Goal: Task Accomplishment & Management: Manage account settings

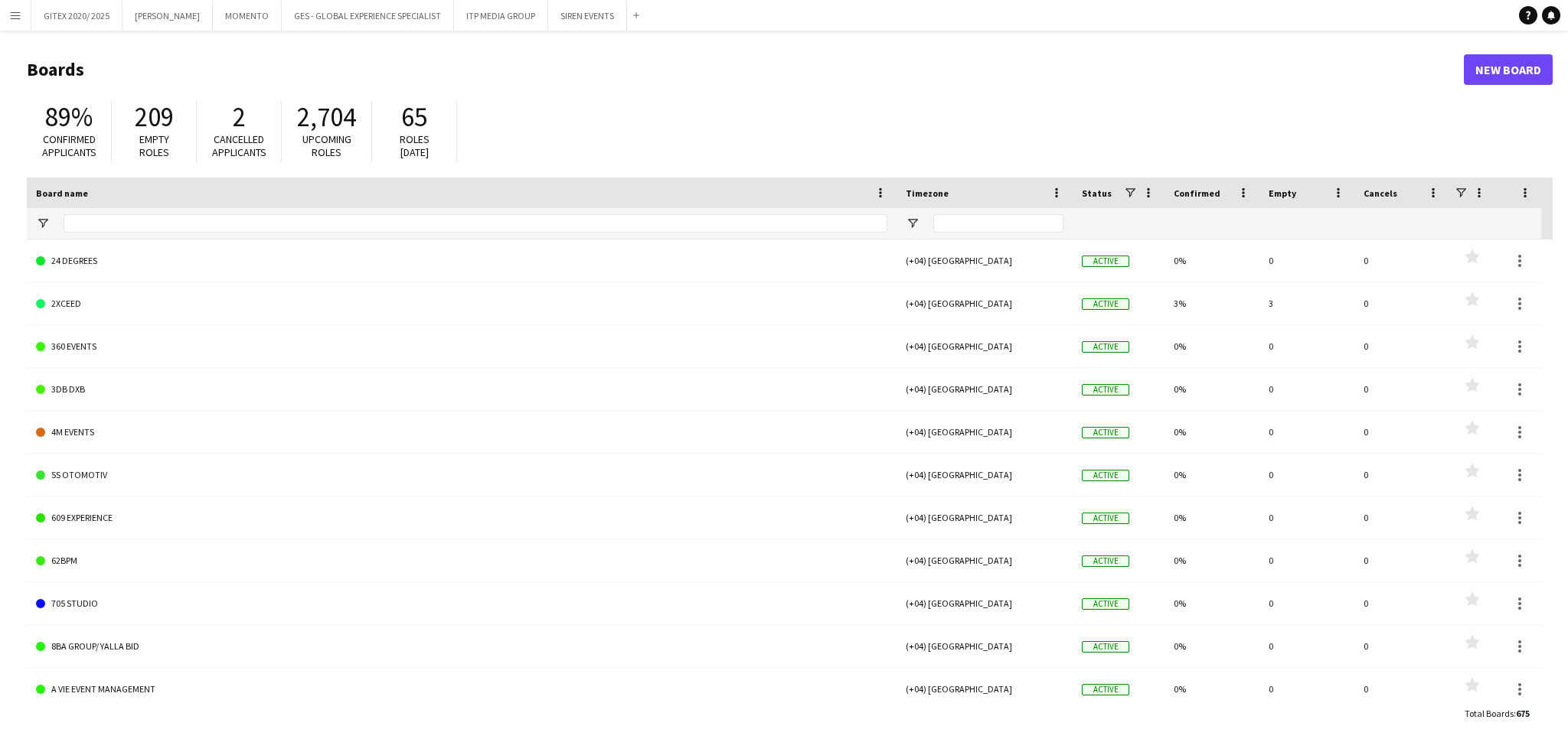
drag, startPoint x: 9, startPoint y: 18, endPoint x: 49, endPoint y: 30, distance: 41.8
click at [9, 18] on button "Menu" at bounding box center [15, 15] width 31 height 31
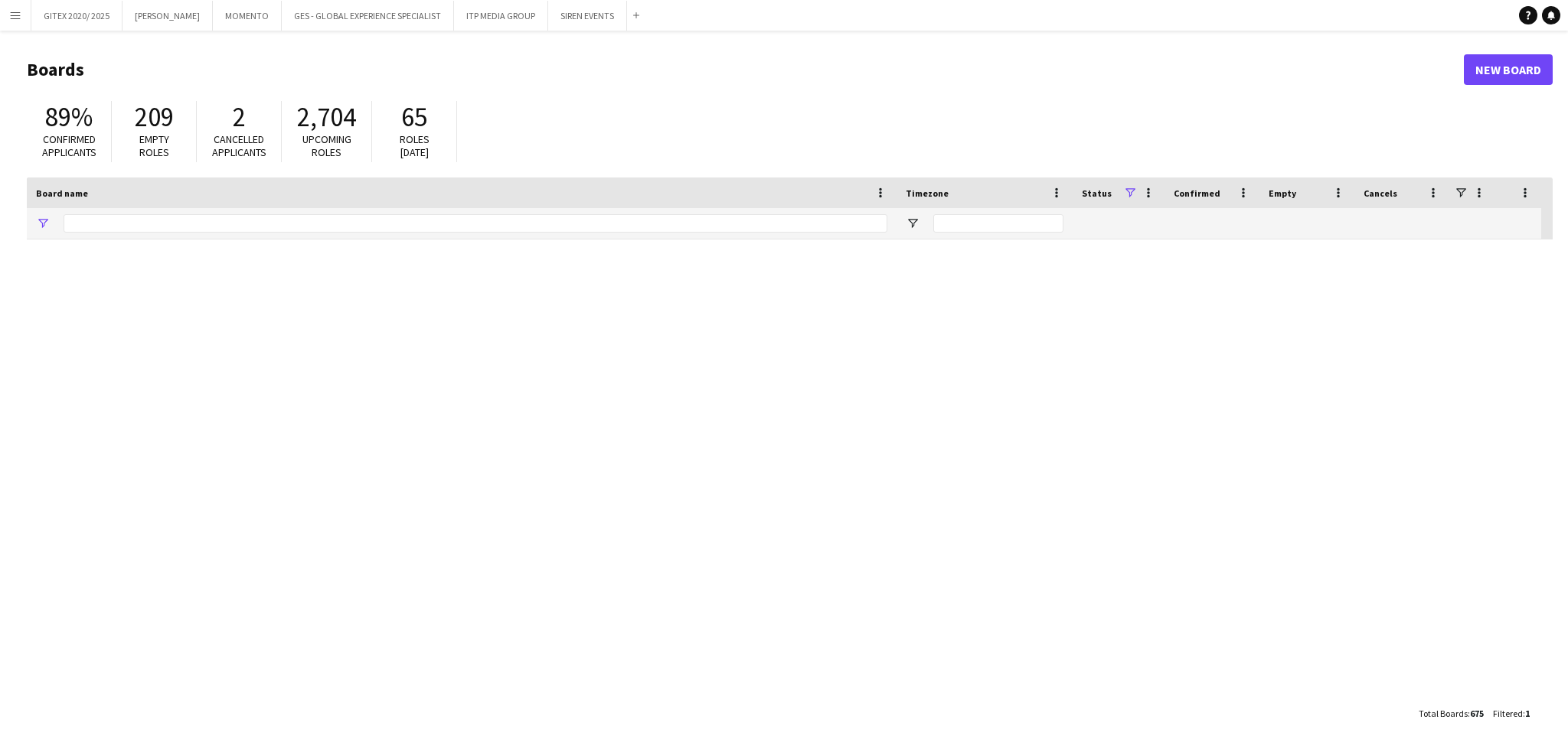
type input "*****"
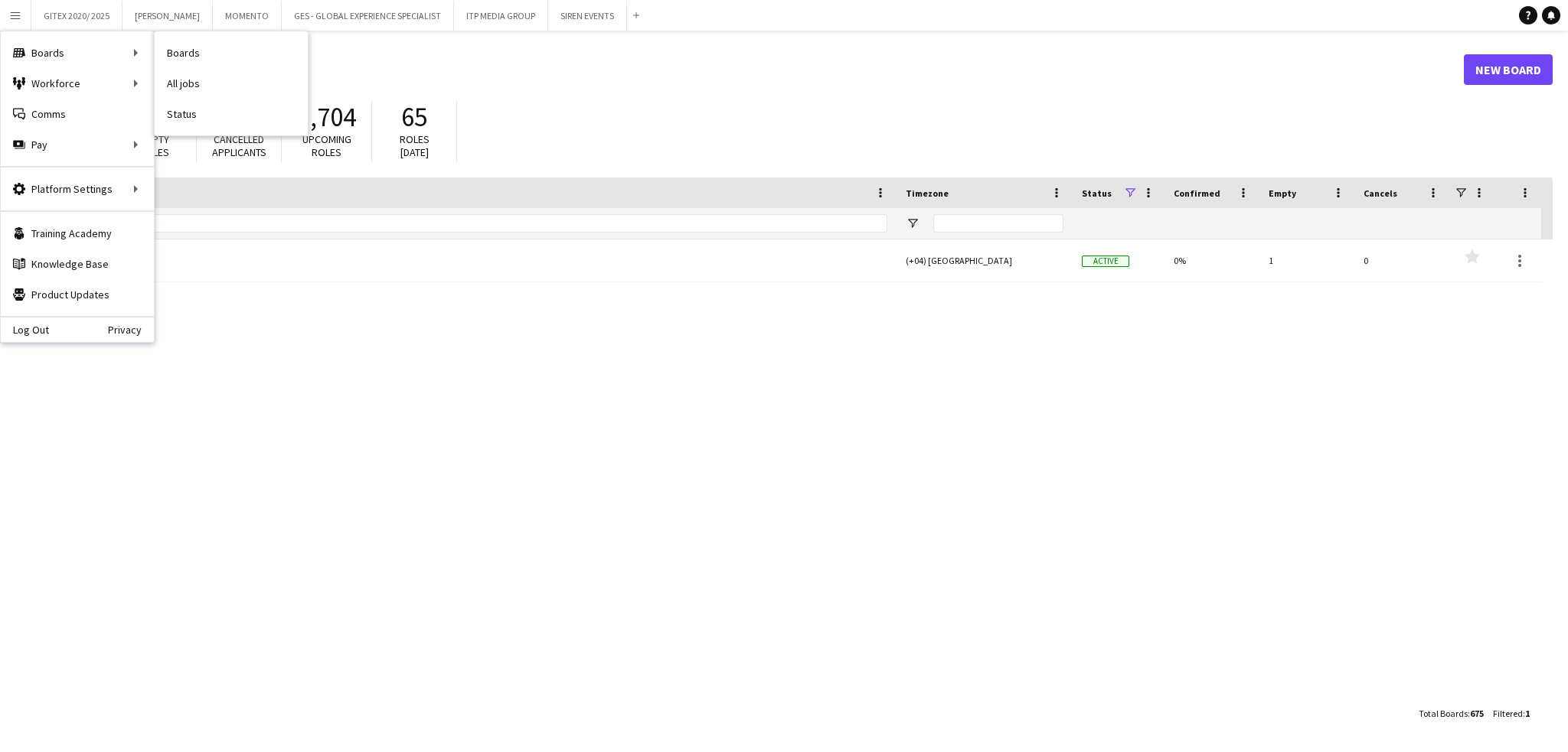
drag, startPoint x: 227, startPoint y: 54, endPoint x: 235, endPoint y: 85, distance: 32.0
click at [227, 54] on link "Boards" at bounding box center [231, 53] width 153 height 31
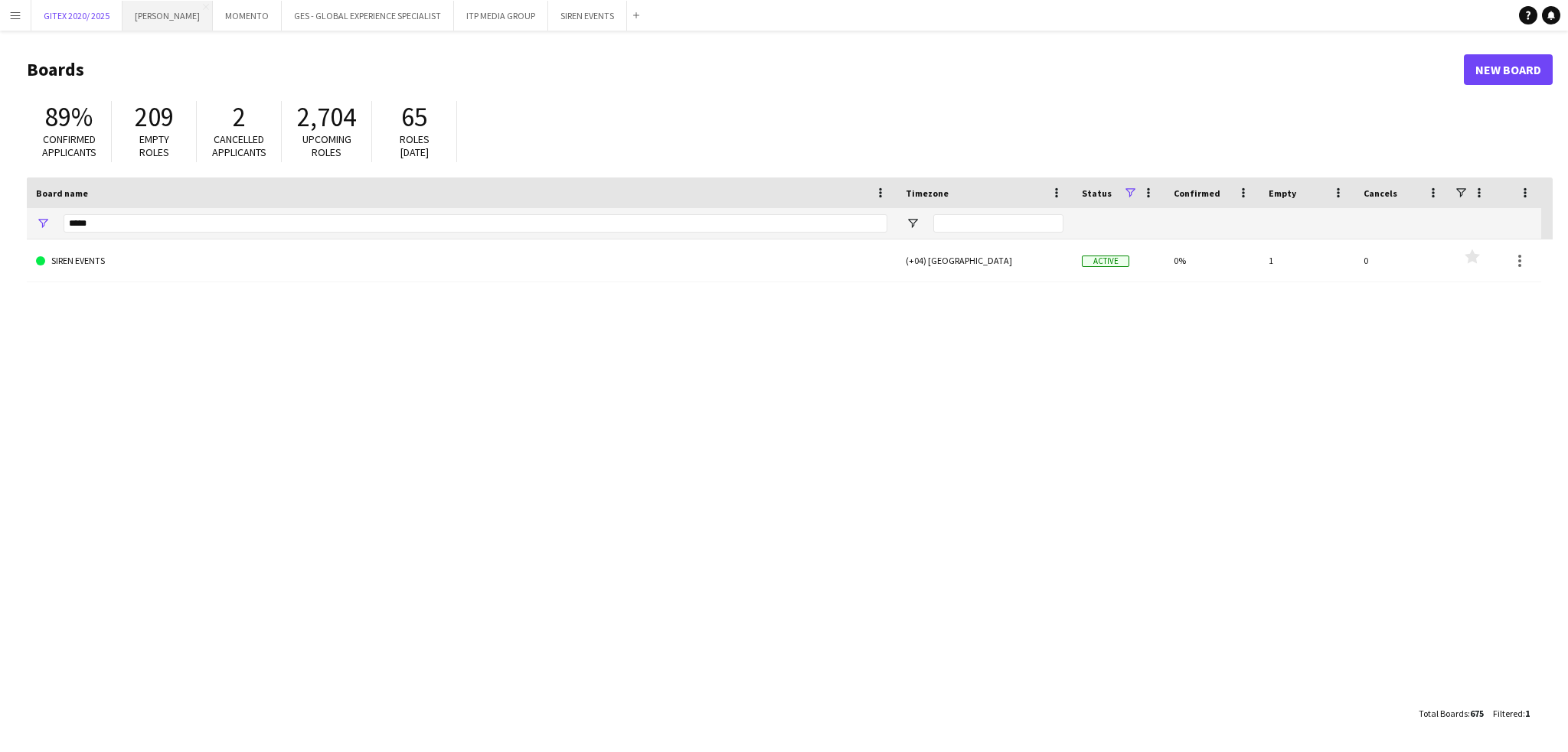
drag, startPoint x: 84, startPoint y: 18, endPoint x: 125, endPoint y: 5, distance: 43.0
click at [83, 18] on button "GITEX 2020/ 2025 Close" at bounding box center [77, 15] width 91 height 30
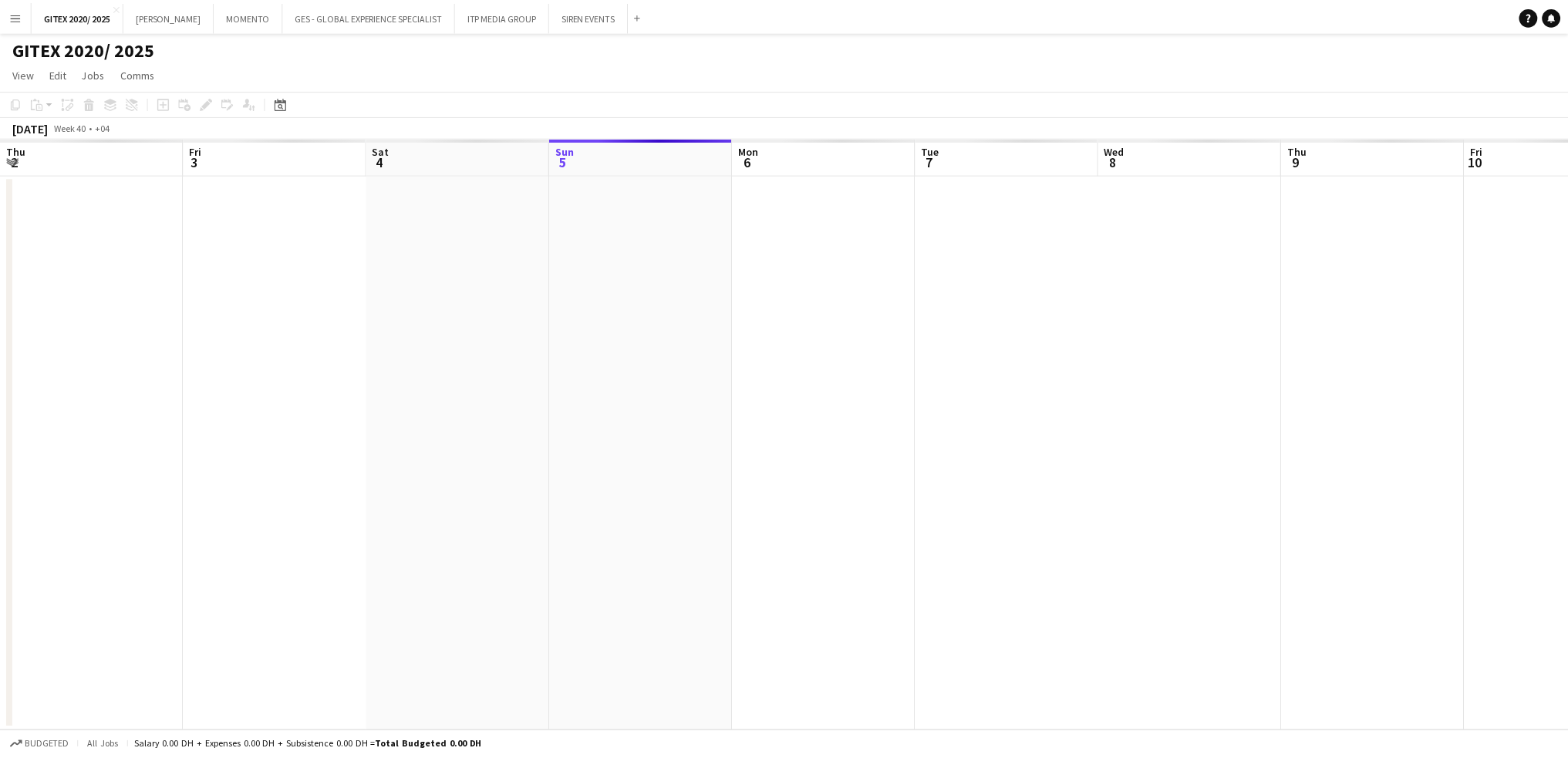
scroll to position [0, 368]
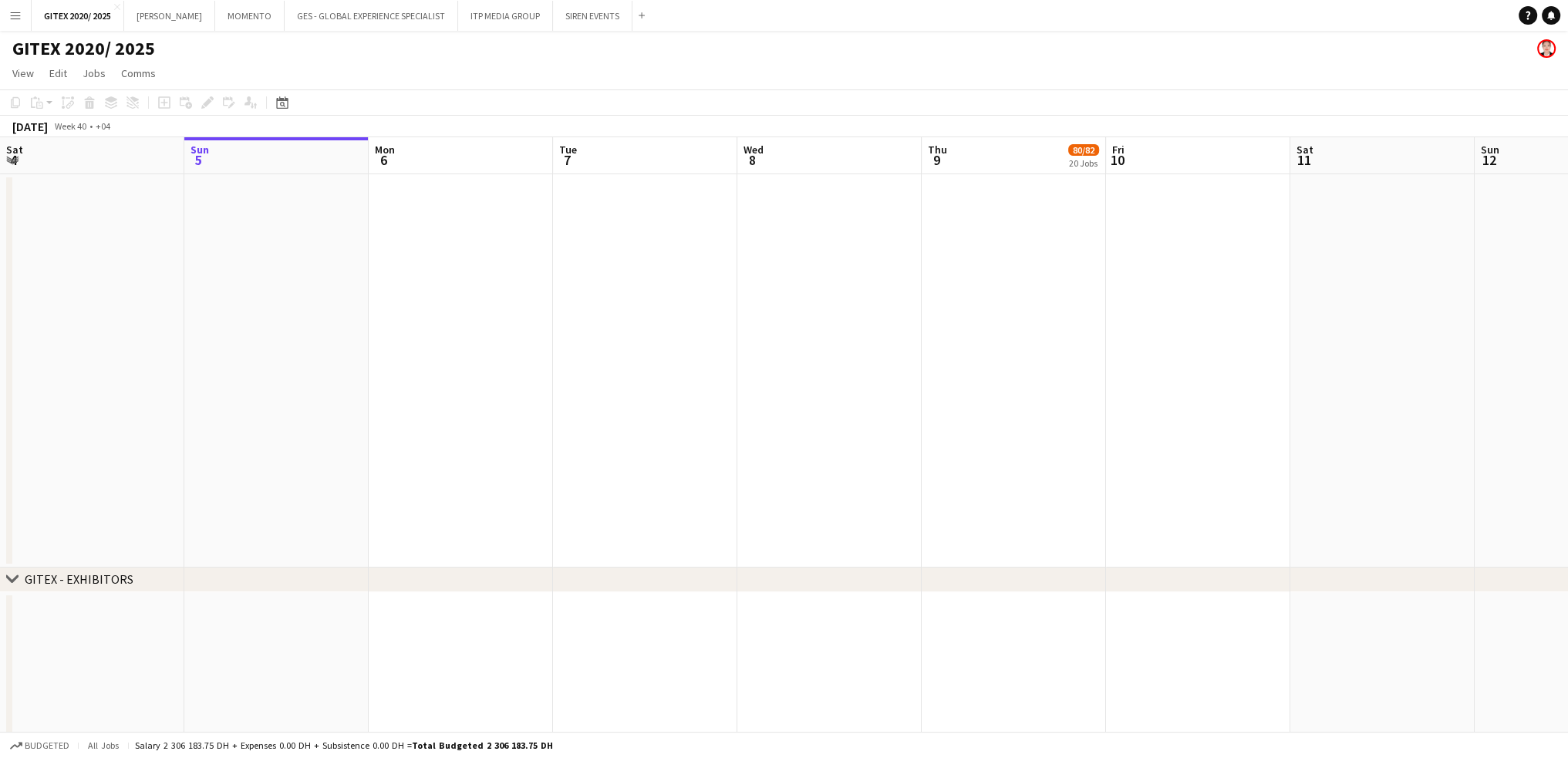
click at [1214, 375] on app-date-cell at bounding box center [1198, 371] width 185 height 393
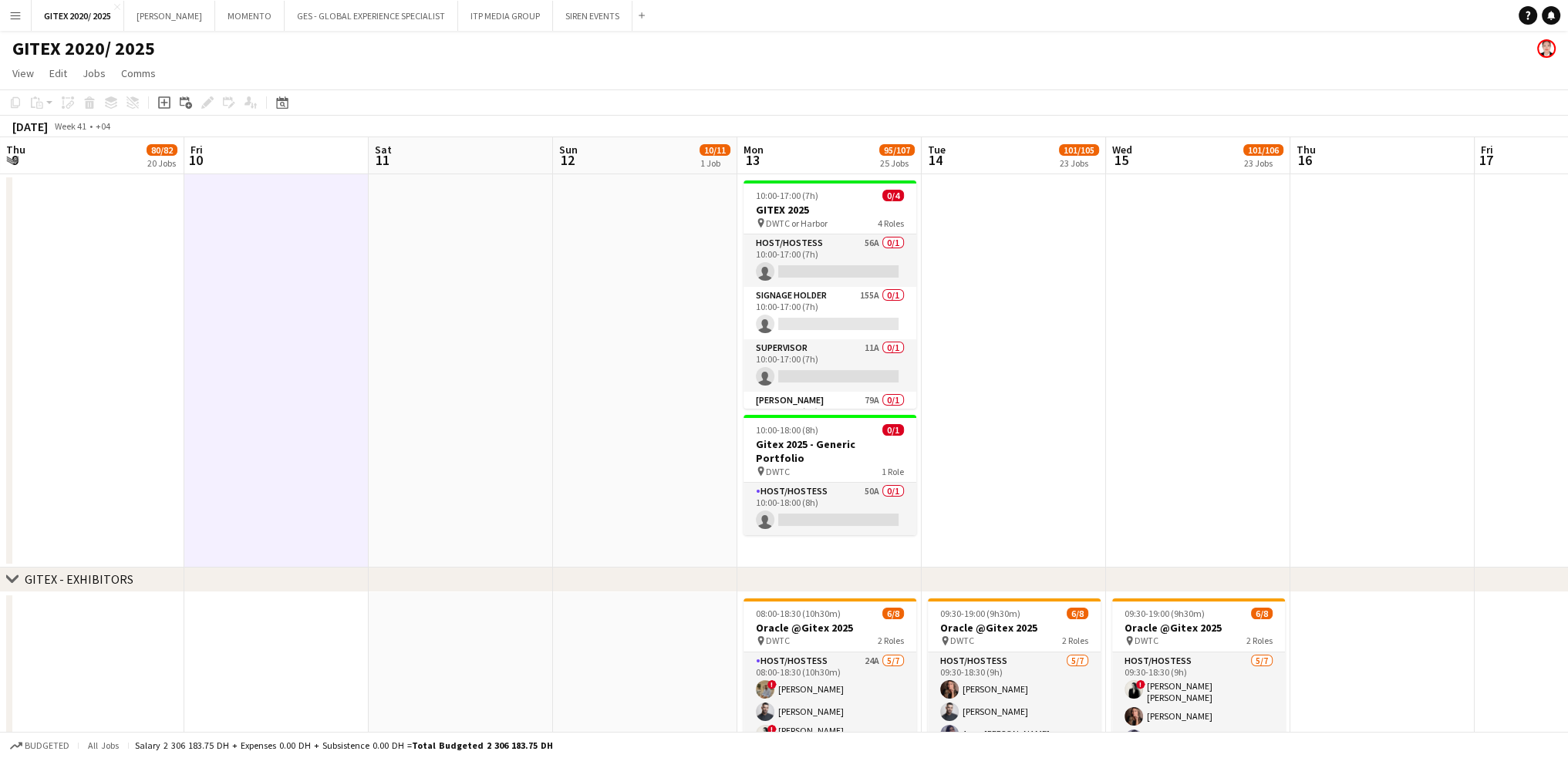
scroll to position [0, 544]
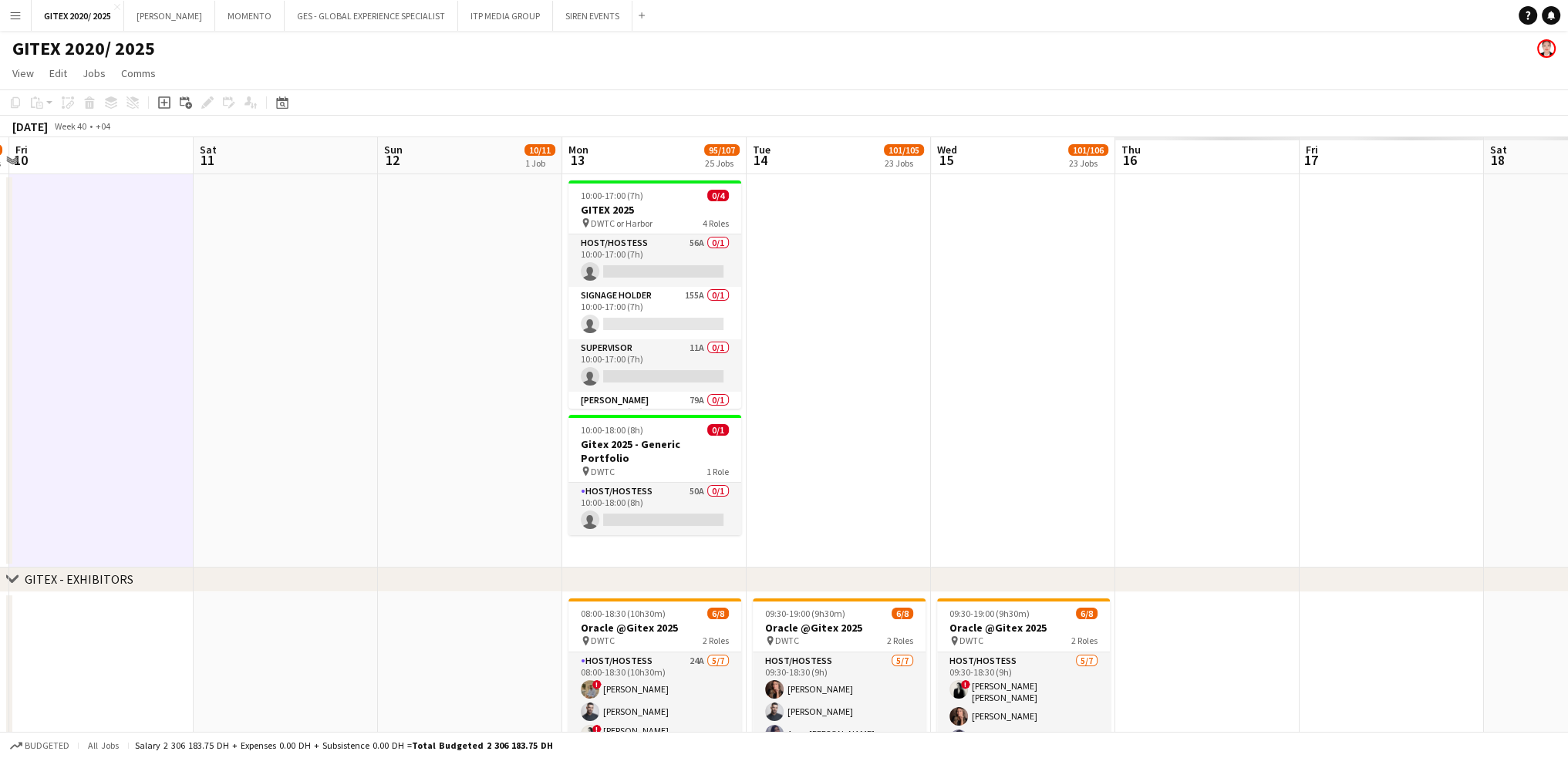
drag, startPoint x: 1011, startPoint y: 443, endPoint x: 996, endPoint y: 437, distance: 16.2
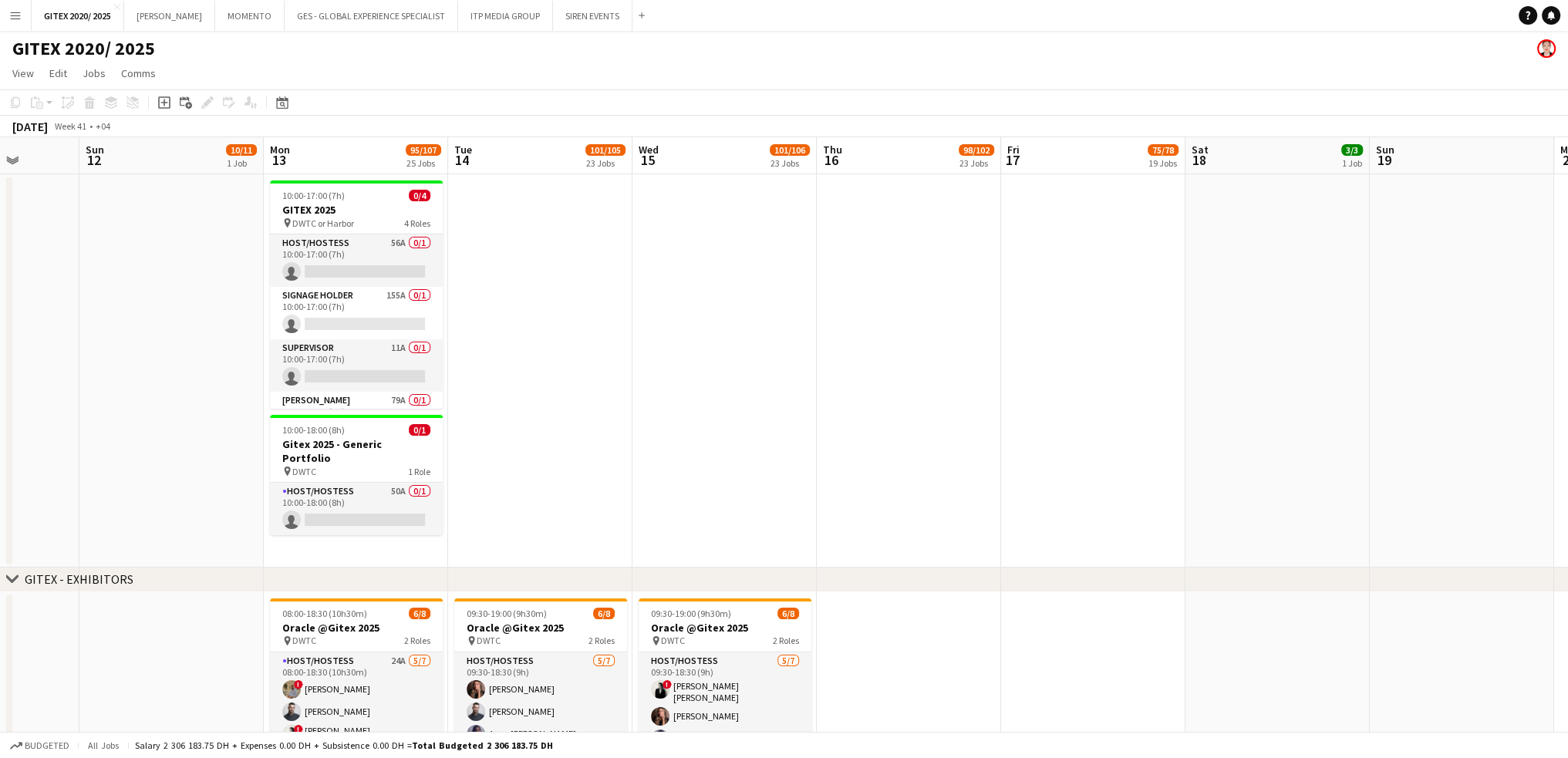
drag, startPoint x: 1275, startPoint y: 411, endPoint x: 1022, endPoint y: 425, distance: 253.4
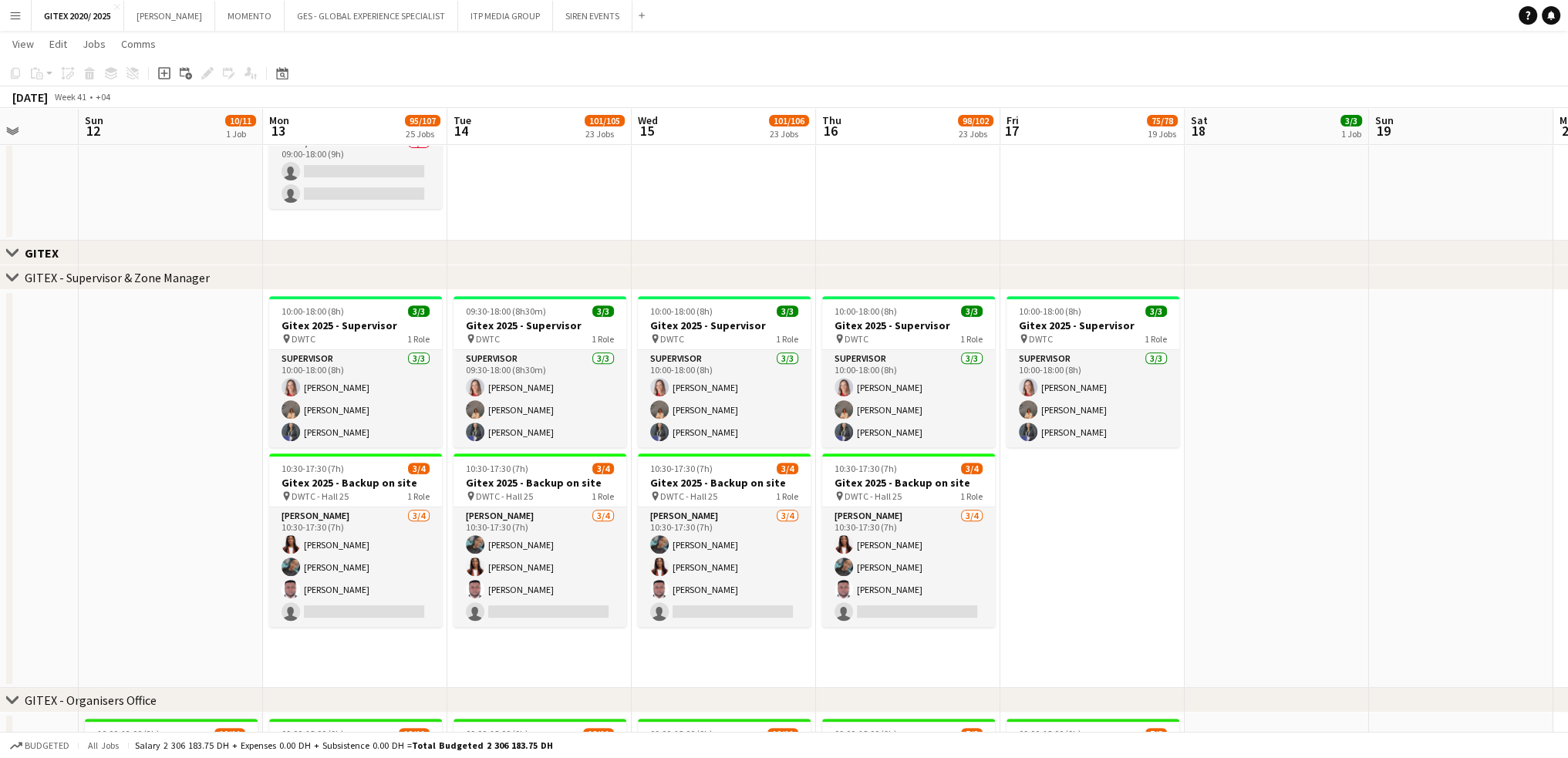
scroll to position [771, 0]
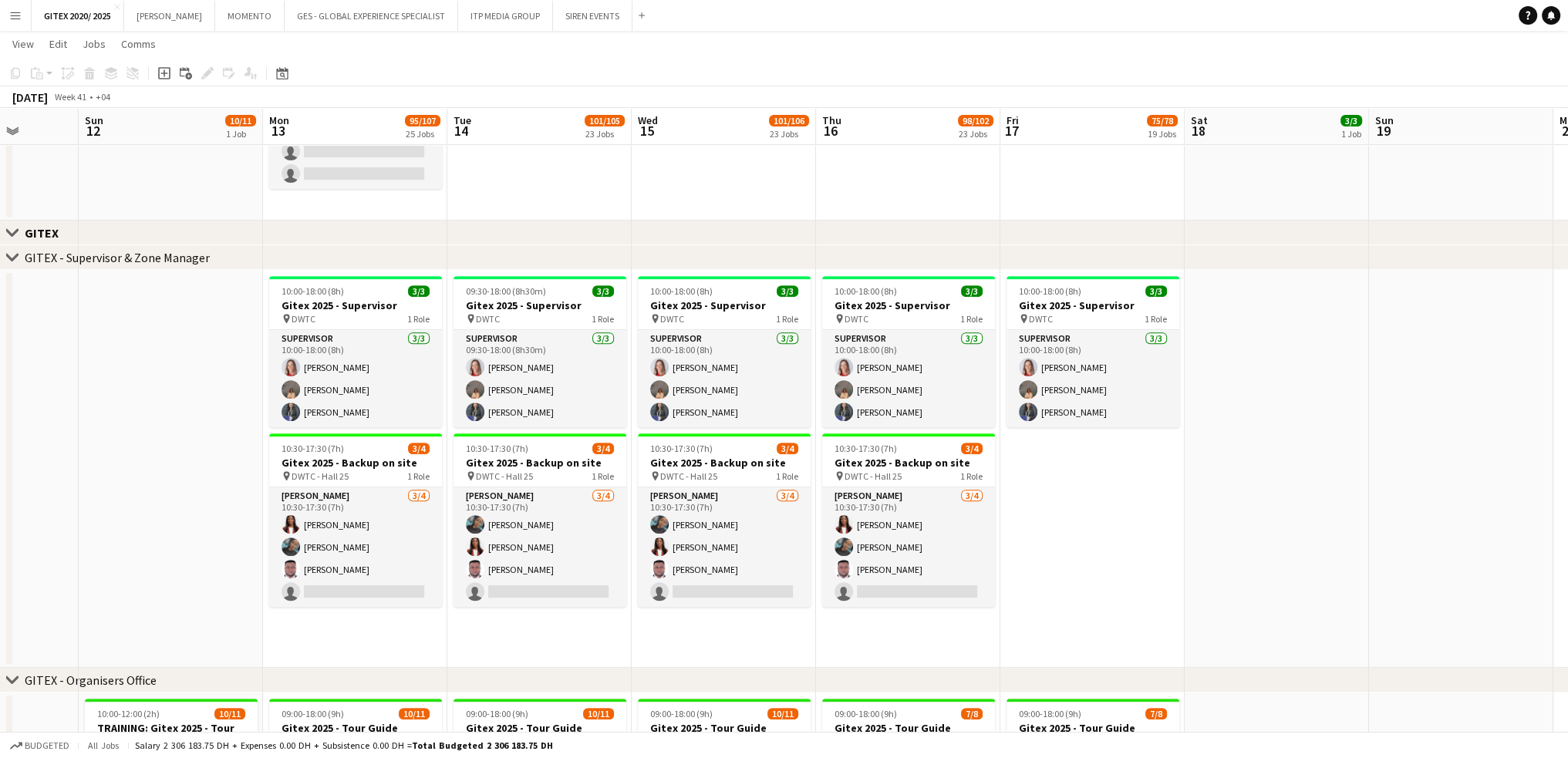
drag, startPoint x: 698, startPoint y: 553, endPoint x: 599, endPoint y: 652, distance: 140.0
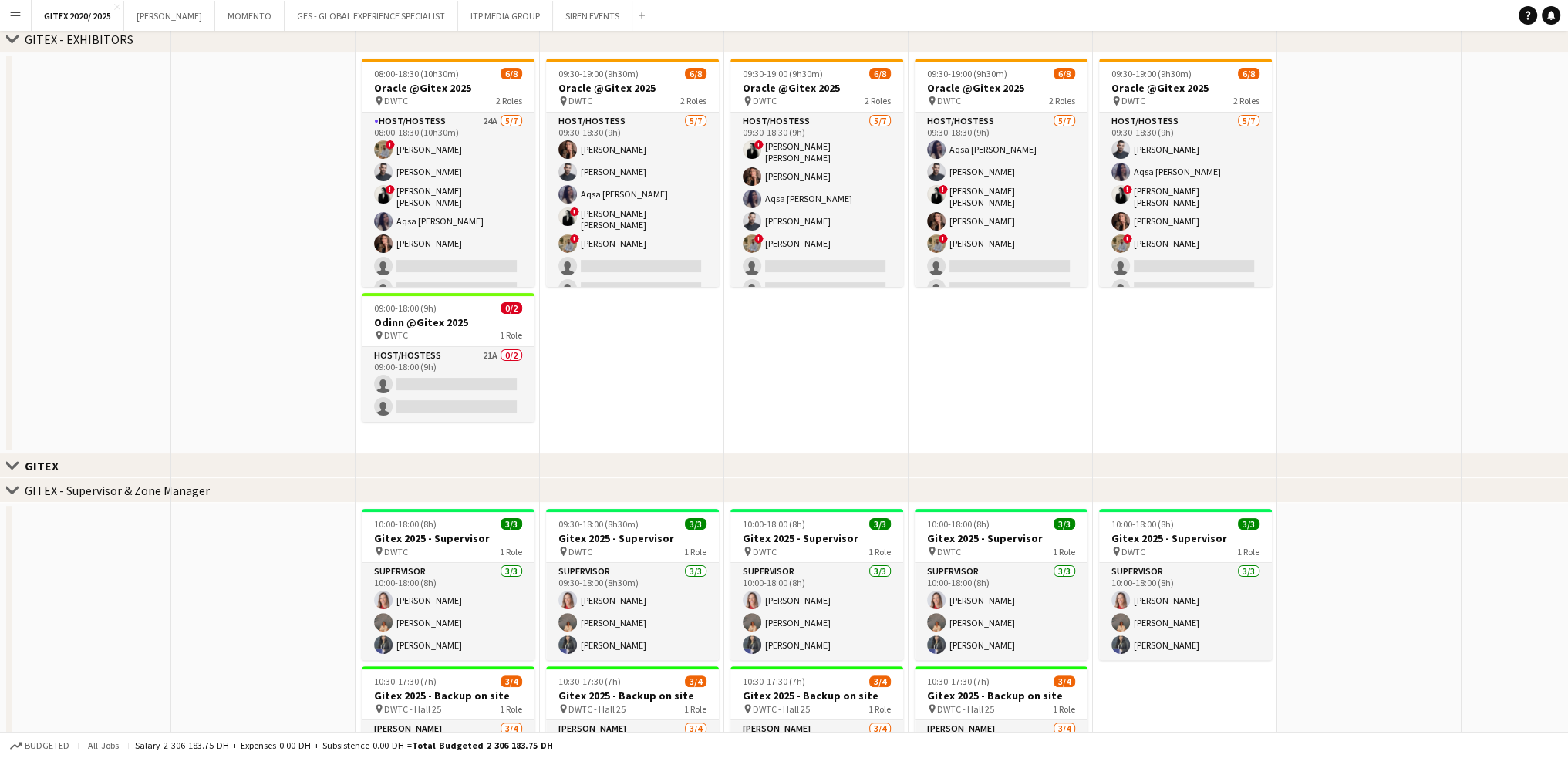
scroll to position [0, 0]
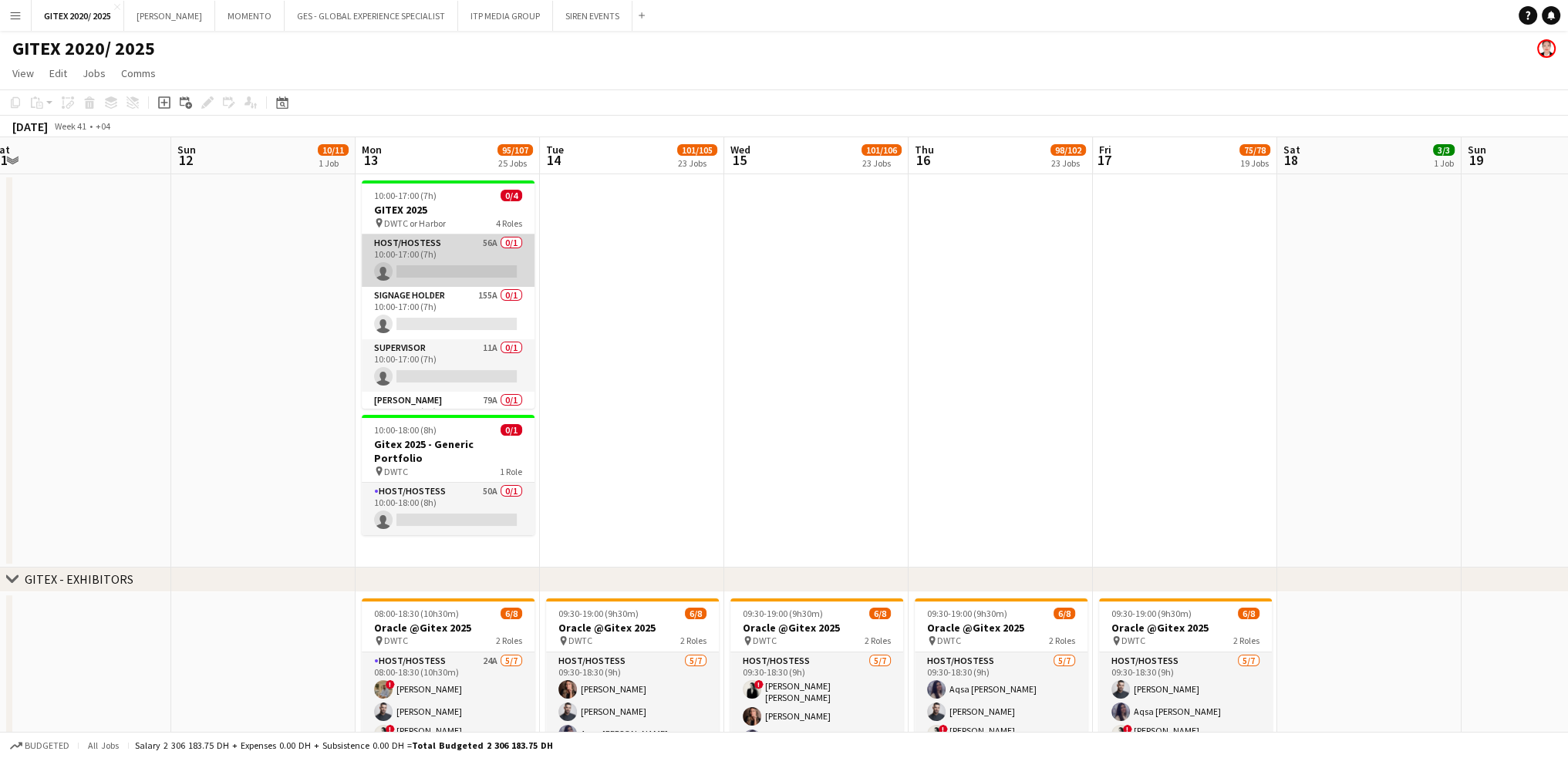
click at [449, 268] on app-card-role "Host/Hostess 56A 0/1 10:00-17:00 (7h) single-neutral-actions" at bounding box center [448, 260] width 173 height 52
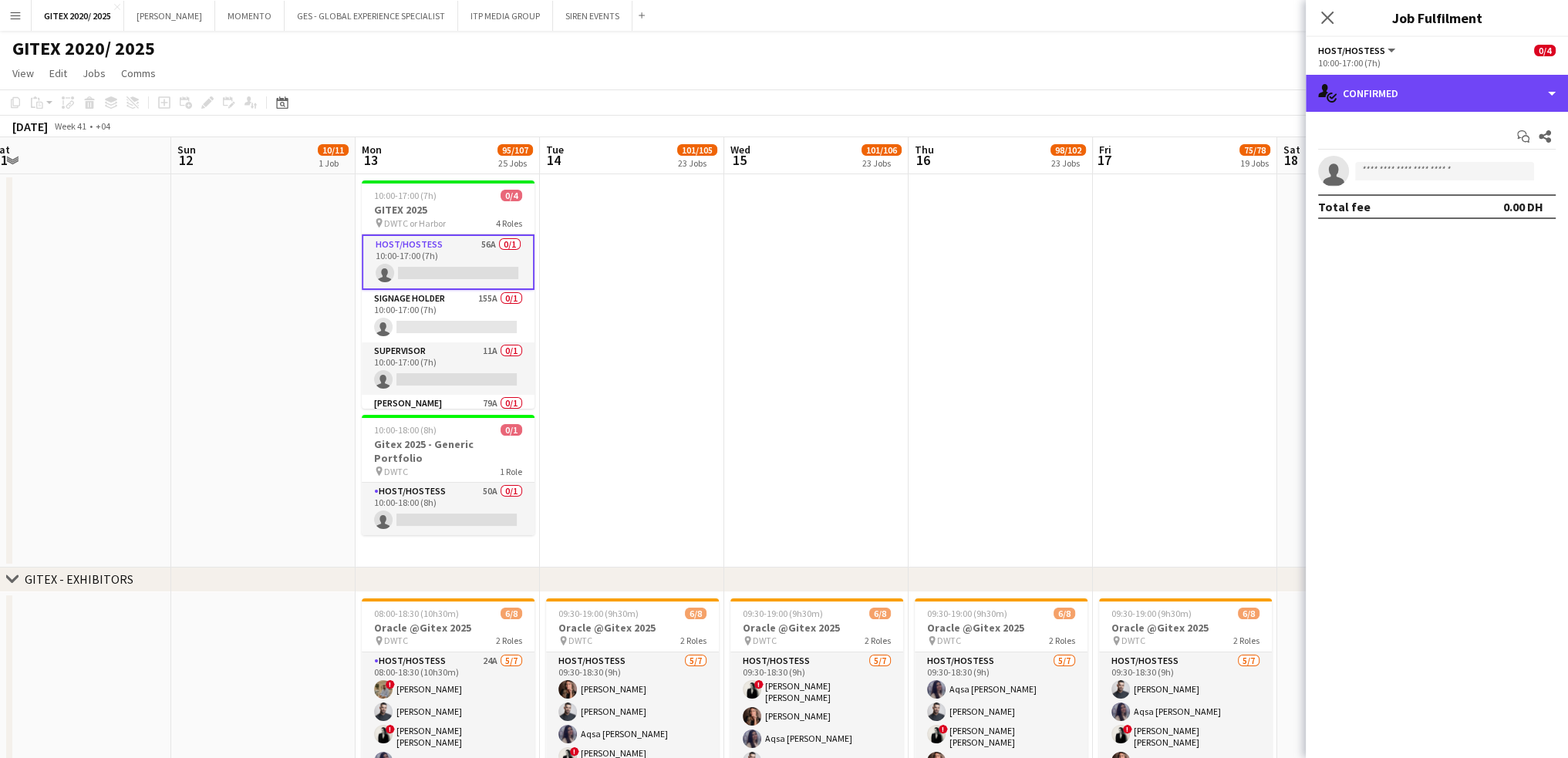
click at [1409, 97] on div "single-neutral-actions-check-2 Confirmed" at bounding box center [1436, 93] width 263 height 37
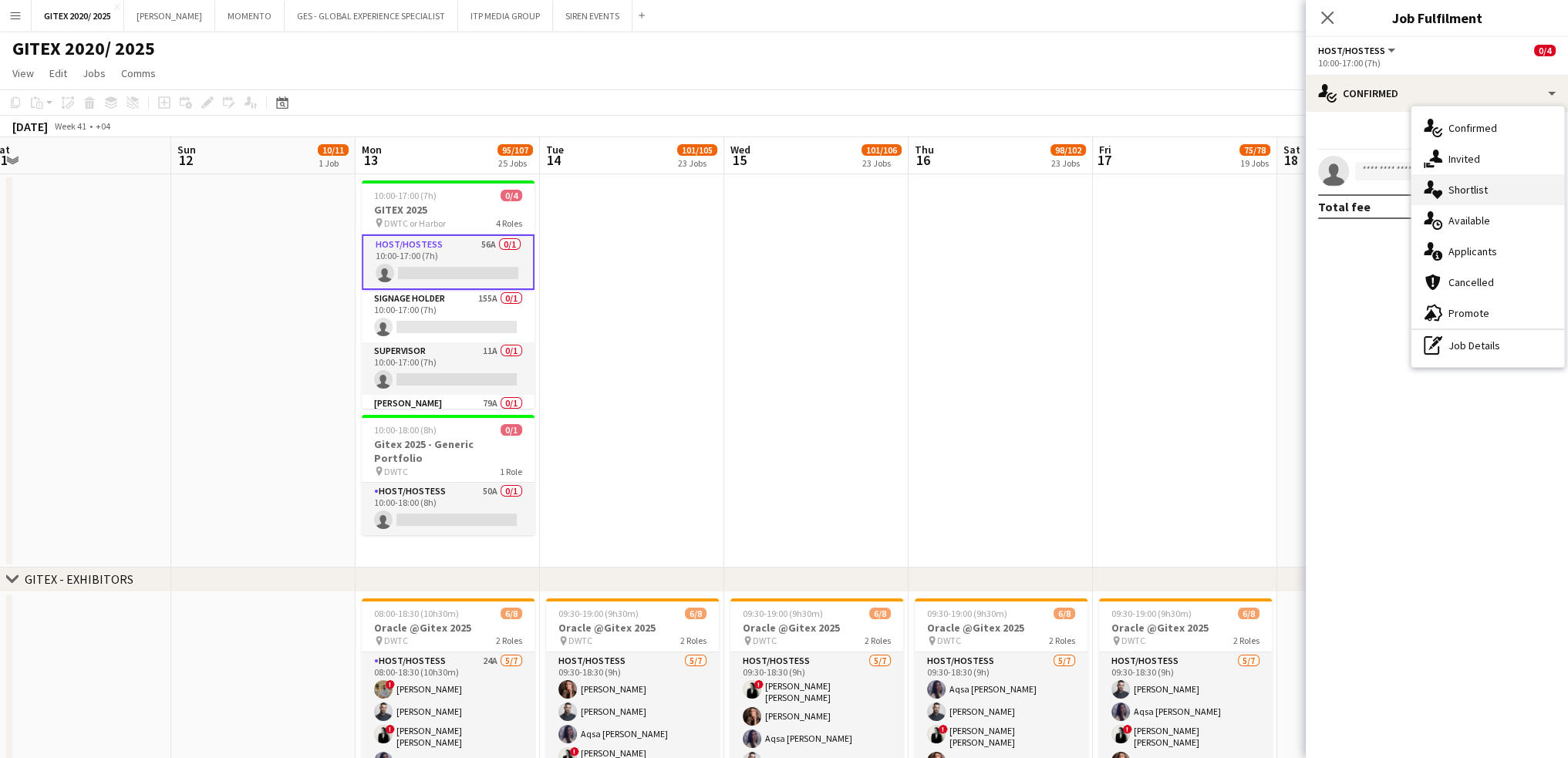
click at [1435, 192] on icon at bounding box center [1437, 195] width 10 height 9
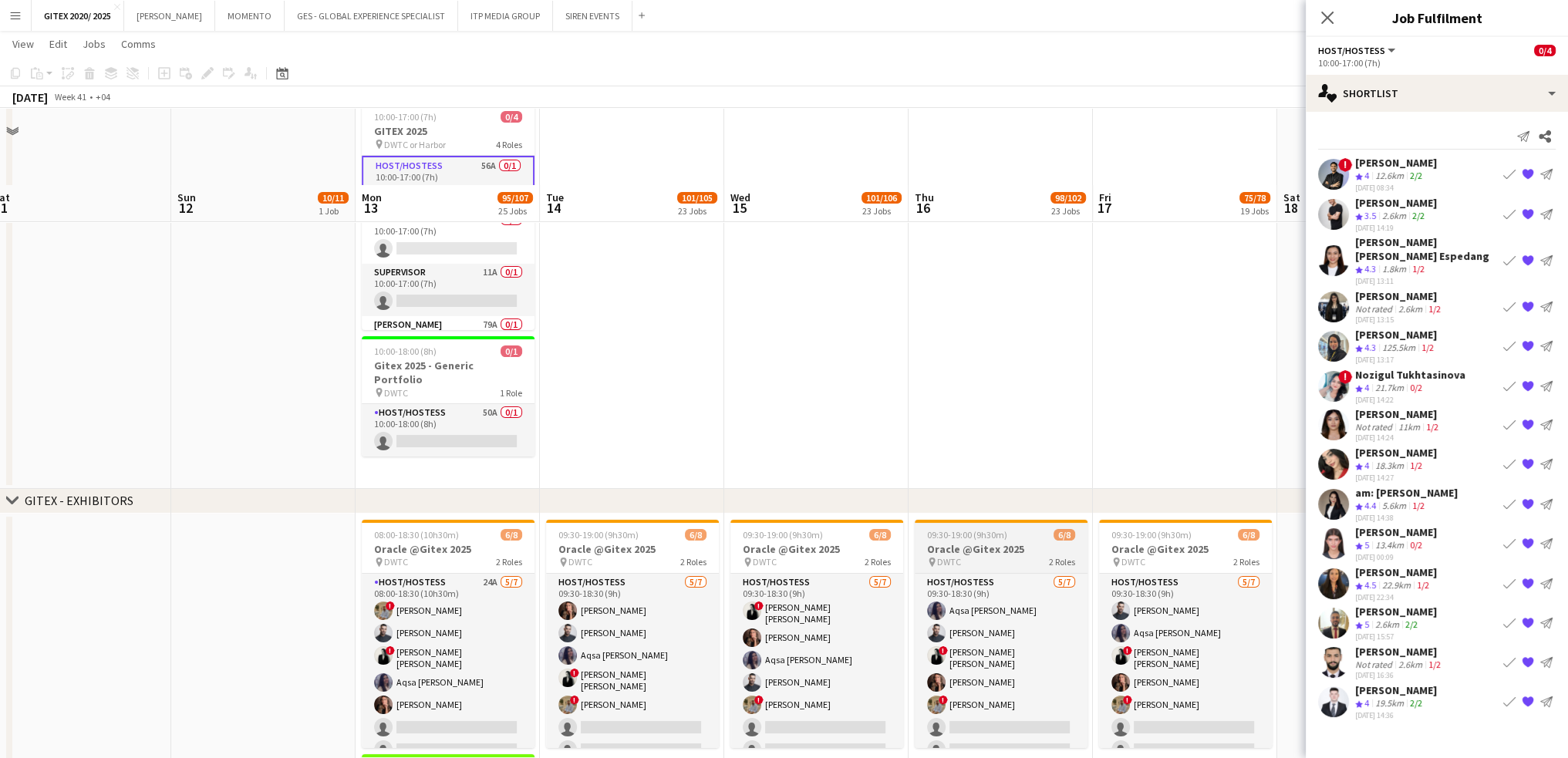
scroll to position [154, 0]
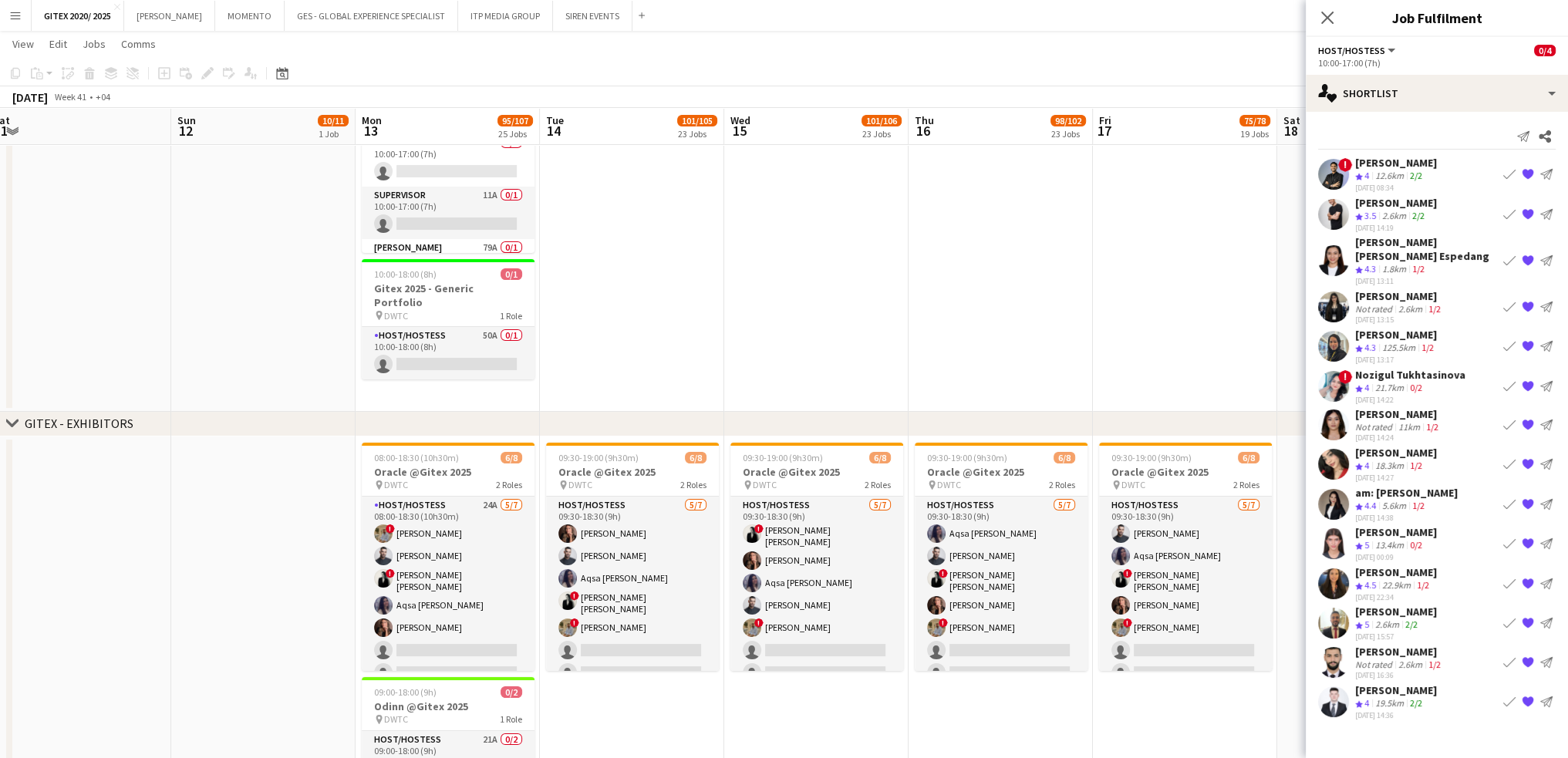
click at [1388, 632] on div "[DATE] 15:57" at bounding box center [1396, 636] width 82 height 10
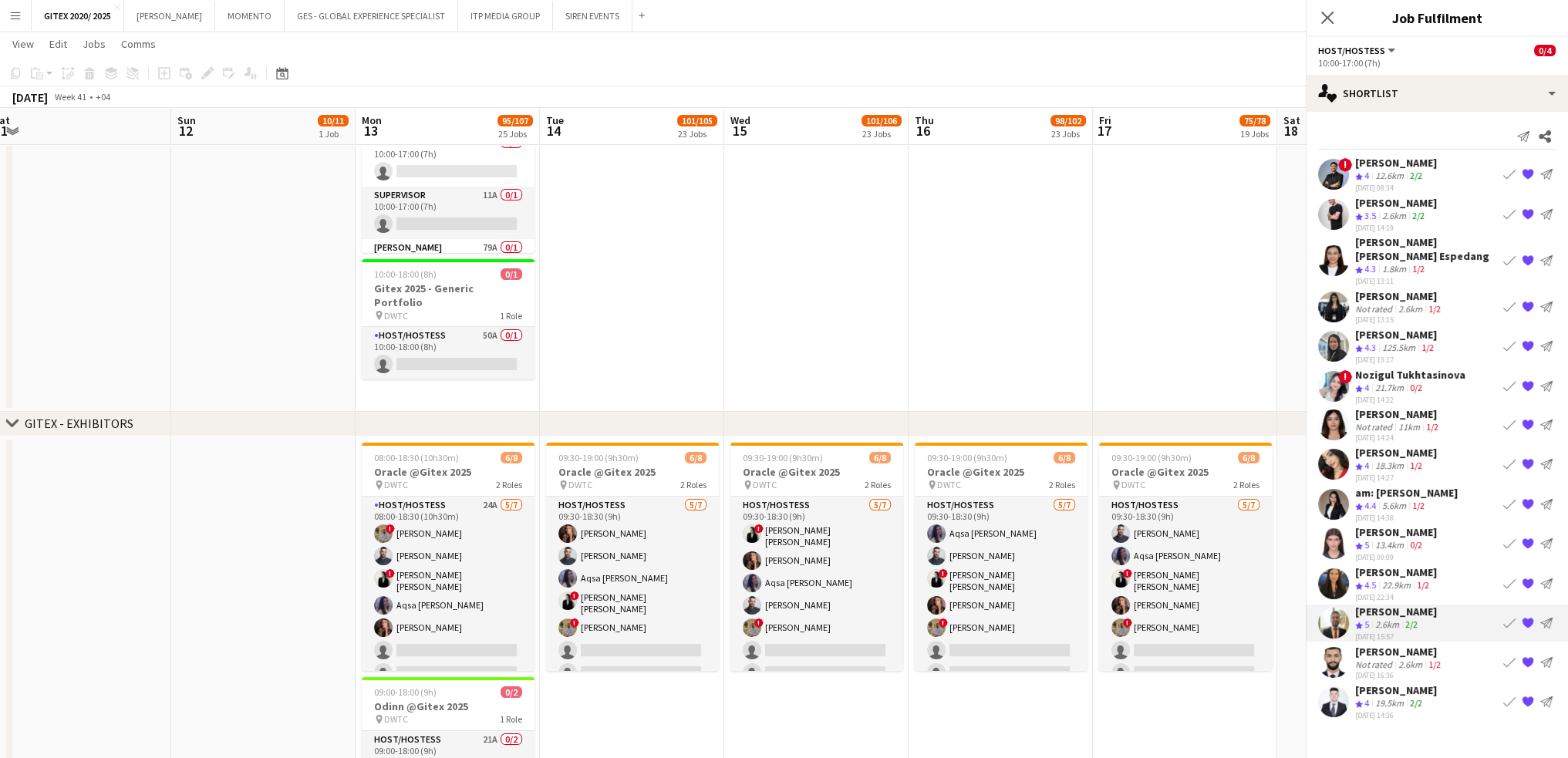
click at [1383, 619] on div "2.6km" at bounding box center [1387, 625] width 30 height 13
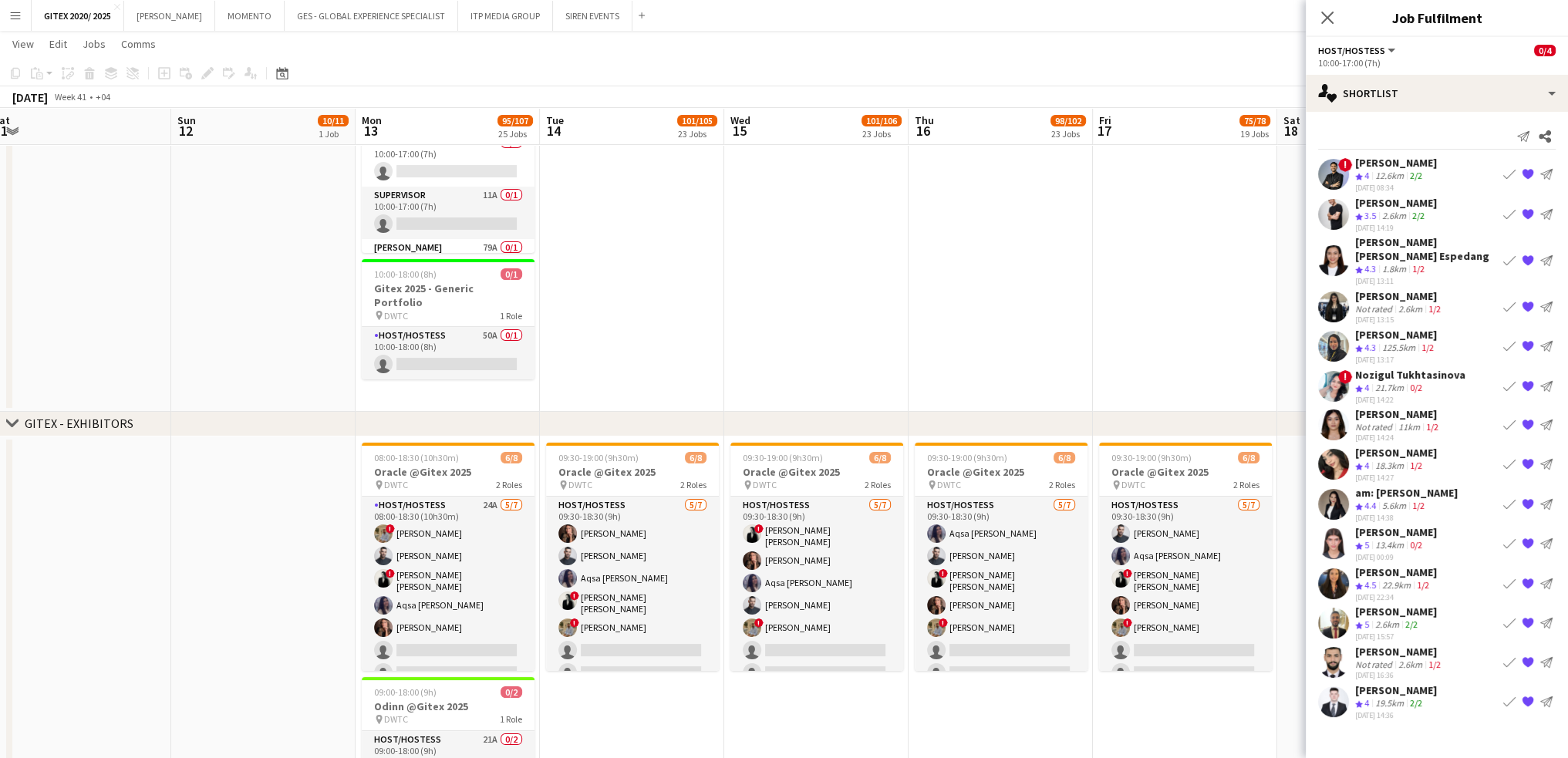
click at [1390, 605] on div "[PERSON_NAME]" at bounding box center [1396, 612] width 82 height 14
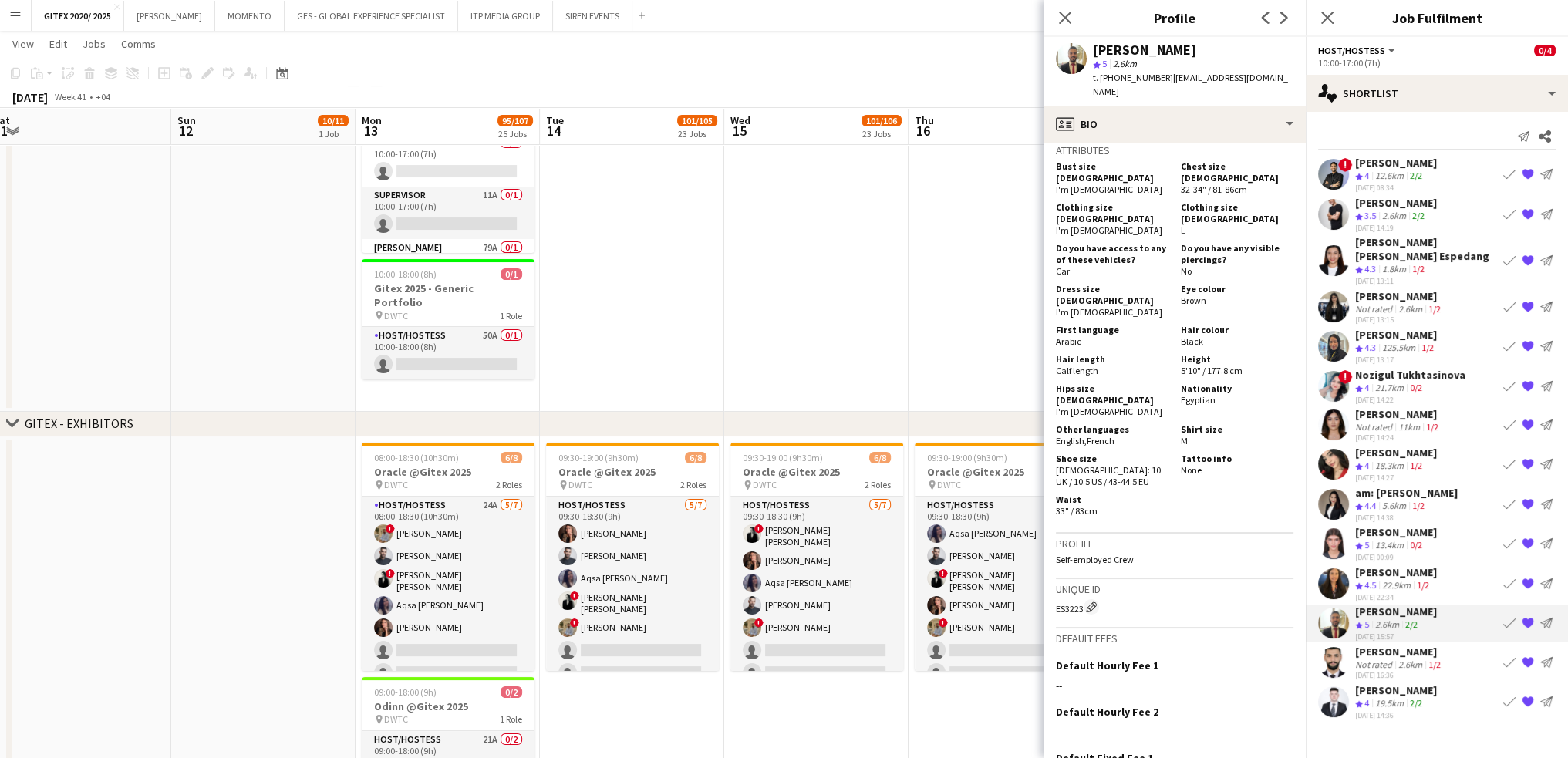
scroll to position [308, 0]
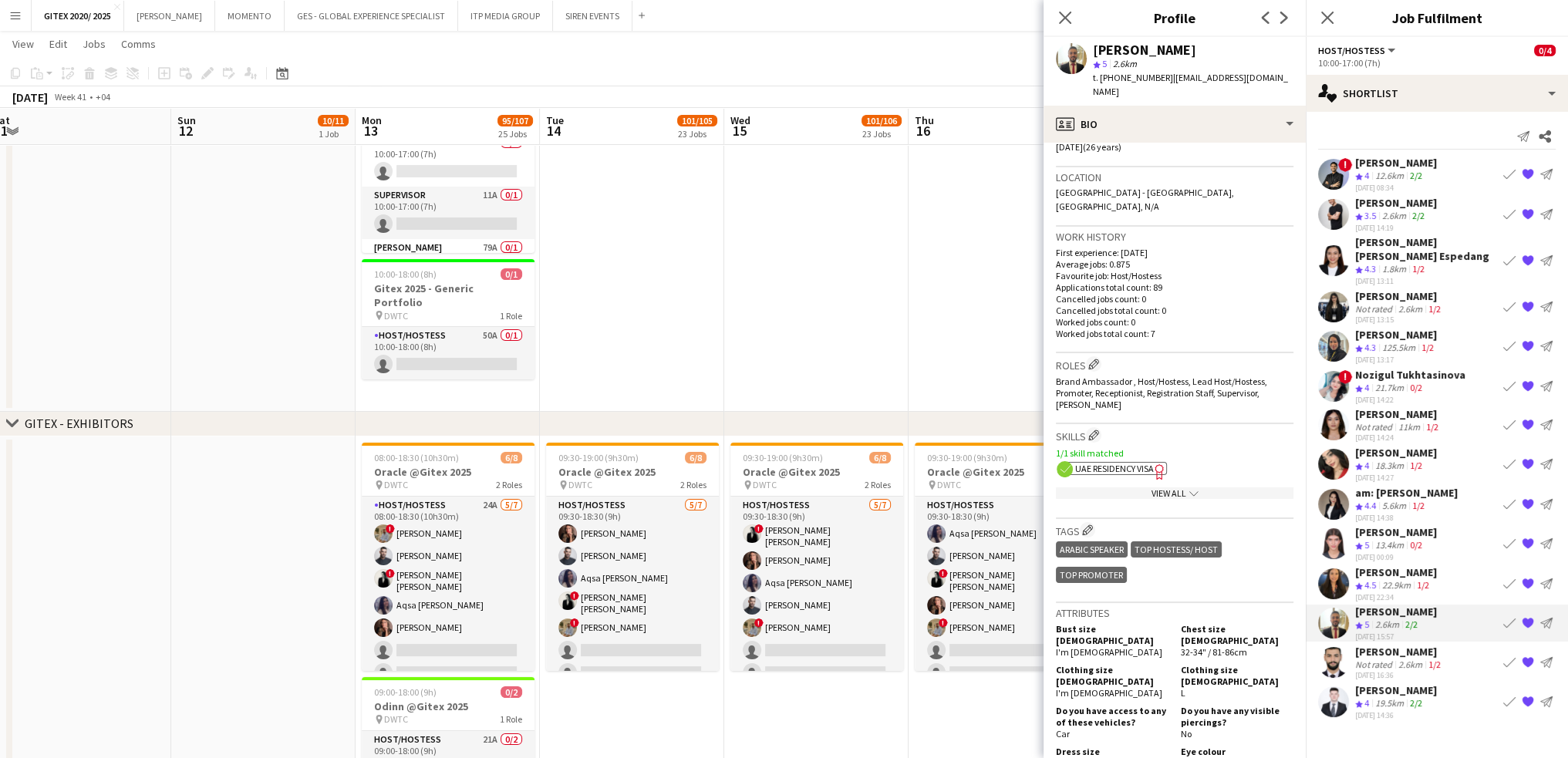
click at [1147, 459] on div "ok-circled2 background Layer 1 cross-circle-red background Layer 1 UAE Residenc…" at bounding box center [1175, 467] width 238 height 16
click at [1124, 463] on span "UAE Residency Visa" at bounding box center [1114, 468] width 79 height 12
click at [1166, 475] on app-show-more-section "View All chevron-down" at bounding box center [1175, 490] width 238 height 30
click at [1172, 488] on div "View All chevron-down" at bounding box center [1175, 493] width 238 height 12
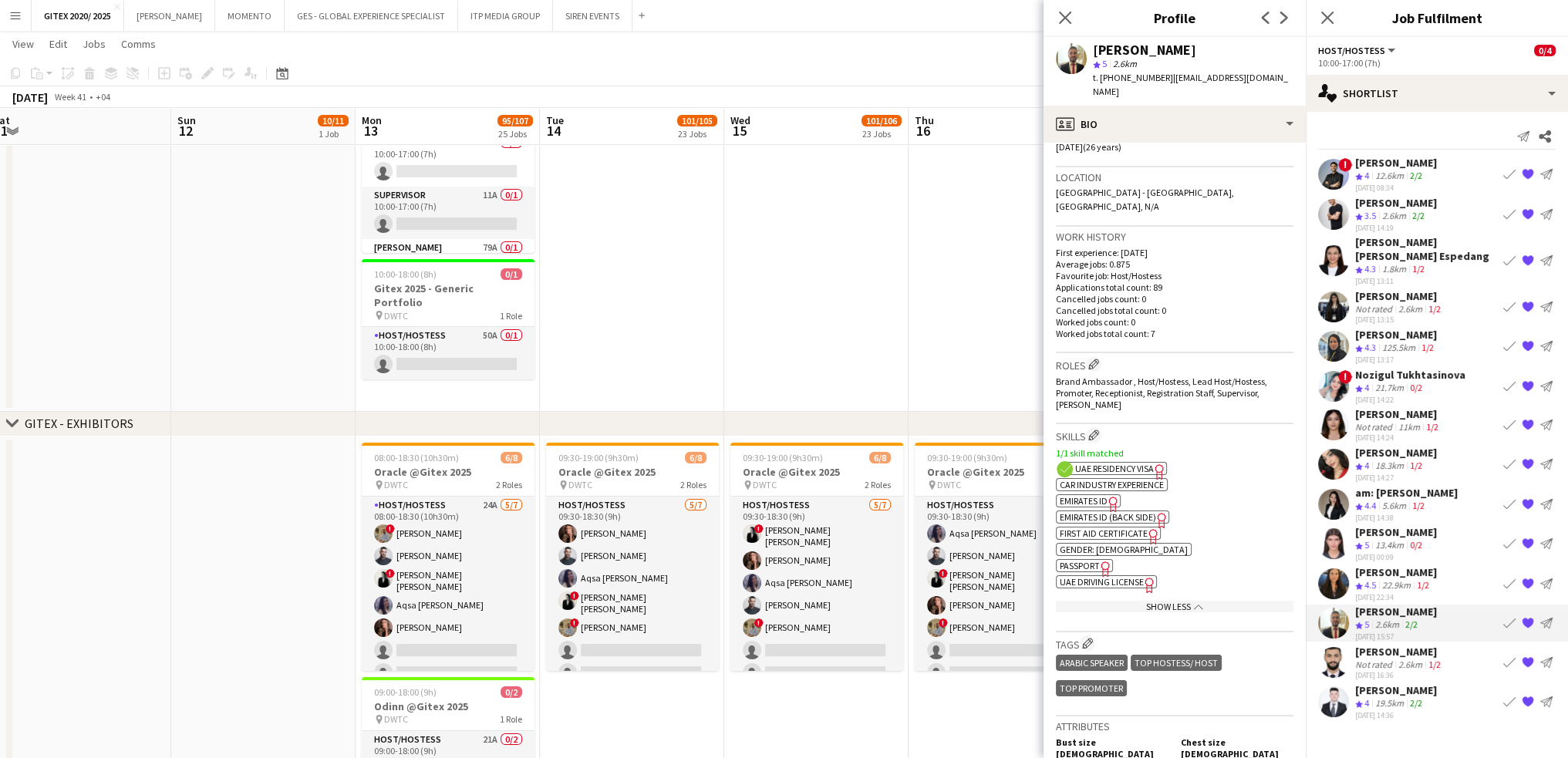
click at [1088, 560] on span "Passport" at bounding box center [1079, 566] width 40 height 12
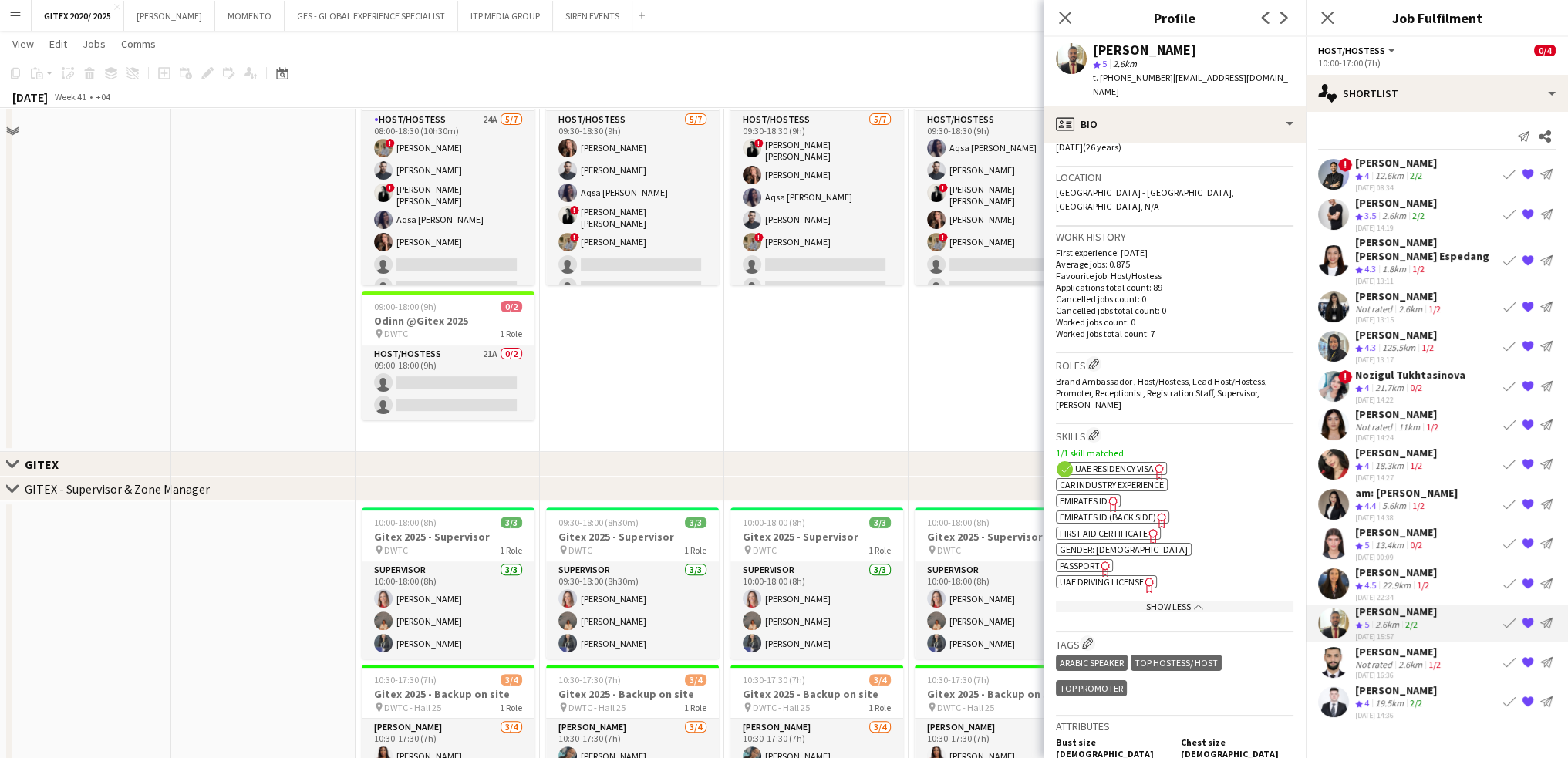
scroll to position [0, 0]
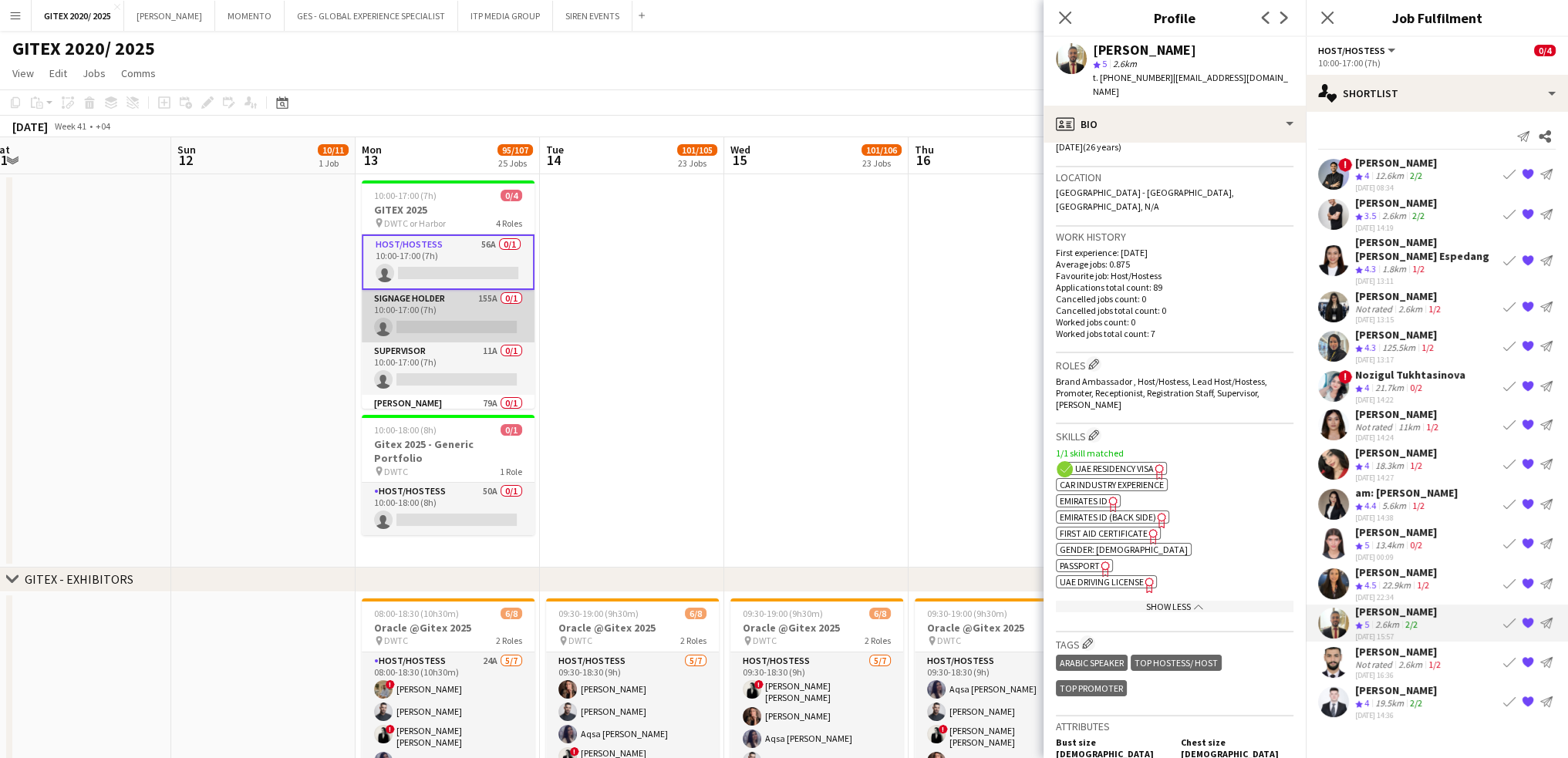
click at [463, 317] on app-card-role "Signage Holder 155A 0/1 10:00-17:00 (7h) single-neutral-actions" at bounding box center [448, 316] width 173 height 52
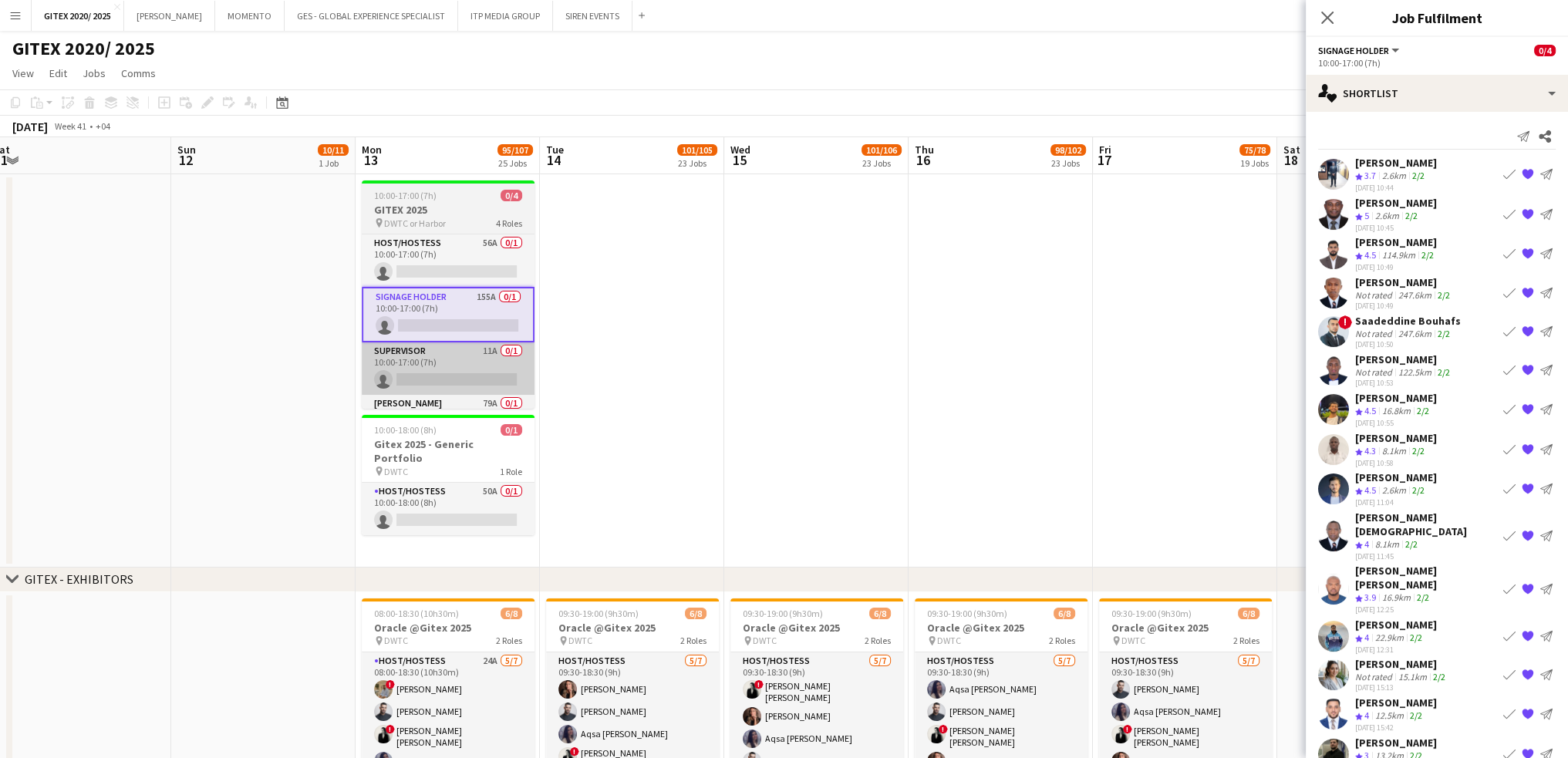
click at [460, 369] on app-card-role "Supervisor 11A 0/1 10:00-17:00 (7h) single-neutral-actions" at bounding box center [448, 368] width 173 height 52
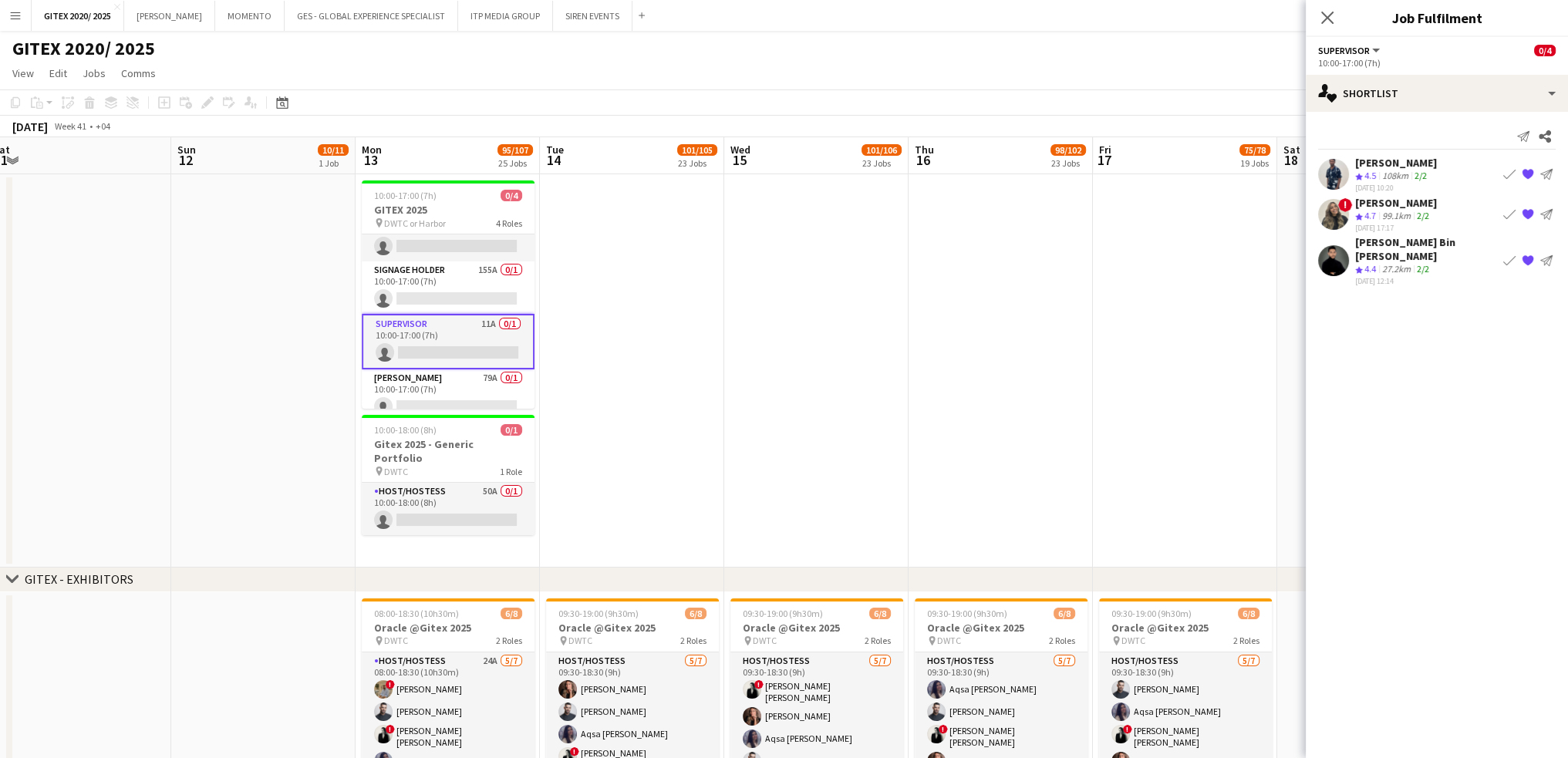
scroll to position [37, 0]
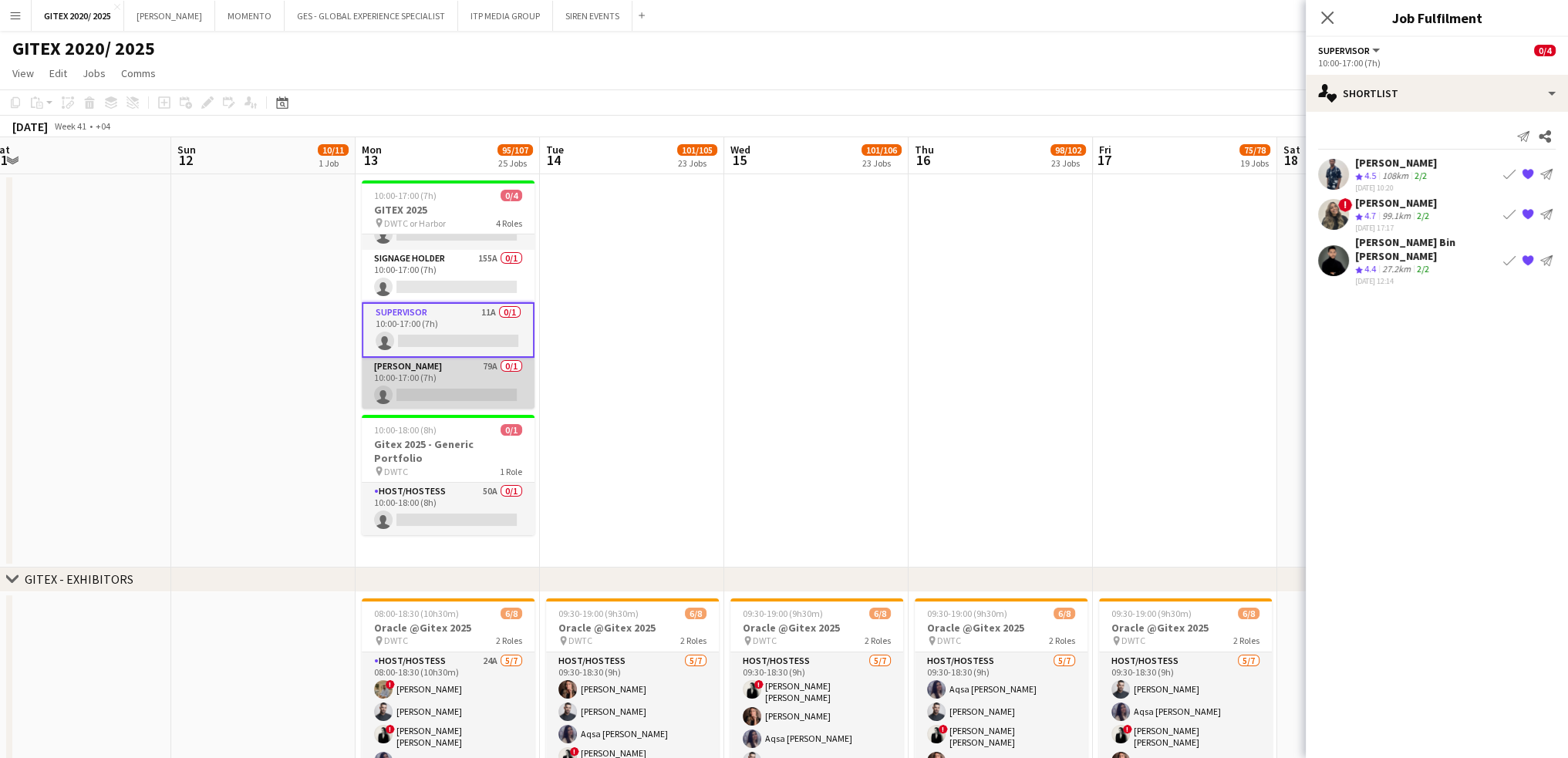
click at [445, 395] on app-card-role "[PERSON_NAME] 79A 0/1 10:00-17:00 (7h) single-neutral-actions" at bounding box center [448, 383] width 173 height 52
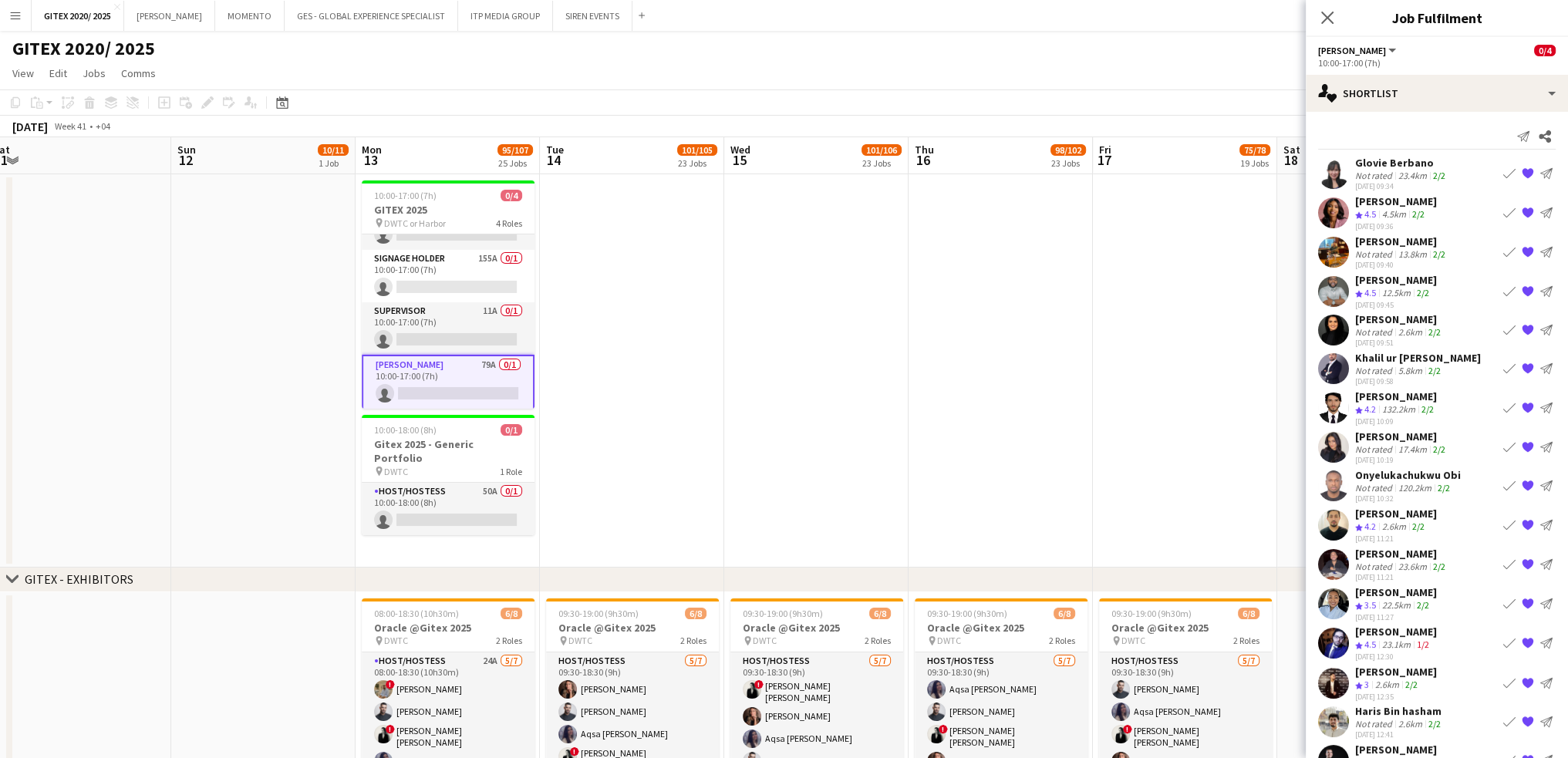
scroll to position [0, 381]
drag, startPoint x: 435, startPoint y: 312, endPoint x: 541, endPoint y: 336, distance: 108.7
click at [436, 312] on app-card-role "Supervisor 11A 0/1 10:00-17:00 (7h) single-neutral-actions" at bounding box center [449, 328] width 173 height 52
click at [443, 280] on app-card-role "Signage Holder 155A 0/1 10:00-17:00 (7h) single-neutral-actions" at bounding box center [449, 276] width 173 height 52
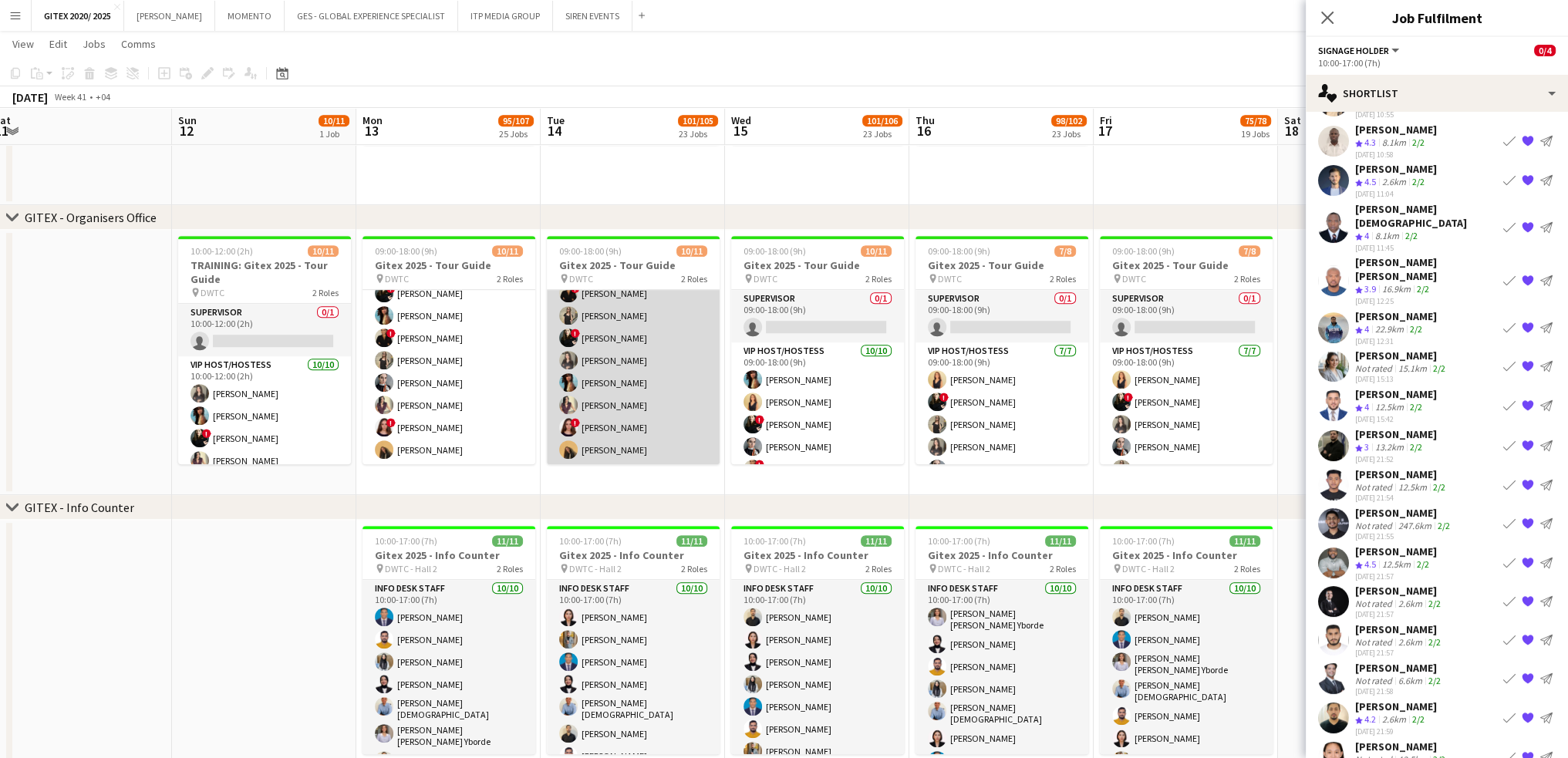
scroll to position [0, 0]
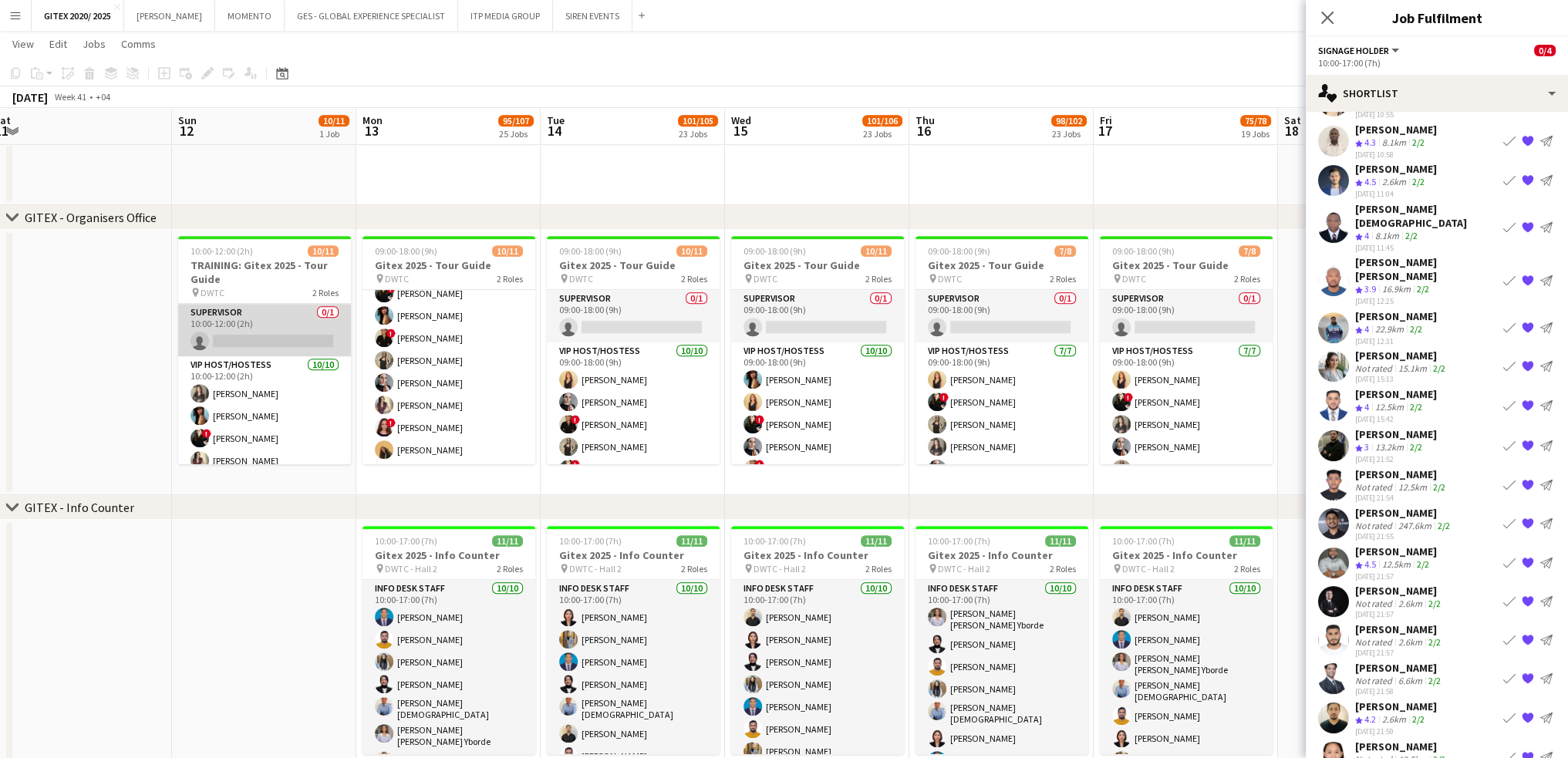
click at [287, 339] on app-card-role "Supervisor 0/1 10:00-12:00 (2h) single-neutral-actions" at bounding box center [265, 330] width 173 height 52
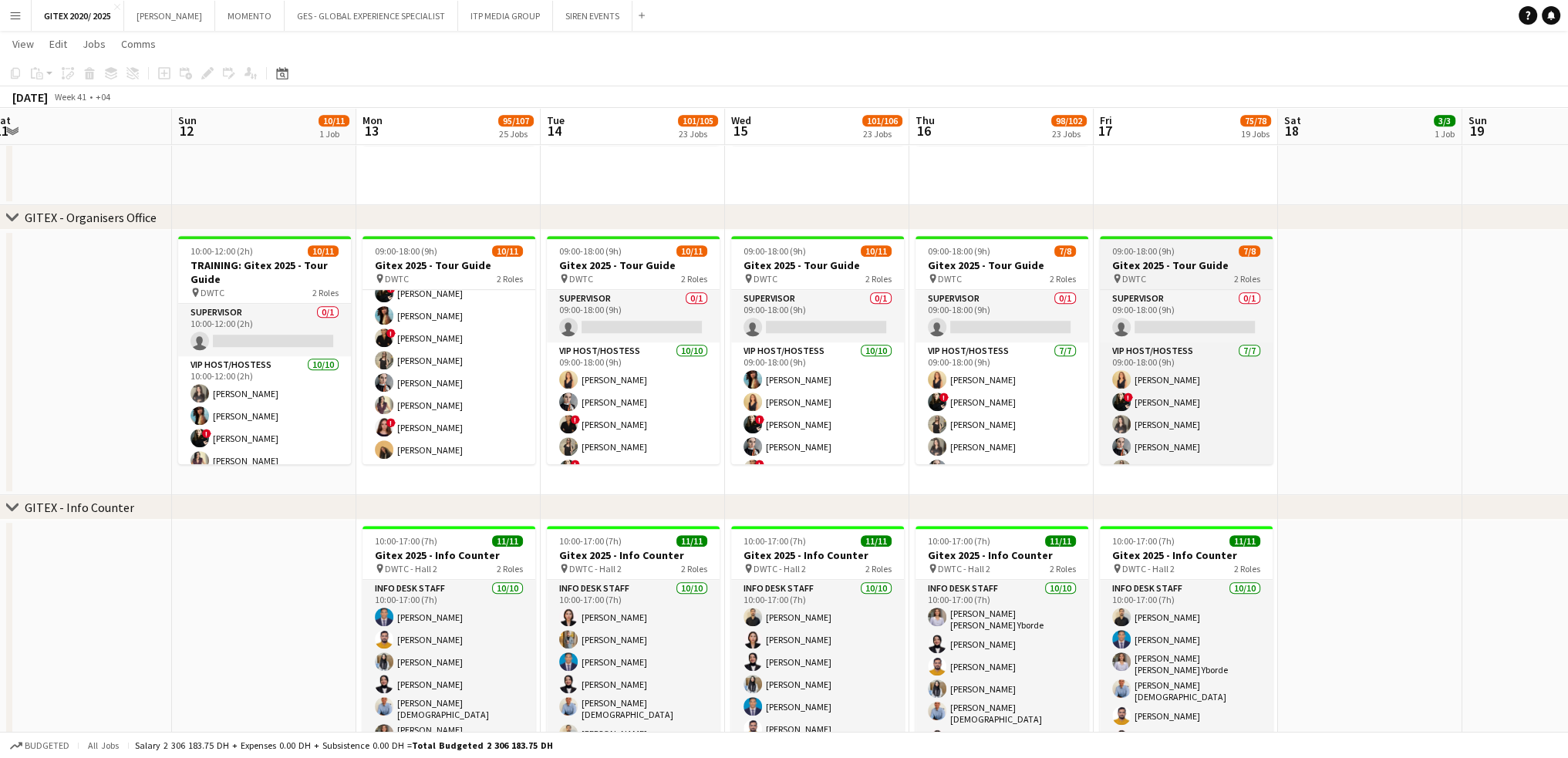
scroll to position [35, 0]
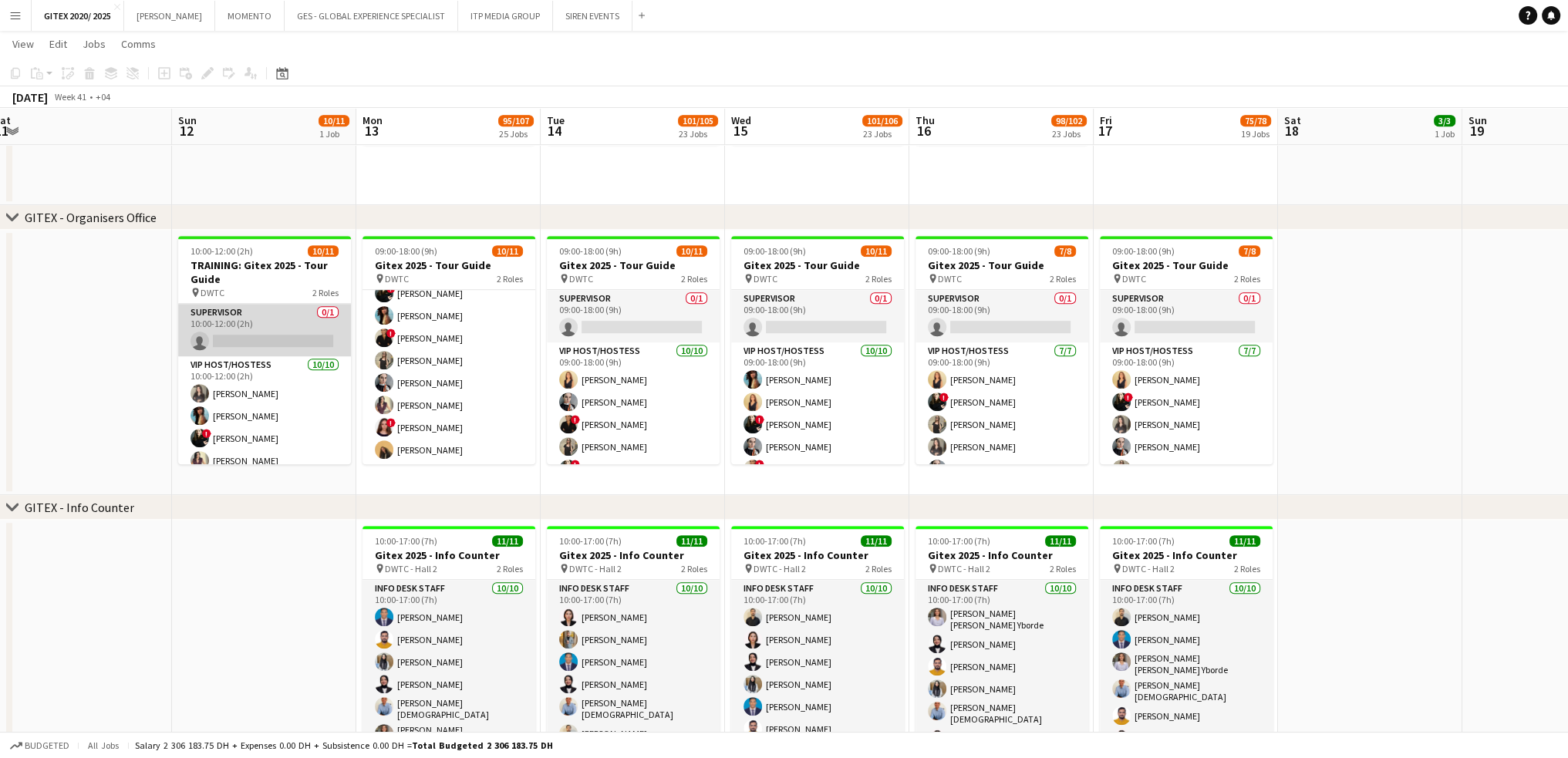
click at [264, 316] on app-card-role "Supervisor 0/1 10:00-12:00 (2h) single-neutral-actions" at bounding box center [265, 330] width 173 height 52
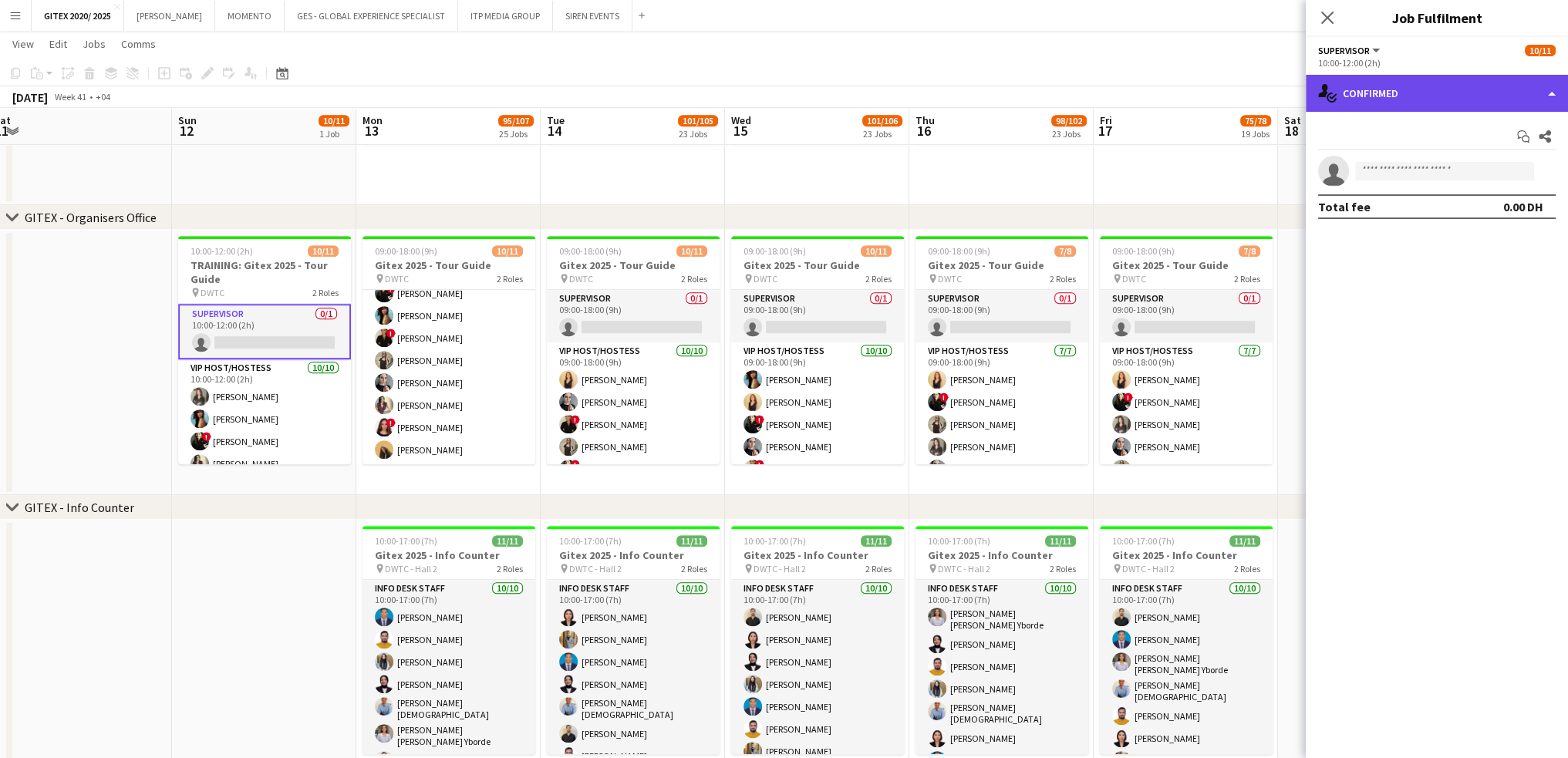
click at [1477, 101] on div "single-neutral-actions-check-2 Confirmed" at bounding box center [1436, 93] width 263 height 37
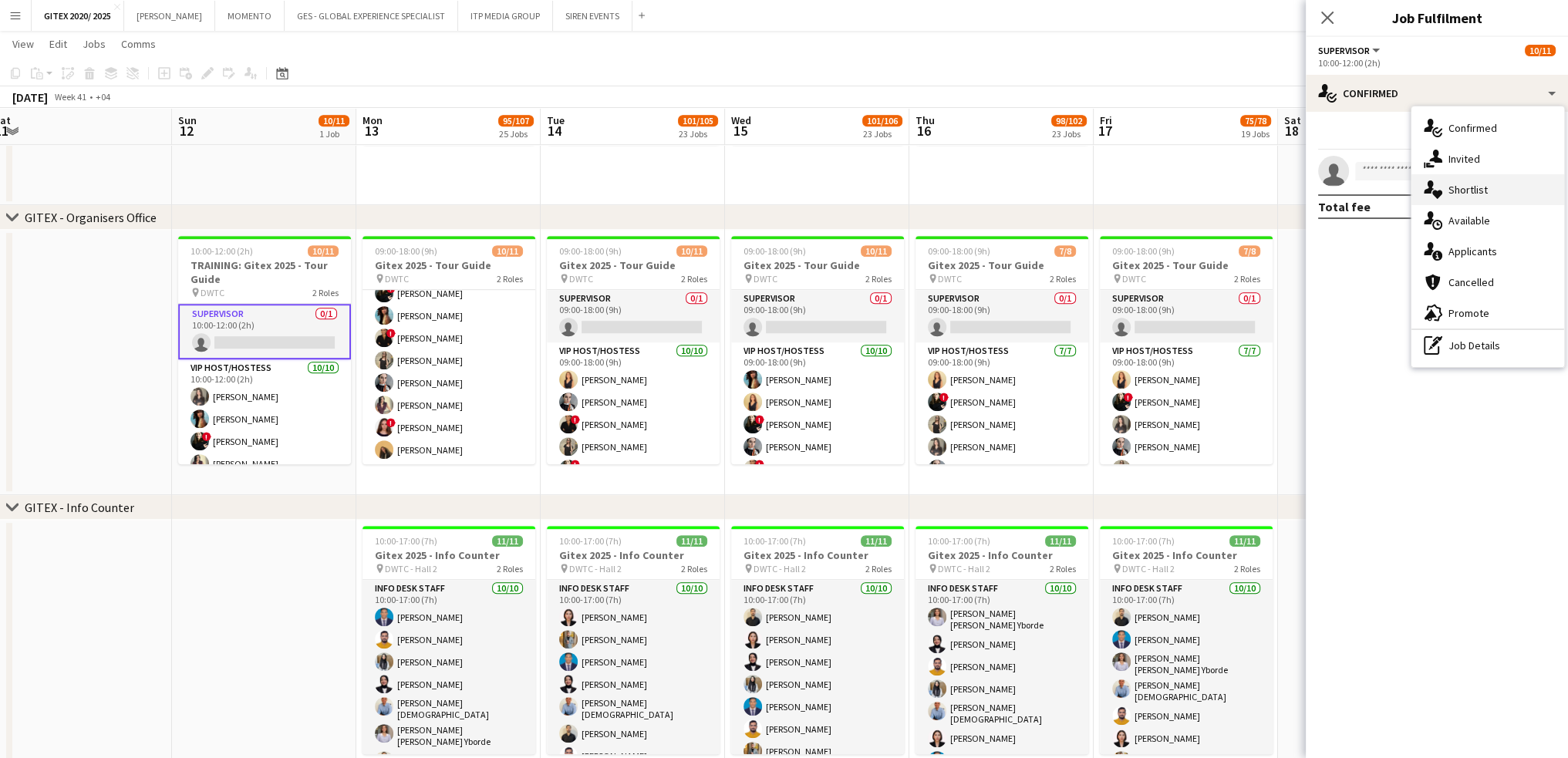
click at [1476, 196] on span "Shortlist" at bounding box center [1468, 190] width 39 height 14
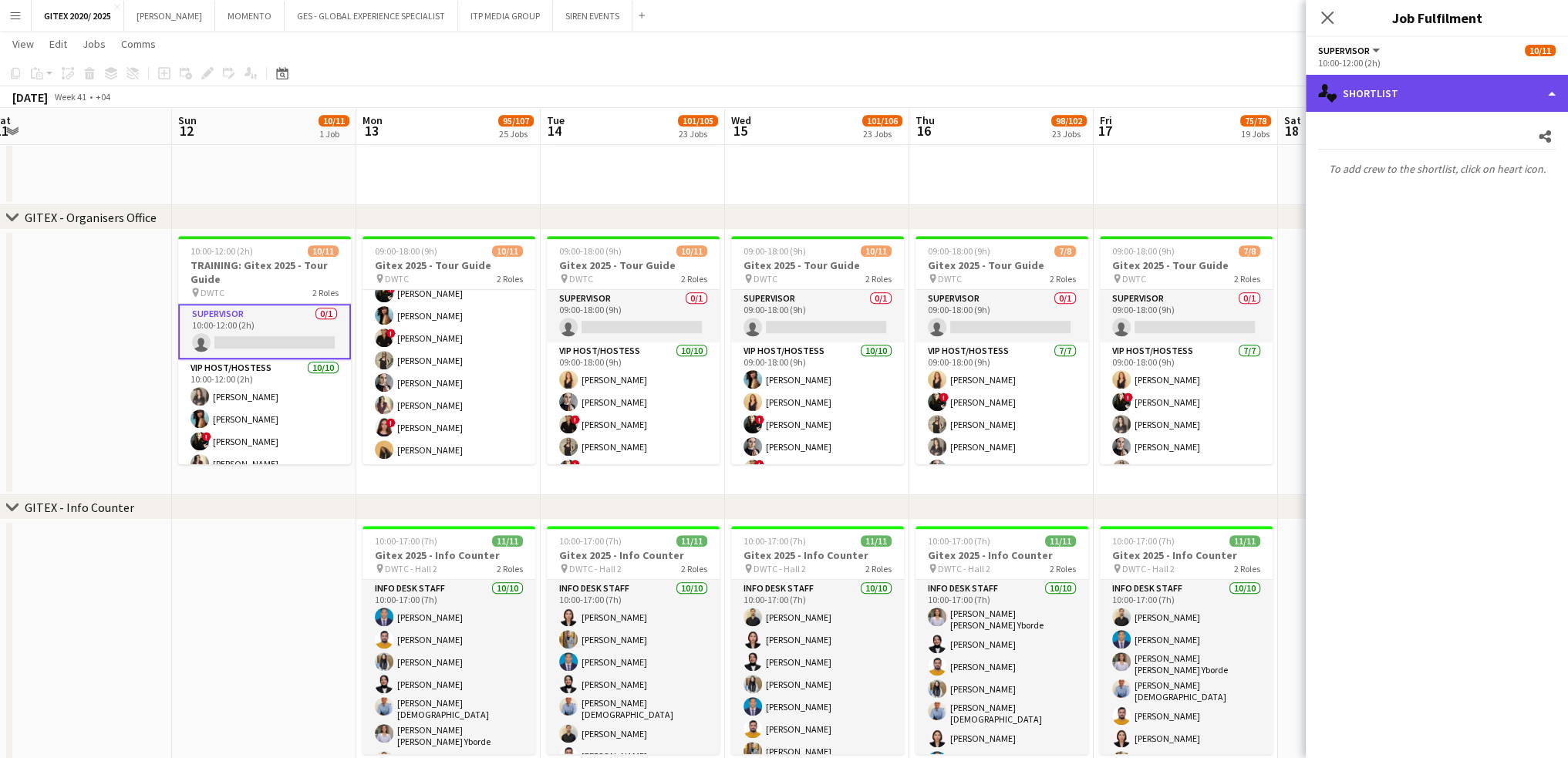
click at [1453, 99] on div "single-neutral-actions-heart Shortlist" at bounding box center [1436, 93] width 263 height 37
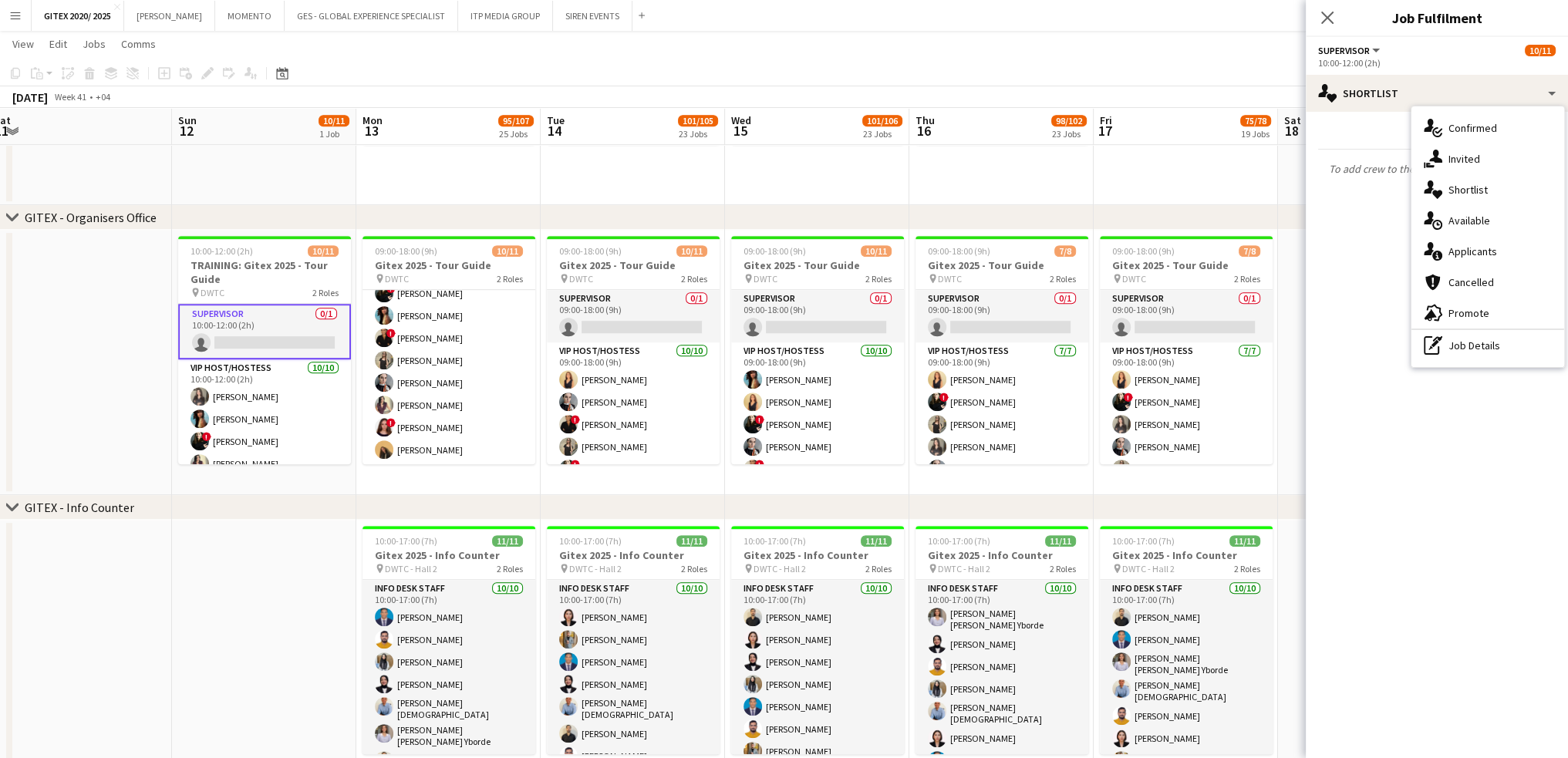
drag, startPoint x: 1457, startPoint y: 259, endPoint x: 1413, endPoint y: 246, distance: 45.9
click at [1457, 259] on div "single-neutral-actions-information Applicants" at bounding box center [1488, 252] width 153 height 31
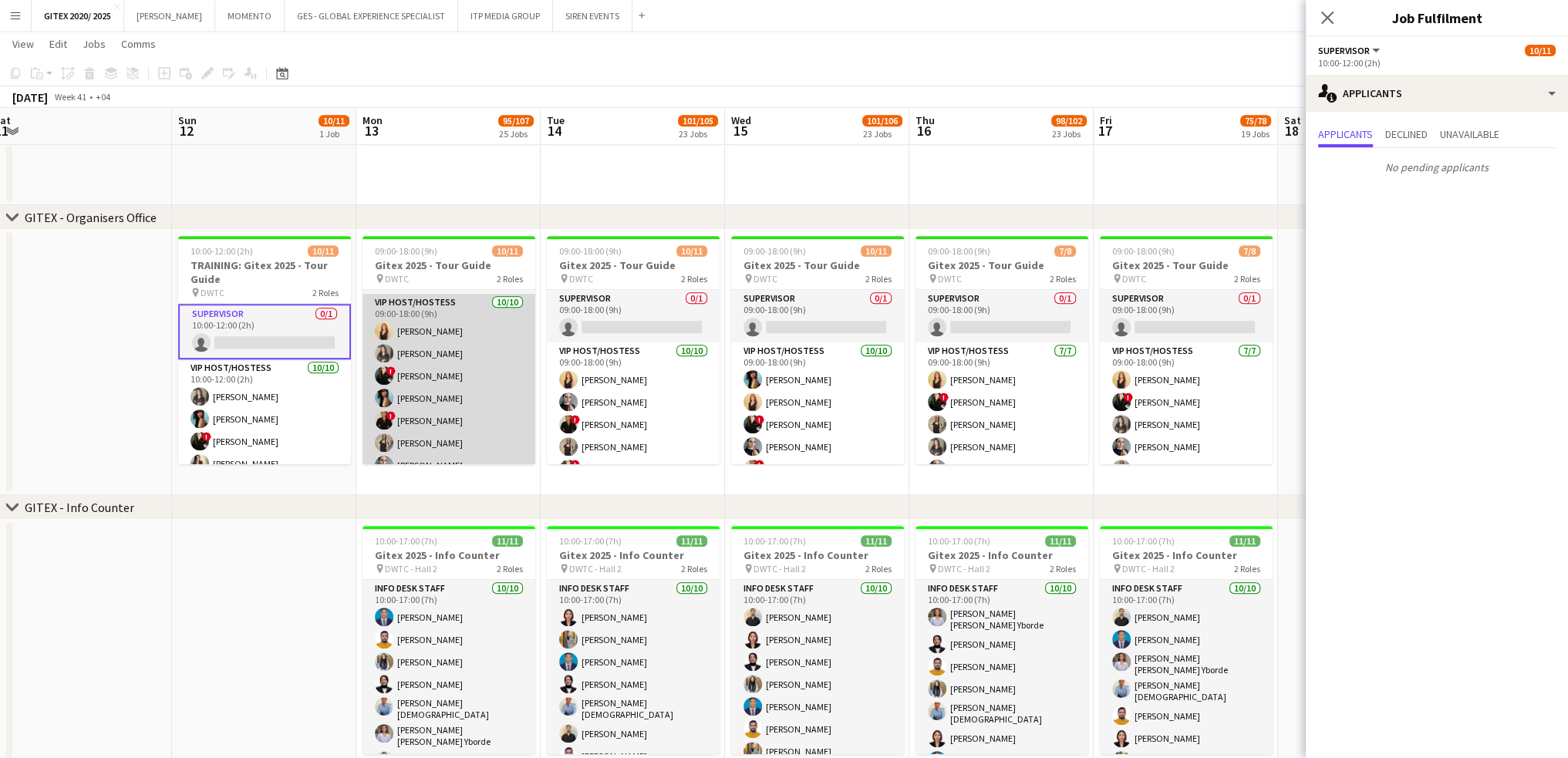
scroll to position [0, 0]
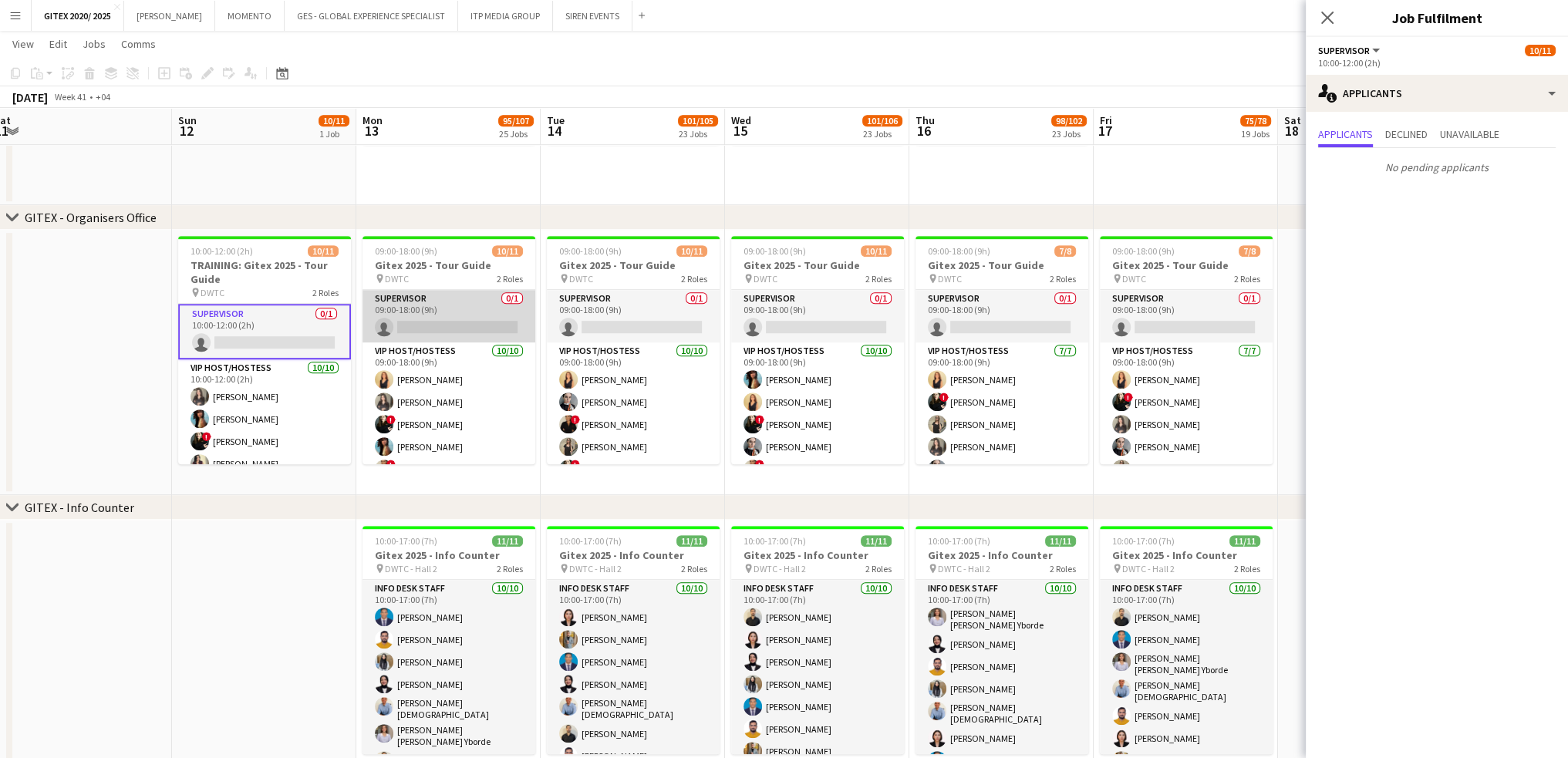
click at [453, 316] on app-card-role "Supervisor 0/1 09:00-18:00 (9h) single-neutral-actions" at bounding box center [449, 316] width 173 height 52
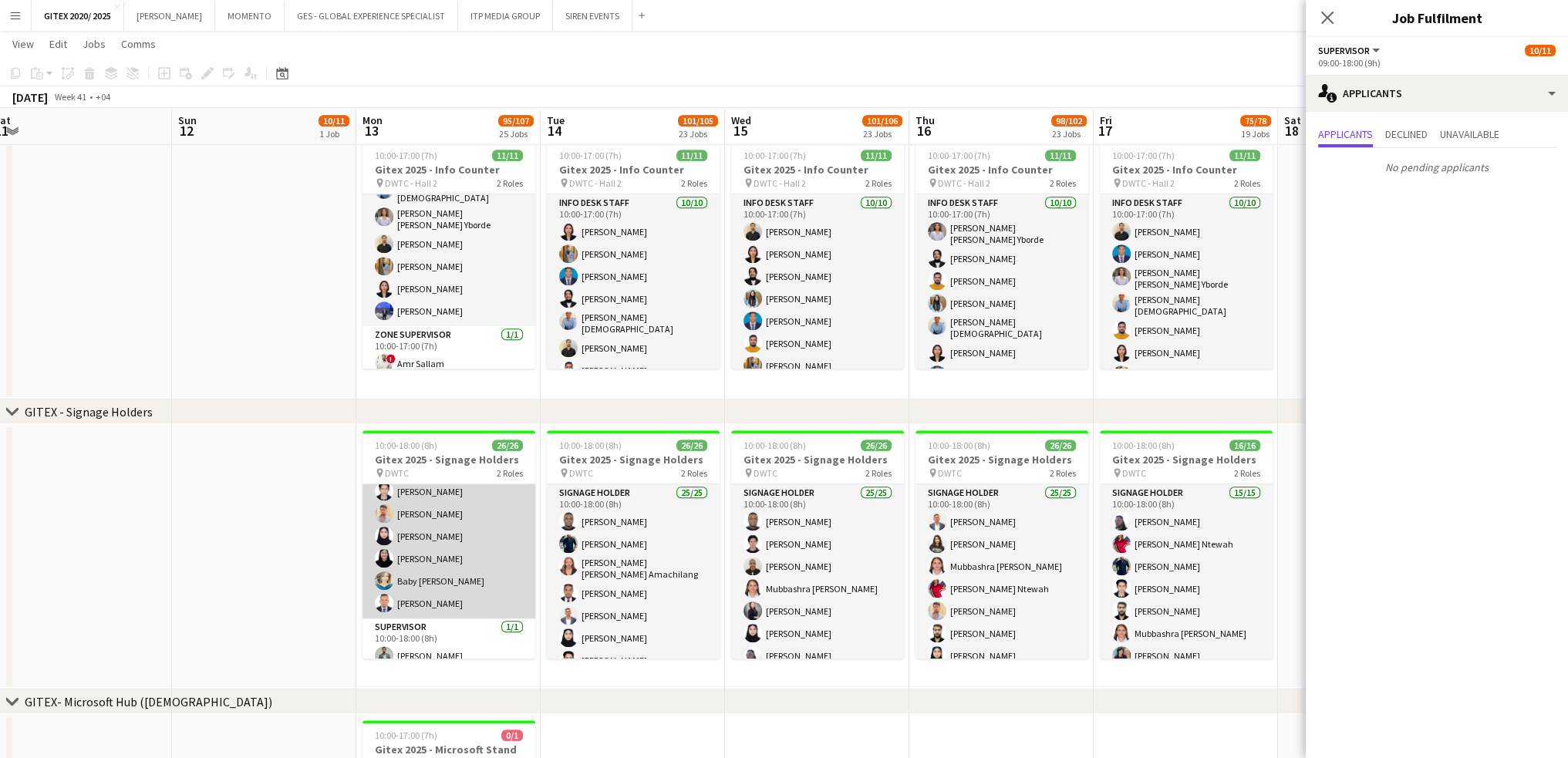
scroll to position [467, 0]
click at [478, 570] on app-card-role "Signage Holder 25/25 10:00-18:00 (8h) [PERSON_NAME] [PERSON_NAME] Ntewah [PERSO…" at bounding box center [449, 315] width 173 height 594
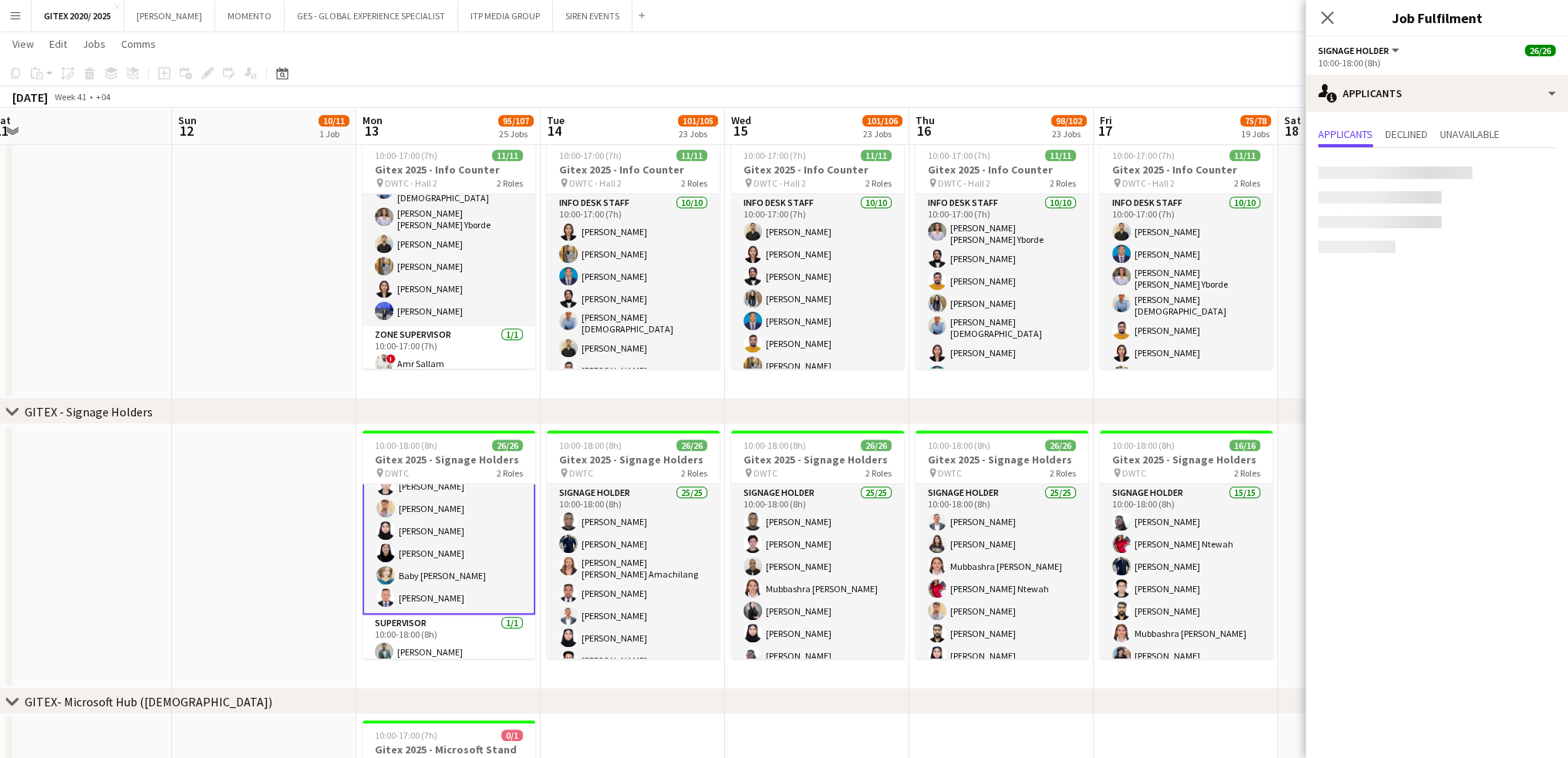
scroll to position [468, 0]
click at [469, 548] on app-card-role "Signage Holder 25/25 10:00-18:00 (8h) [PERSON_NAME] [PERSON_NAME] Ntewah [PERSO…" at bounding box center [449, 315] width 173 height 597
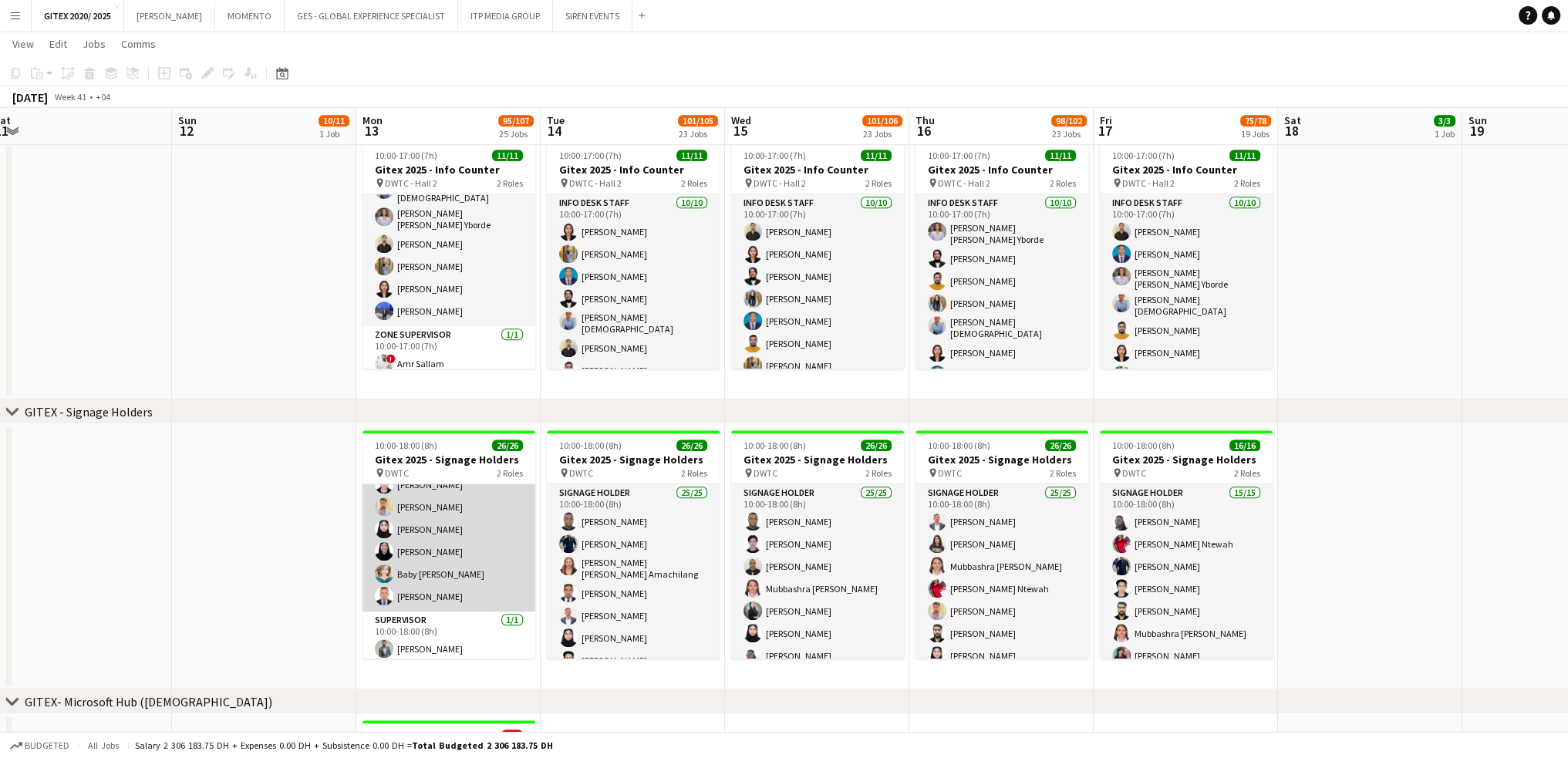
click at [472, 548] on app-card-role "Signage Holder 25/25 10:00-18:00 (8h) [PERSON_NAME] [PERSON_NAME] Ntewah [PERSO…" at bounding box center [449, 315] width 173 height 594
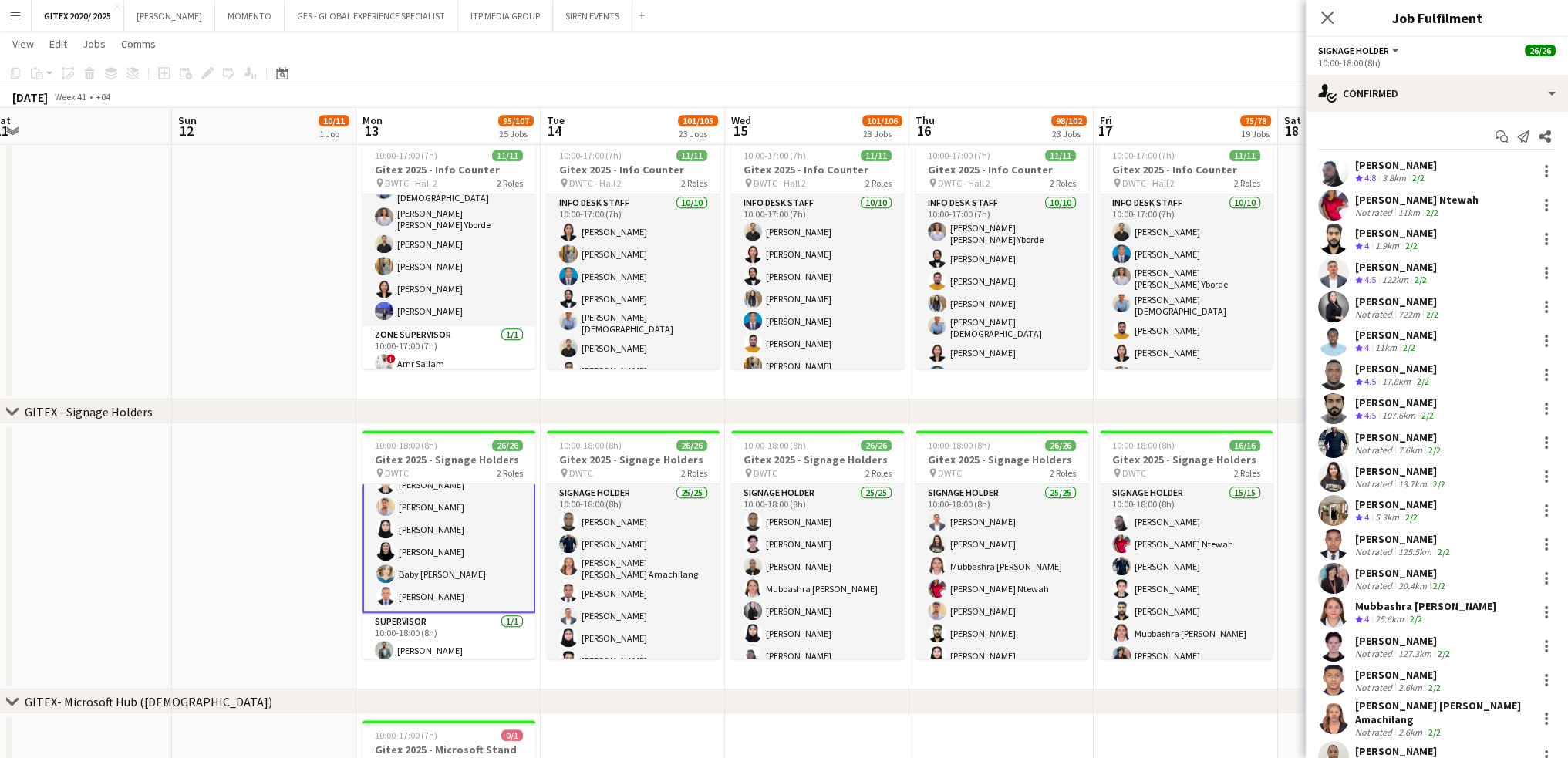
scroll to position [287, 0]
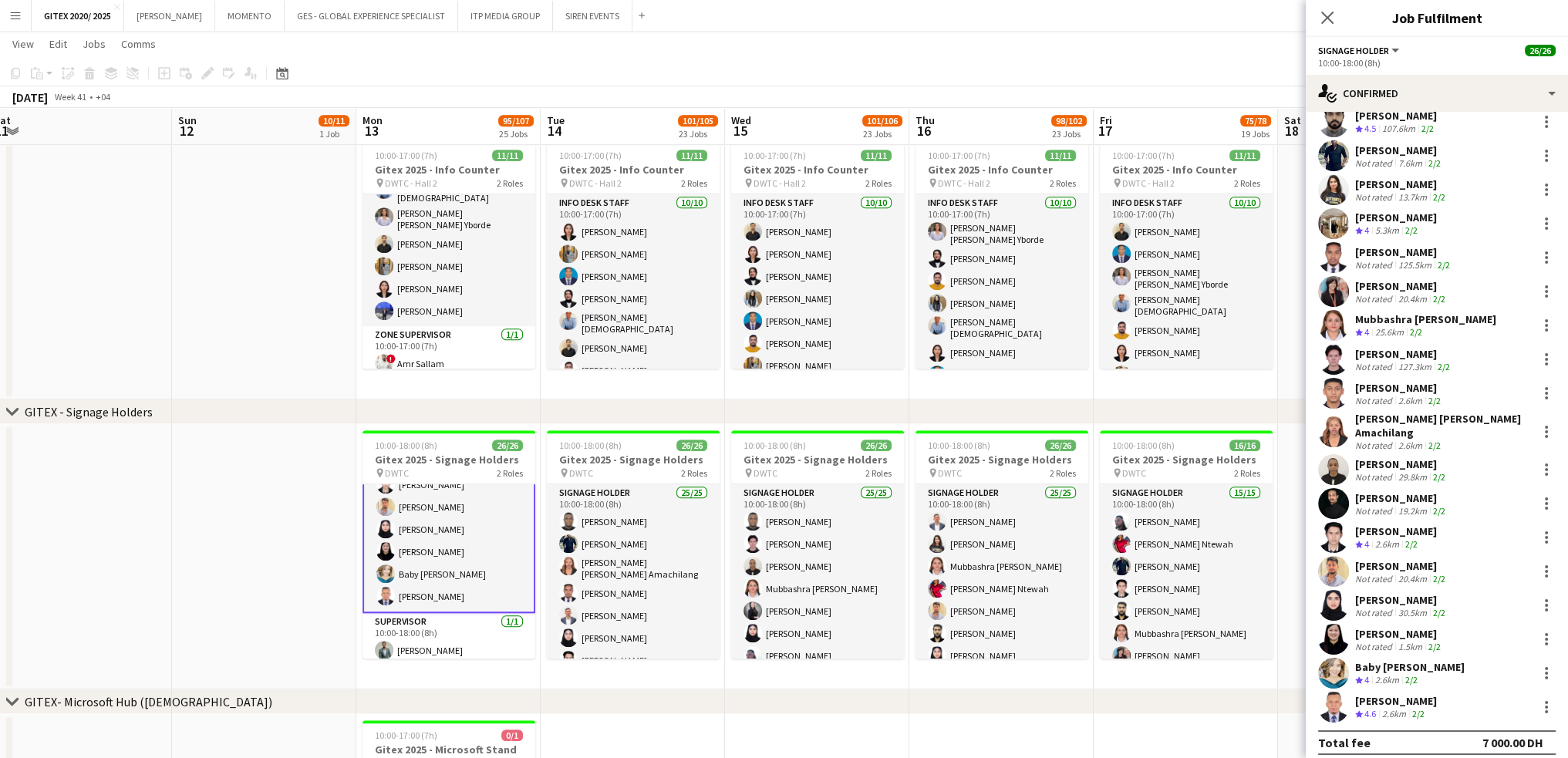
click at [1388, 681] on div "[PERSON_NAME] Crew rating 4.8 3.8km 2/2 [PERSON_NAME] Ntewah Not rated 11km 2/2…" at bounding box center [1436, 296] width 263 height 854
click at [1387, 694] on div "[PERSON_NAME]" at bounding box center [1396, 701] width 82 height 14
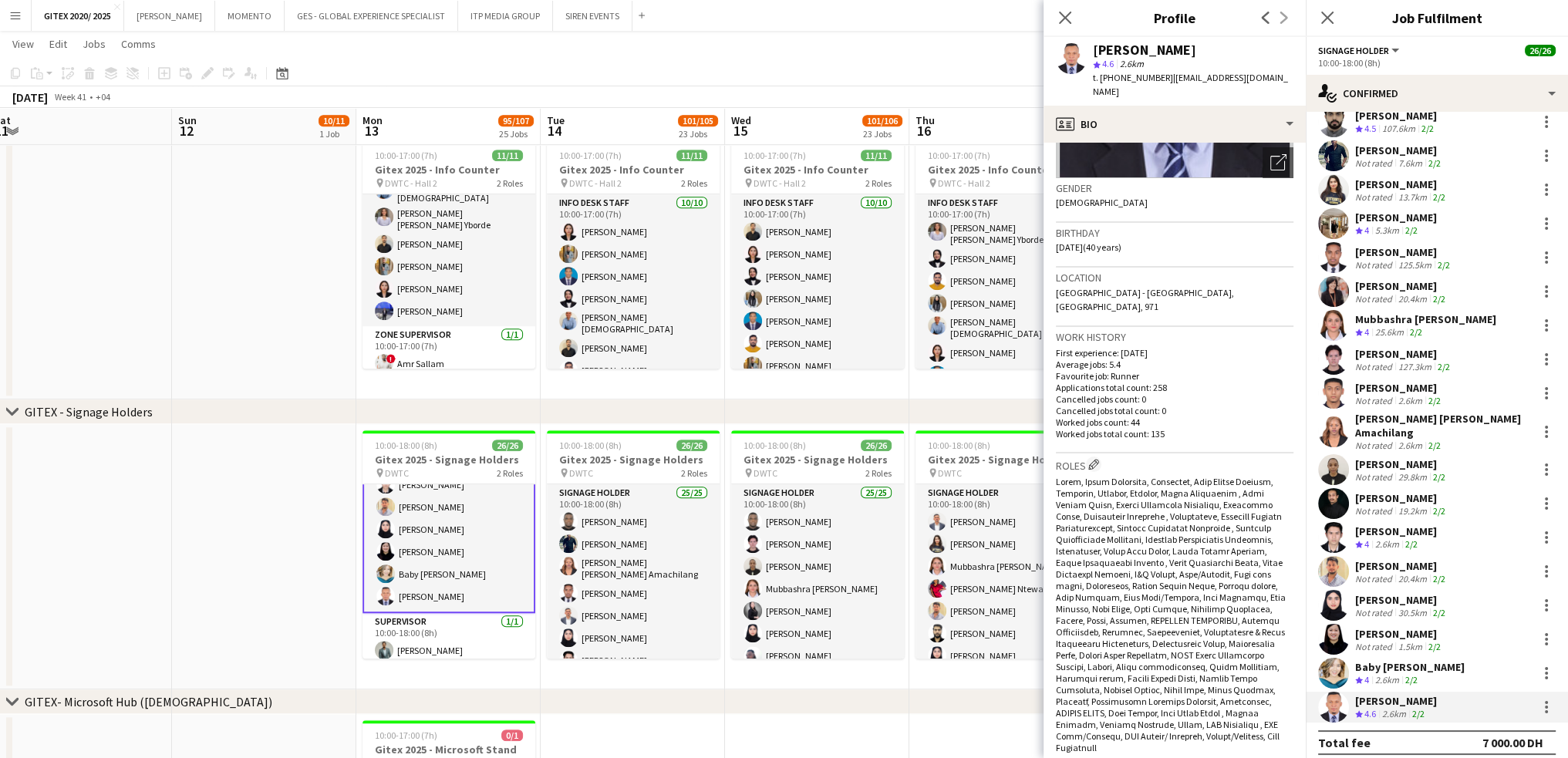
scroll to position [463, 0]
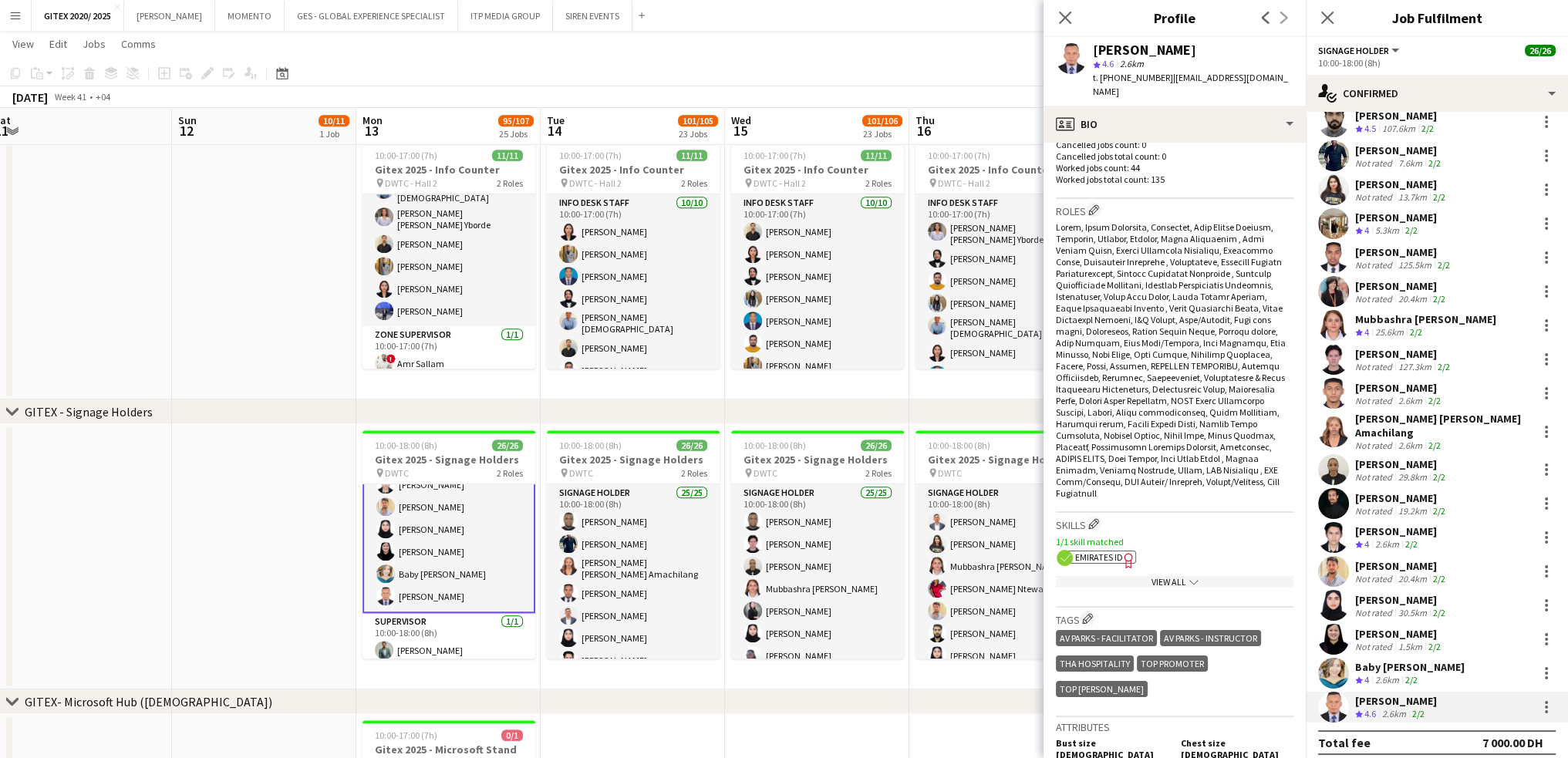
click at [1139, 576] on div "View All chevron-down" at bounding box center [1175, 582] width 238 height 12
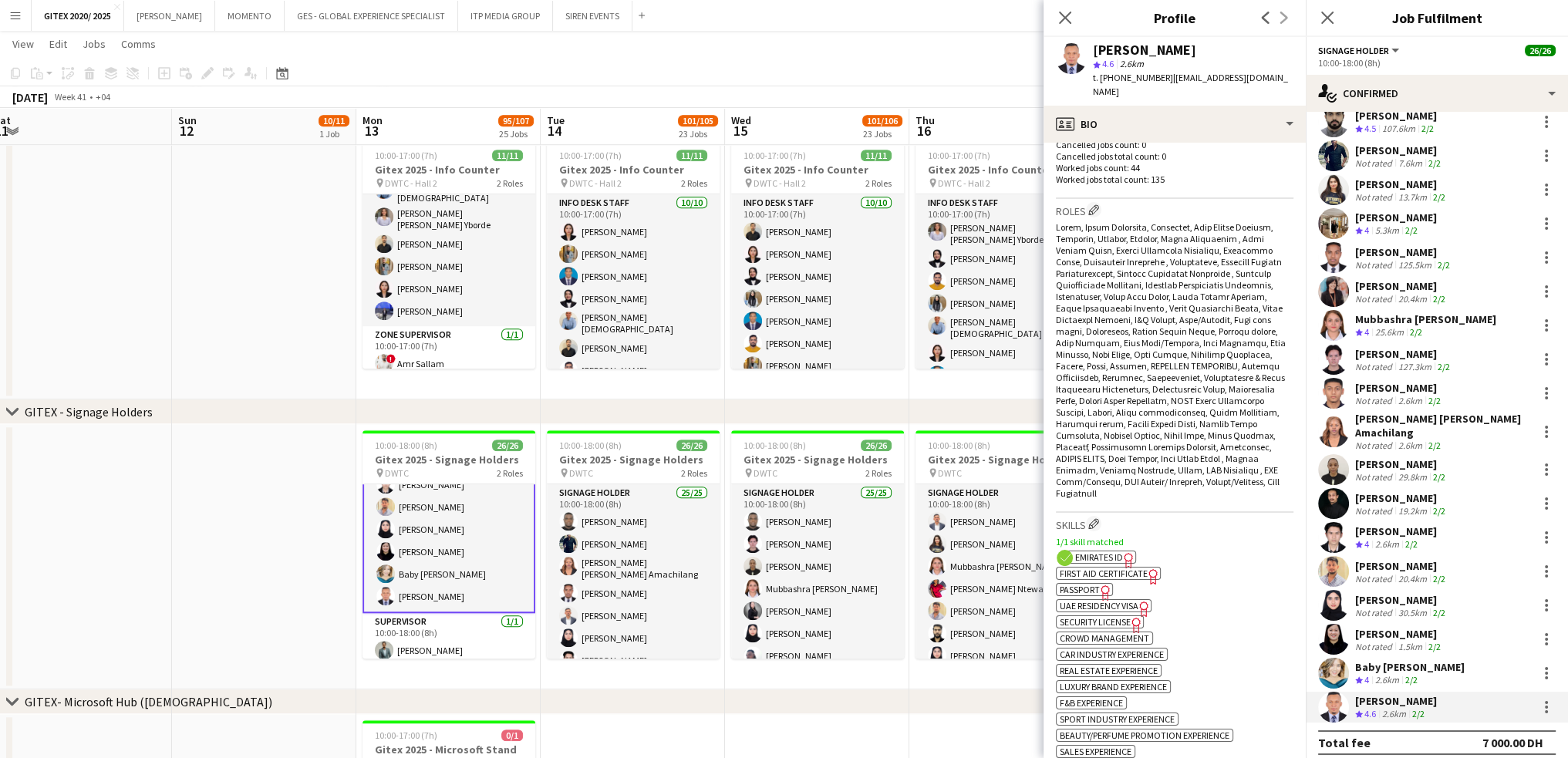
click at [1099, 600] on span "UAE Residency Visa" at bounding box center [1098, 605] width 79 height 12
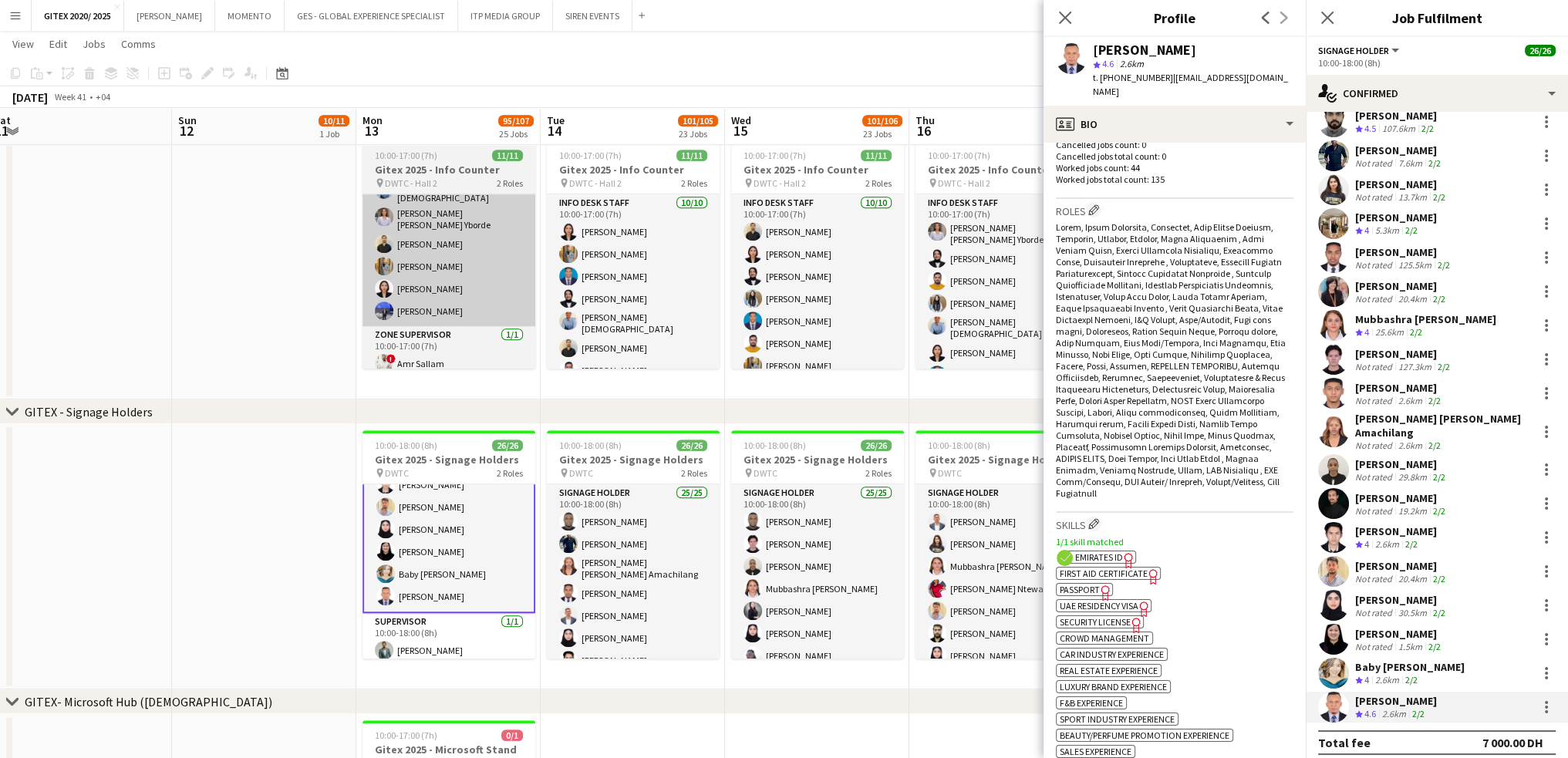
drag, startPoint x: 1093, startPoint y: 552, endPoint x: 392, endPoint y: 267, distance: 756.7
click at [1092, 584] on span "Passport" at bounding box center [1079, 590] width 40 height 12
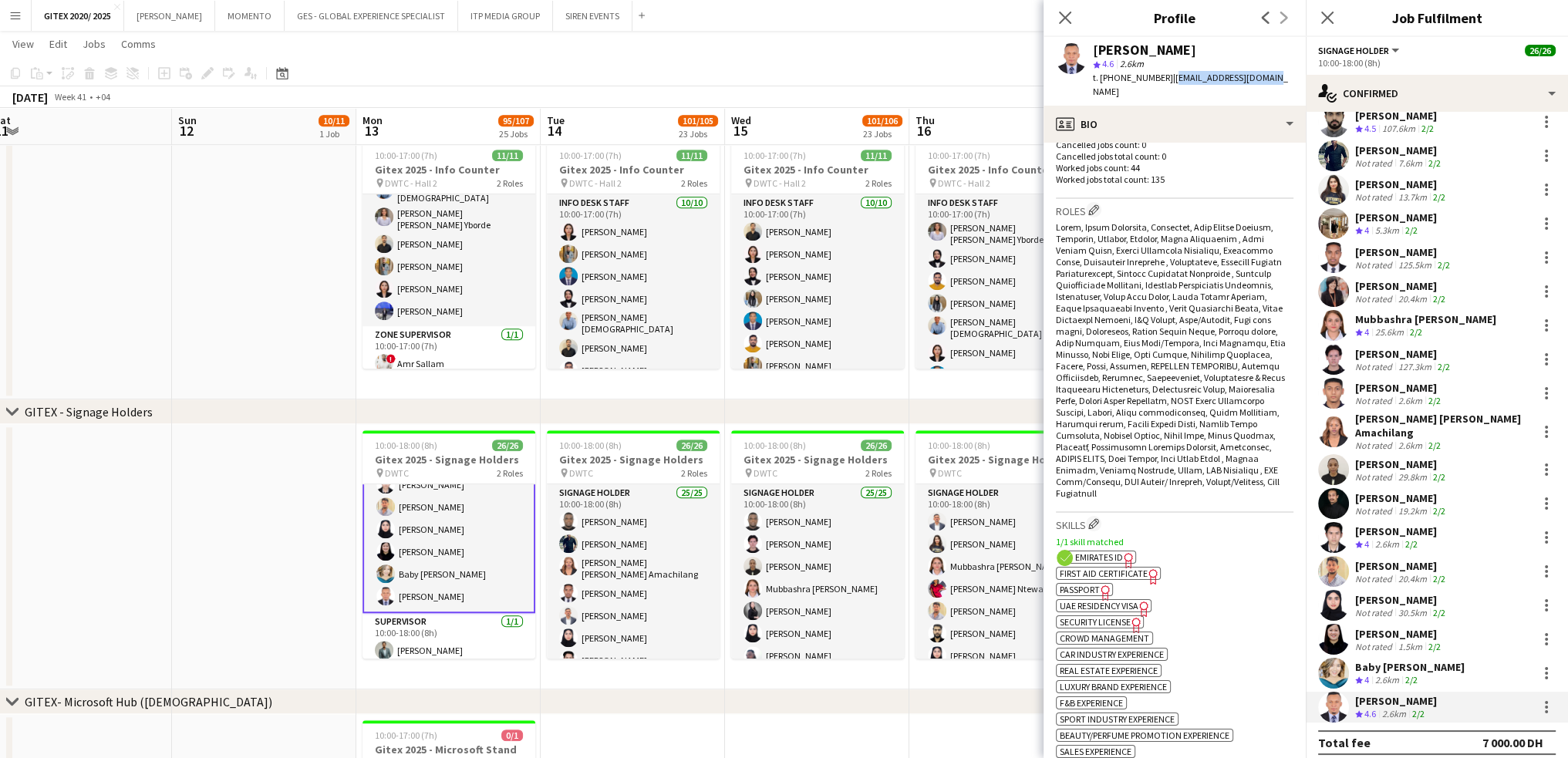
drag, startPoint x: 1167, startPoint y: 77, endPoint x: 1274, endPoint y: 79, distance: 107.0
click at [1274, 79] on div "[PERSON_NAME] star 4.6 2.6km t. [PHONE_NUMBER] | [EMAIL_ADDRESS][DOMAIN_NAME]" at bounding box center [1175, 72] width 263 height 69
copy span "[EMAIL_ADDRESS][DOMAIN_NAME]"
drag, startPoint x: 1117, startPoint y: 77, endPoint x: 1159, endPoint y: 76, distance: 42.0
click at [1159, 76] on span "t. [PHONE_NUMBER]" at bounding box center [1133, 77] width 80 height 12
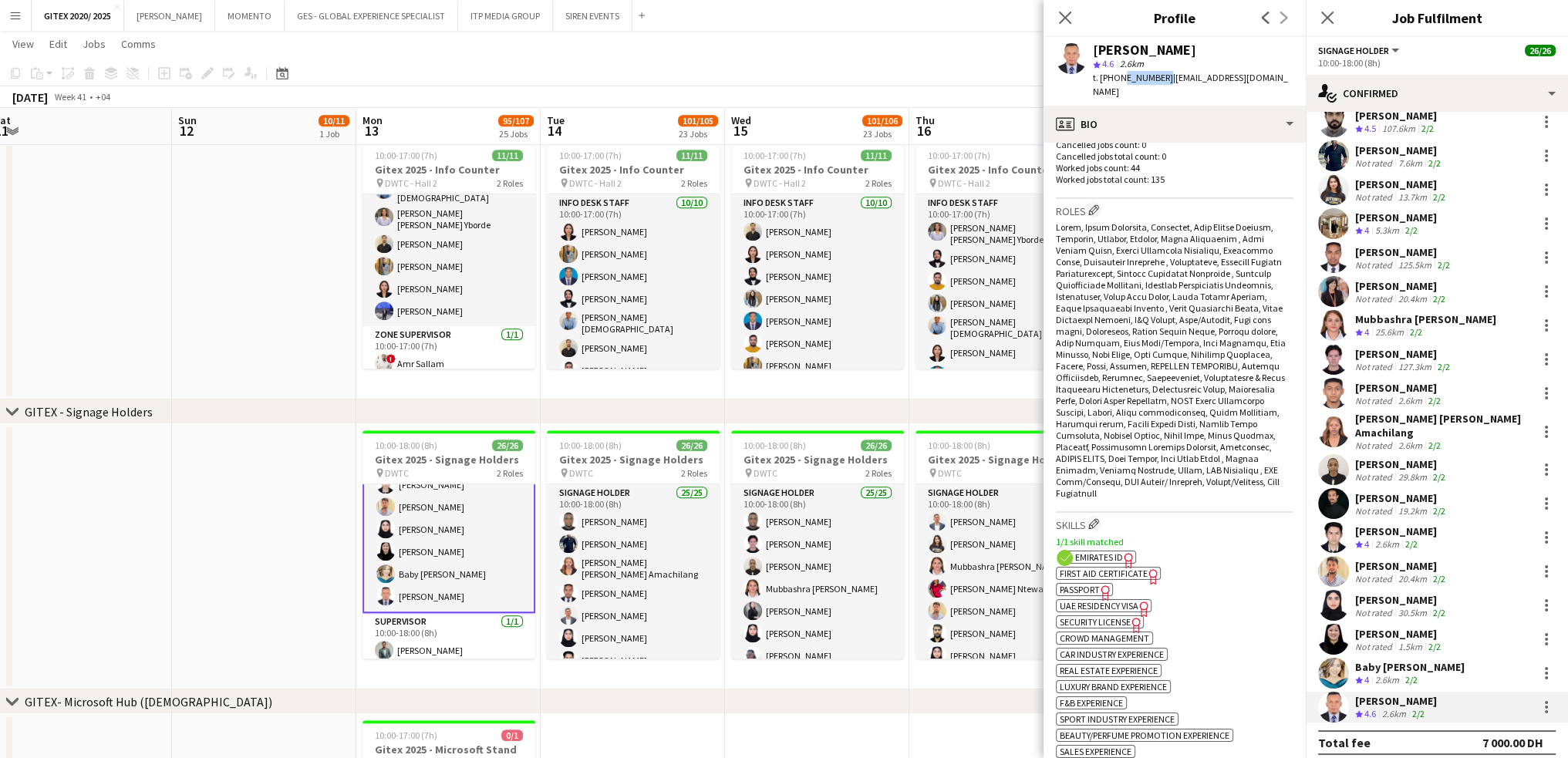
copy span "556929522"
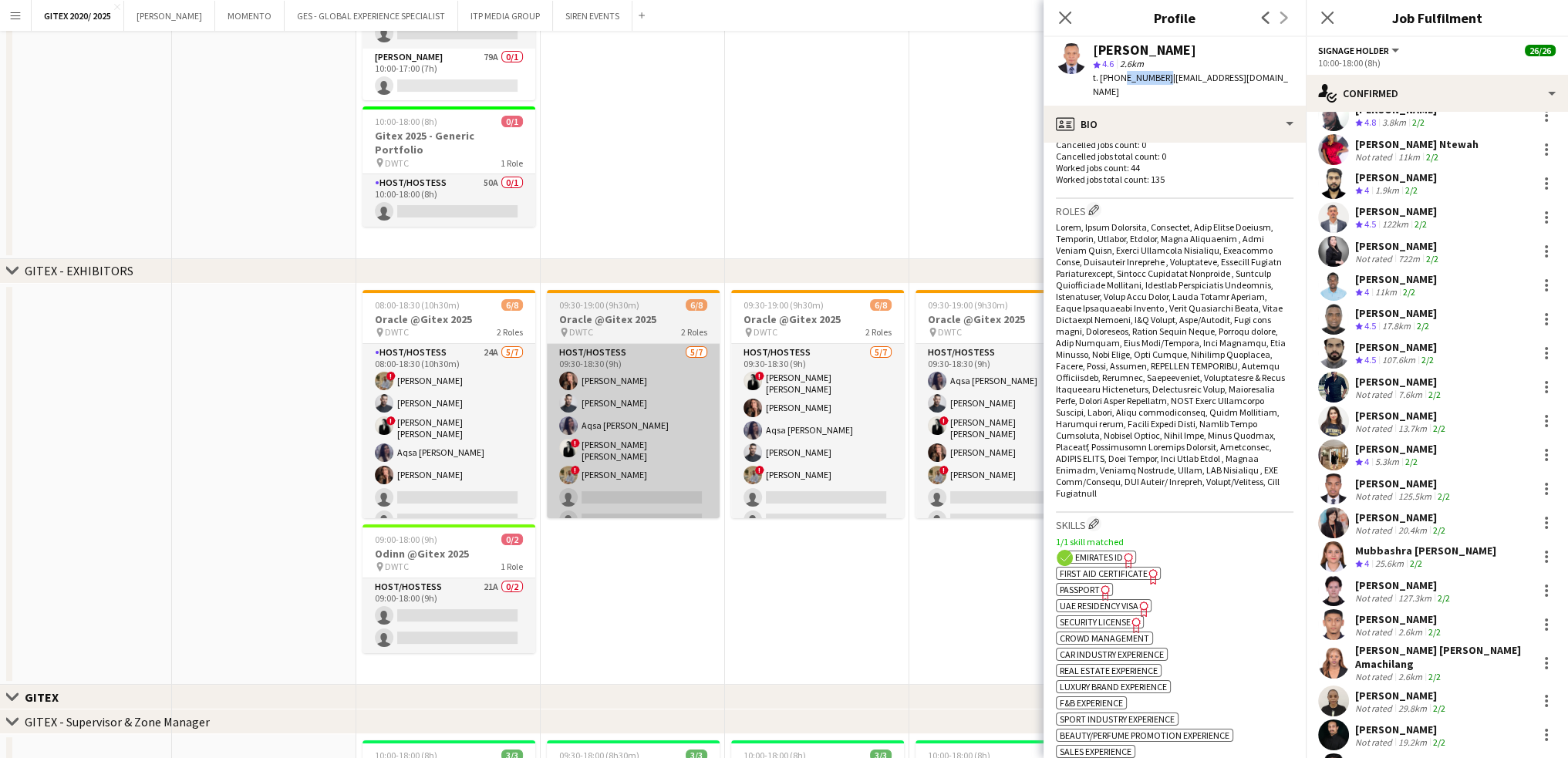
scroll to position [0, 0]
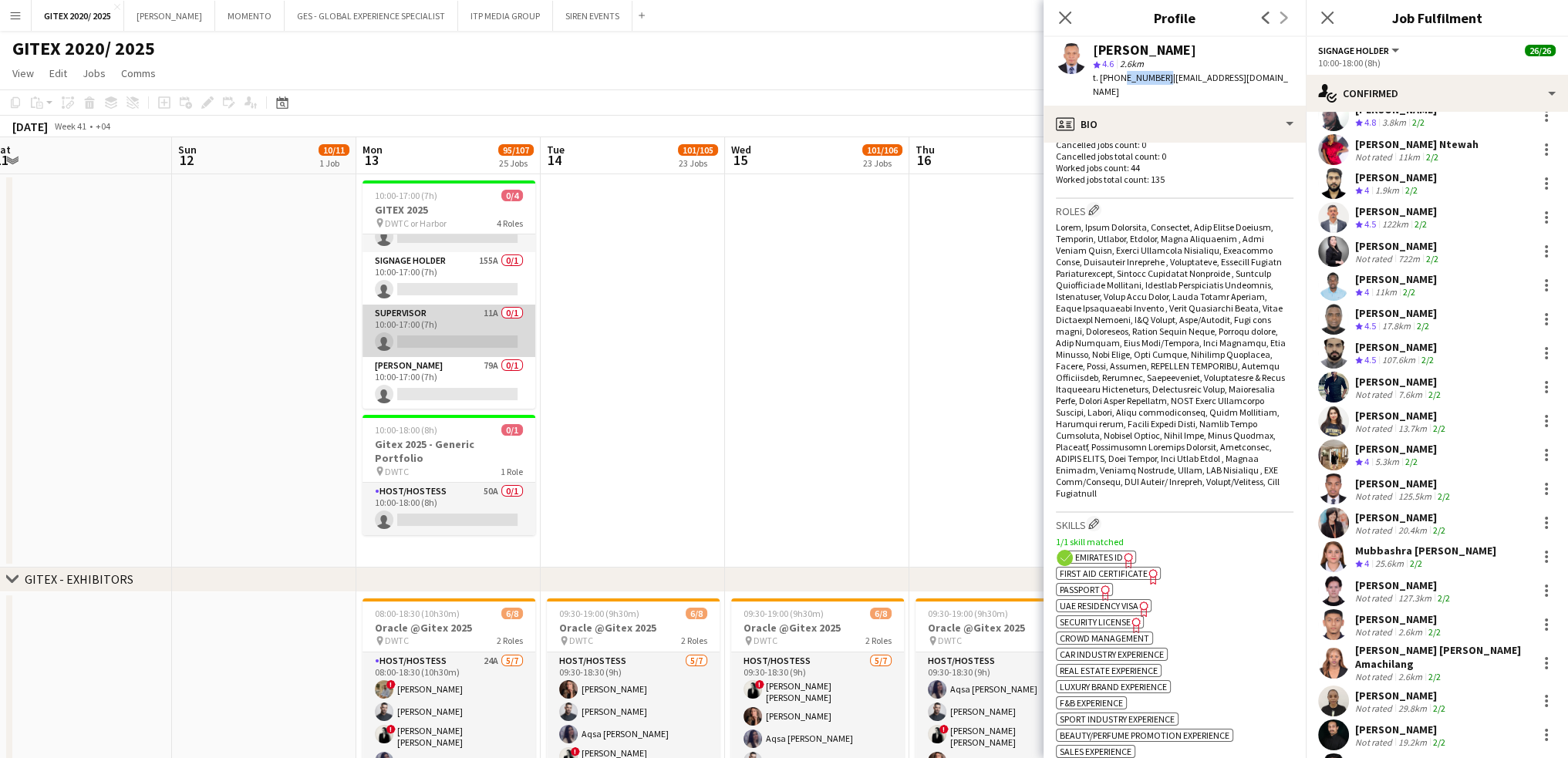
click at [463, 316] on app-card-role "Supervisor 11A 0/1 10:00-17:00 (7h) single-neutral-actions" at bounding box center [449, 330] width 173 height 52
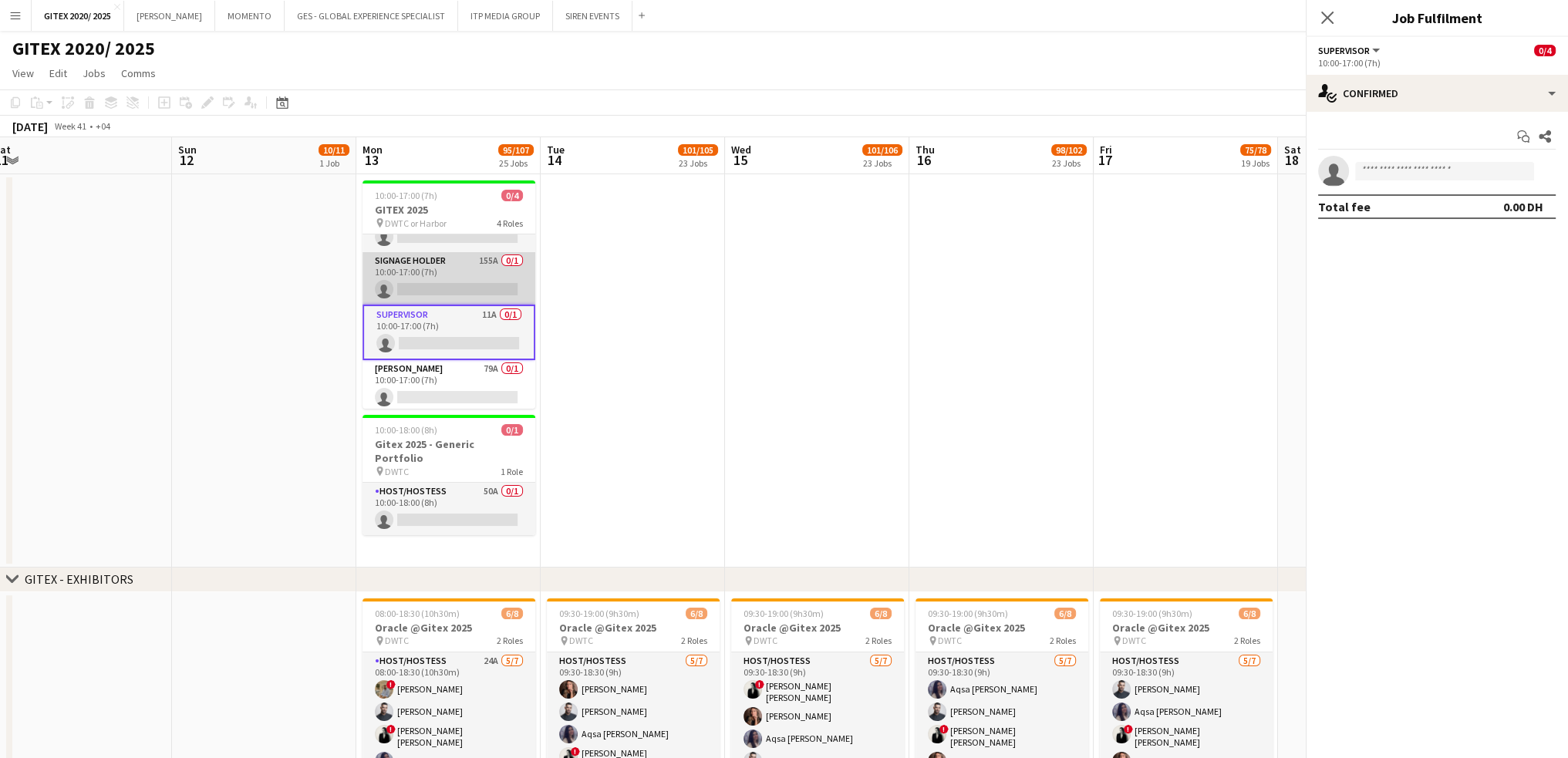
scroll to position [467, 0]
click at [460, 259] on app-card-role "Signage Holder 155A 0/1 10:00-17:00 (7h) single-neutral-actions" at bounding box center [449, 278] width 173 height 52
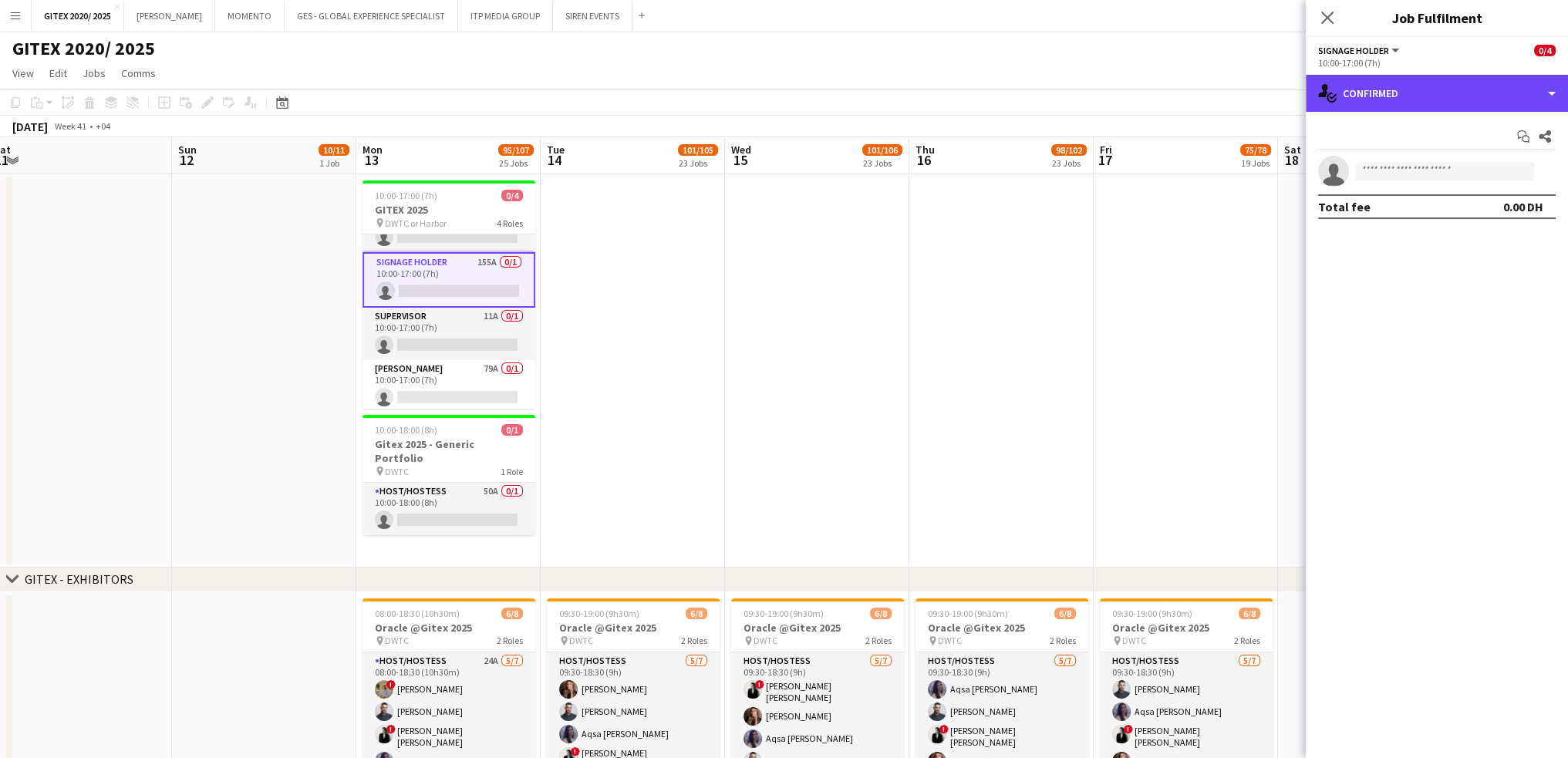
click at [1440, 92] on div "single-neutral-actions-check-2 Confirmed" at bounding box center [1436, 93] width 263 height 37
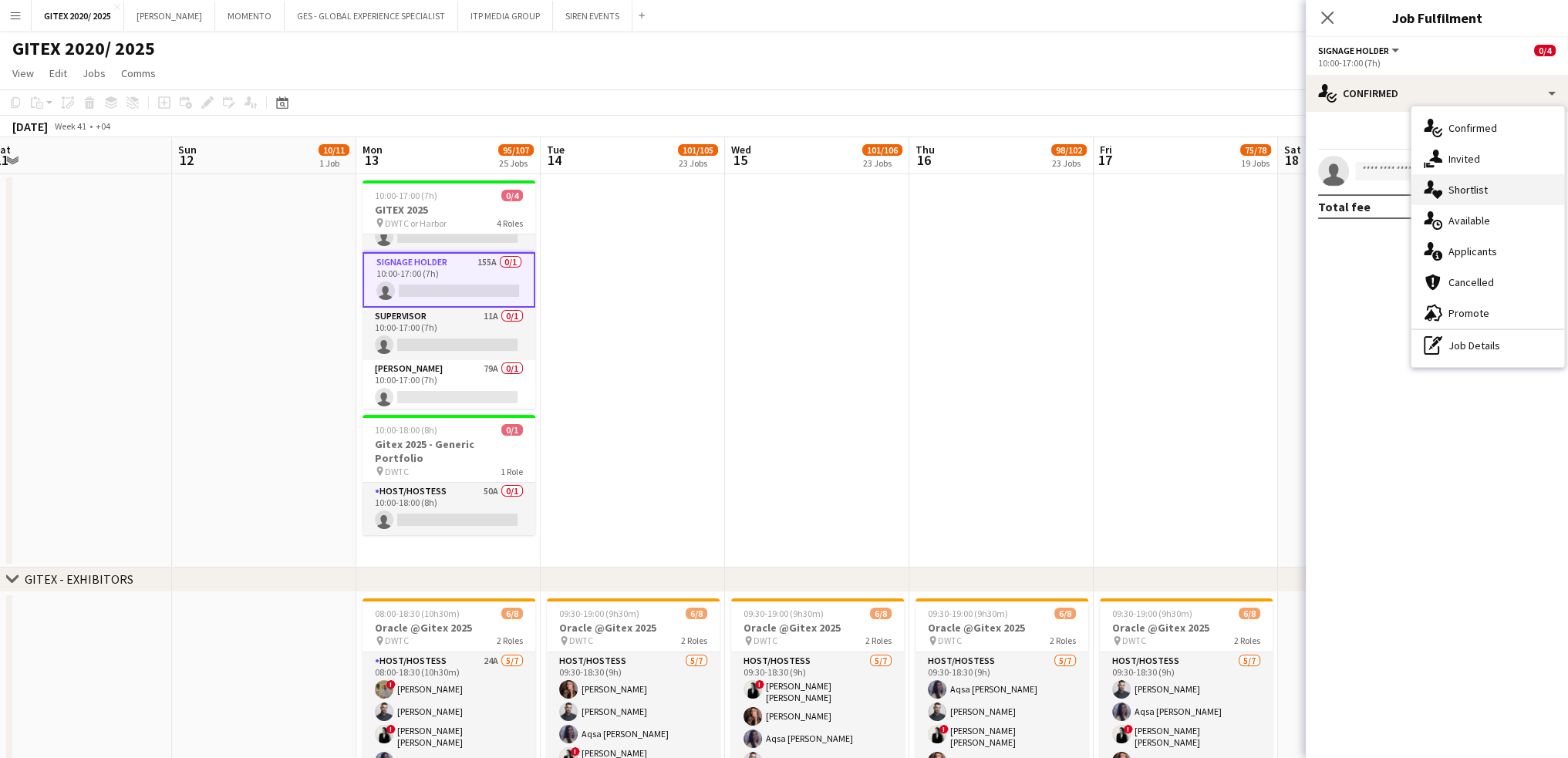
click at [1464, 195] on span "Shortlist" at bounding box center [1468, 190] width 39 height 14
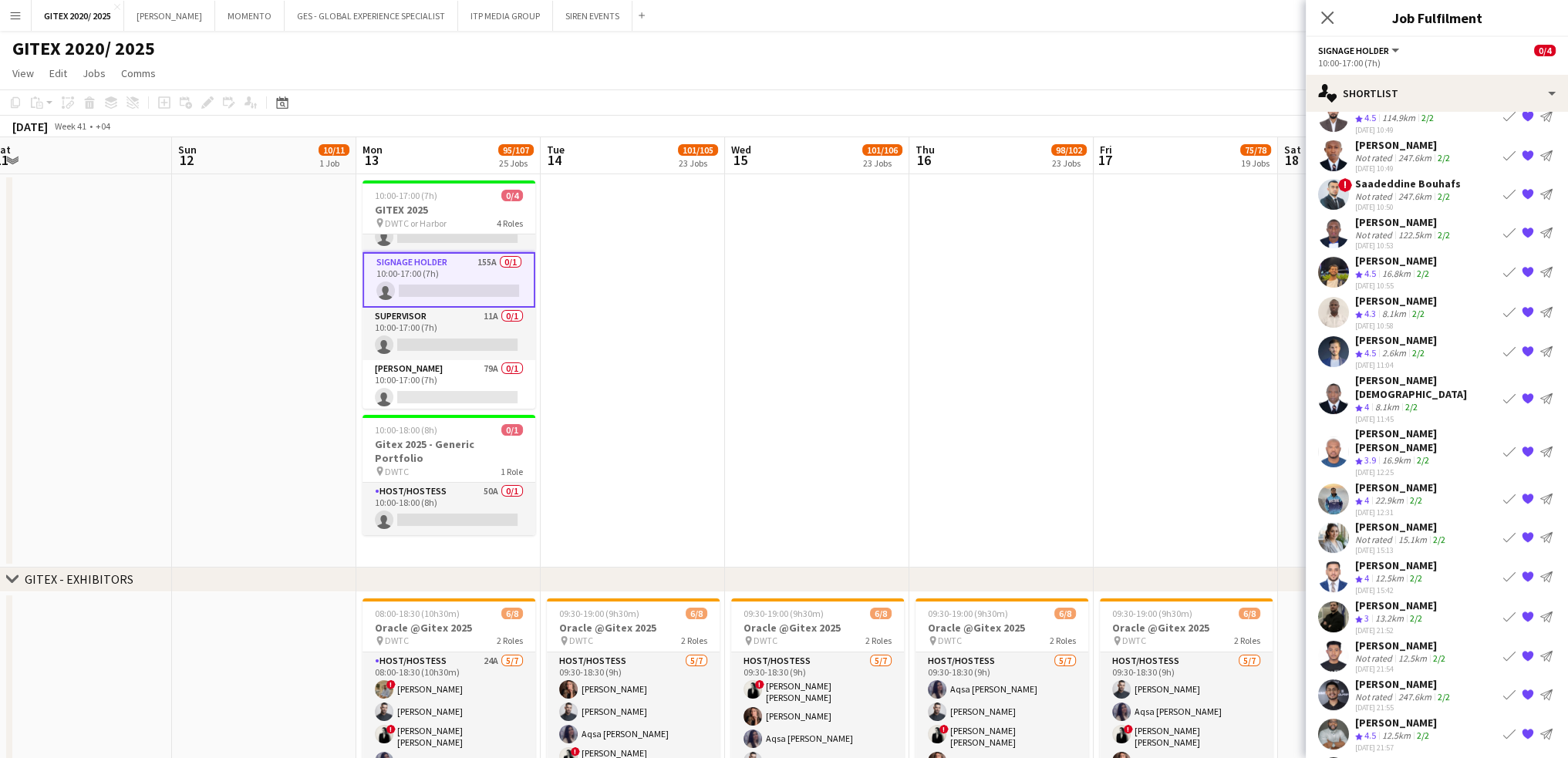
scroll to position [154, 0]
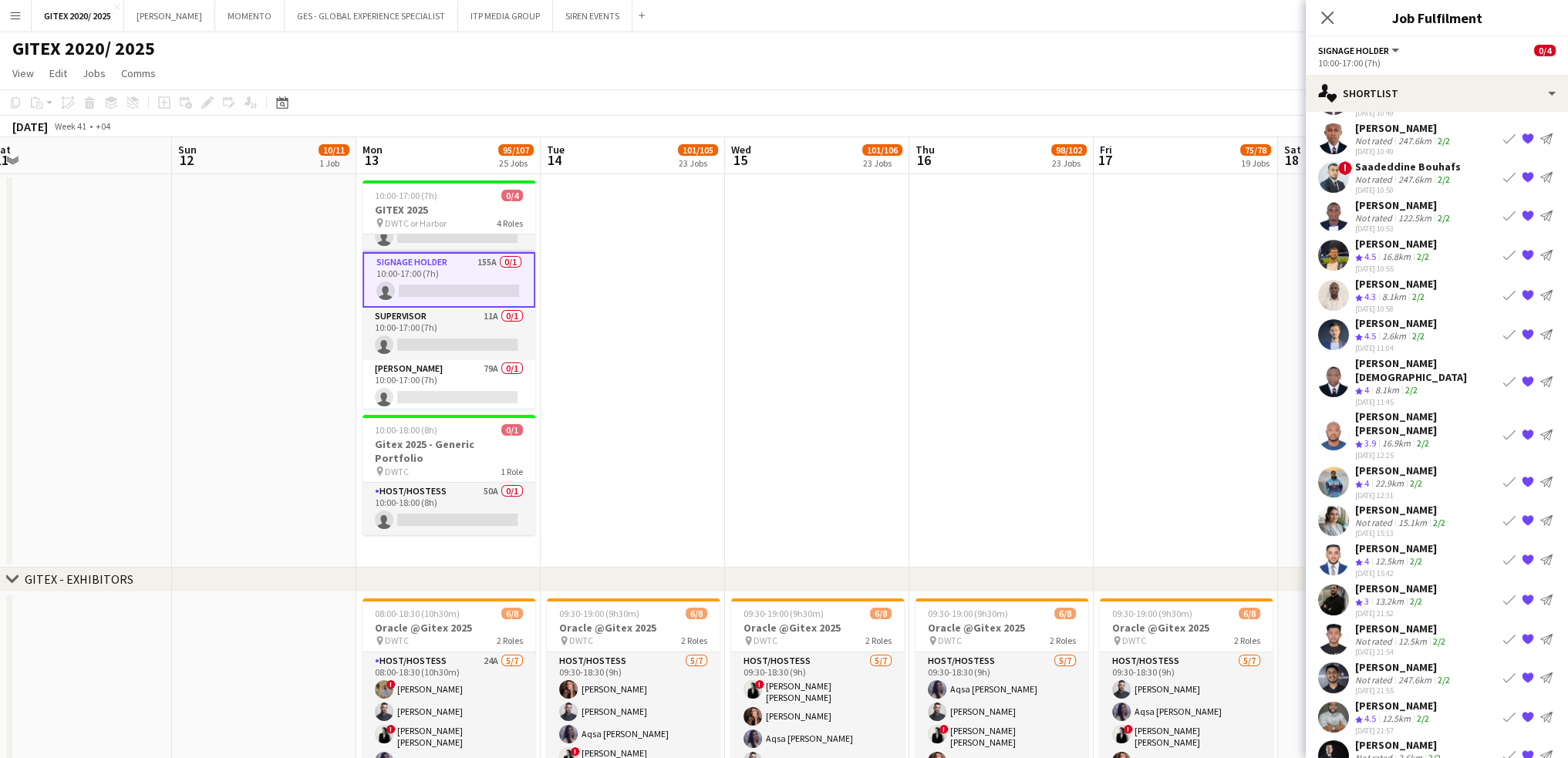
drag, startPoint x: 1394, startPoint y: 171, endPoint x: 1391, endPoint y: 187, distance: 16.3
click at [1395, 174] on div "247.6km" at bounding box center [1415, 179] width 39 height 12
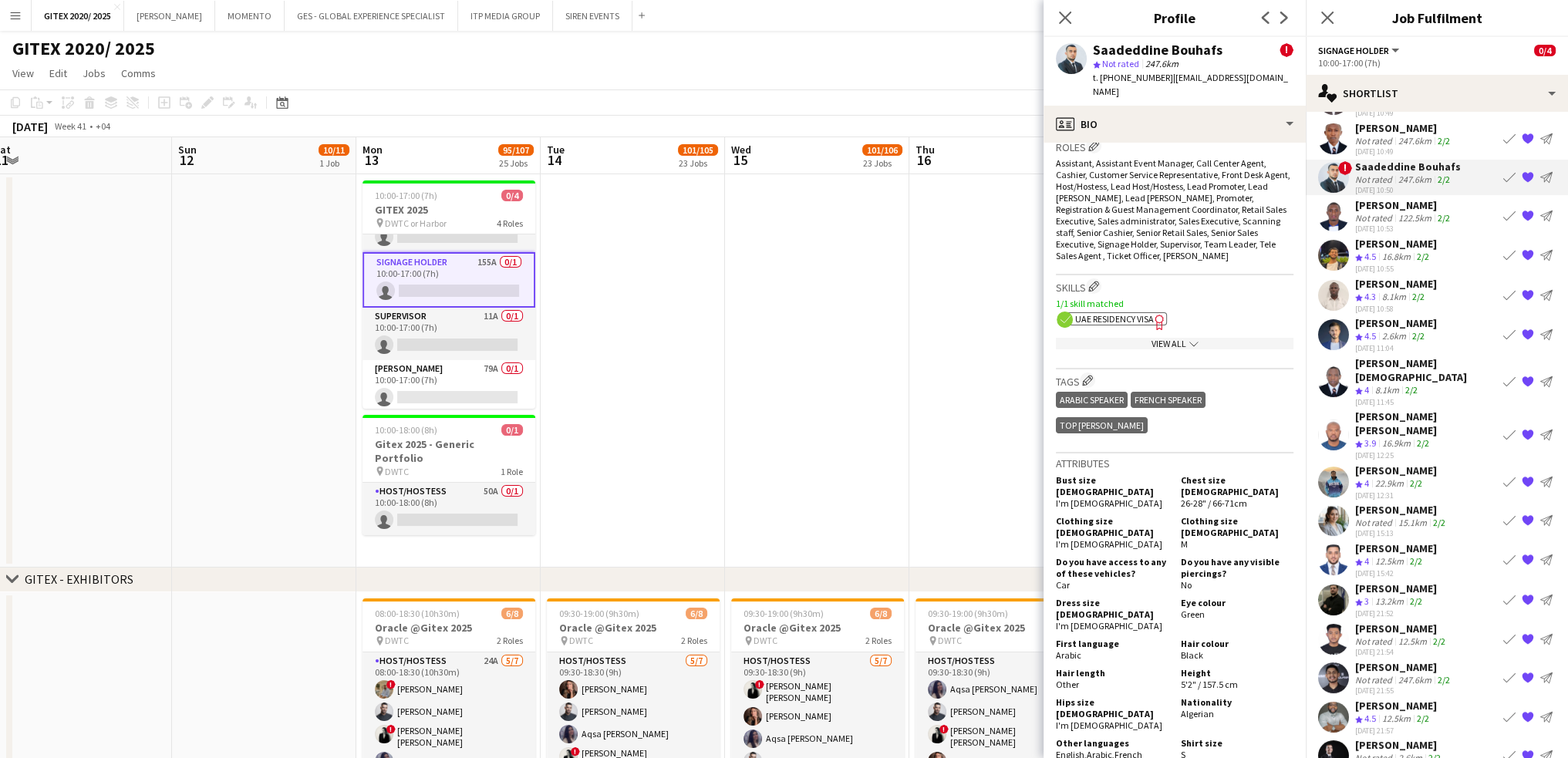
scroll to position [694, 0]
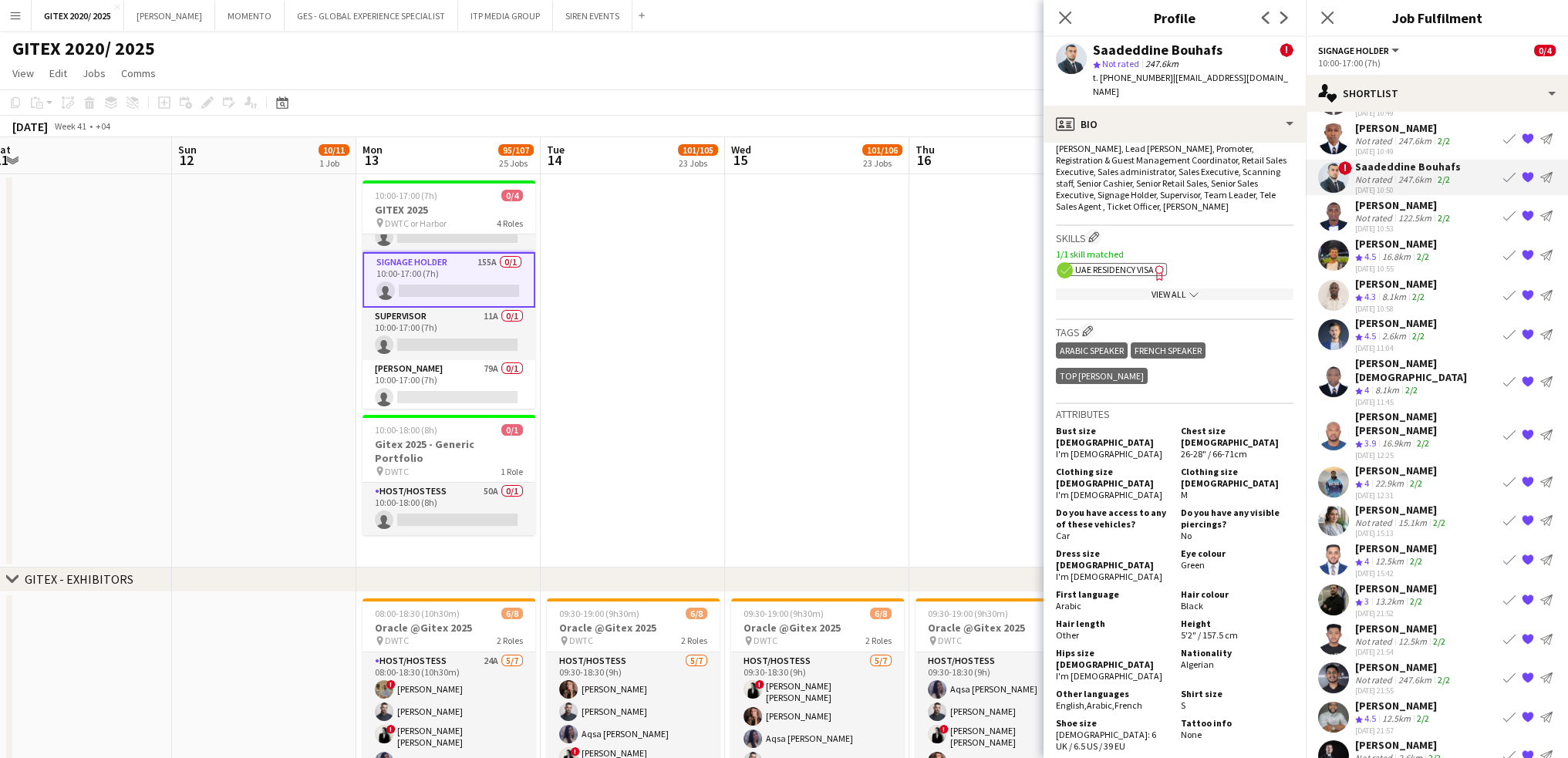
click at [1152, 265] on icon "Freelancer has uploaded a photo validation of skill. Click to see" at bounding box center [1159, 273] width 16 height 16
click at [1150, 288] on div "View All chevron-down" at bounding box center [1175, 294] width 238 height 12
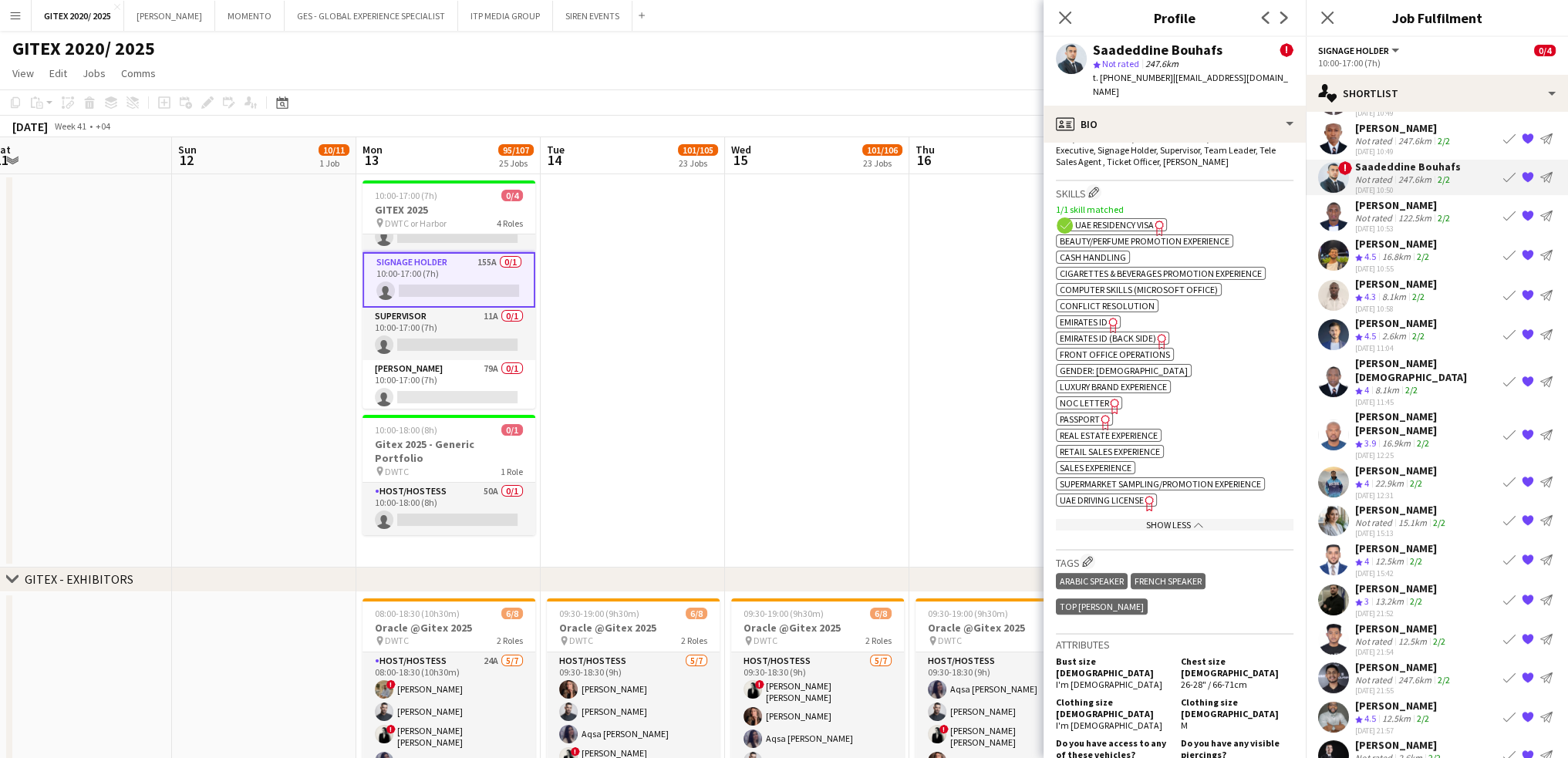
scroll to position [771, 0]
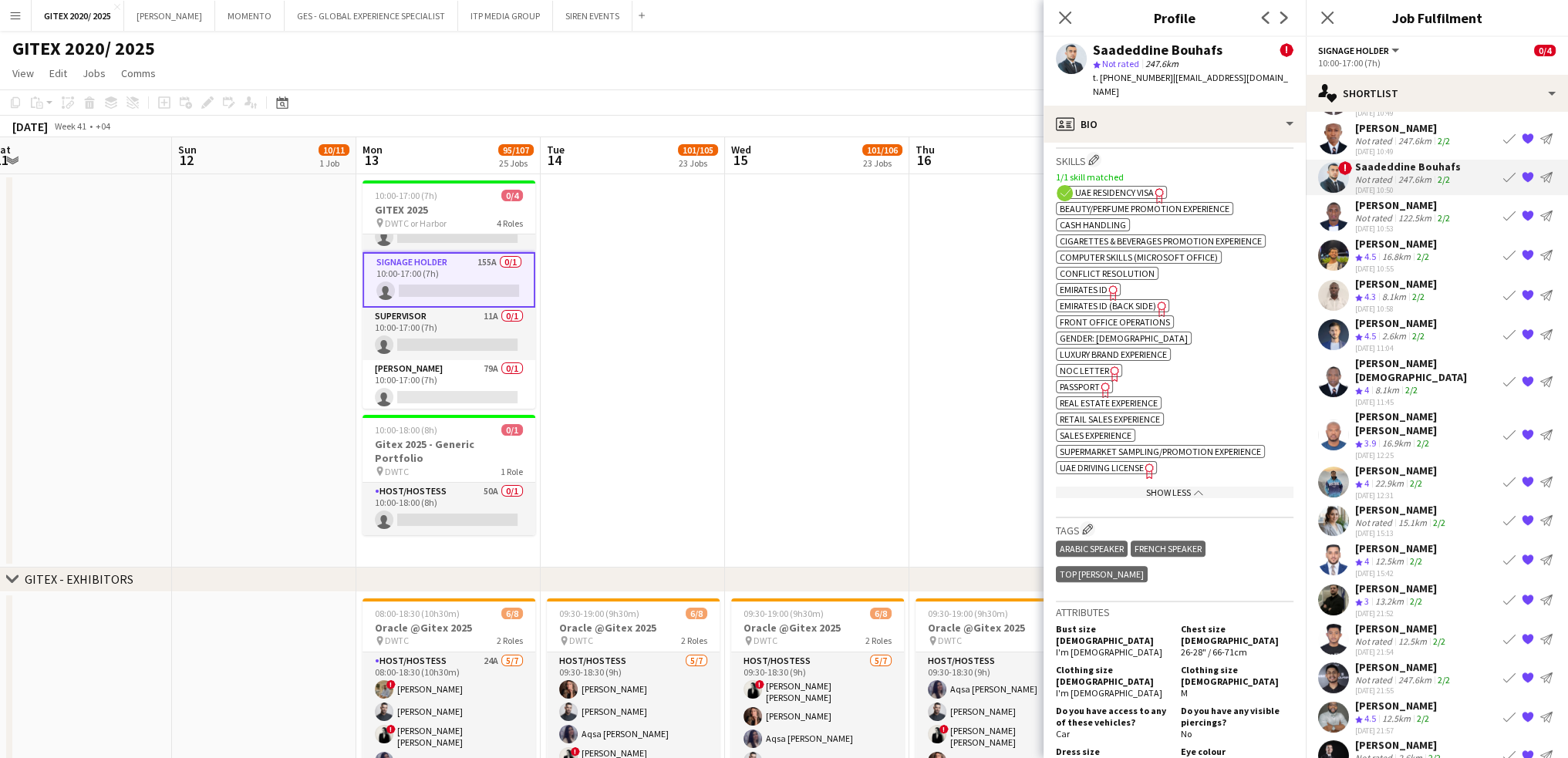
click at [1097, 381] on span "Passport" at bounding box center [1079, 386] width 40 height 12
drag, startPoint x: 1167, startPoint y: 78, endPoint x: 1296, endPoint y: 78, distance: 129.0
click at [1296, 78] on div "[PERSON_NAME] ! star Not rated 247.6km t. [PHONE_NUMBER] | [EMAIL_ADDRESS][DOMA…" at bounding box center [1175, 72] width 263 height 69
copy span "[EMAIL_ADDRESS][DOMAIN_NAME]"
drag, startPoint x: 1117, startPoint y: 78, endPoint x: 1157, endPoint y: 76, distance: 40.0
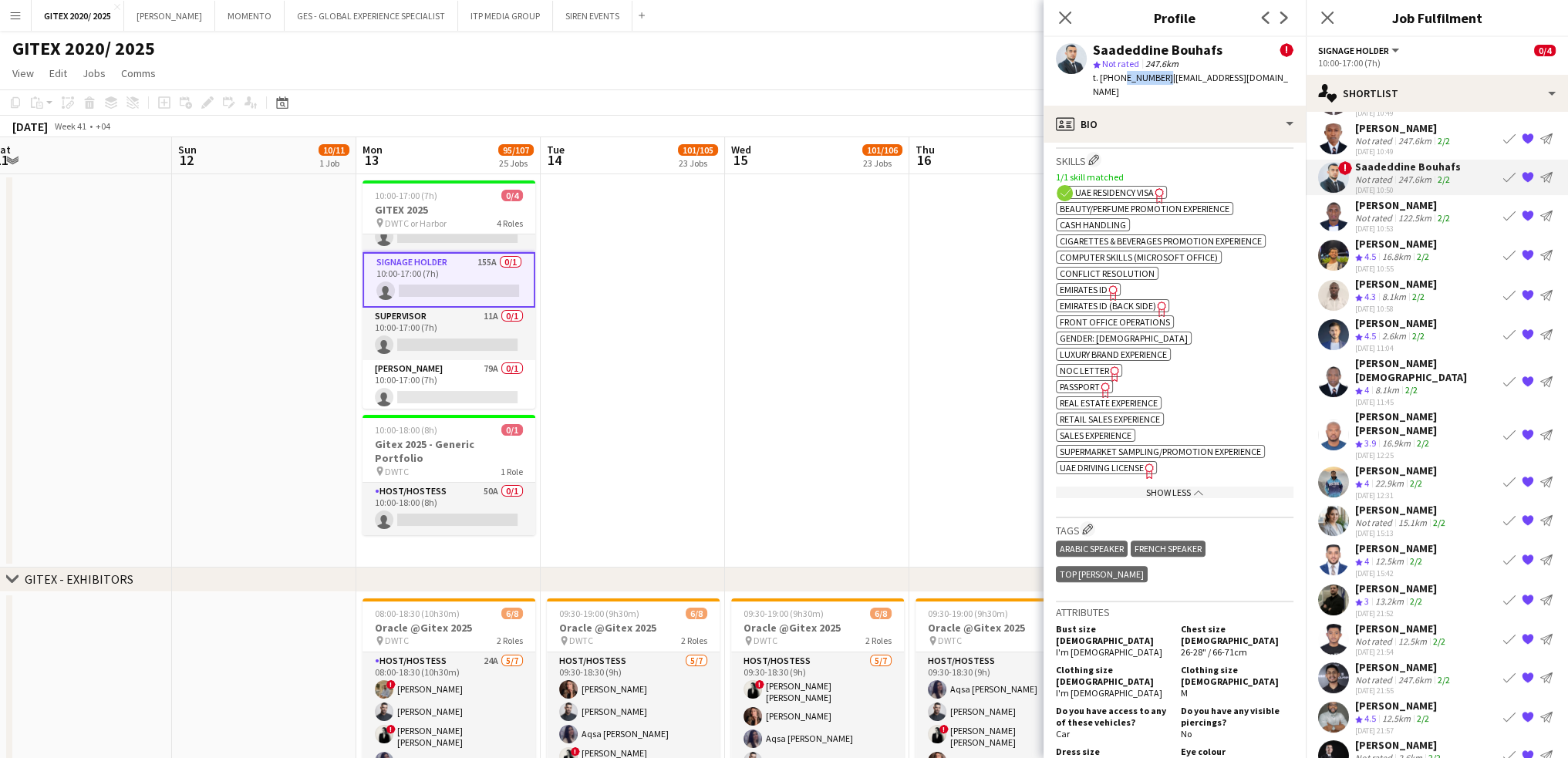
click at [1159, 76] on span "t. [PHONE_NUMBER]" at bounding box center [1133, 77] width 80 height 12
copy span "556703929"
click at [668, 425] on app-date-cell at bounding box center [632, 371] width 185 height 393
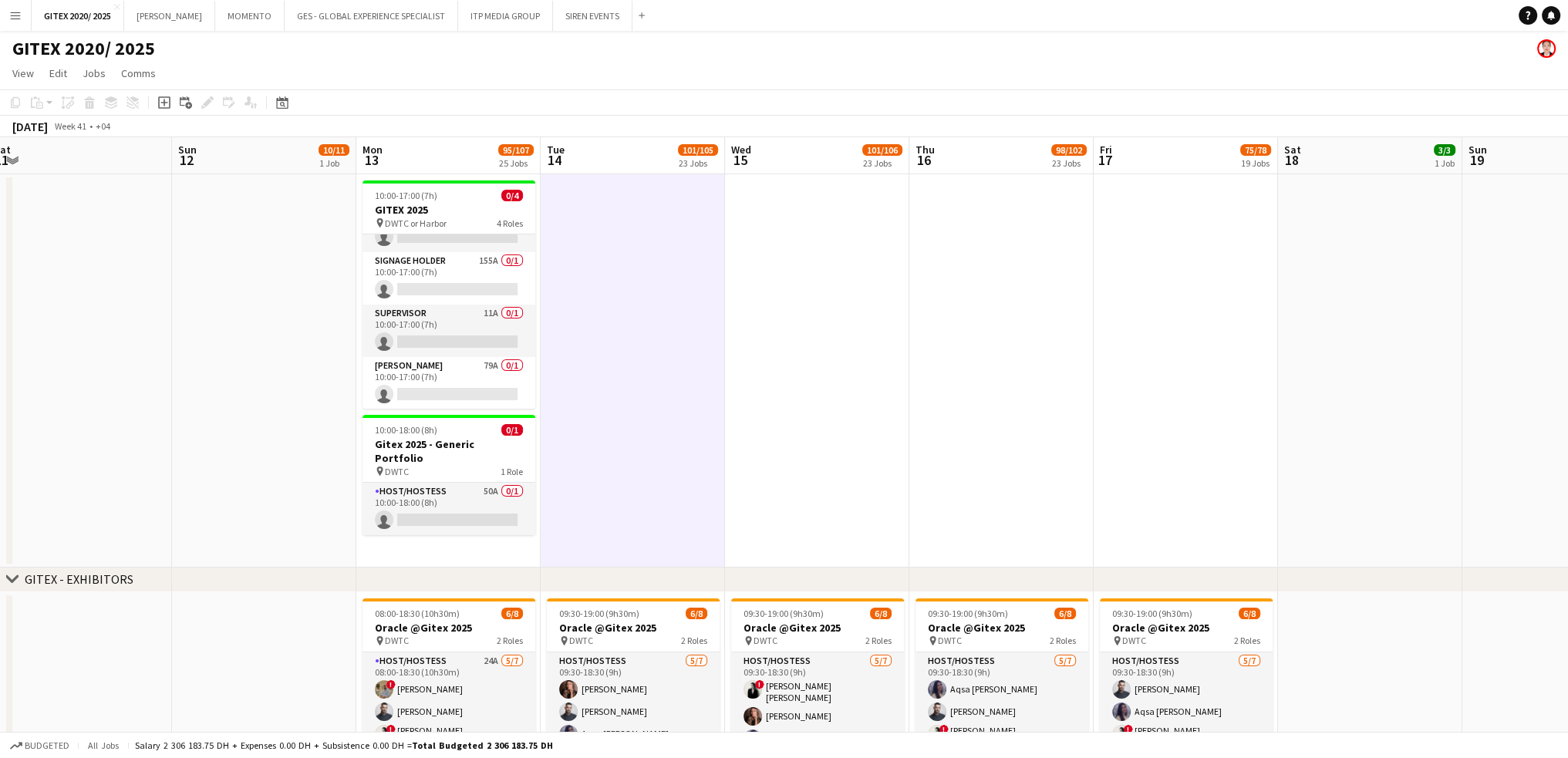
drag, startPoint x: 463, startPoint y: 363, endPoint x: 756, endPoint y: 464, distance: 309.9
click at [463, 361] on app-card-role "[PERSON_NAME] 79A 0/1 10:00-17:00 (7h) single-neutral-actions" at bounding box center [449, 383] width 173 height 52
click at [458, 281] on app-card-role "Signage Holder 155A 0/1 10:00-17:00 (7h) single-neutral-actions" at bounding box center [449, 278] width 173 height 52
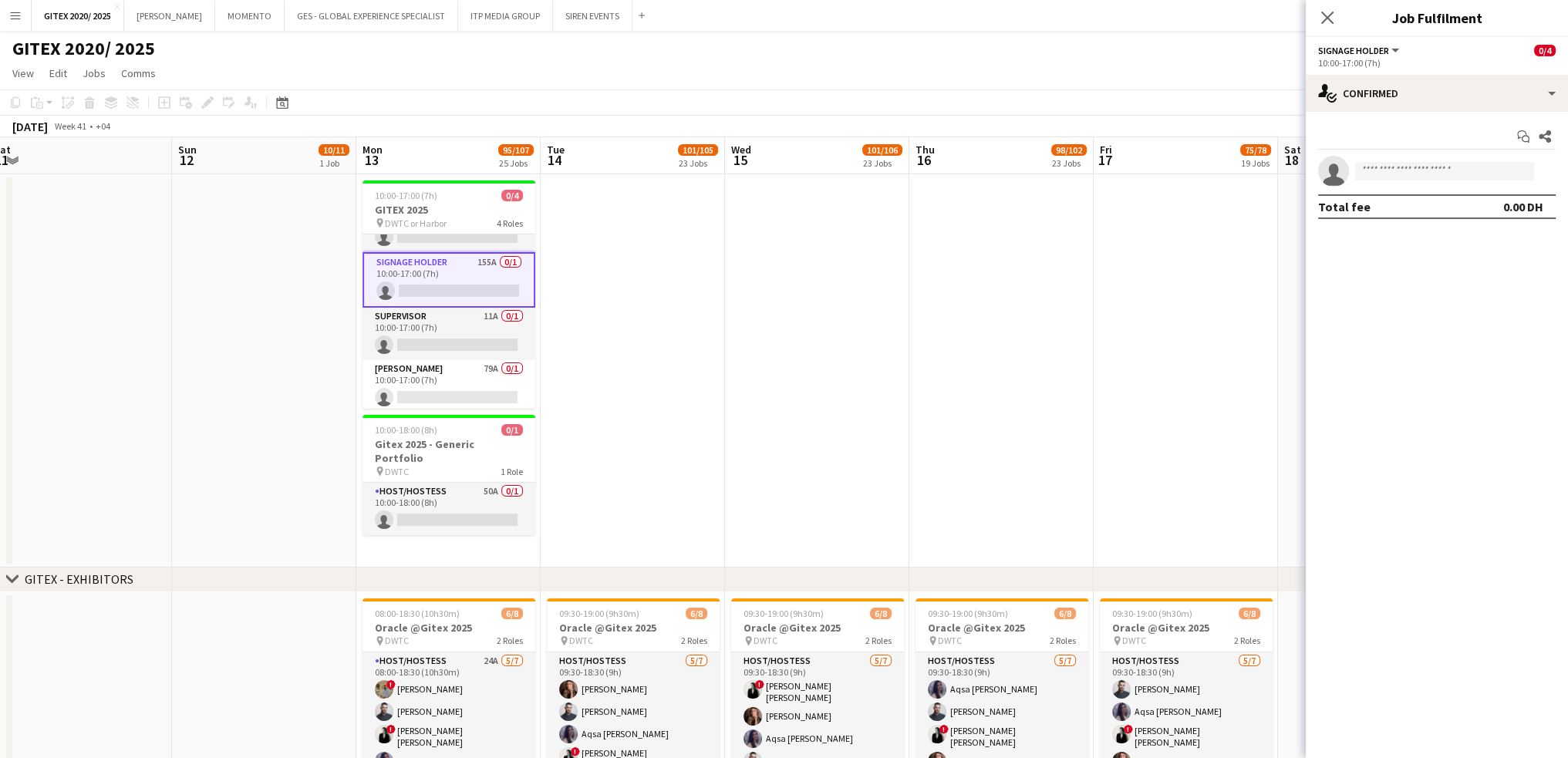
click at [611, 365] on app-date-cell at bounding box center [632, 371] width 185 height 393
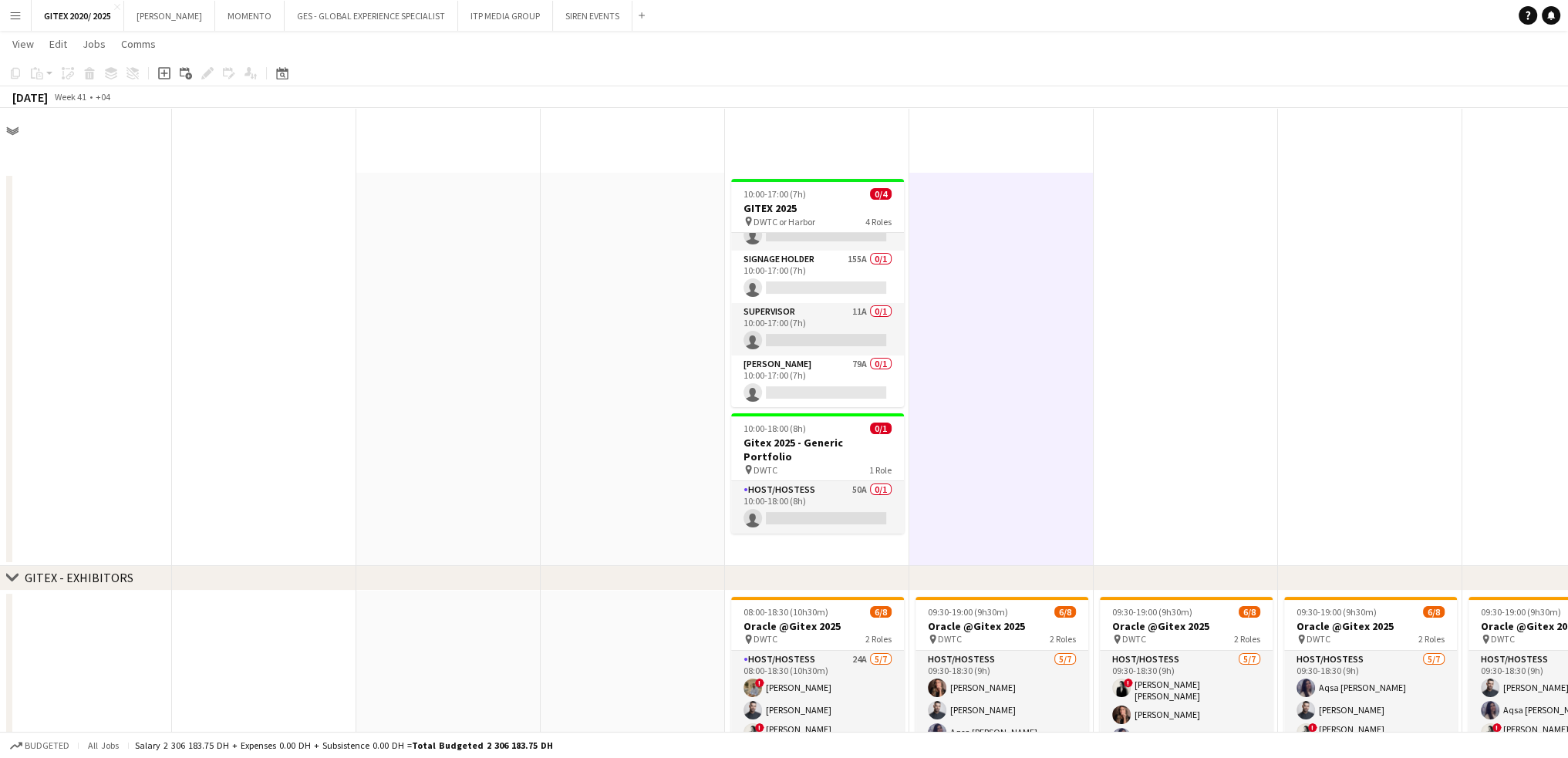
scroll to position [0, 368]
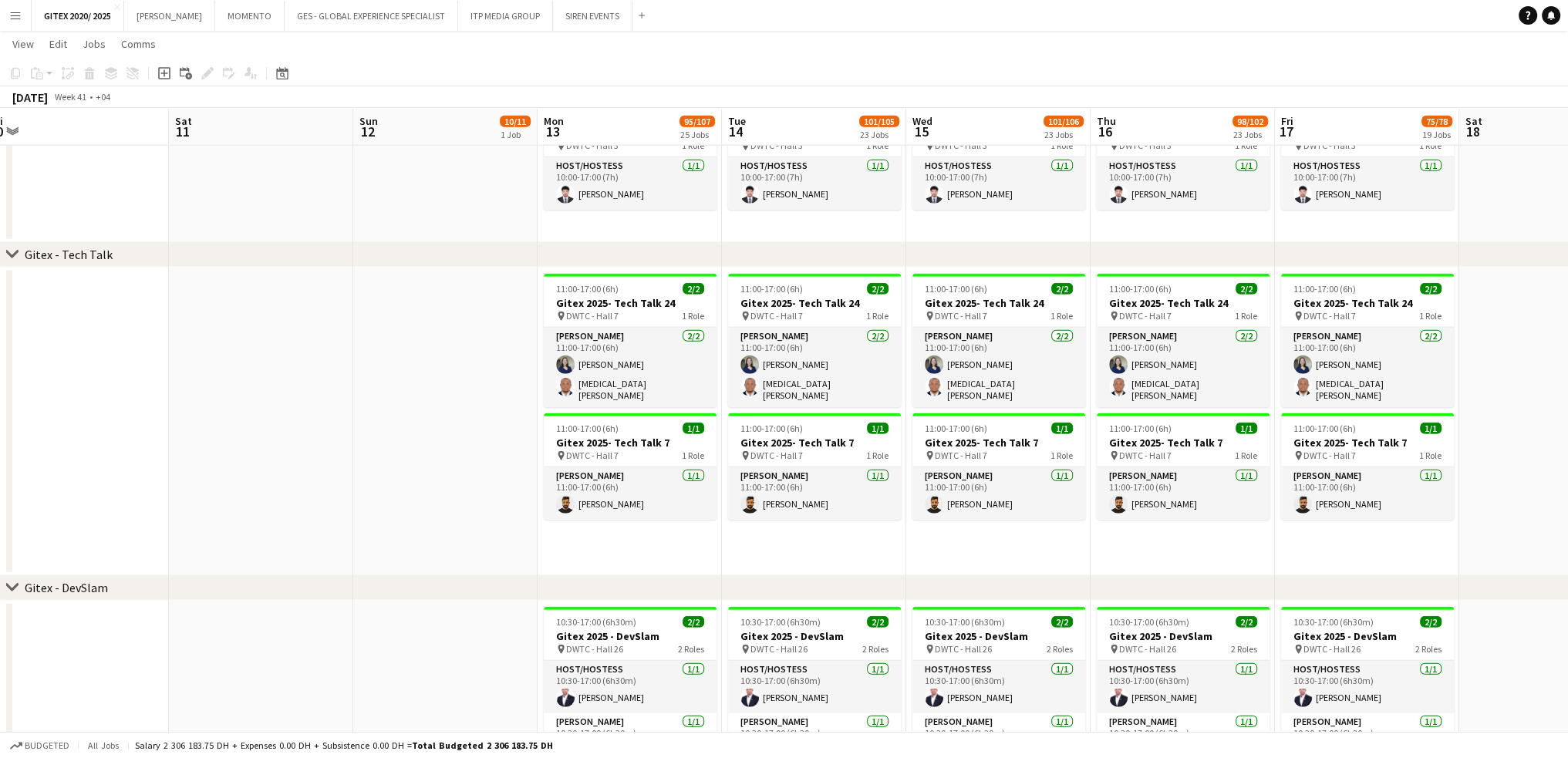
drag, startPoint x: 1038, startPoint y: 541, endPoint x: 836, endPoint y: 541, distance: 202.0
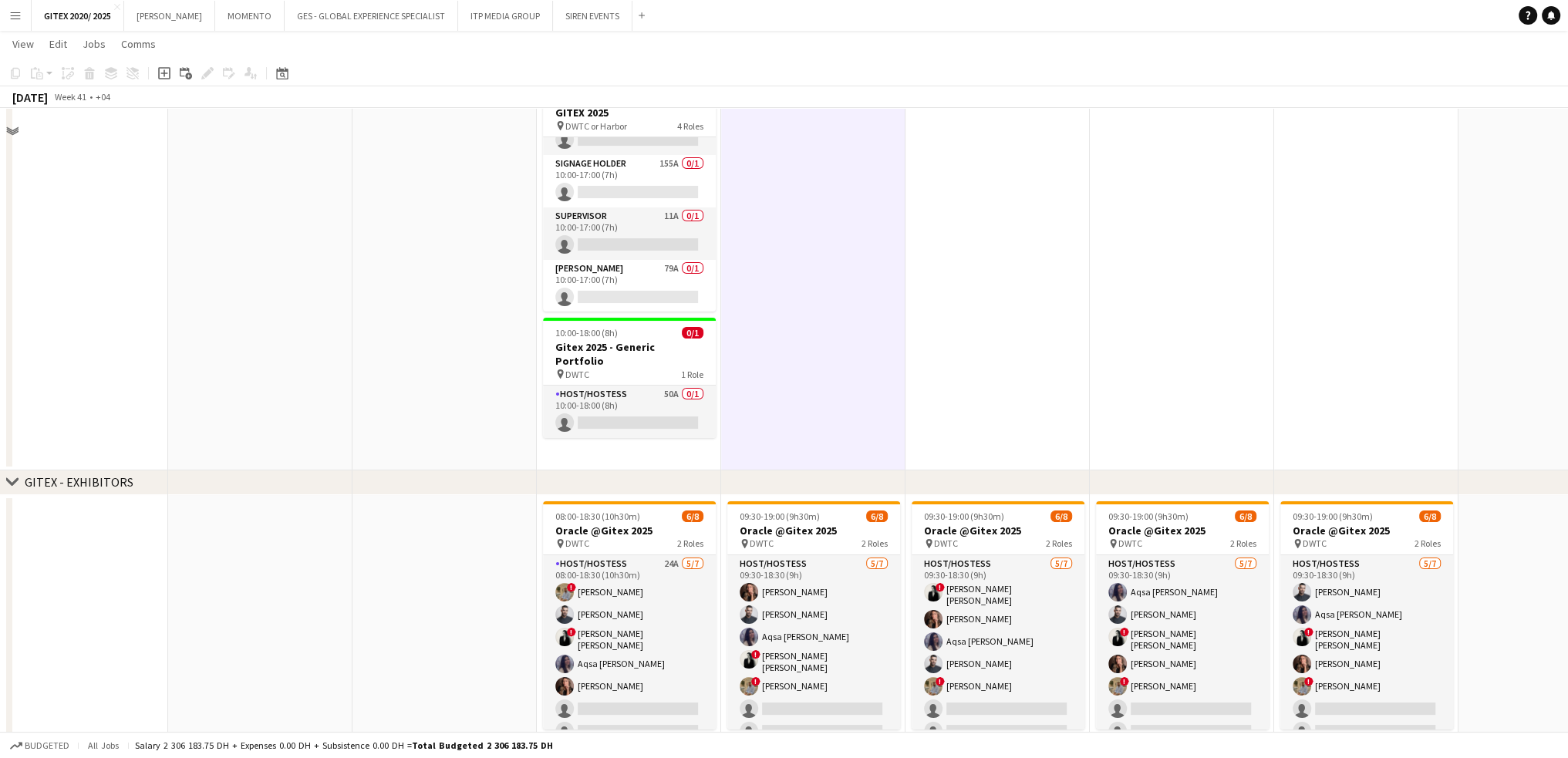
scroll to position [0, 0]
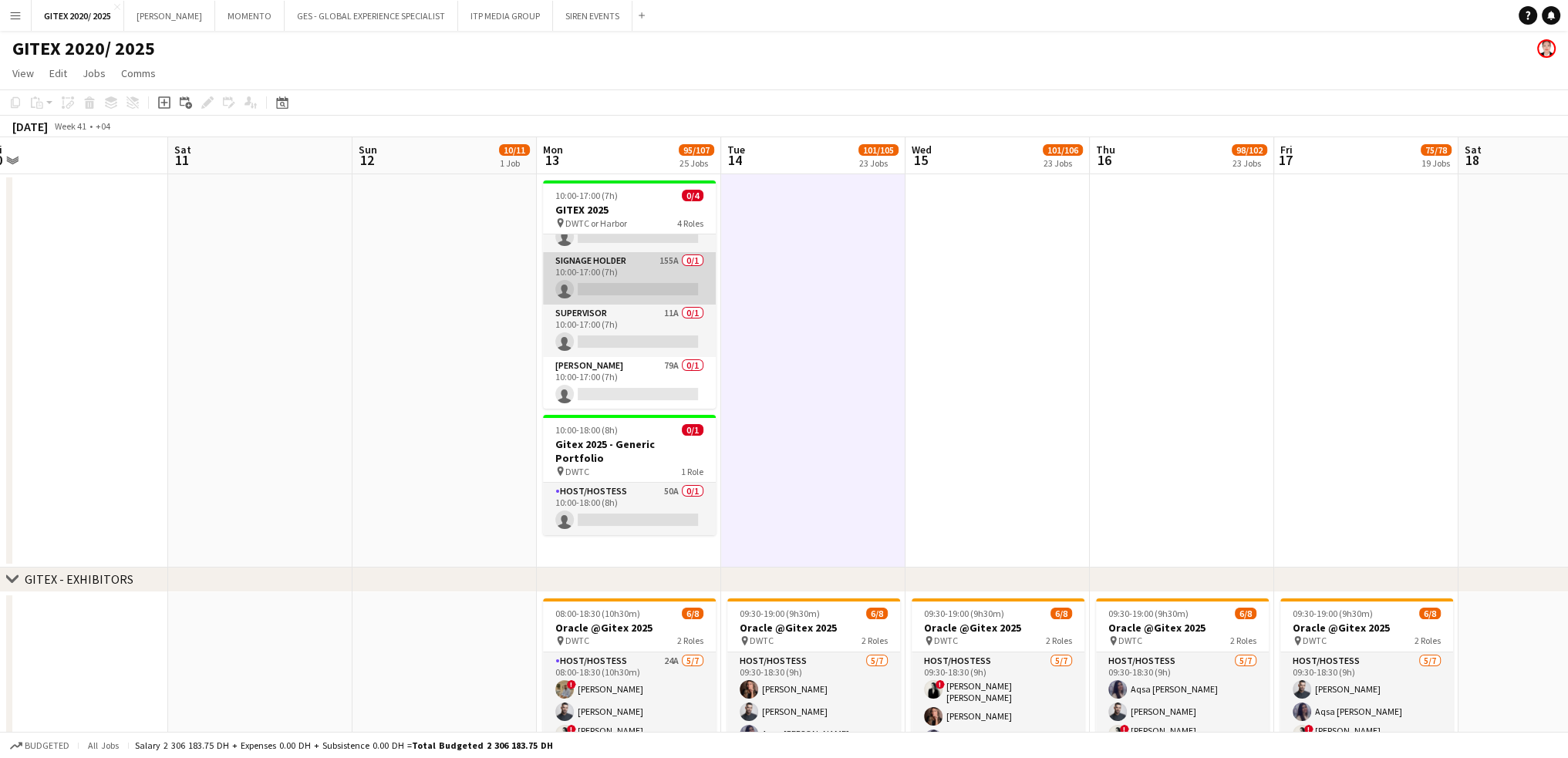
click at [678, 291] on app-card-role "Signage Holder 155A 0/1 10:00-17:00 (7h) single-neutral-actions" at bounding box center [629, 278] width 173 height 52
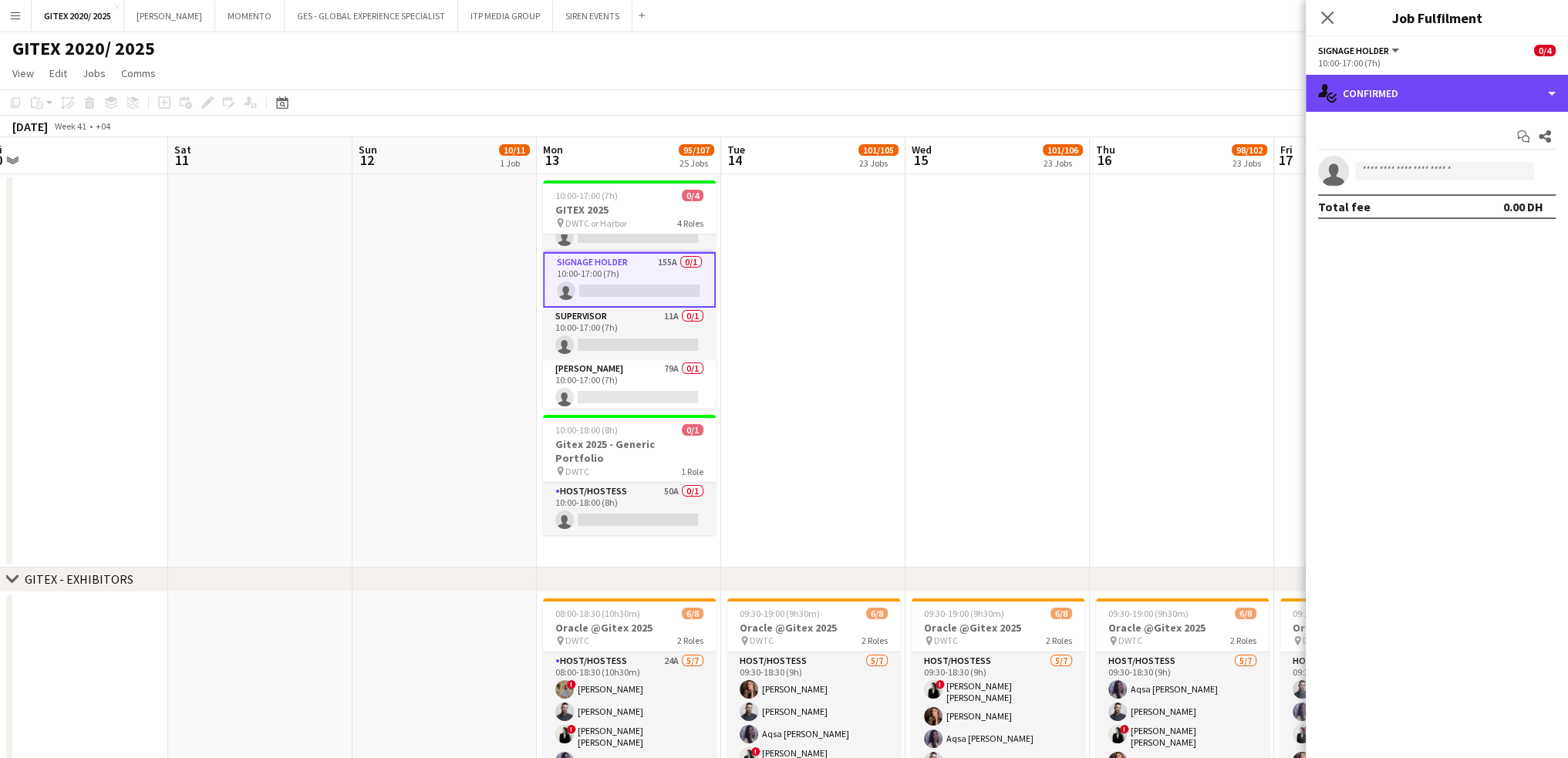
drag, startPoint x: 1400, startPoint y: 104, endPoint x: 1404, endPoint y: 119, distance: 15.5
click at [1400, 104] on div "single-neutral-actions-check-2 Confirmed" at bounding box center [1436, 93] width 263 height 37
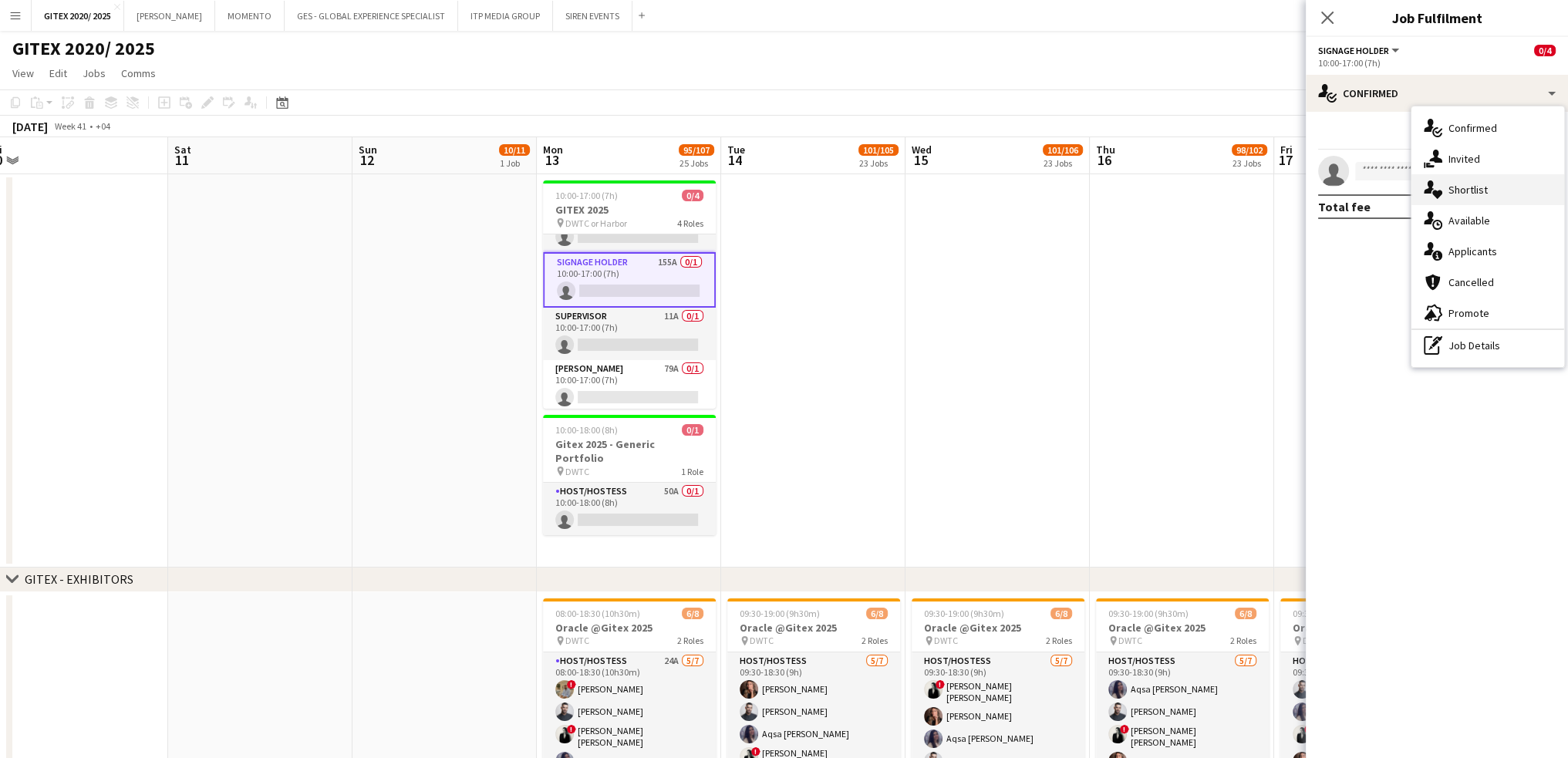
click at [1458, 198] on div "single-neutral-actions-heart Shortlist" at bounding box center [1488, 190] width 153 height 31
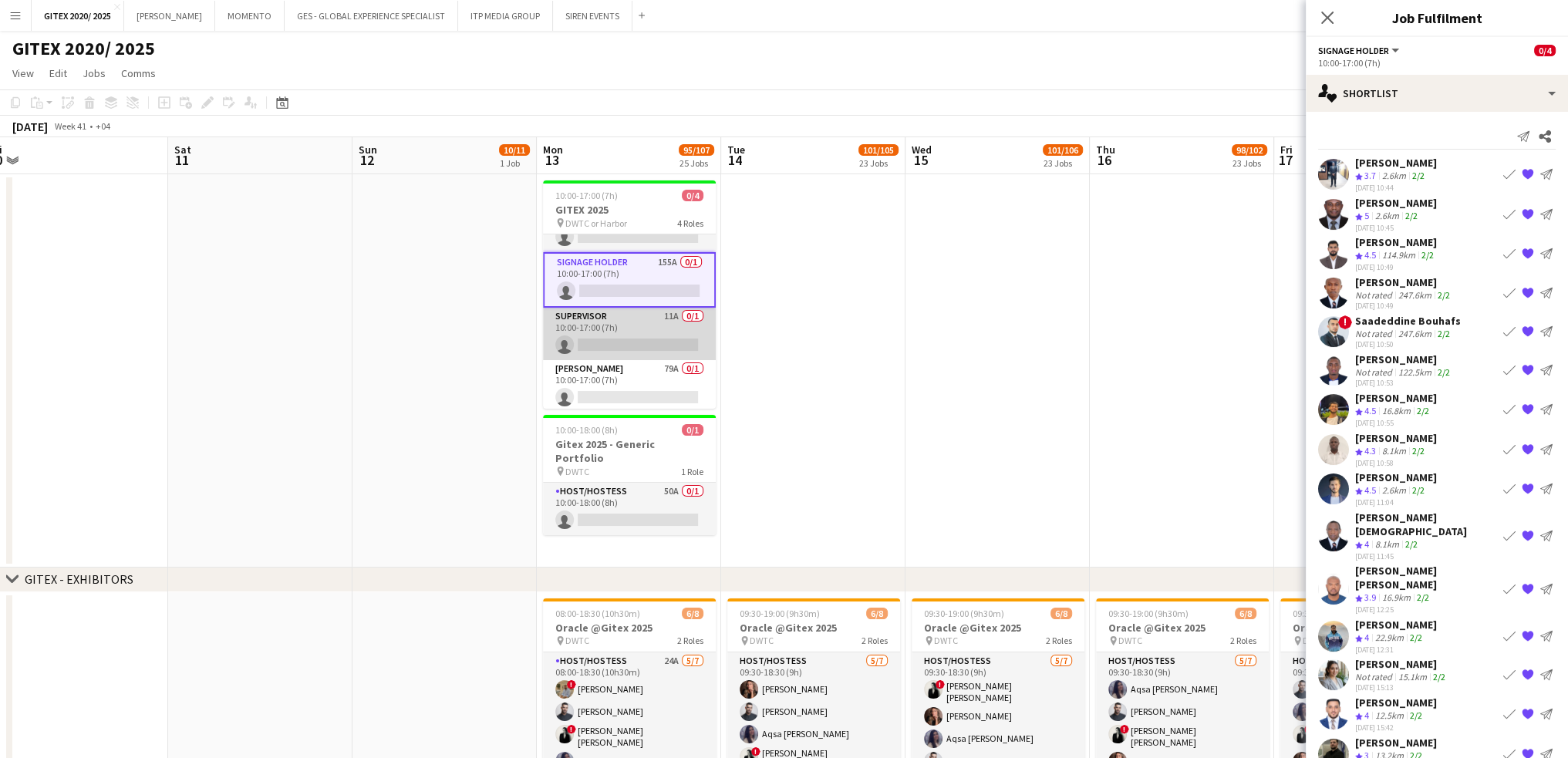
click at [611, 338] on app-card-role "Supervisor 11A 0/1 10:00-17:00 (7h) single-neutral-actions" at bounding box center [629, 333] width 173 height 52
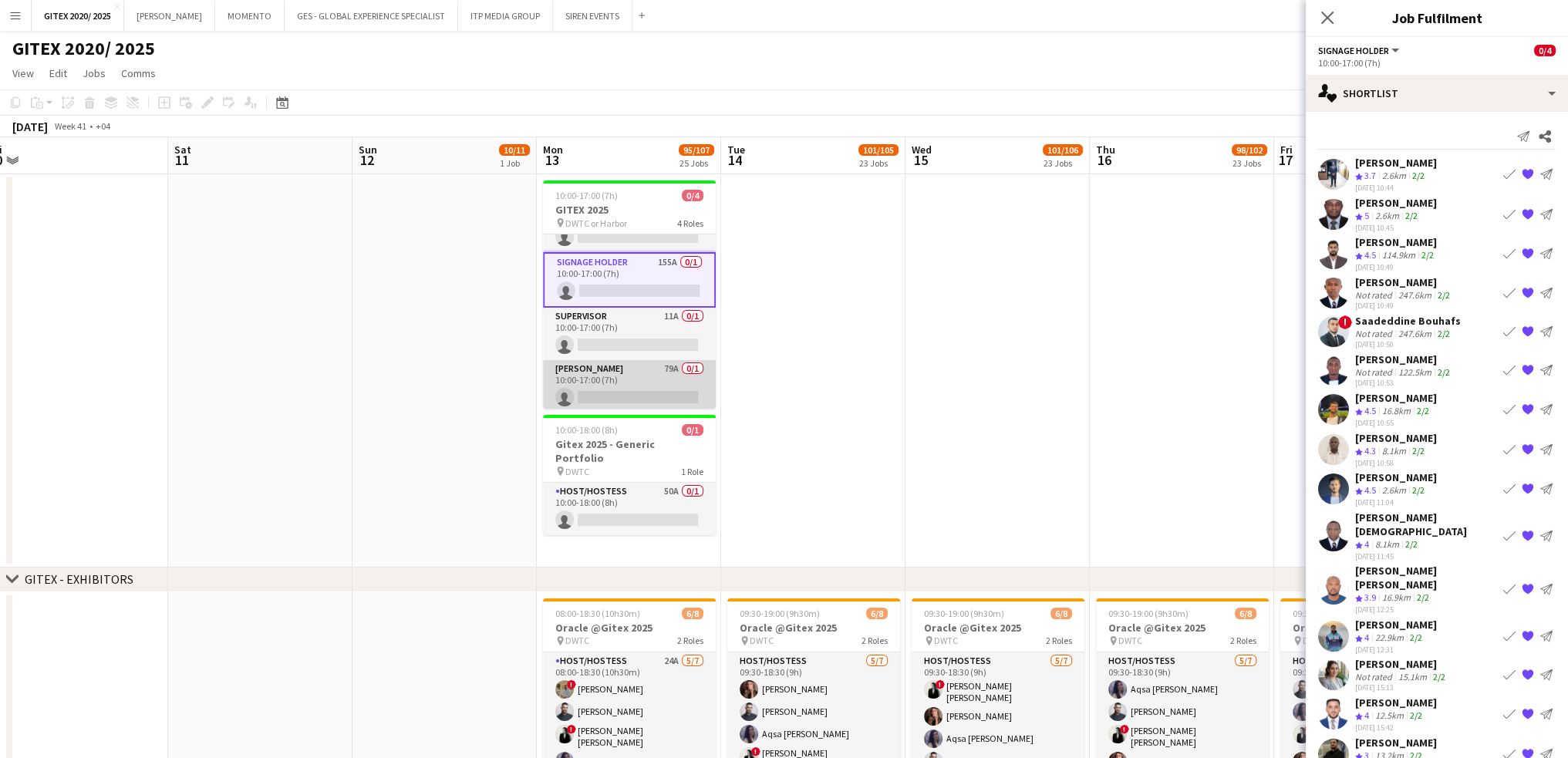
click at [605, 401] on app-card-role "[PERSON_NAME] 79A 0/1 10:00-17:00 (7h) single-neutral-actions" at bounding box center [629, 386] width 173 height 52
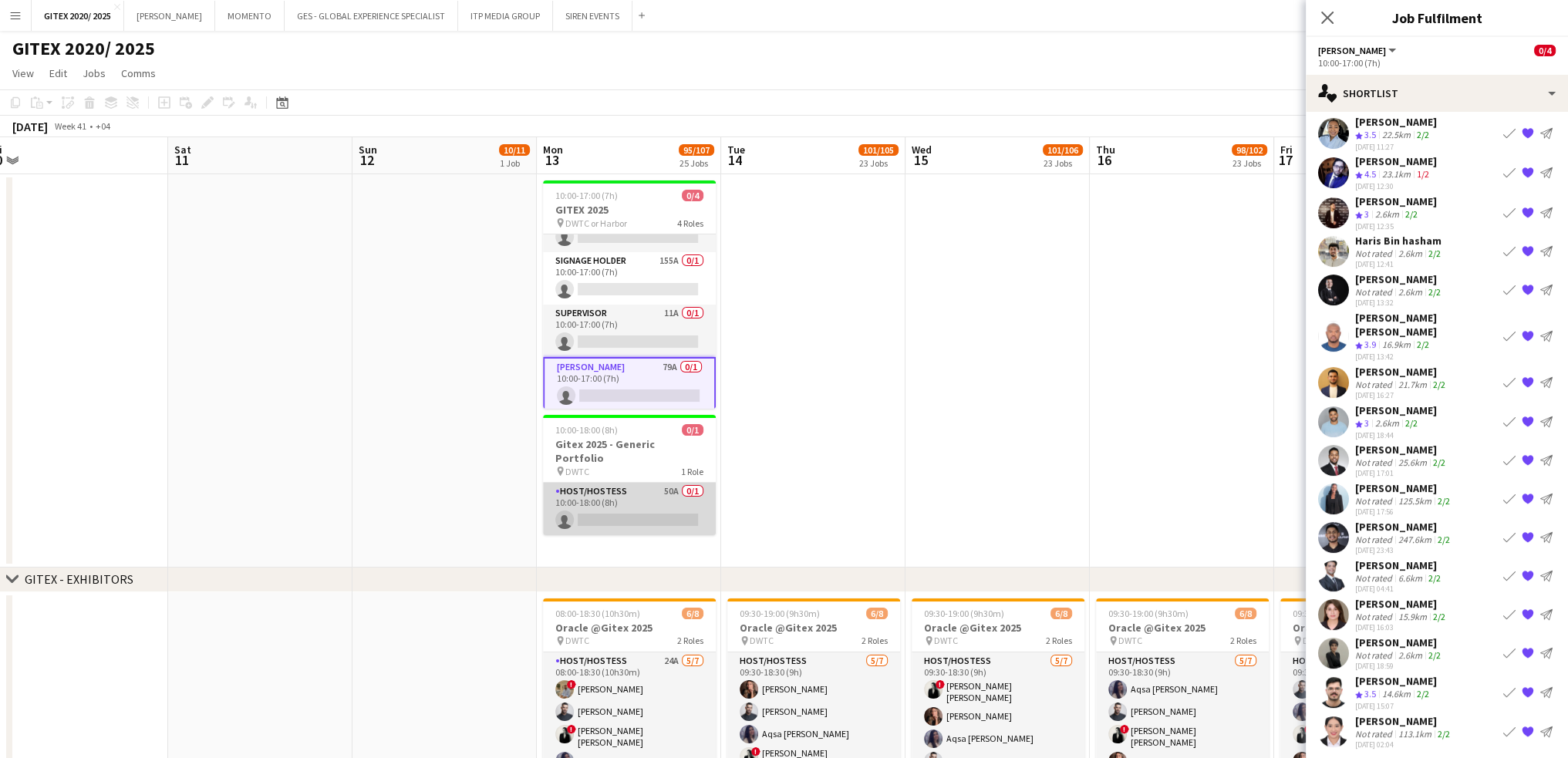
click at [652, 496] on app-card-role "Host/Hostess 50A 0/1 10:00-18:00 (8h) single-neutral-actions" at bounding box center [629, 509] width 173 height 52
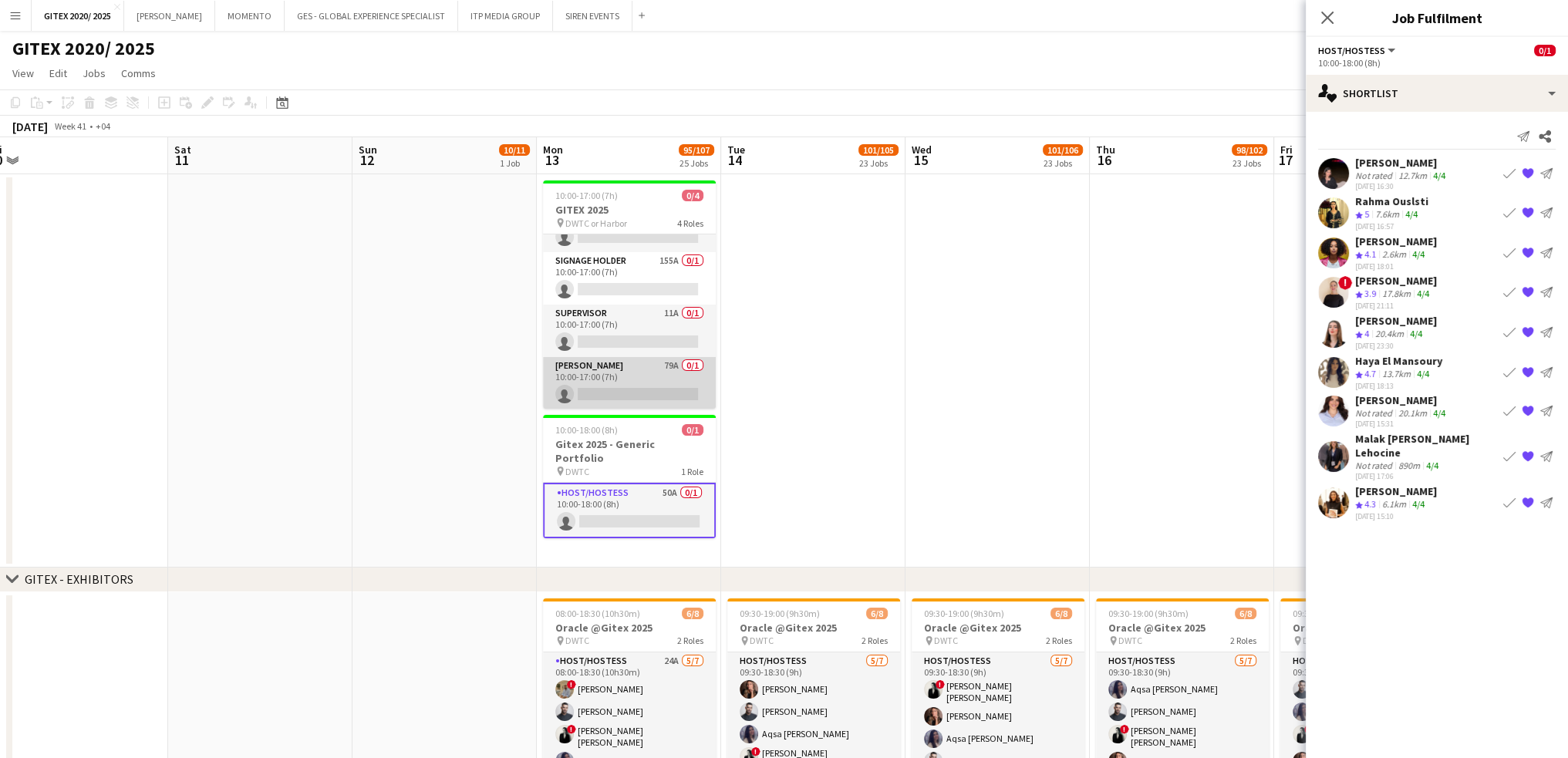
click at [621, 372] on app-card-role "[PERSON_NAME] 79A 0/1 10:00-17:00 (7h) single-neutral-actions" at bounding box center [629, 383] width 173 height 52
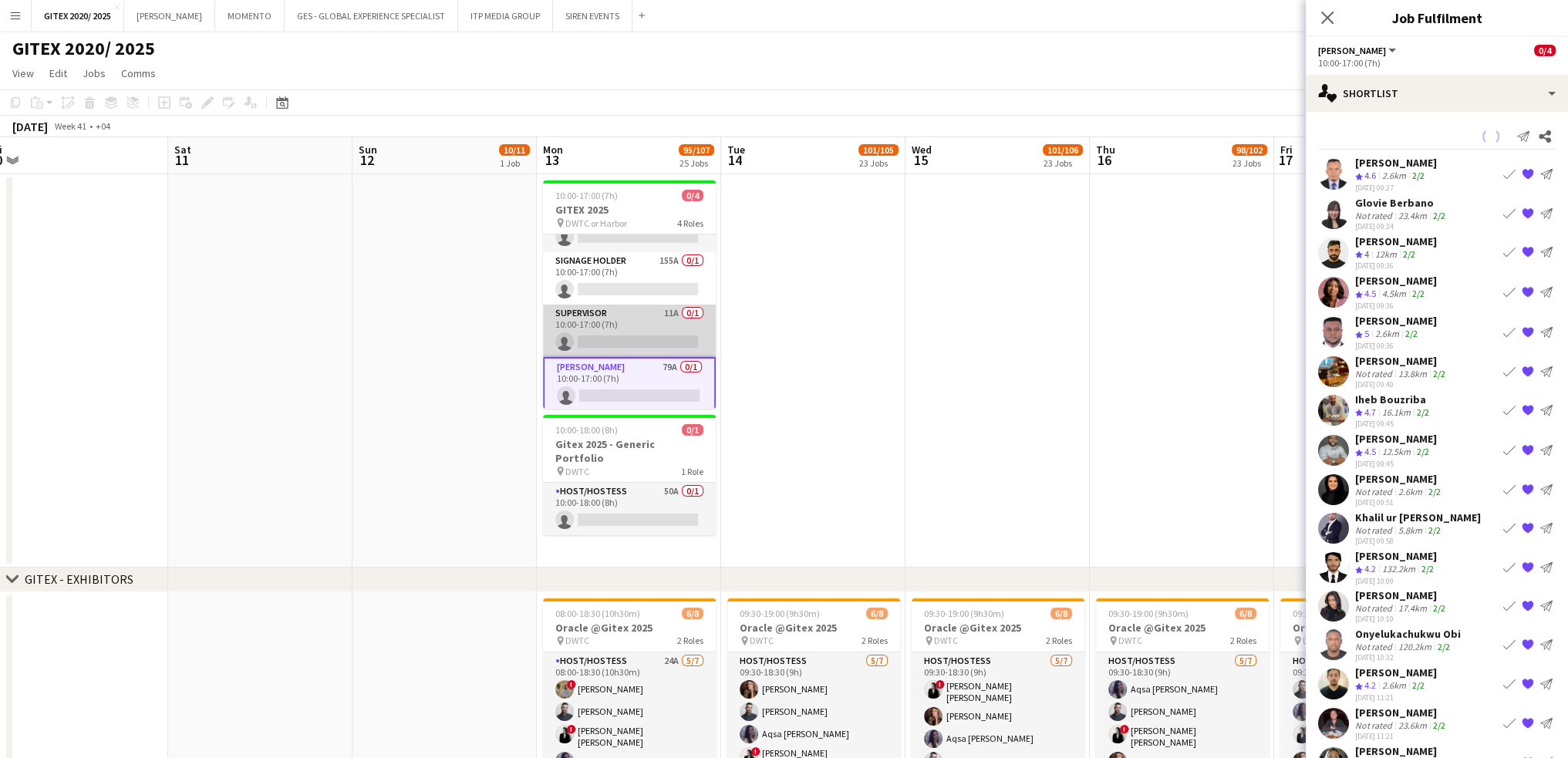
click at [624, 344] on app-card-role "Supervisor 11A 0/1 10:00-17:00 (7h) single-neutral-actions" at bounding box center [629, 330] width 173 height 52
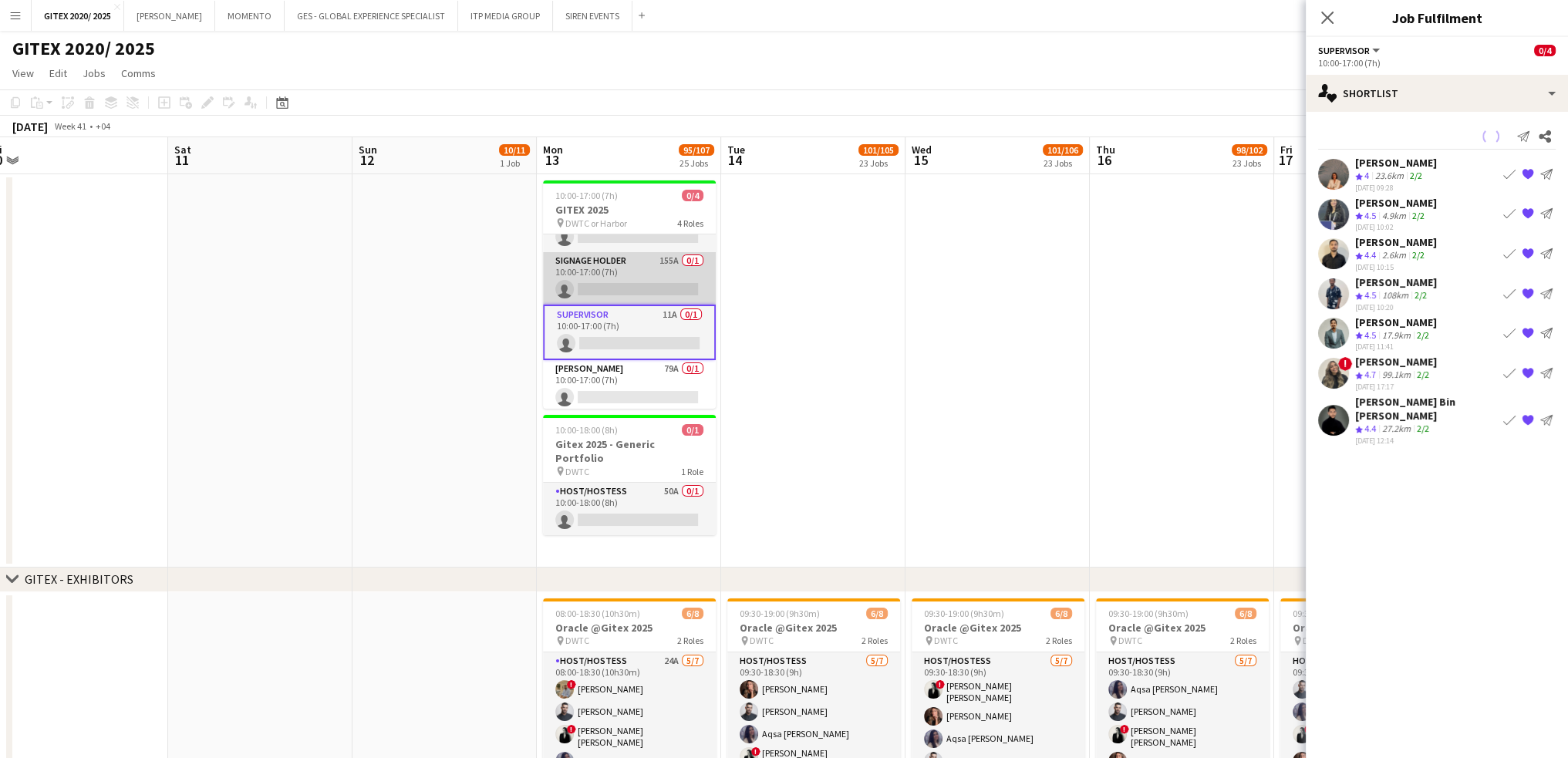
click at [635, 280] on app-card-role "Signage Holder 155A 0/1 10:00-17:00 (7h) single-neutral-actions" at bounding box center [629, 278] width 173 height 52
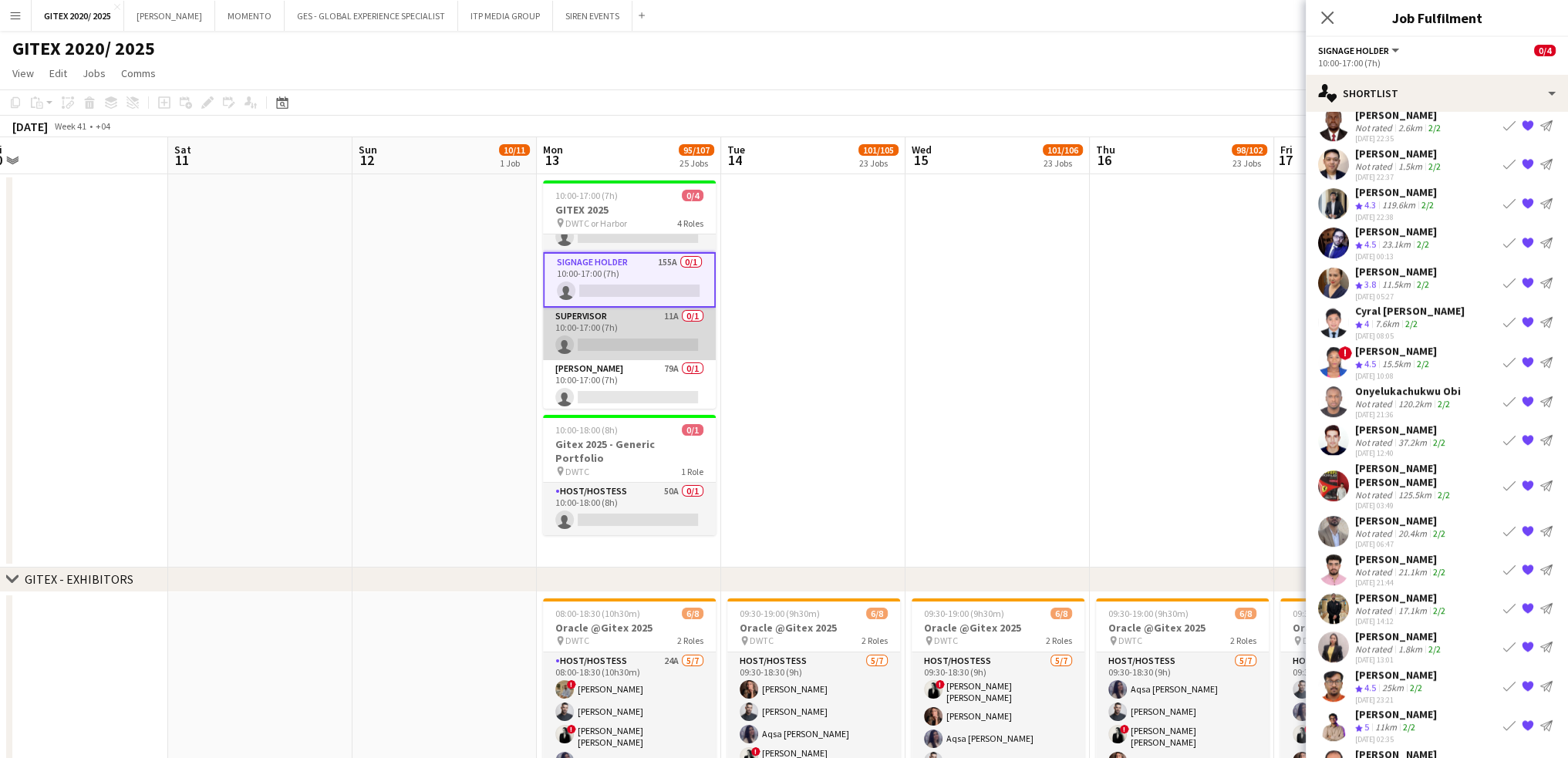
click at [629, 326] on app-card-role "Supervisor 11A 0/1 10:00-17:00 (7h) single-neutral-actions" at bounding box center [629, 333] width 173 height 52
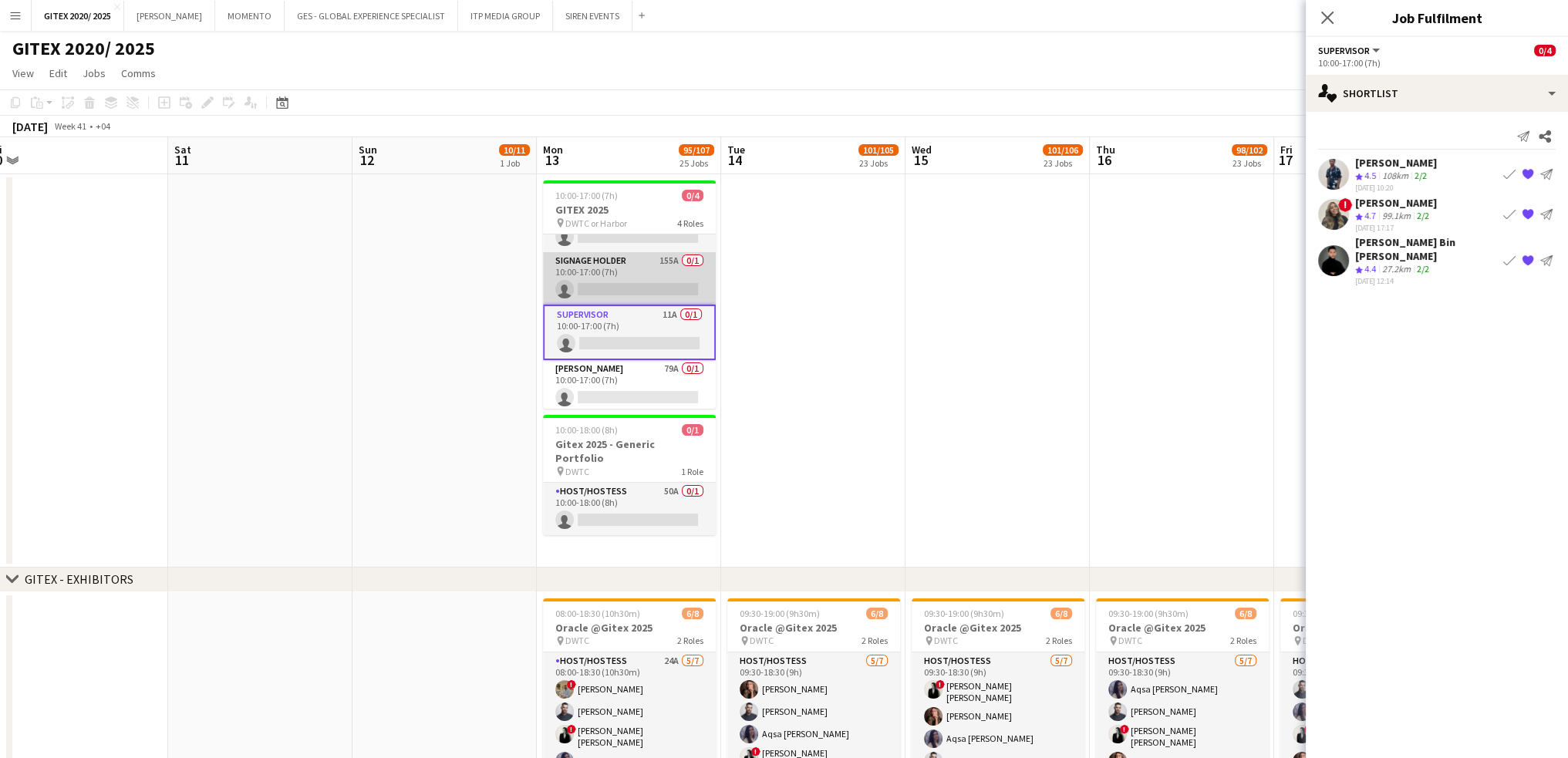
click at [628, 287] on app-card-role "Signage Holder 155A 0/1 10:00-17:00 (7h) single-neutral-actions" at bounding box center [629, 278] width 173 height 52
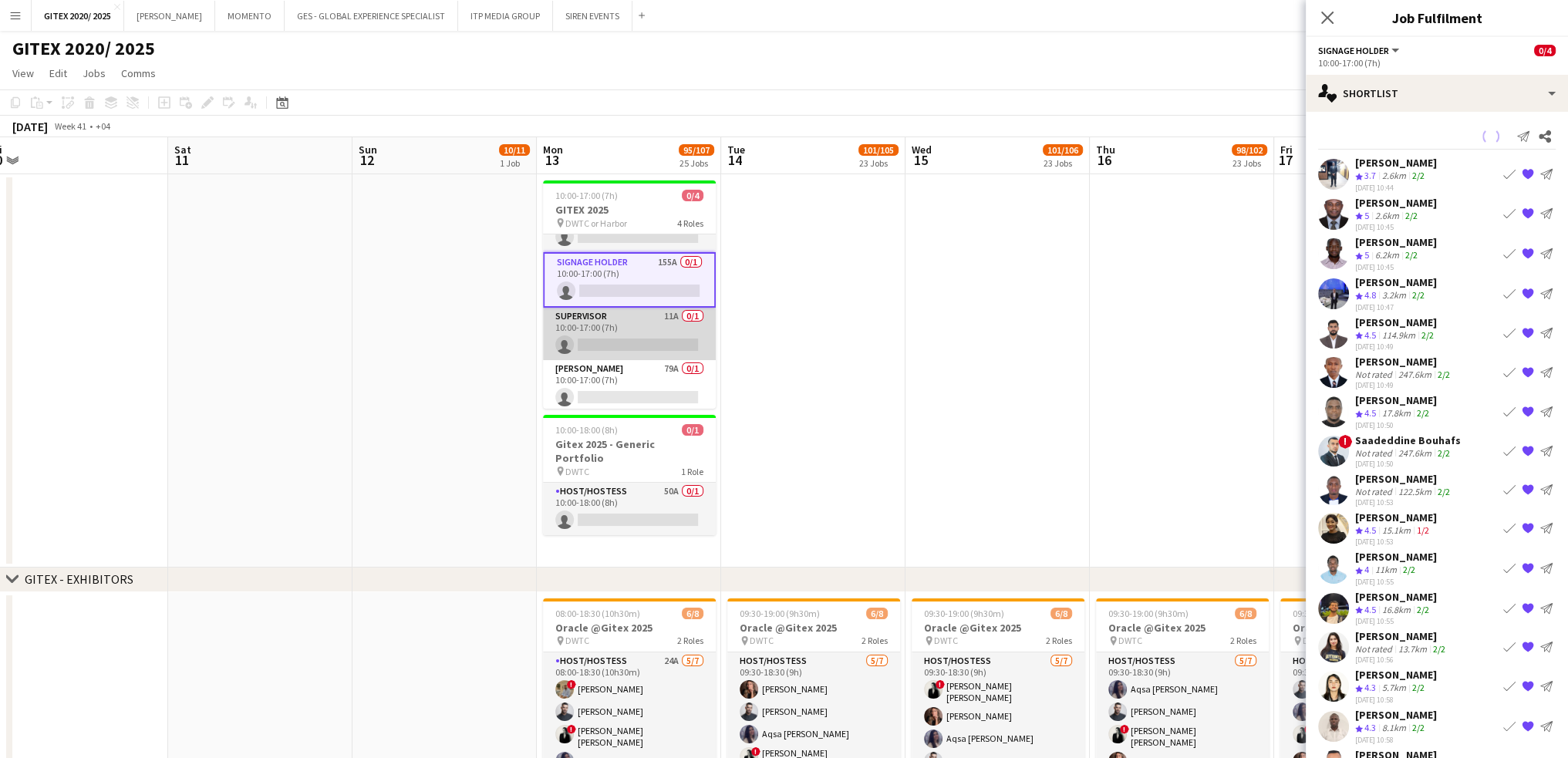
click at [624, 320] on app-card-role "Supervisor 11A 0/1 10:00-17:00 (7h) single-neutral-actions" at bounding box center [629, 333] width 173 height 52
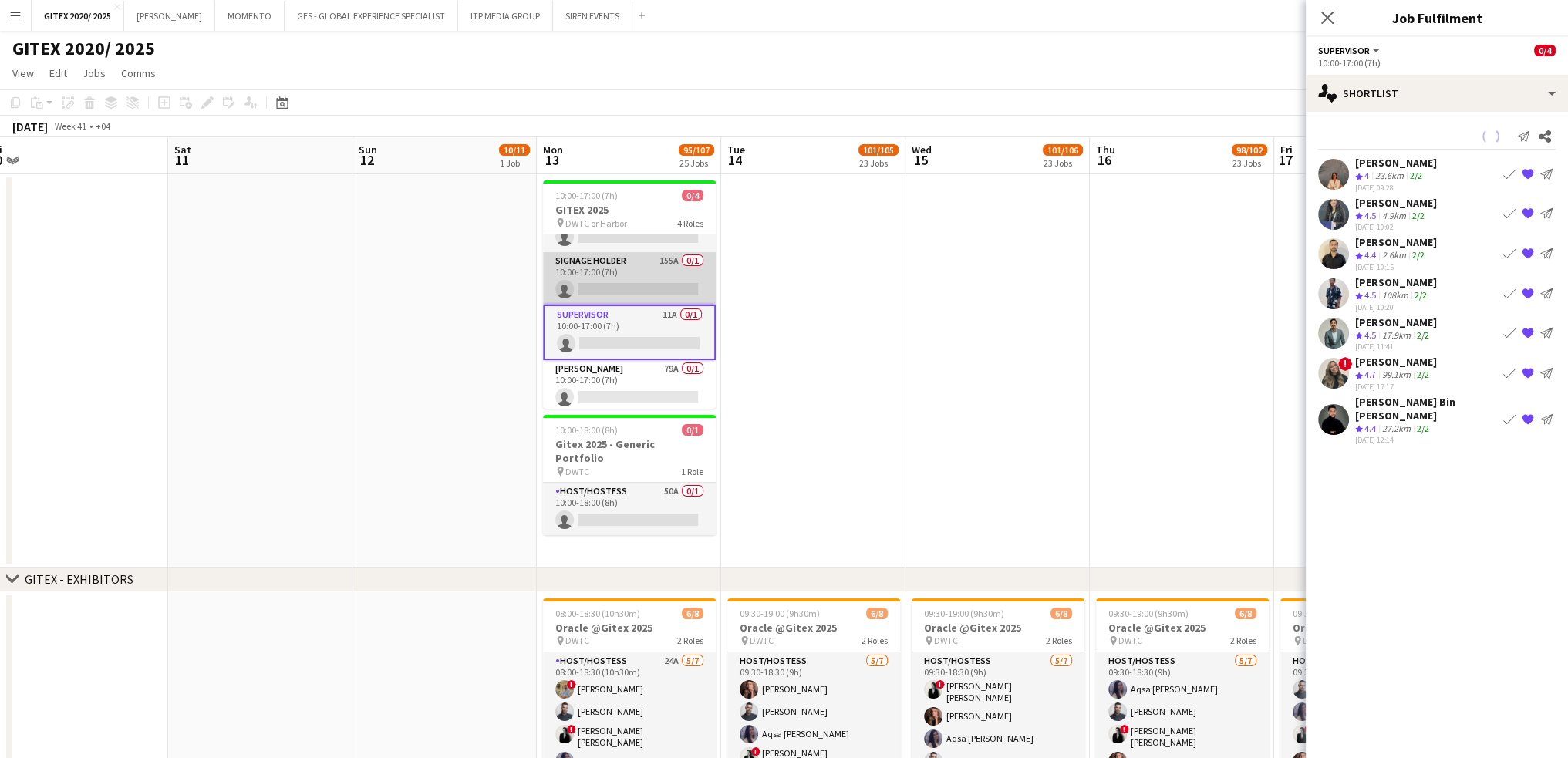
click at [622, 281] on app-card-role "Signage Holder 155A 0/1 10:00-17:00 (7h) single-neutral-actions" at bounding box center [629, 278] width 173 height 52
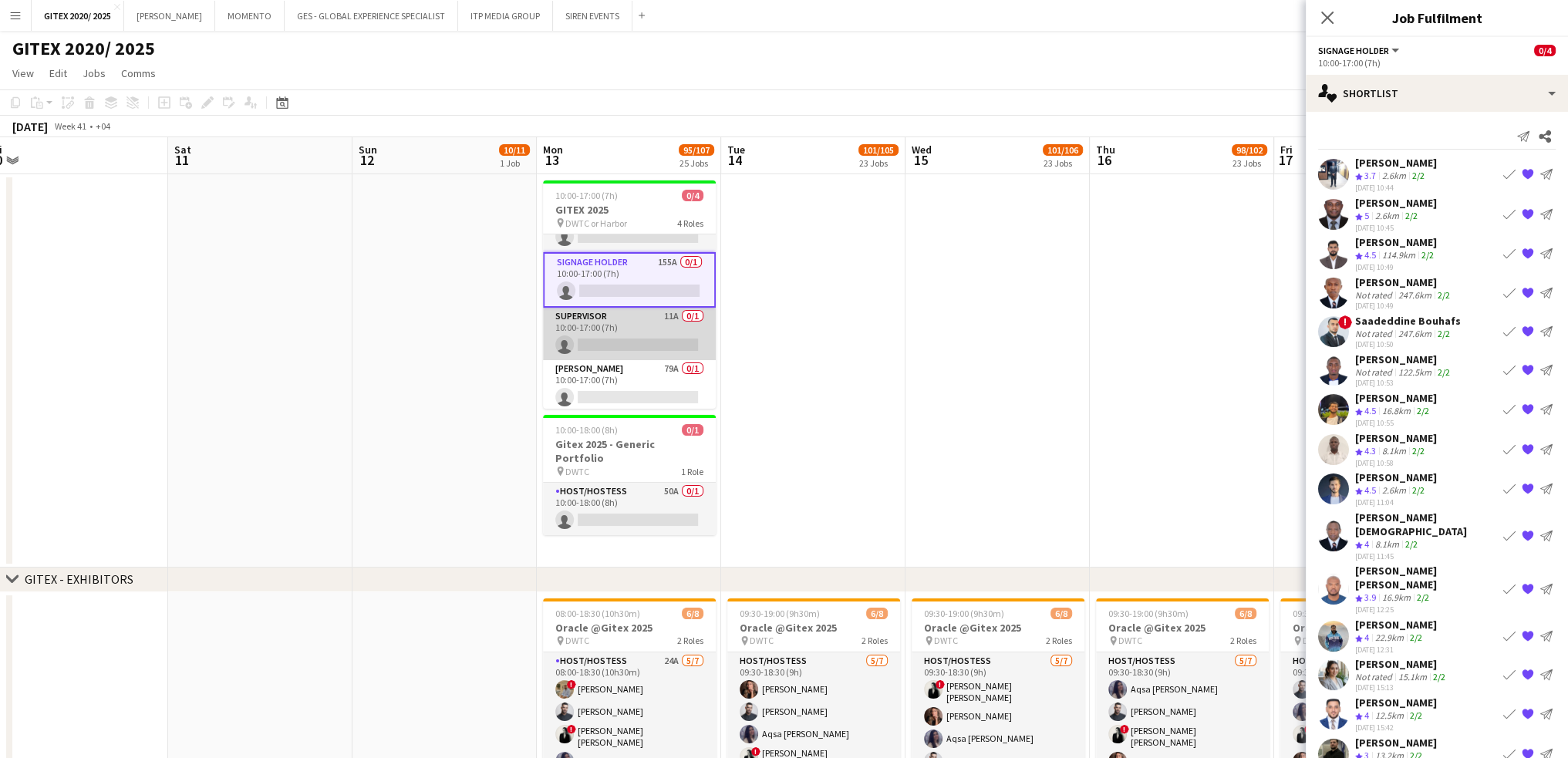
click at [623, 338] on app-card-role "Supervisor 11A 0/1 10:00-17:00 (7h) single-neutral-actions" at bounding box center [629, 333] width 173 height 52
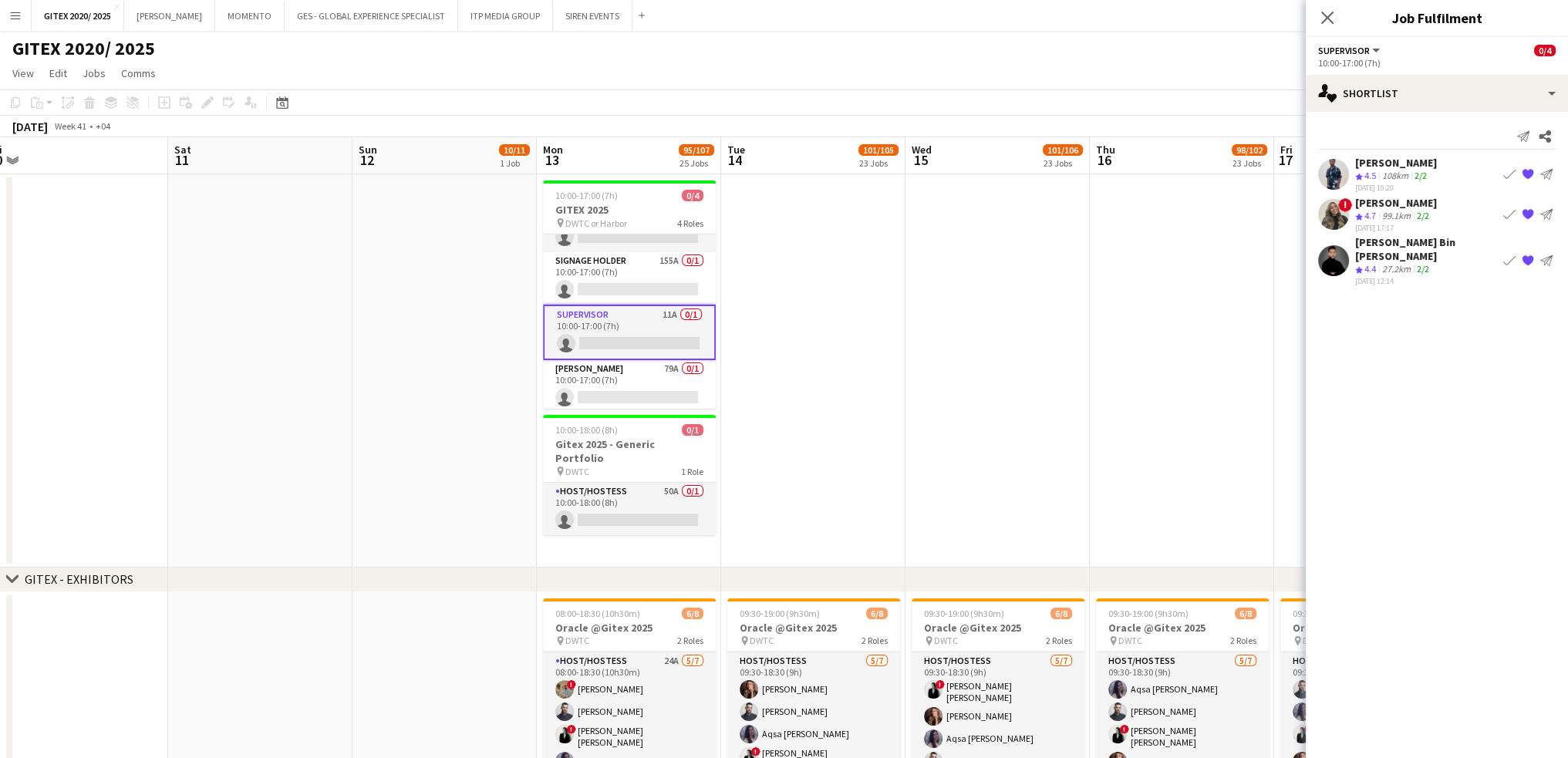
click at [1130, 434] on app-date-cell at bounding box center [1182, 371] width 185 height 393
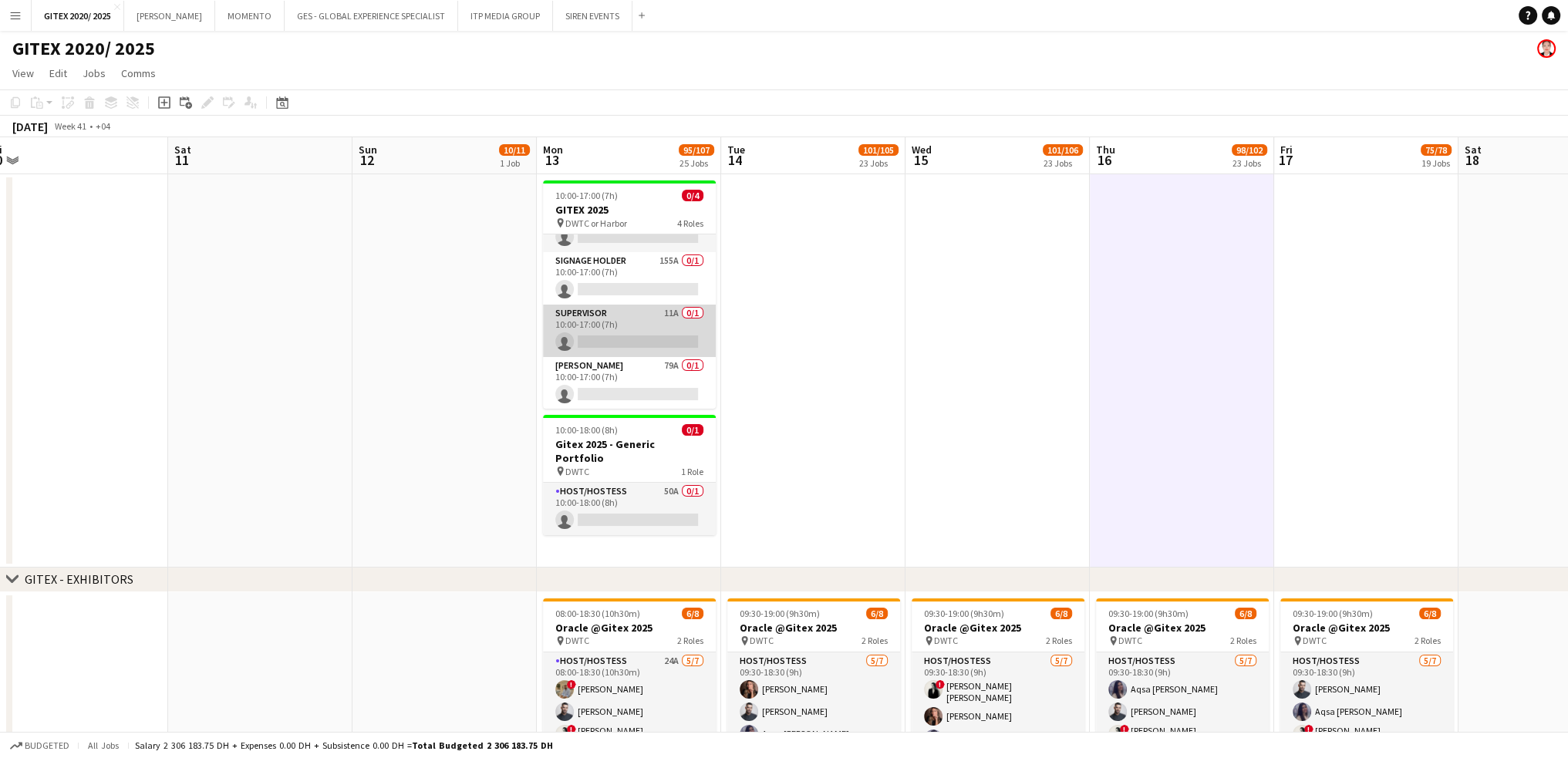
click at [666, 324] on app-card-role "Supervisor 11A 0/1 10:00-17:00 (7h) single-neutral-actions" at bounding box center [629, 330] width 173 height 52
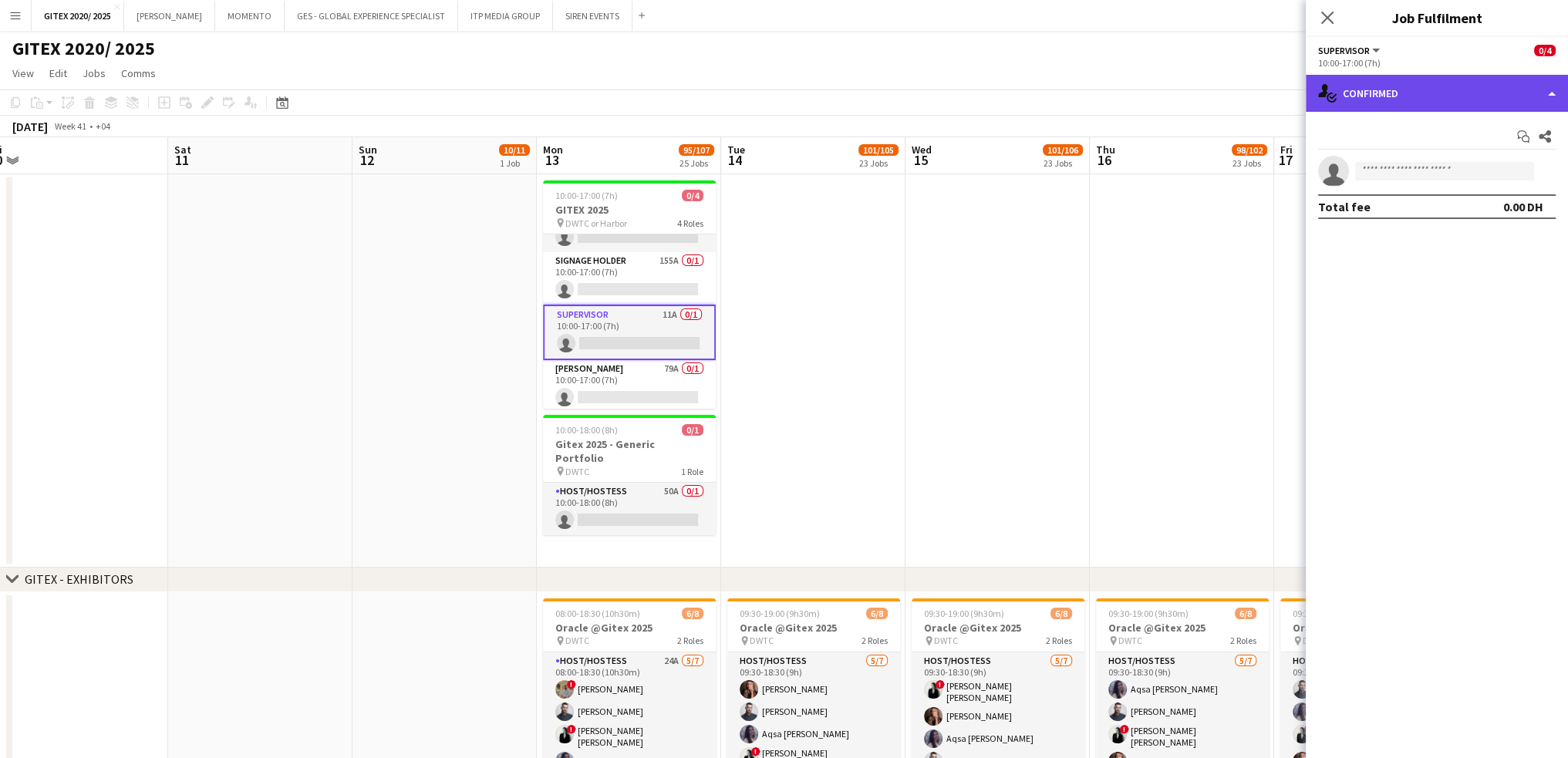
click at [1422, 93] on div "single-neutral-actions-check-2 Confirmed" at bounding box center [1436, 93] width 263 height 37
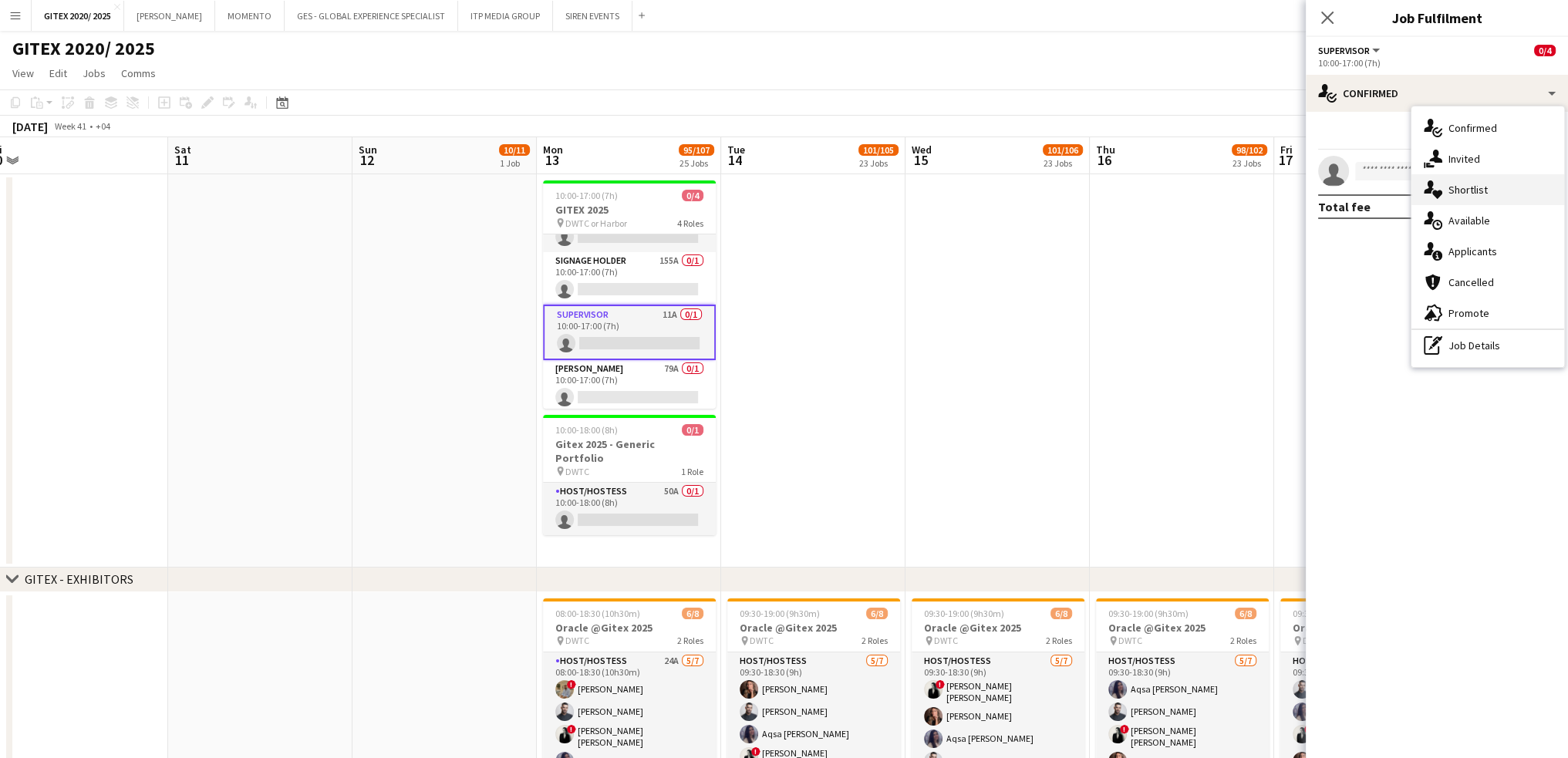
click at [1447, 196] on div "single-neutral-actions-heart Shortlist" at bounding box center [1488, 190] width 153 height 31
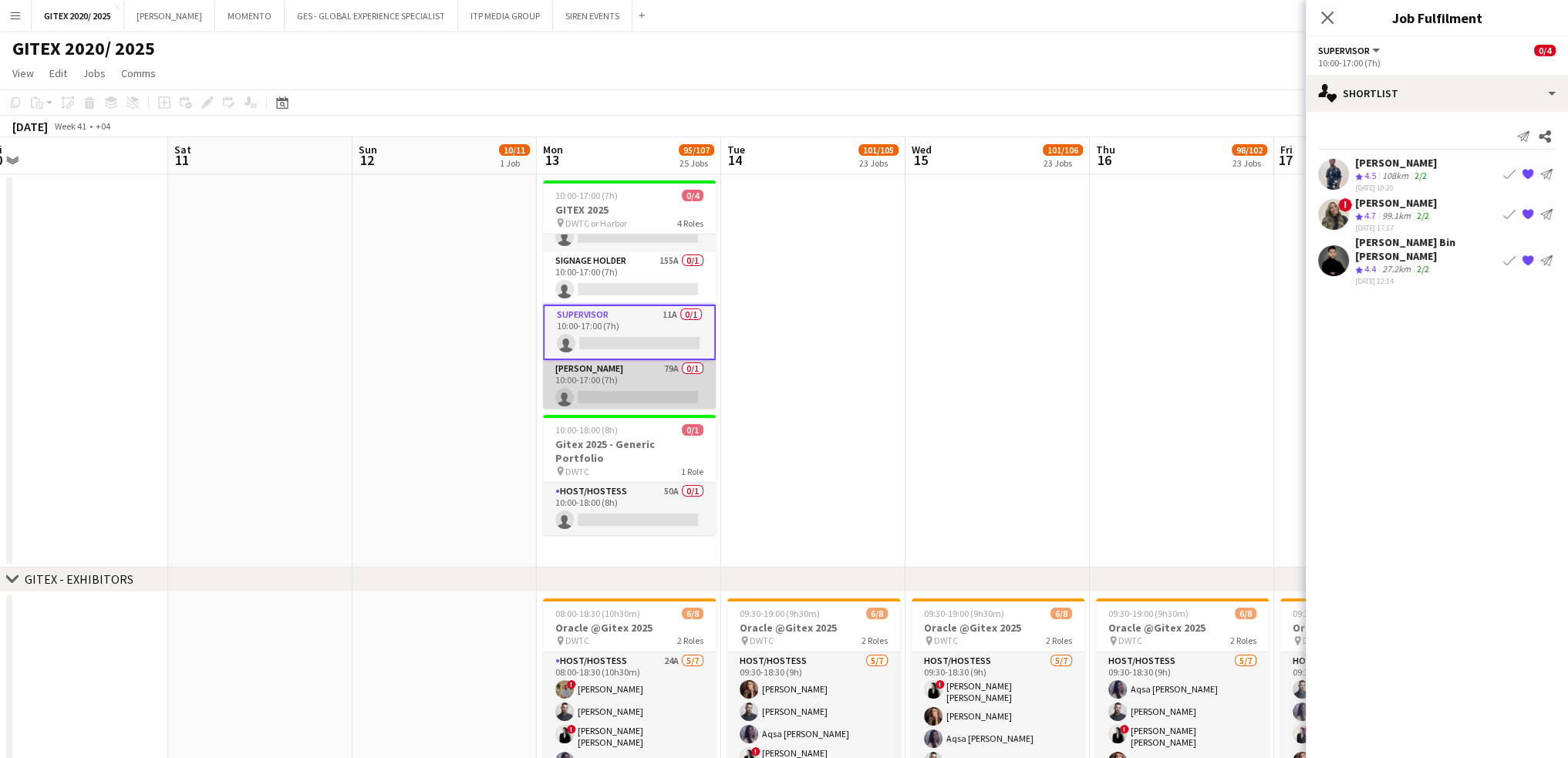
drag, startPoint x: 642, startPoint y: 382, endPoint x: 660, endPoint y: 391, distance: 20.1
click at [642, 382] on app-card-role "[PERSON_NAME] 79A 0/1 10:00-17:00 (7h) single-neutral-actions" at bounding box center [629, 386] width 173 height 52
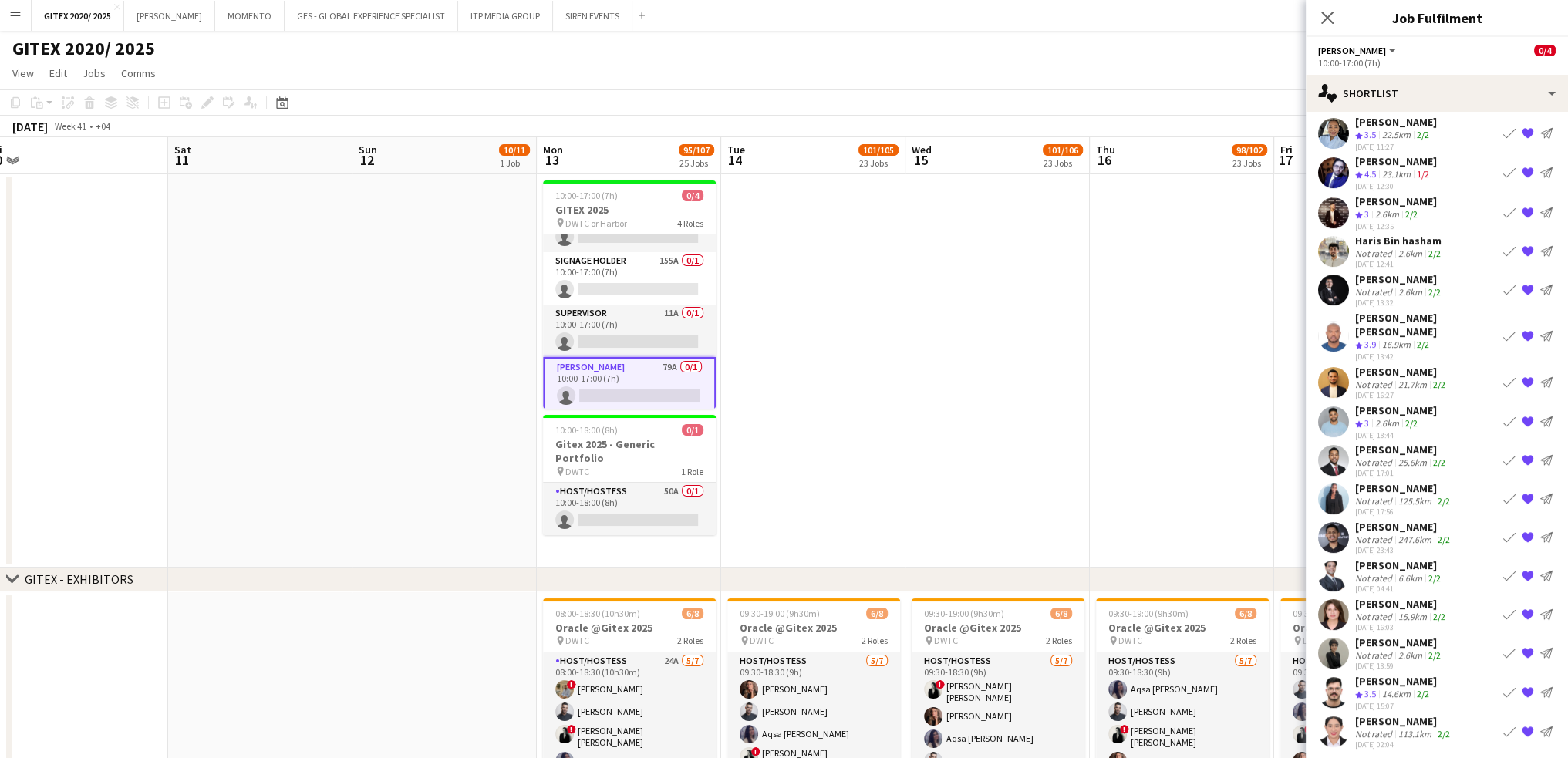
scroll to position [37, 0]
drag, startPoint x: 642, startPoint y: 495, endPoint x: 621, endPoint y: 376, distance: 120.8
click at [640, 491] on app-card-role "Host/Hostess 50A 0/1 10:00-18:00 (8h) single-neutral-actions" at bounding box center [629, 509] width 173 height 52
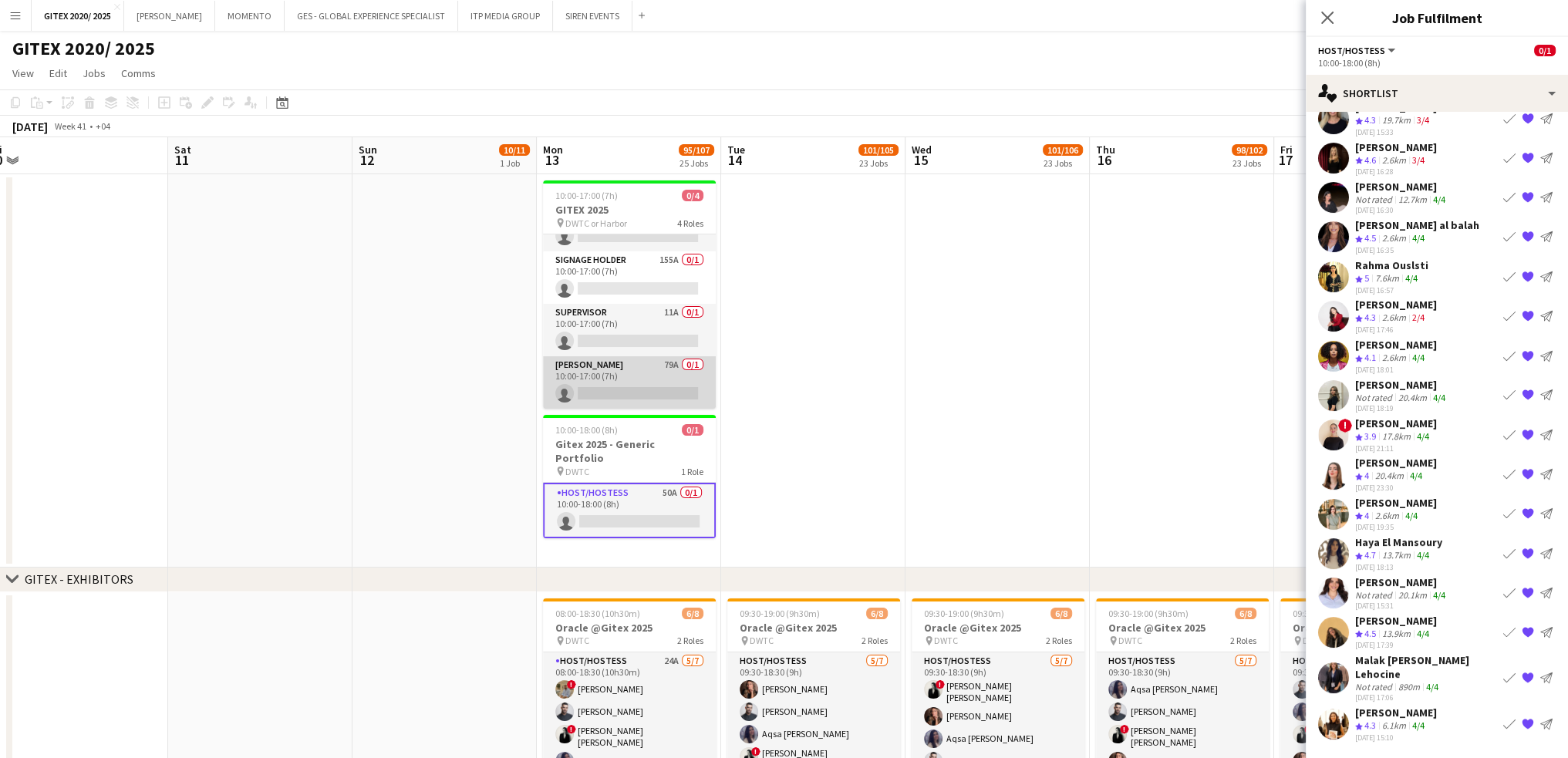
scroll to position [0, 0]
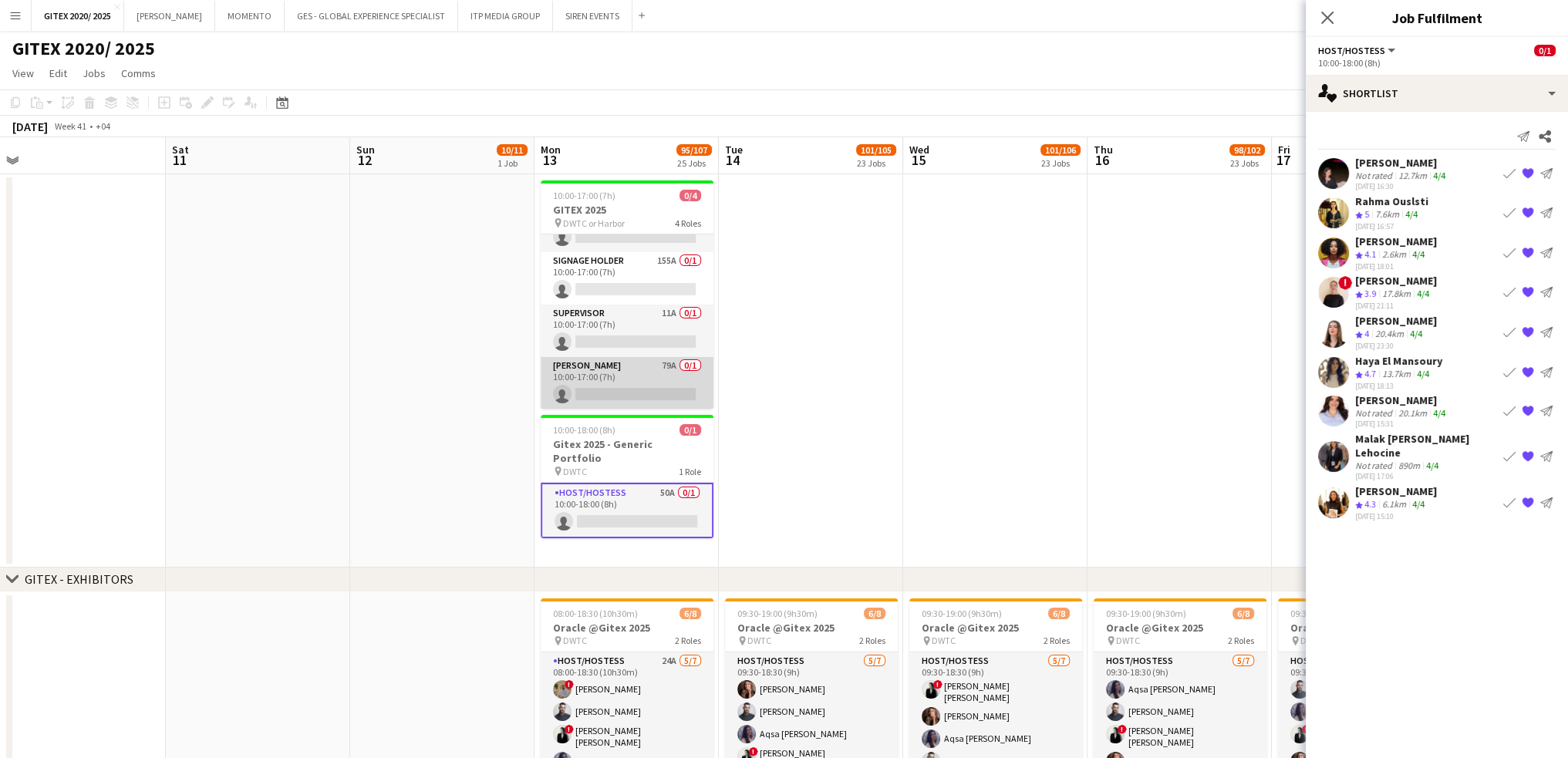
click at [621, 376] on app-card-role "[PERSON_NAME] 79A 0/1 10:00-17:00 (7h) single-neutral-actions" at bounding box center [627, 383] width 173 height 52
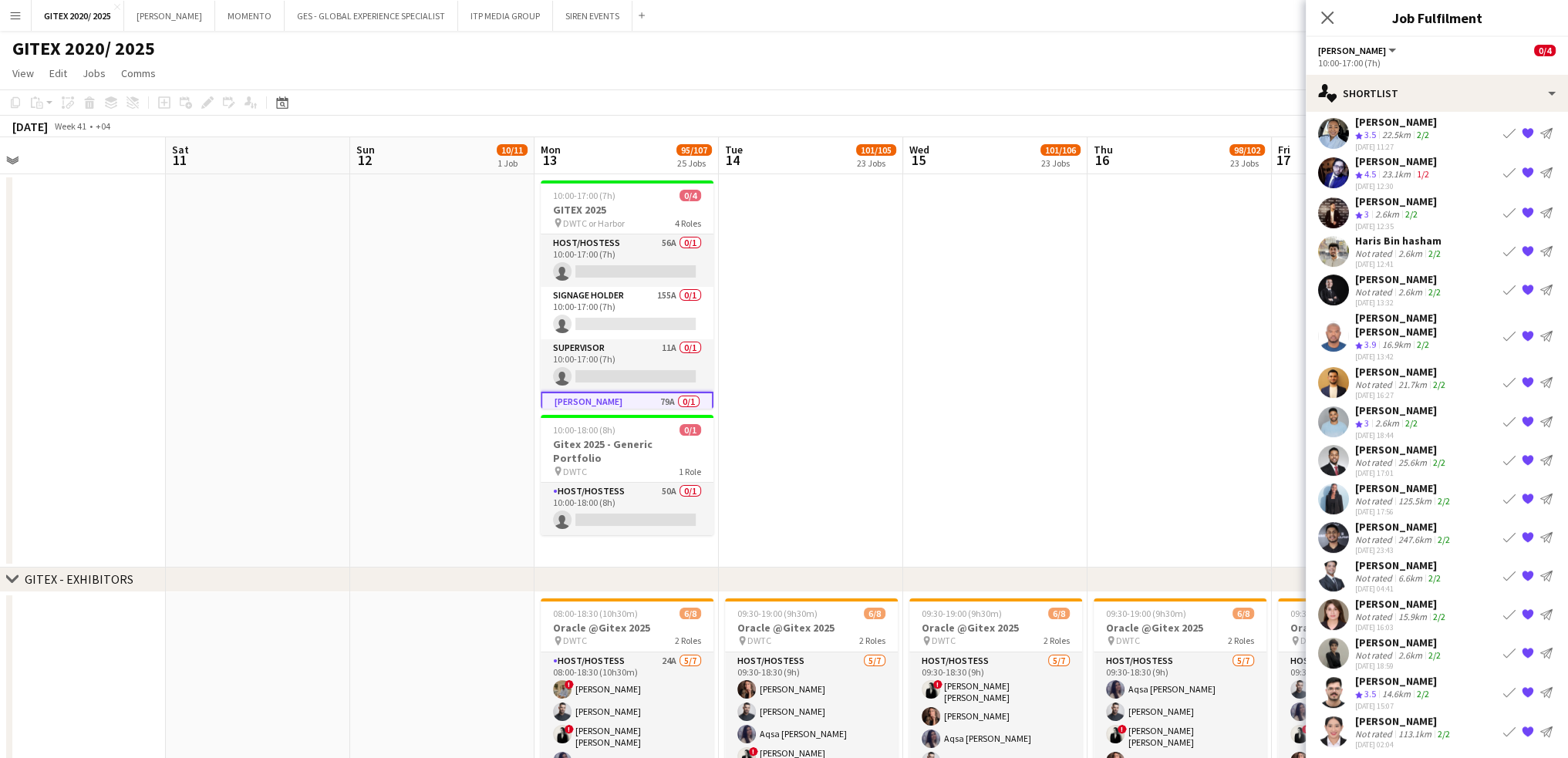
drag, startPoint x: 643, startPoint y: 314, endPoint x: 1069, endPoint y: 277, distance: 427.6
click at [643, 314] on app-card-role "Signage Holder 155A 0/1 10:00-17:00 (7h) single-neutral-actions" at bounding box center [627, 312] width 173 height 52
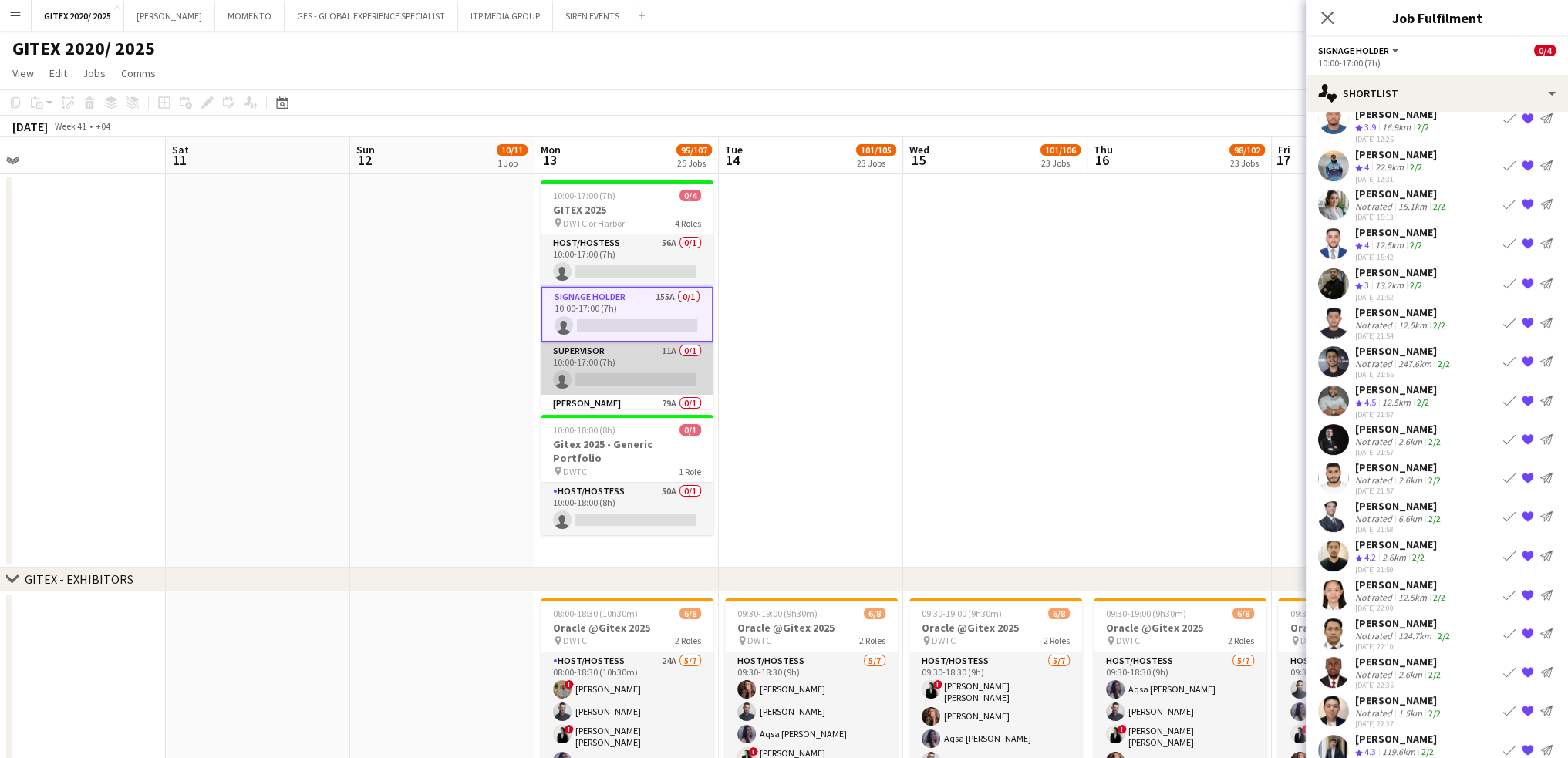
click at [664, 383] on app-card-role "Supervisor 11A 0/1 10:00-17:00 (7h) single-neutral-actions" at bounding box center [627, 368] width 173 height 52
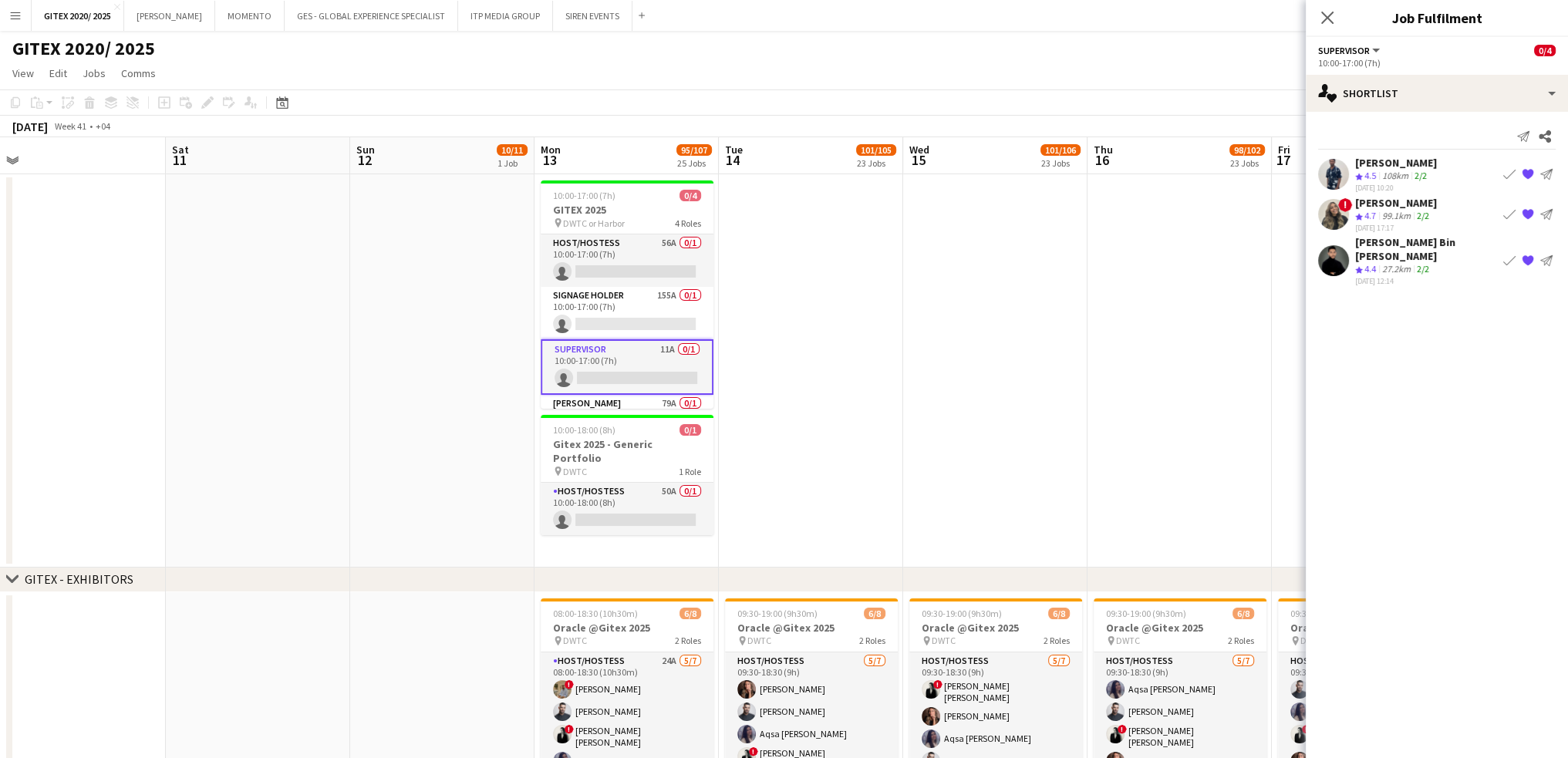
click at [1402, 165] on div "[PERSON_NAME]" at bounding box center [1396, 163] width 82 height 14
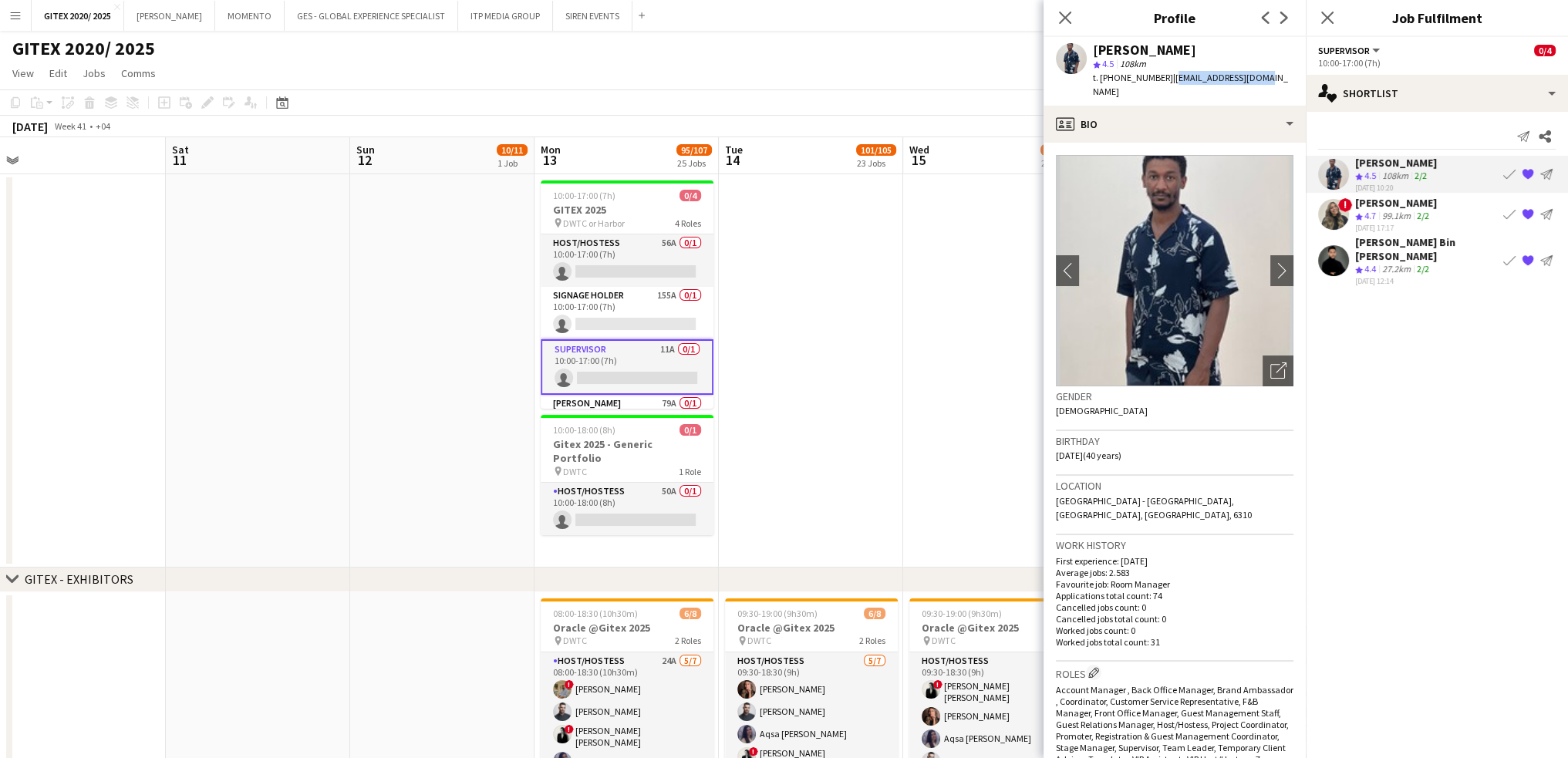
drag, startPoint x: 1165, startPoint y: 79, endPoint x: 1260, endPoint y: 78, distance: 95.0
click at [1260, 78] on div "[PERSON_NAME] star 4.5 108km t. [PHONE_NUMBER] | [EMAIL_ADDRESS][DOMAIN_NAME]" at bounding box center [1175, 72] width 263 height 69
copy span "[EMAIL_ADDRESS][DOMAIN_NAME]"
click at [1155, 79] on span "t. [PHONE_NUMBER]" at bounding box center [1133, 77] width 80 height 12
click at [1115, 79] on span "t. [PHONE_NUMBER]" at bounding box center [1133, 77] width 80 height 12
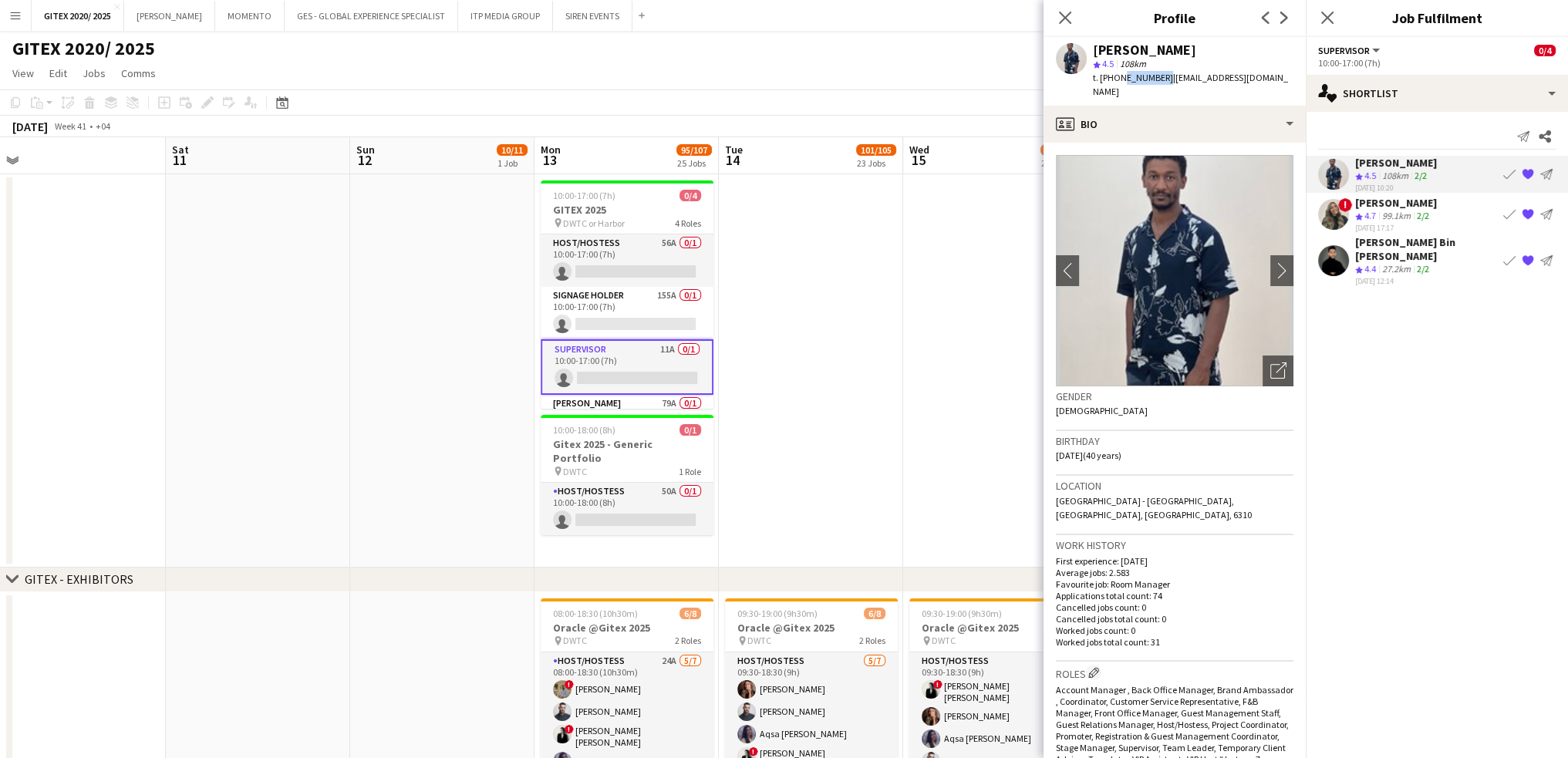
drag, startPoint x: 1122, startPoint y: 76, endPoint x: 1160, endPoint y: 76, distance: 38.0
click at [1160, 76] on span "t. [PHONE_NUMBER]" at bounding box center [1133, 77] width 80 height 12
copy span "509413311"
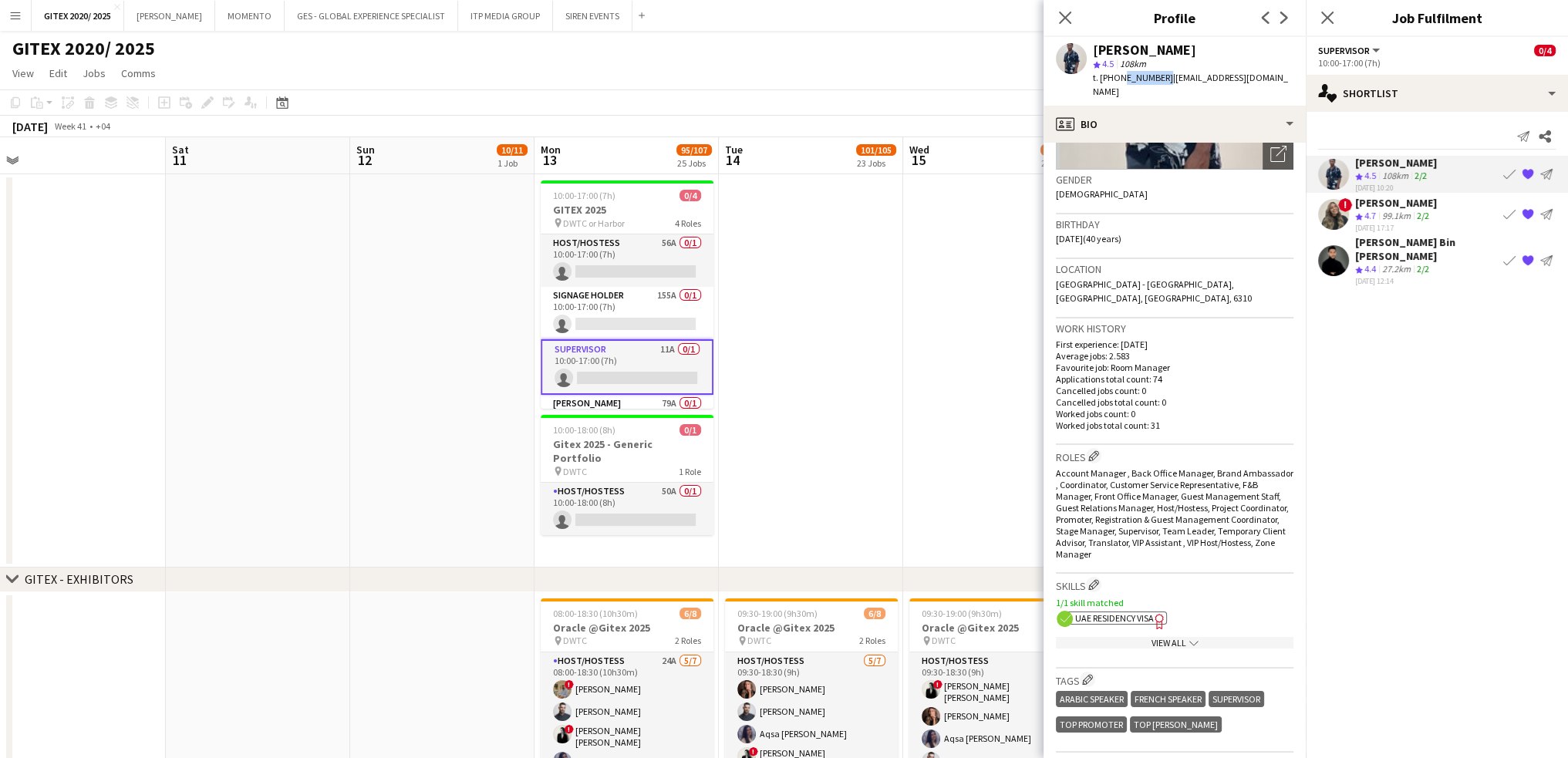
scroll to position [463, 0]
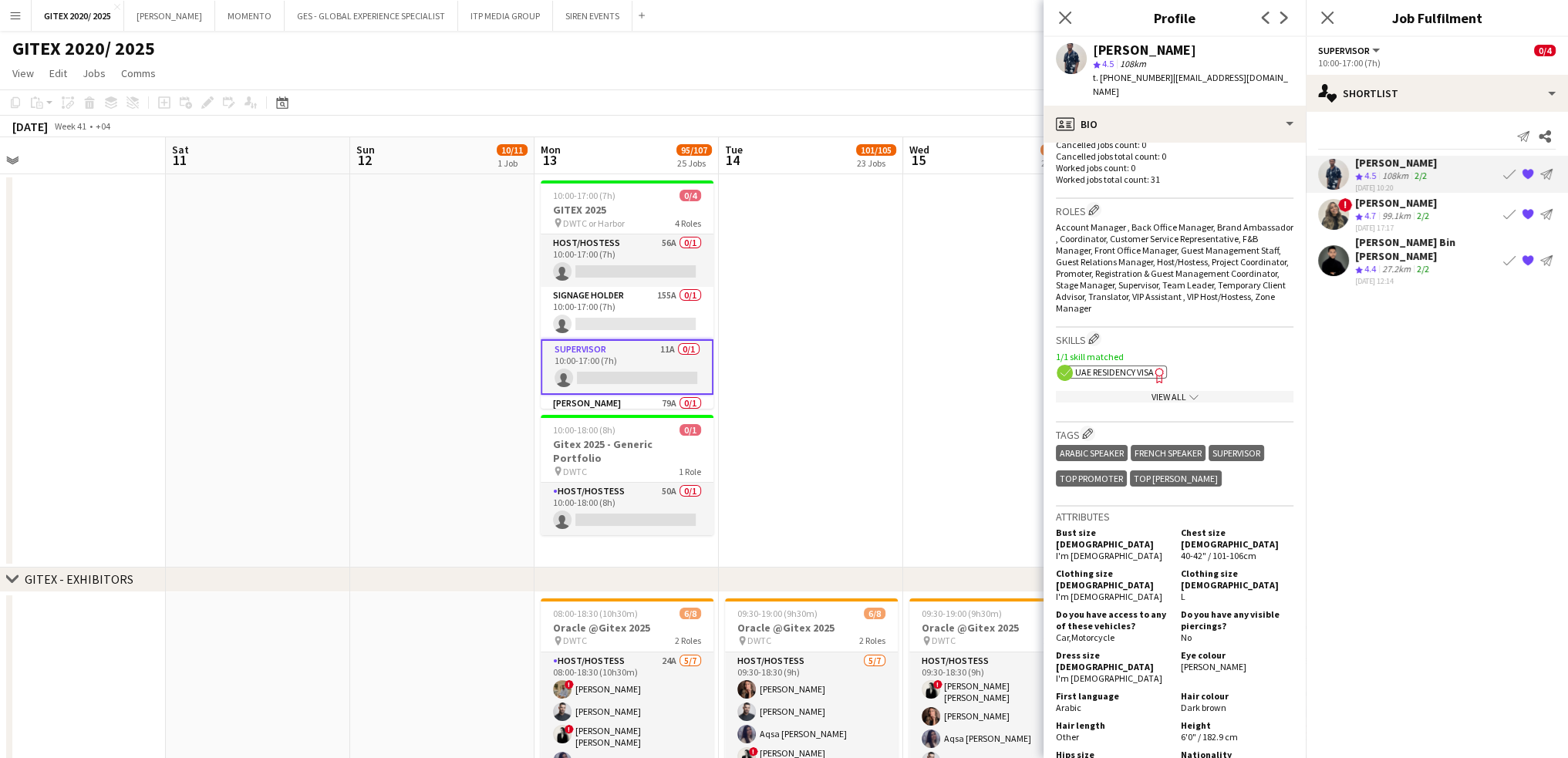
click at [1144, 366] on span "UAE Residency Visa" at bounding box center [1114, 372] width 79 height 12
click at [1129, 391] on div "View All chevron-down" at bounding box center [1175, 397] width 238 height 12
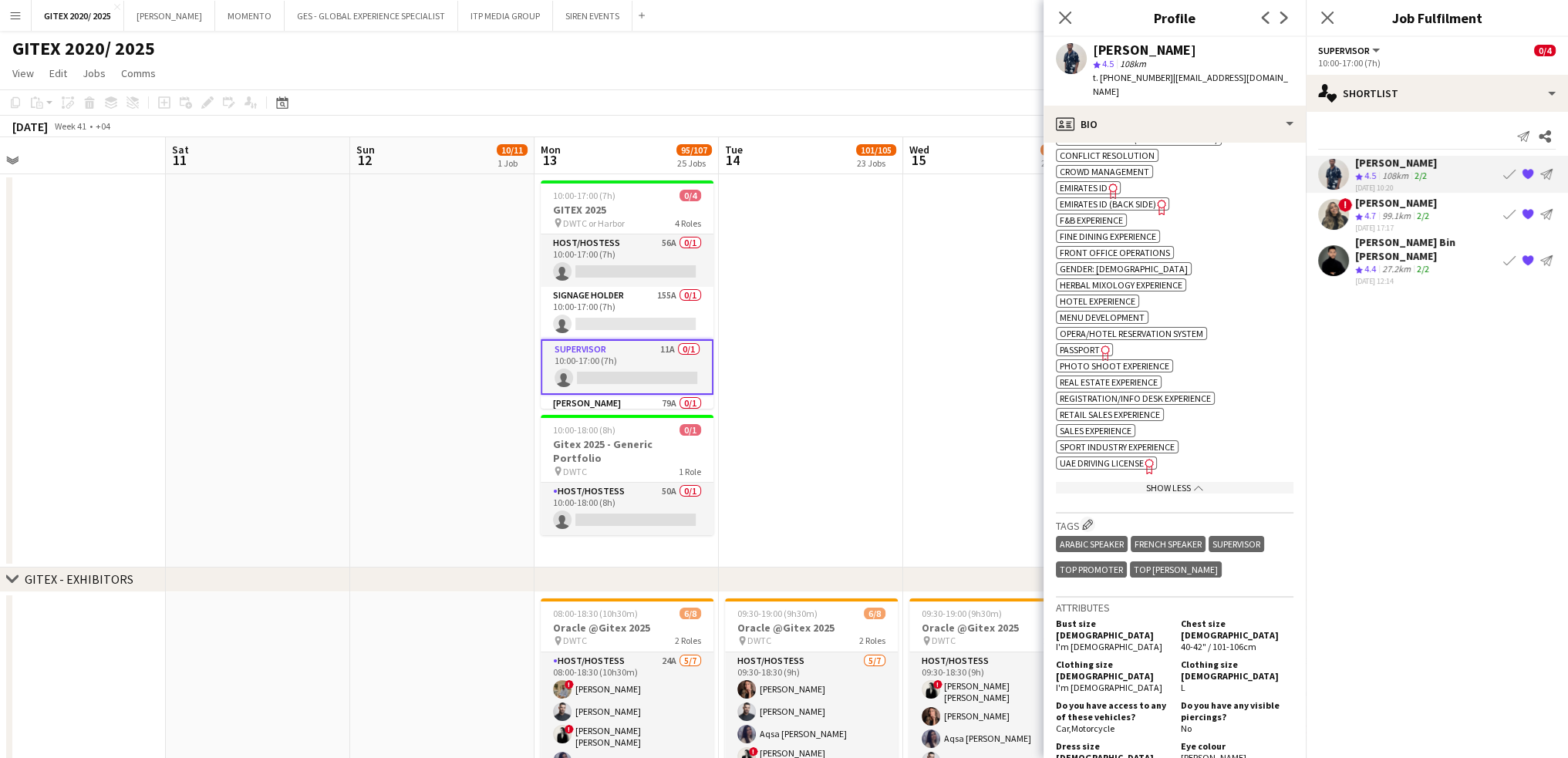
scroll to position [771, 0]
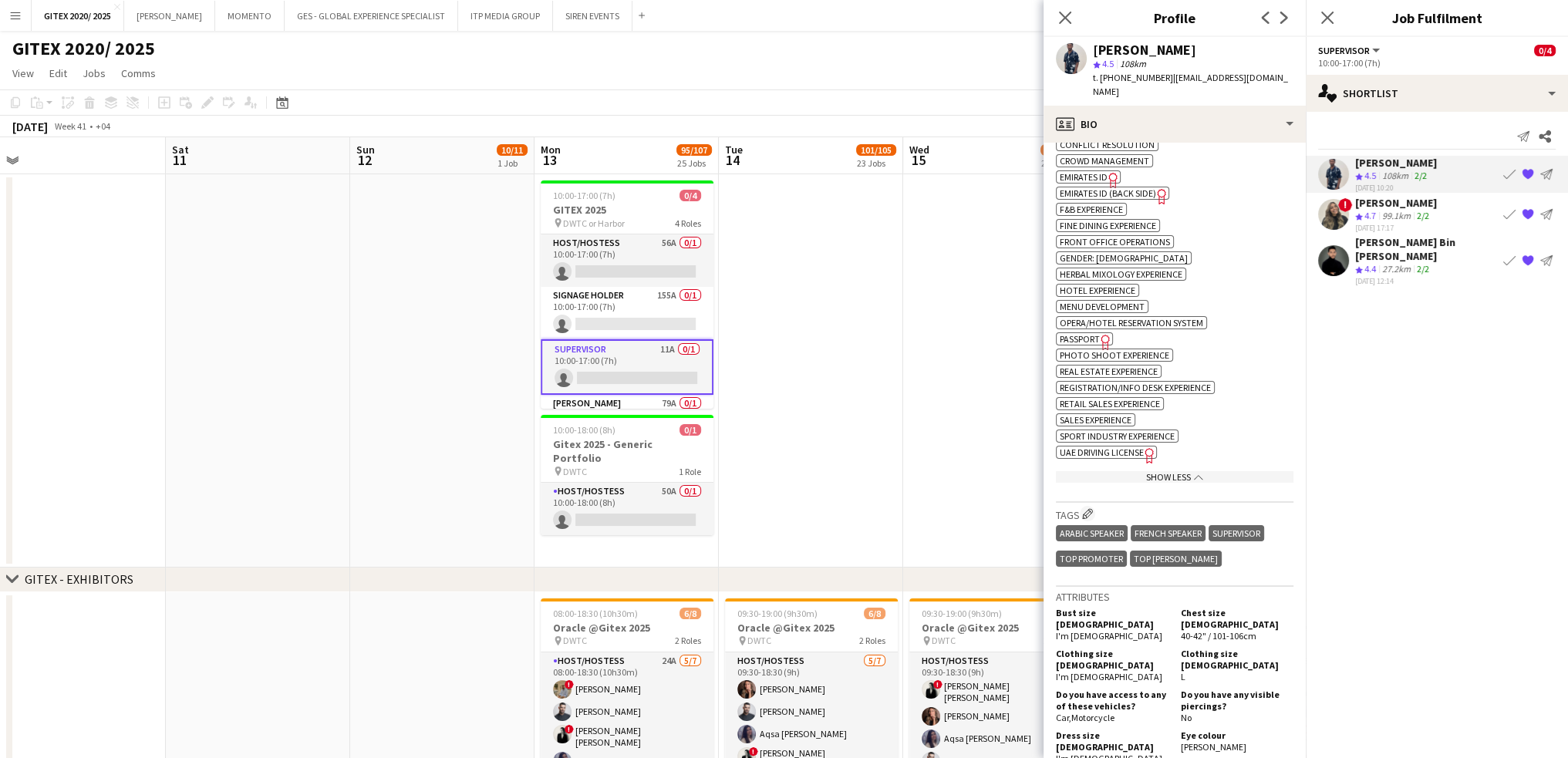
click at [1090, 333] on span "Passport" at bounding box center [1079, 339] width 40 height 12
click at [664, 326] on app-card-role "Signage Holder 155A 0/1 10:00-17:00 (7h) single-neutral-actions" at bounding box center [627, 312] width 173 height 52
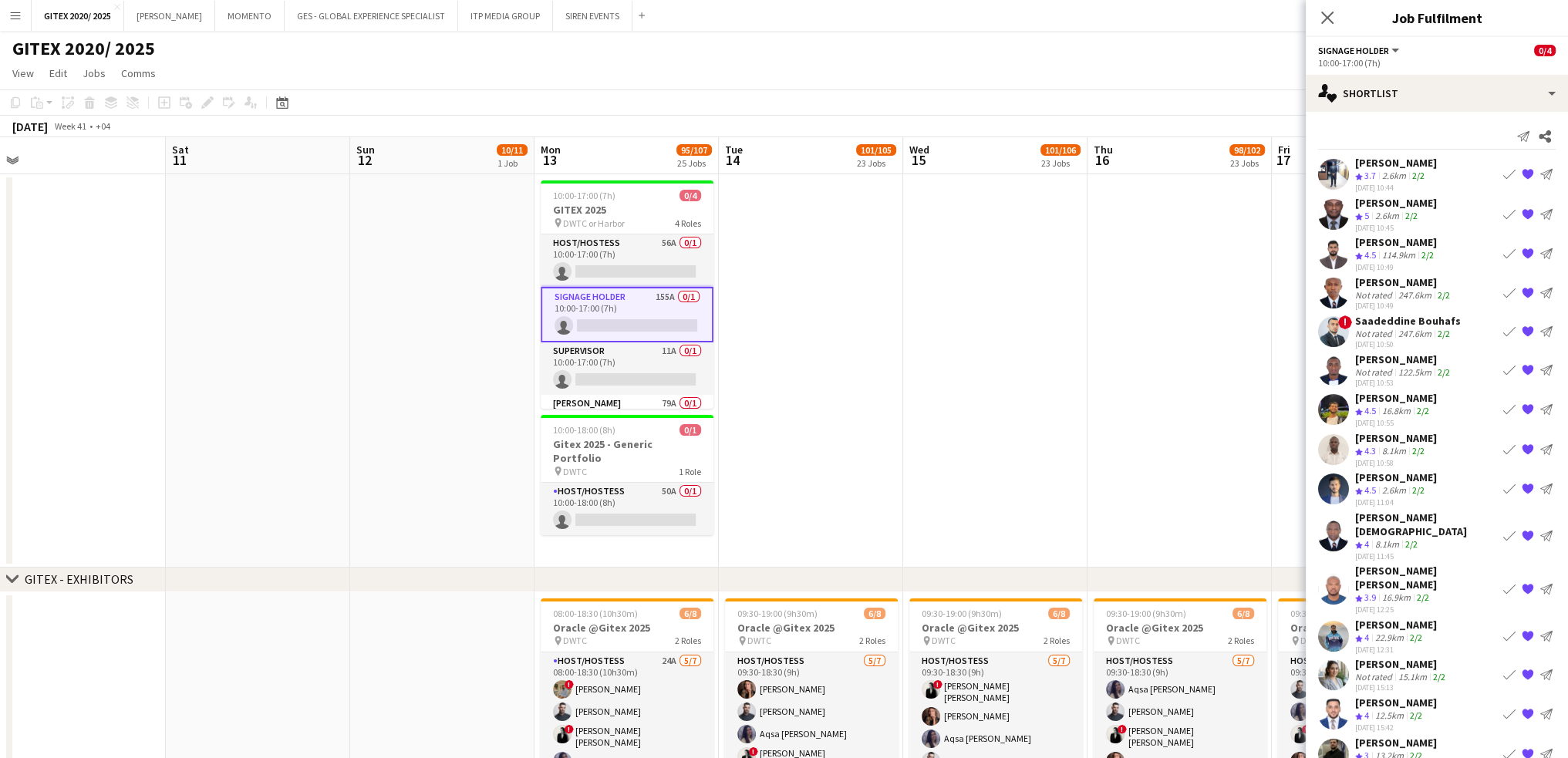
drag, startPoint x: 1385, startPoint y: 374, endPoint x: 1376, endPoint y: 368, distance: 10.8
click at [1385, 373] on div "Not rated" at bounding box center [1375, 372] width 40 height 12
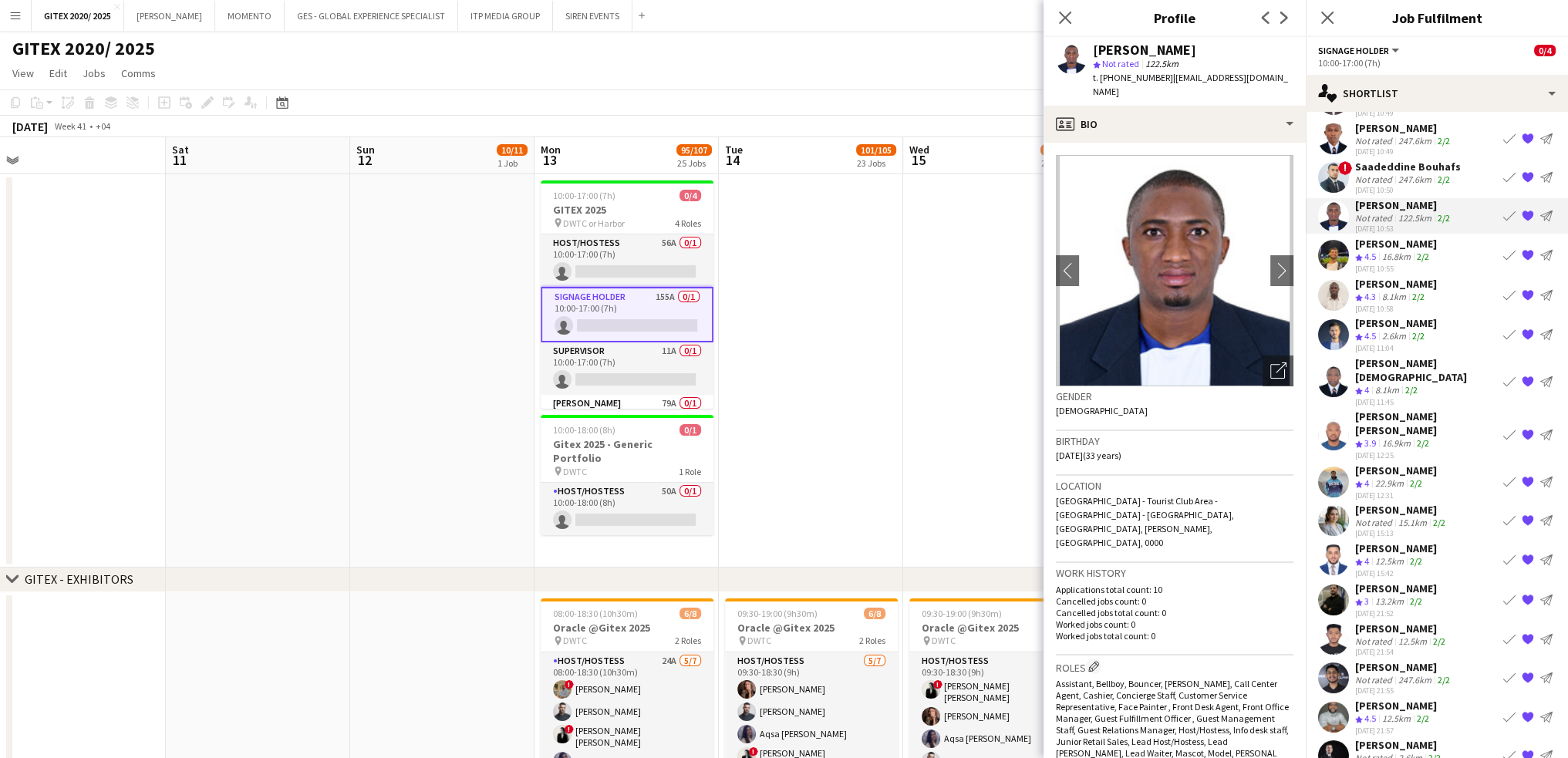
scroll to position [231, 0]
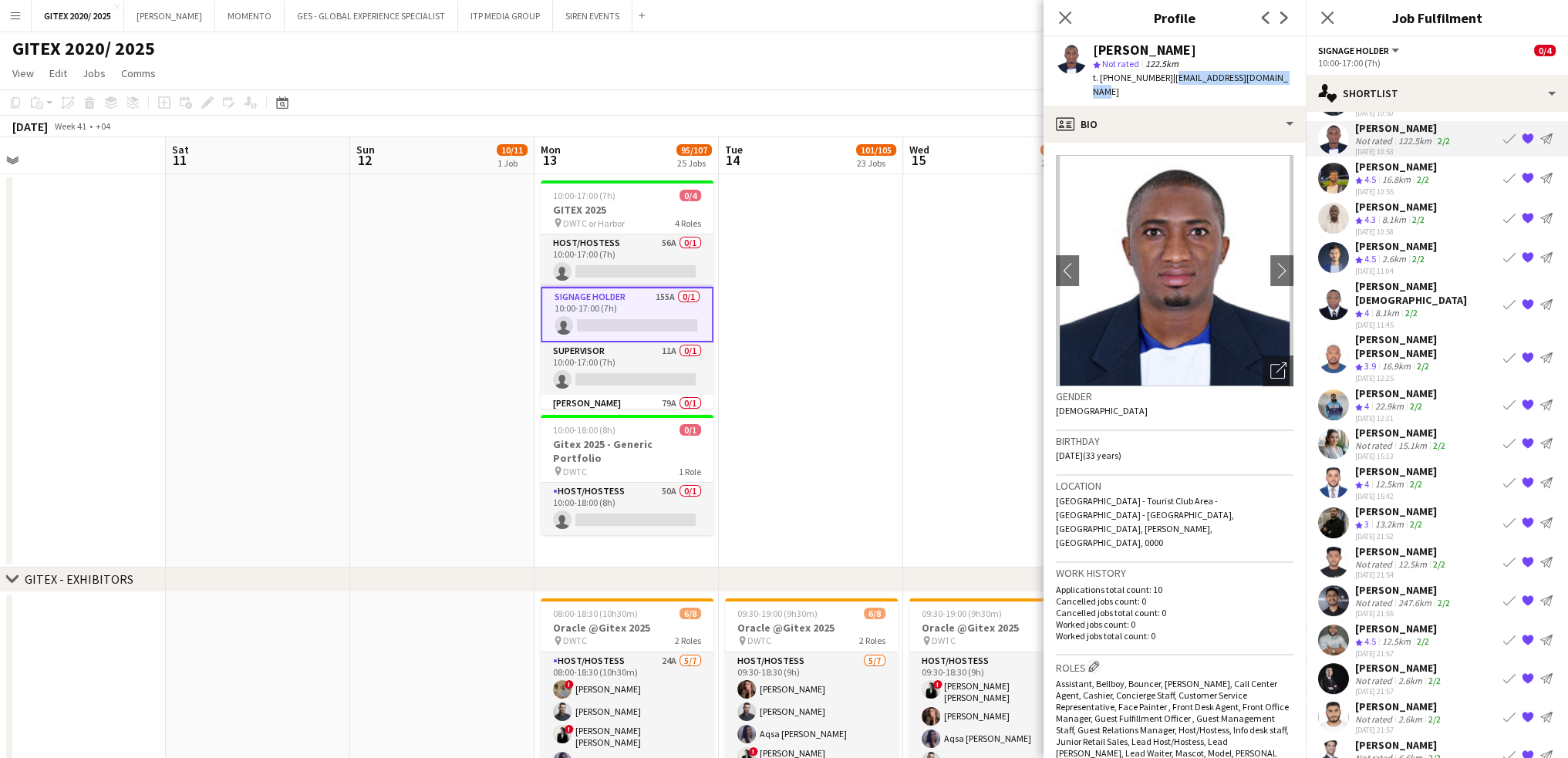
drag, startPoint x: 1167, startPoint y: 78, endPoint x: 1295, endPoint y: 79, distance: 128.0
click at [1295, 79] on div "Muzamiru Mukasa star Not rated 122.5km t. [PHONE_NUMBER] | [EMAIL_ADDRESS][DOMA…" at bounding box center [1175, 72] width 263 height 69
copy span "[EMAIL_ADDRESS][DOMAIN_NAME]"
drag, startPoint x: 1119, startPoint y: 76, endPoint x: 1160, endPoint y: 74, distance: 41.0
click at [1160, 74] on span "t. [PHONE_NUMBER]" at bounding box center [1133, 77] width 80 height 12
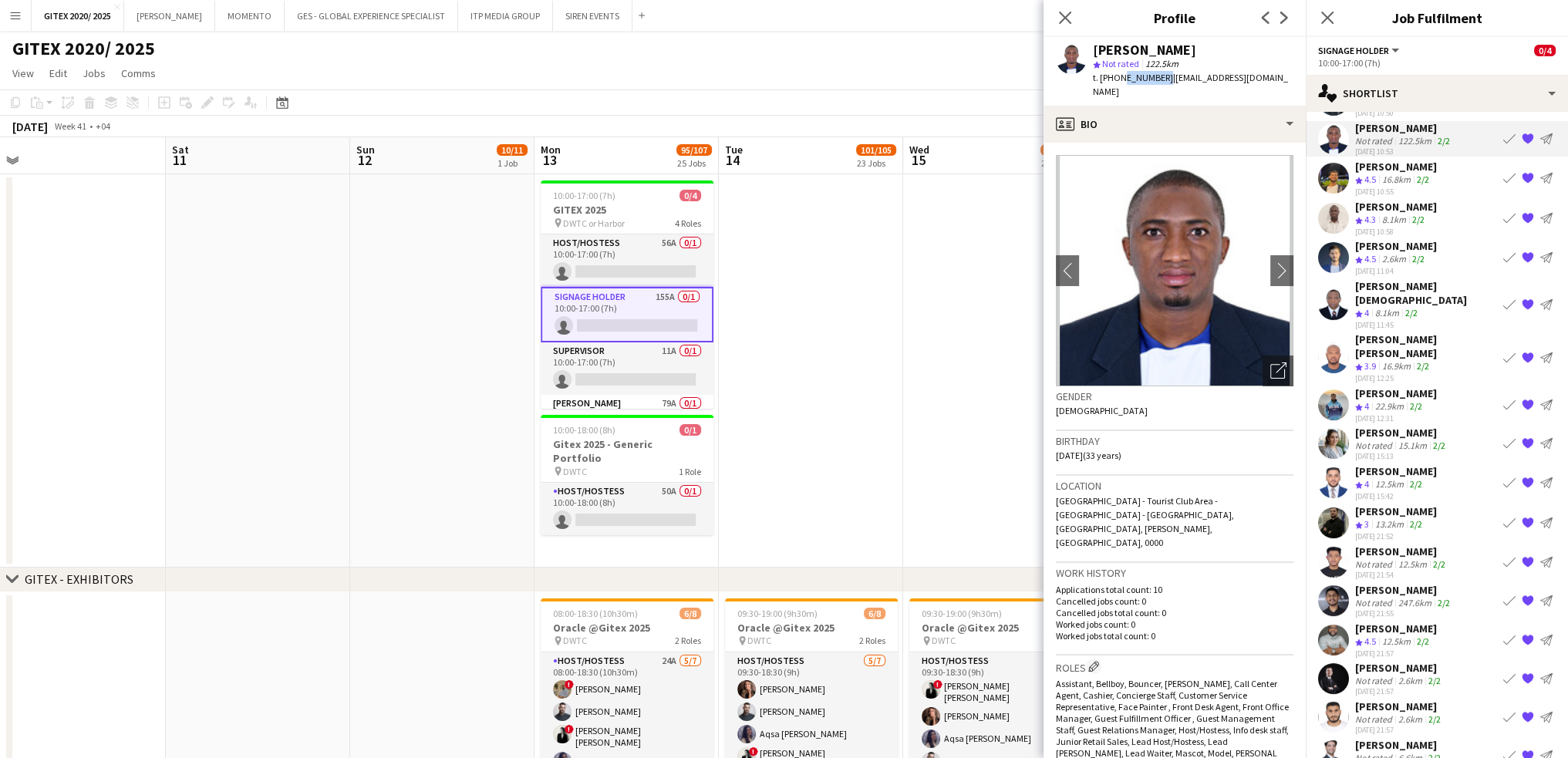
copy span "582051926"
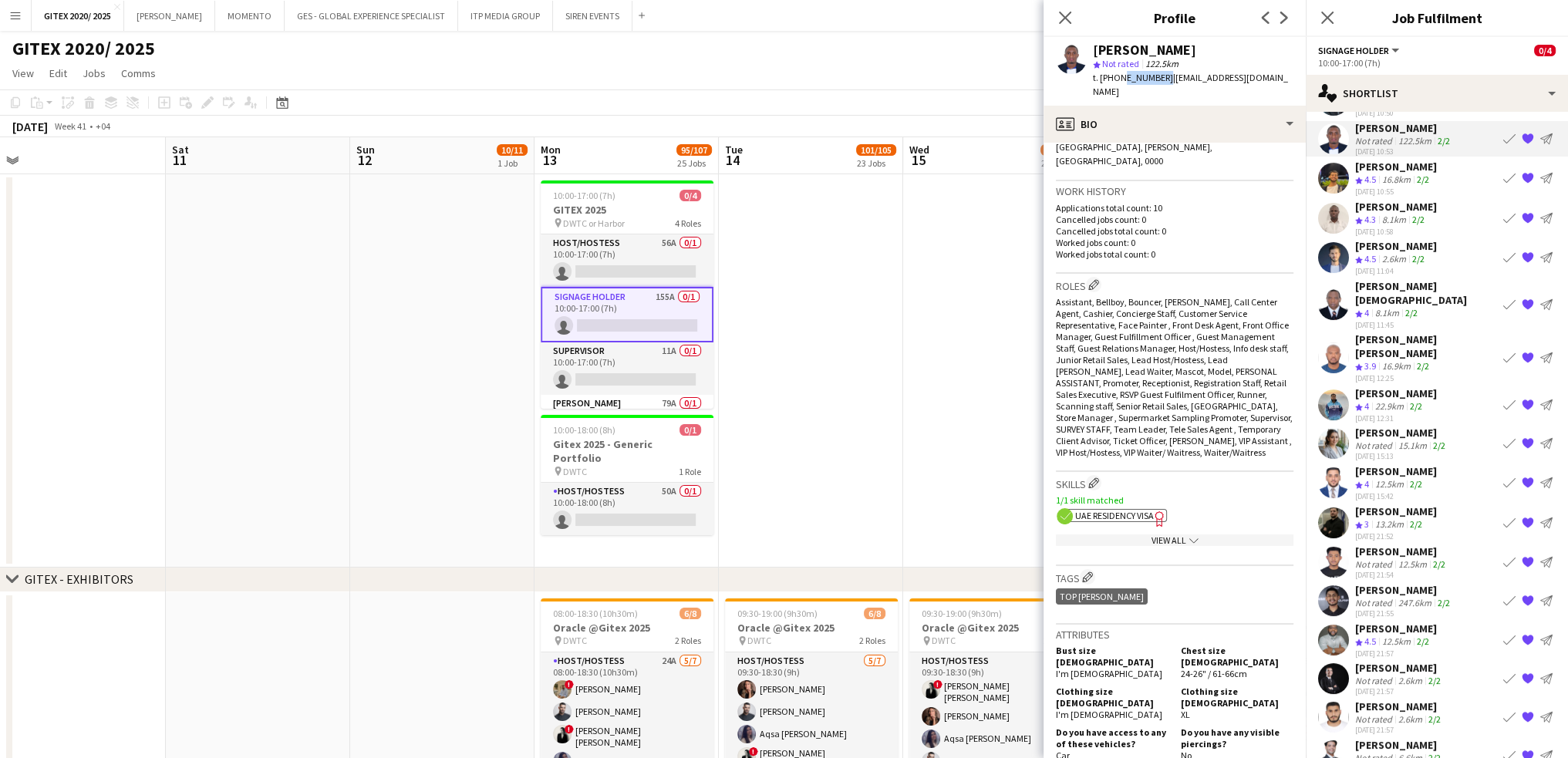
scroll to position [386, 0]
click at [1147, 506] on app-spec-pill "ok-circled2 background Layer 1 cross-circle-red background Layer 1 UAE Residenc…" at bounding box center [1115, 512] width 102 height 13
click at [1145, 531] on div "View All chevron-down" at bounding box center [1175, 536] width 238 height 12
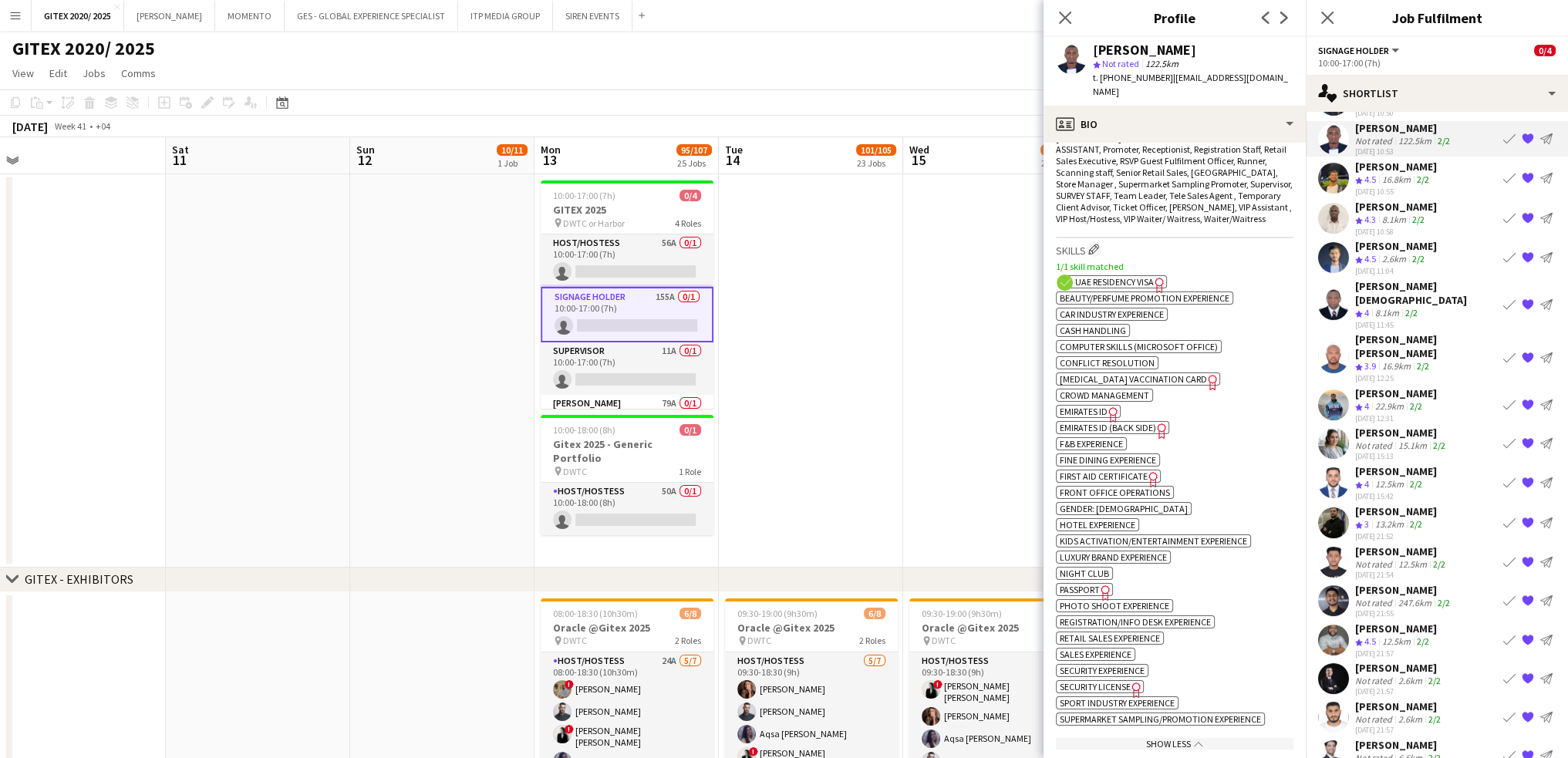
scroll to position [617, 0]
click at [1105, 583] on icon "Freelancer has uploaded a photo validation of skill. Click to see" at bounding box center [1105, 591] width 16 height 16
click at [1400, 167] on div "[PERSON_NAME]" at bounding box center [1396, 167] width 82 height 14
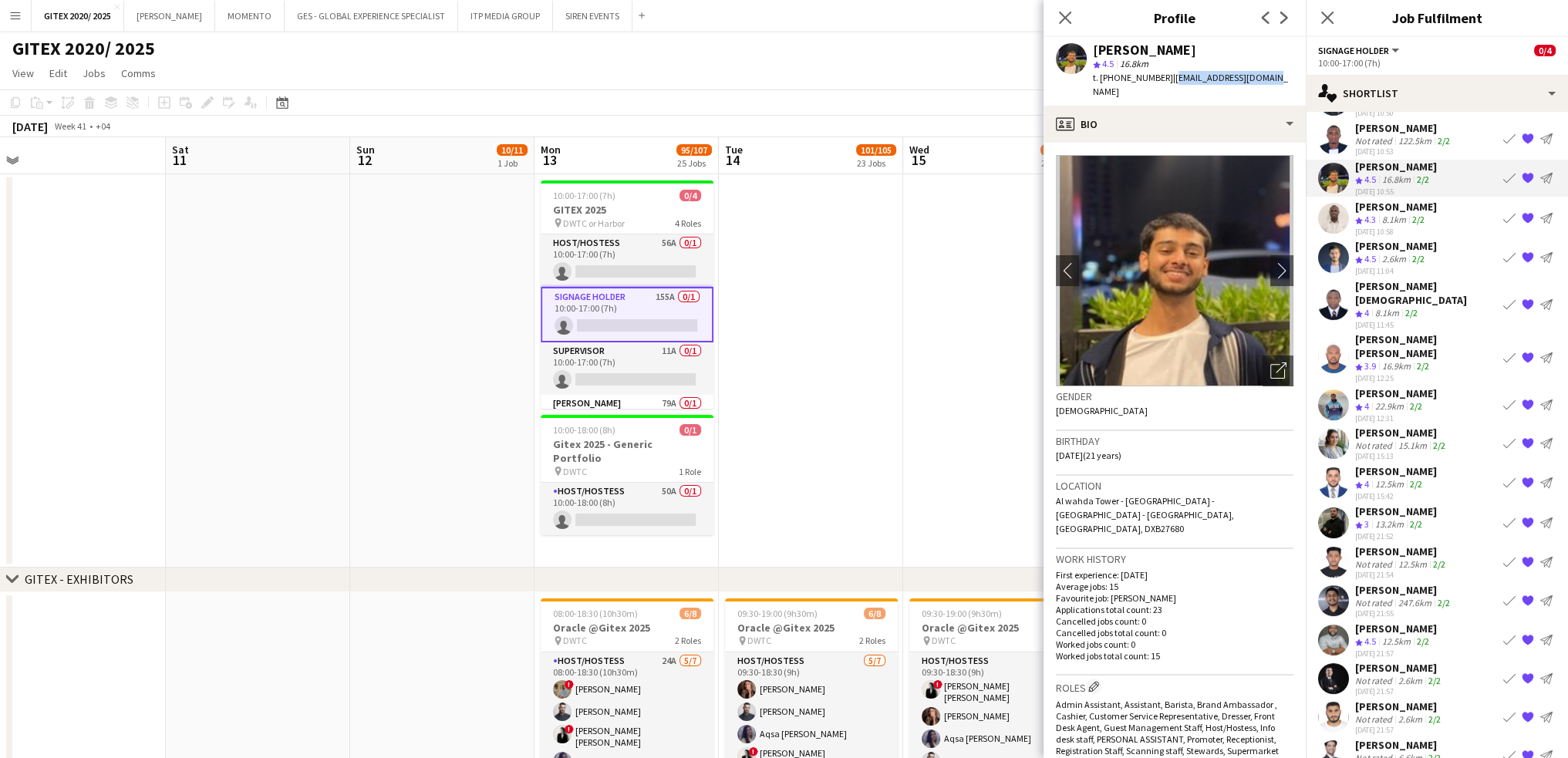
drag, startPoint x: 1166, startPoint y: 76, endPoint x: 1265, endPoint y: 76, distance: 99.0
click at [1265, 76] on div "[PERSON_NAME] star 4.5 16.8km t. [PHONE_NUMBER] | [EMAIL_ADDRESS][DOMAIN_NAME]" at bounding box center [1175, 72] width 263 height 69
copy span "[EMAIL_ADDRESS][DOMAIN_NAME]"
drag, startPoint x: 1119, startPoint y: 78, endPoint x: 1160, endPoint y: 78, distance: 41.0
click at [1160, 78] on span "t. [PHONE_NUMBER]" at bounding box center [1133, 77] width 80 height 12
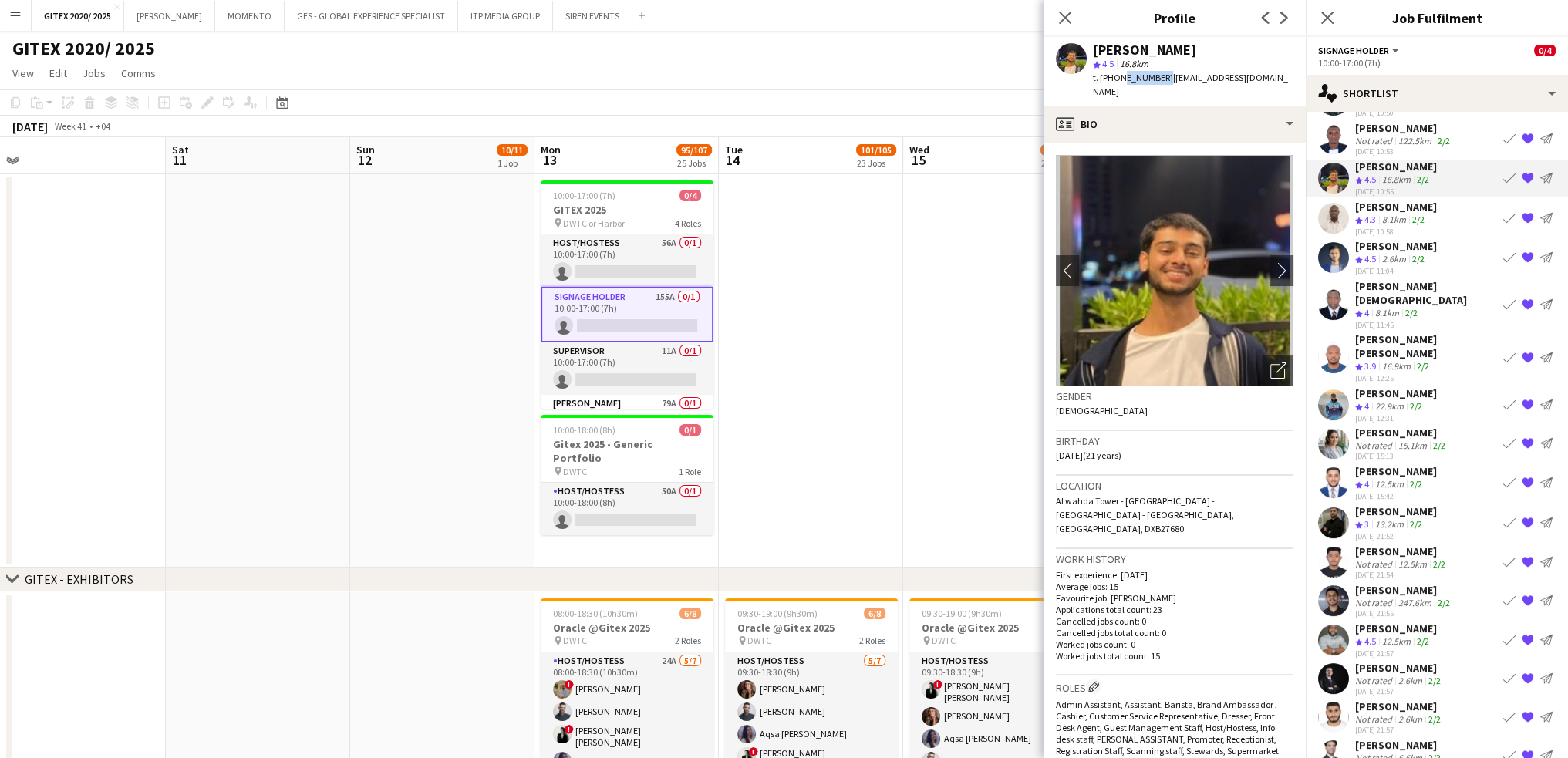
copy span "529511620"
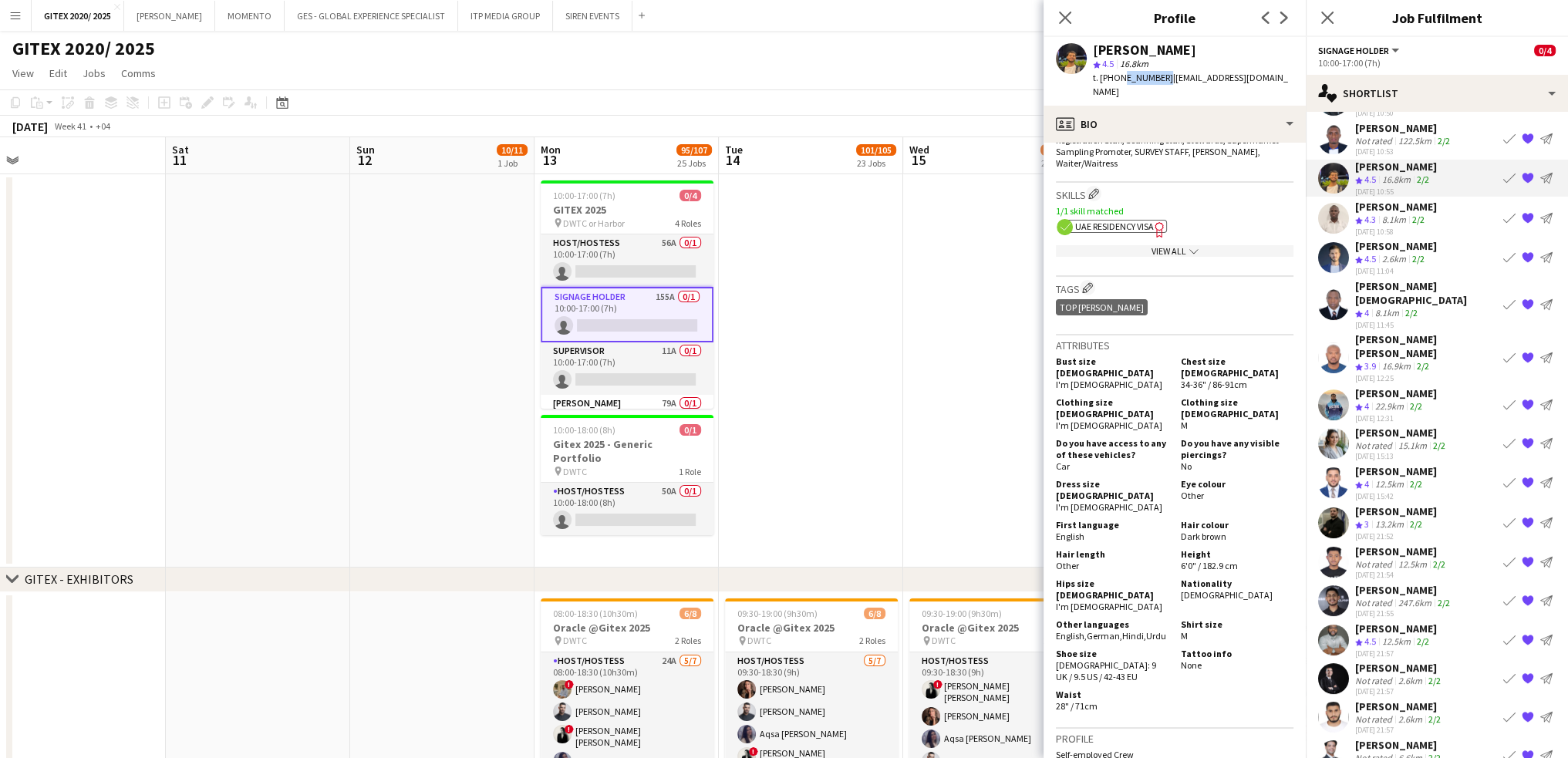
scroll to position [540, 0]
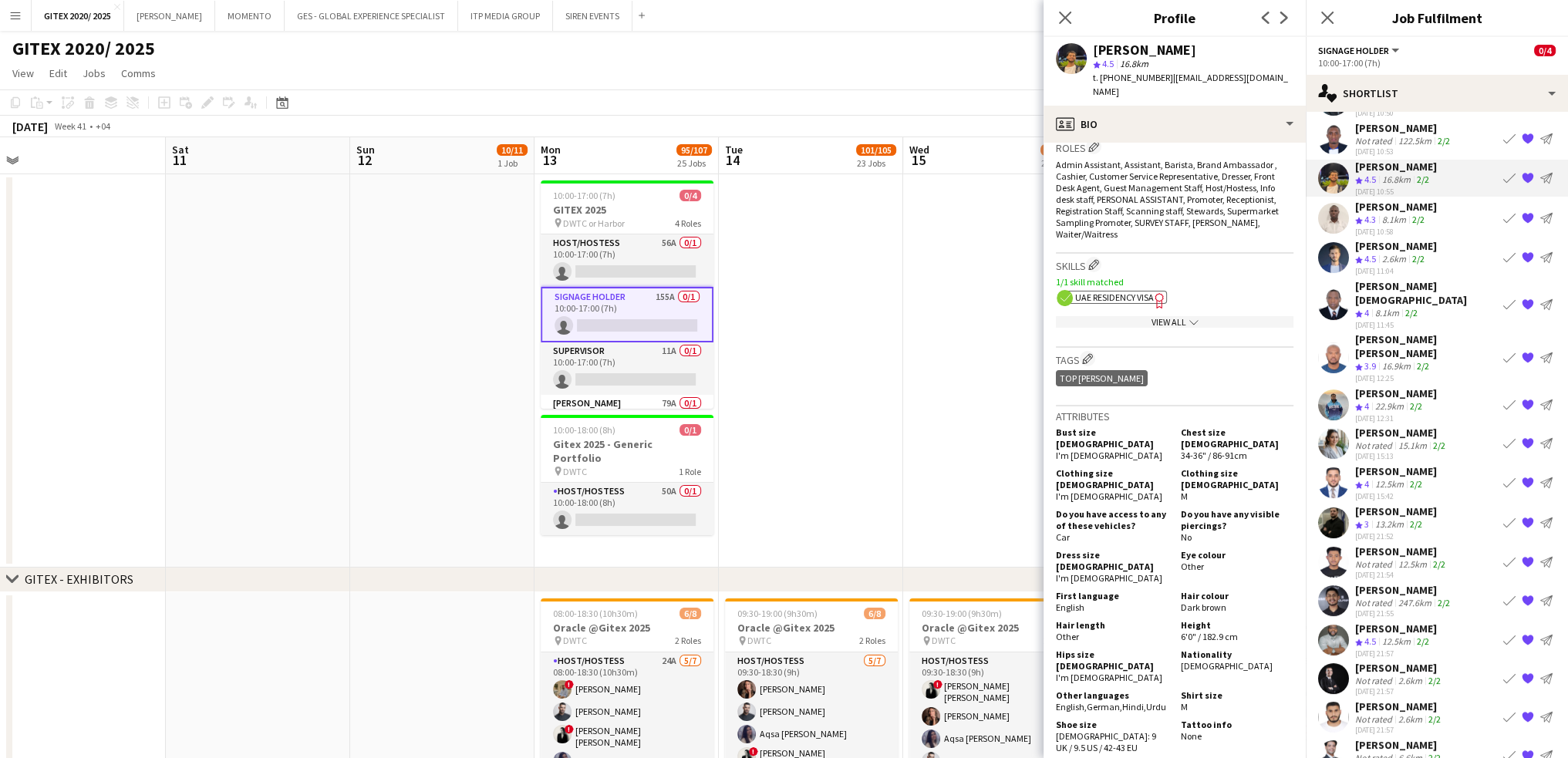
click at [1151, 291] on span "UAE Residency Visa" at bounding box center [1114, 297] width 79 height 12
click at [1186, 316] on app-icon "chevron-down" at bounding box center [1193, 322] width 12 height 12
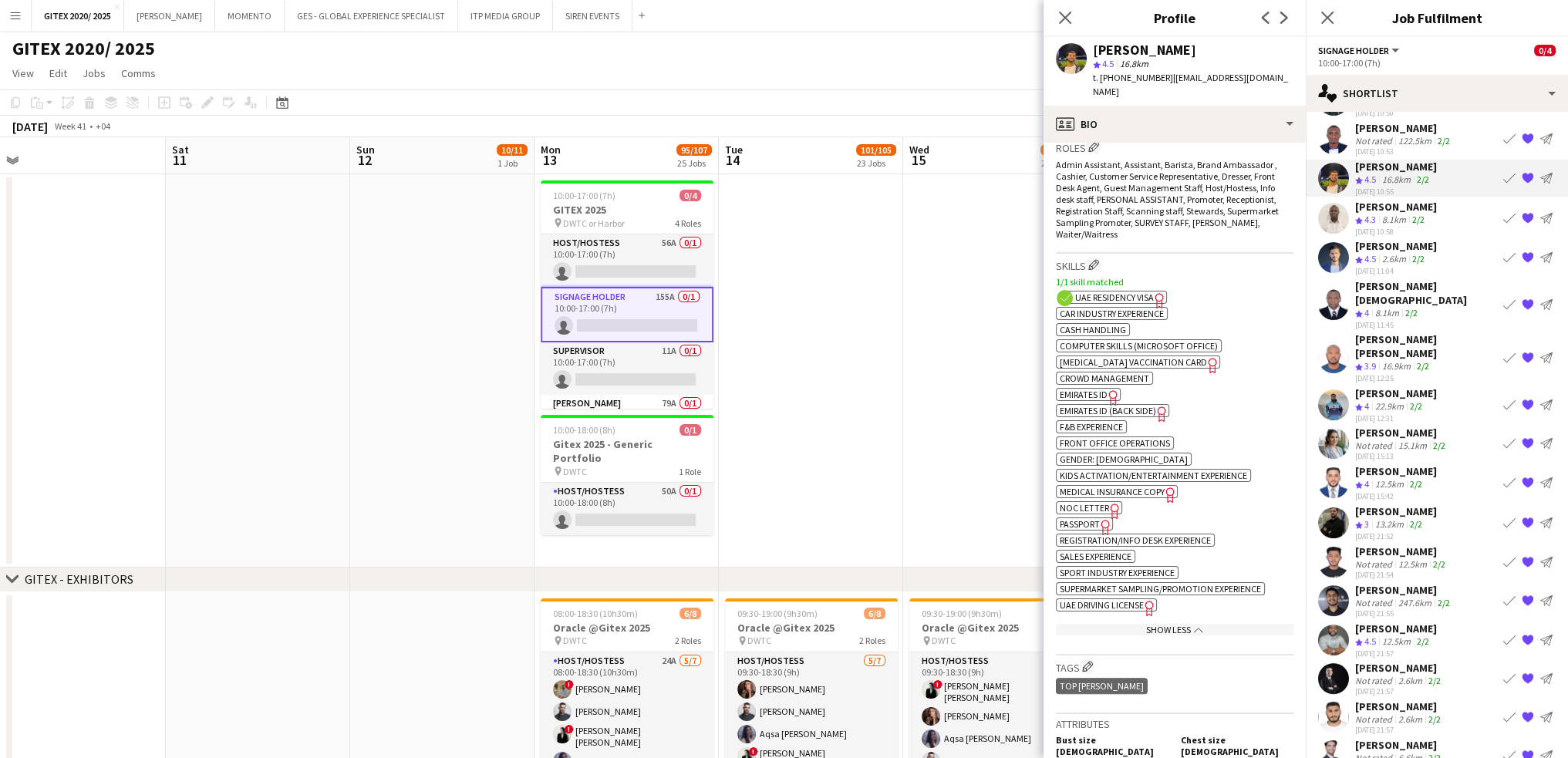
click at [1091, 518] on span "Passport" at bounding box center [1079, 524] width 40 height 12
click at [1376, 205] on div "[PERSON_NAME]" at bounding box center [1396, 206] width 82 height 14
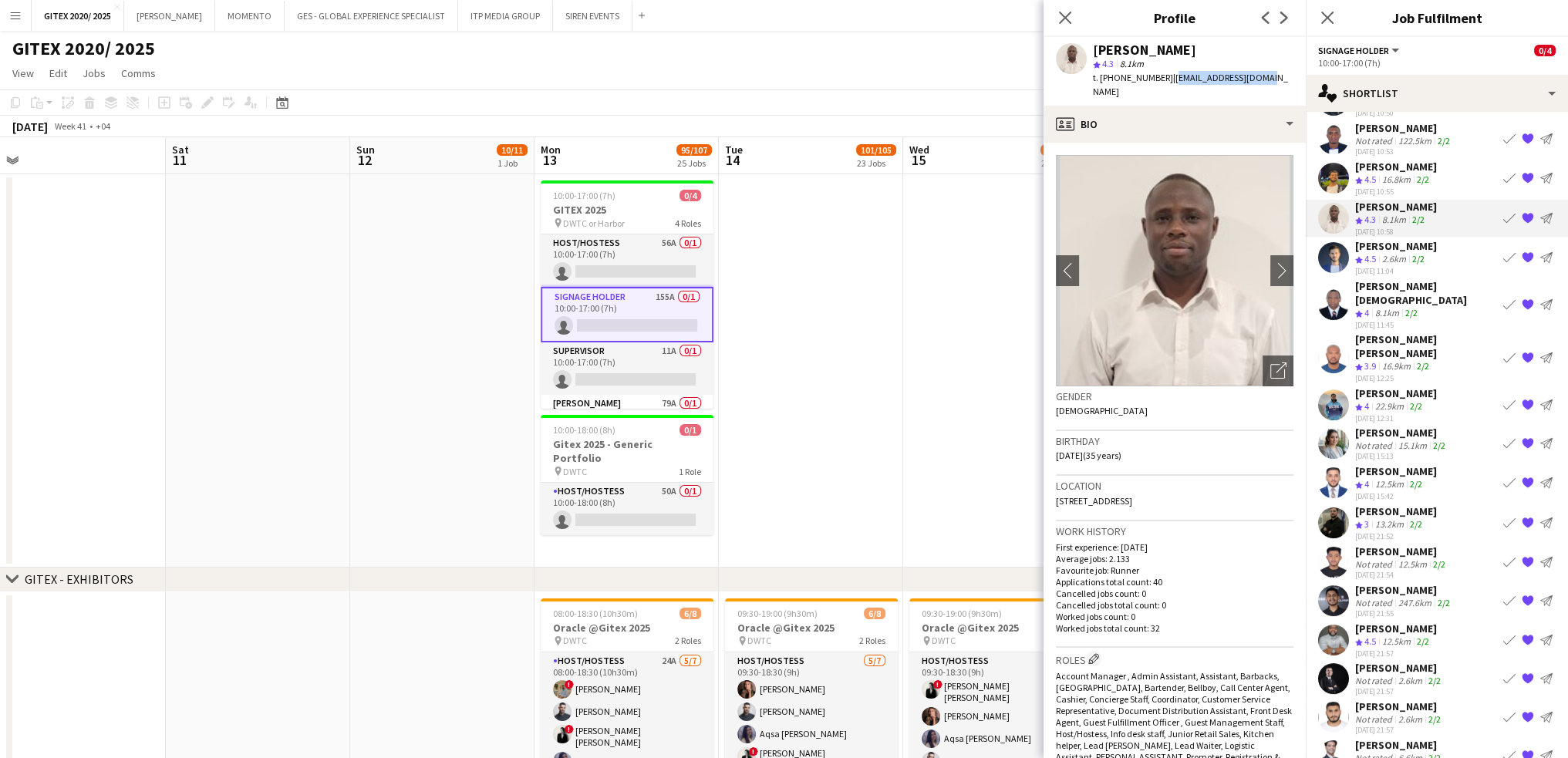
drag, startPoint x: 1166, startPoint y: 76, endPoint x: 1273, endPoint y: 76, distance: 107.0
click at [1273, 76] on app-profile-header "[PERSON_NAME] star 4.3 8.1km t. [PHONE_NUMBER] | [EMAIL_ADDRESS][DOMAIN_NAME]" at bounding box center [1175, 72] width 263 height 69
click at [1110, 73] on span "t. [PHONE_NUMBER]" at bounding box center [1133, 77] width 80 height 12
drag, startPoint x: 1119, startPoint y: 76, endPoint x: 1158, endPoint y: 76, distance: 39.0
click at [1158, 76] on span "t. [PHONE_NUMBER]" at bounding box center [1133, 77] width 80 height 12
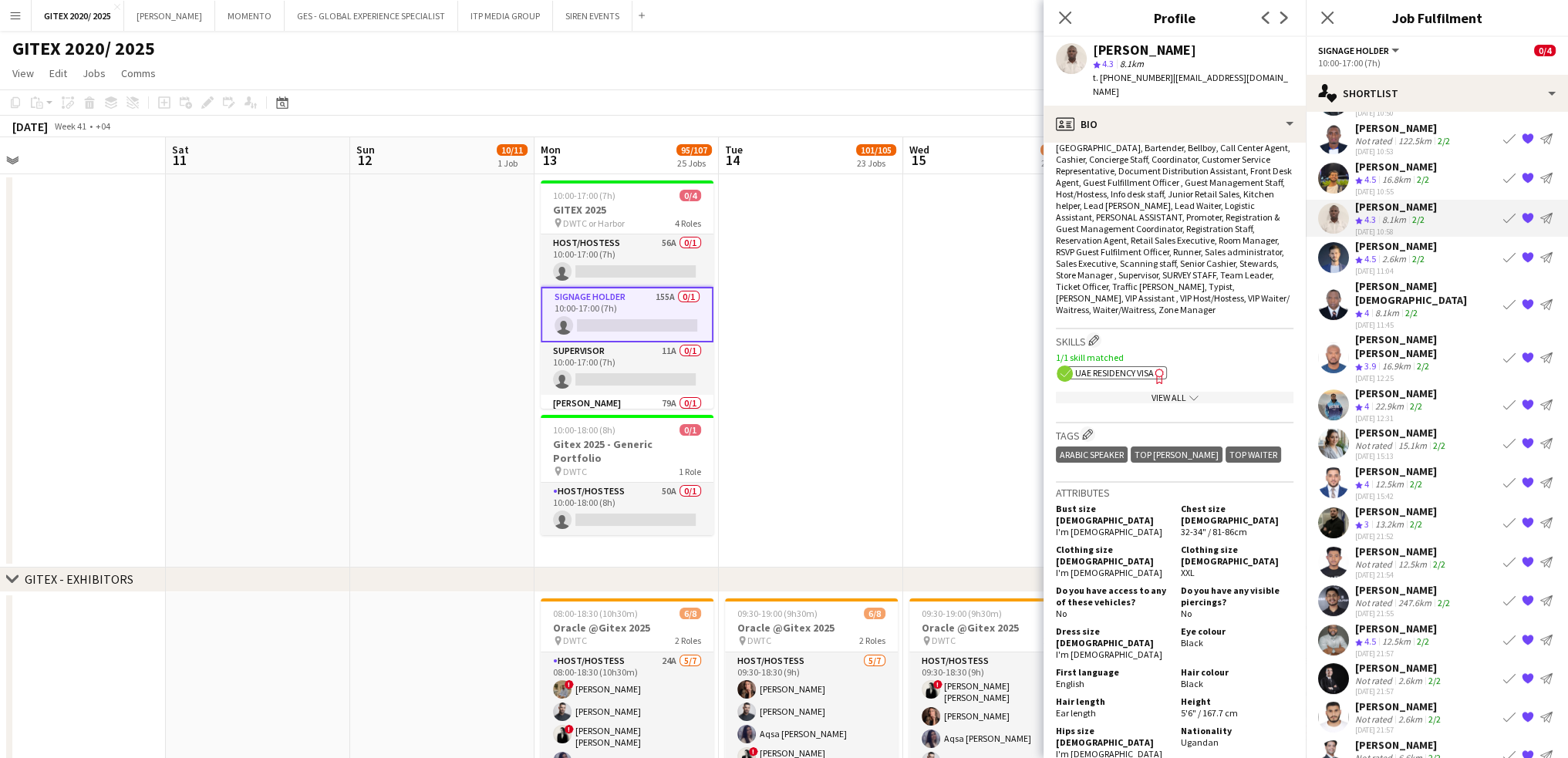
click at [1172, 392] on div "View All chevron-down" at bounding box center [1175, 397] width 238 height 12
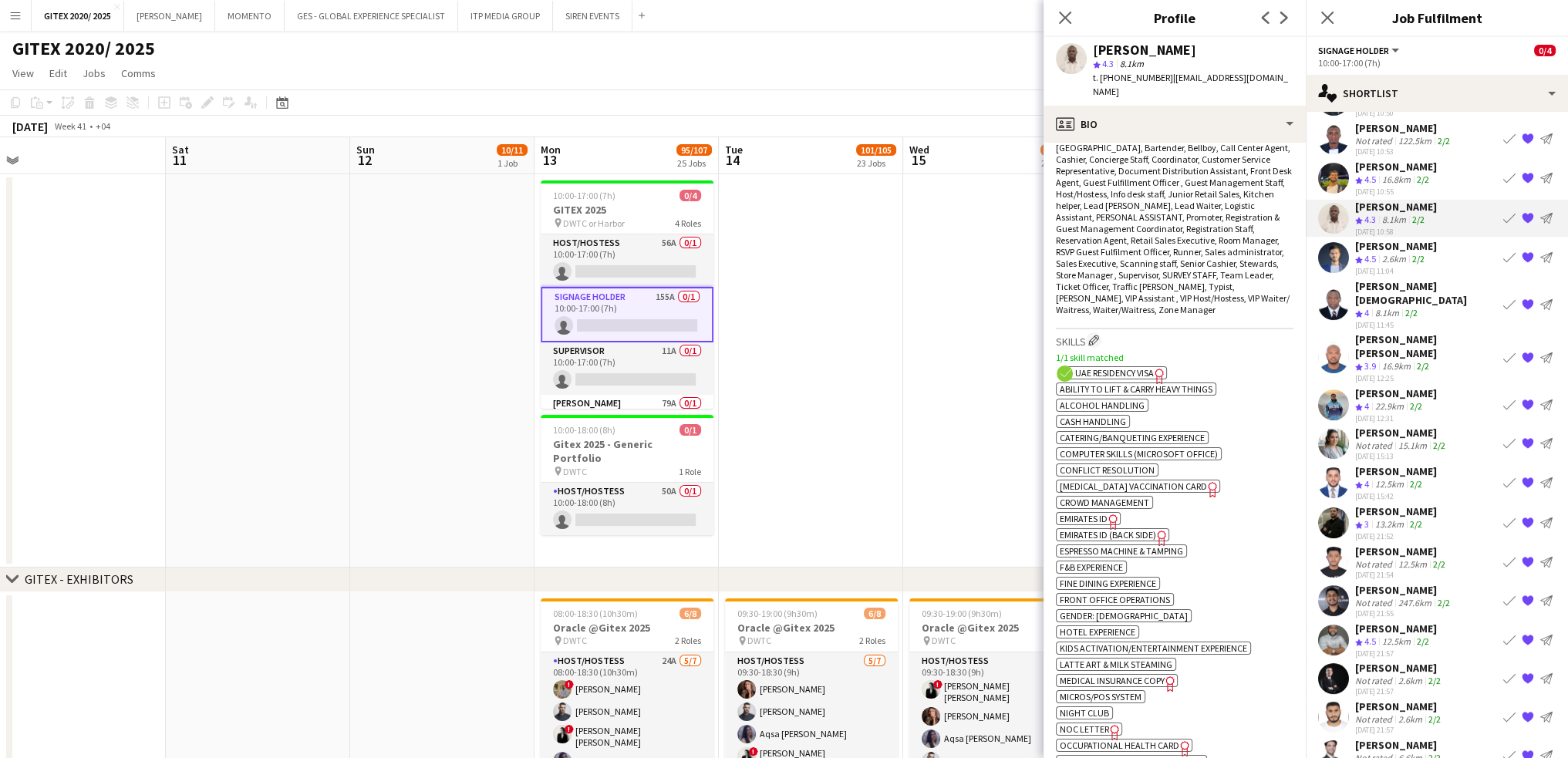
click at [1157, 368] on icon at bounding box center [1158, 376] width 9 height 16
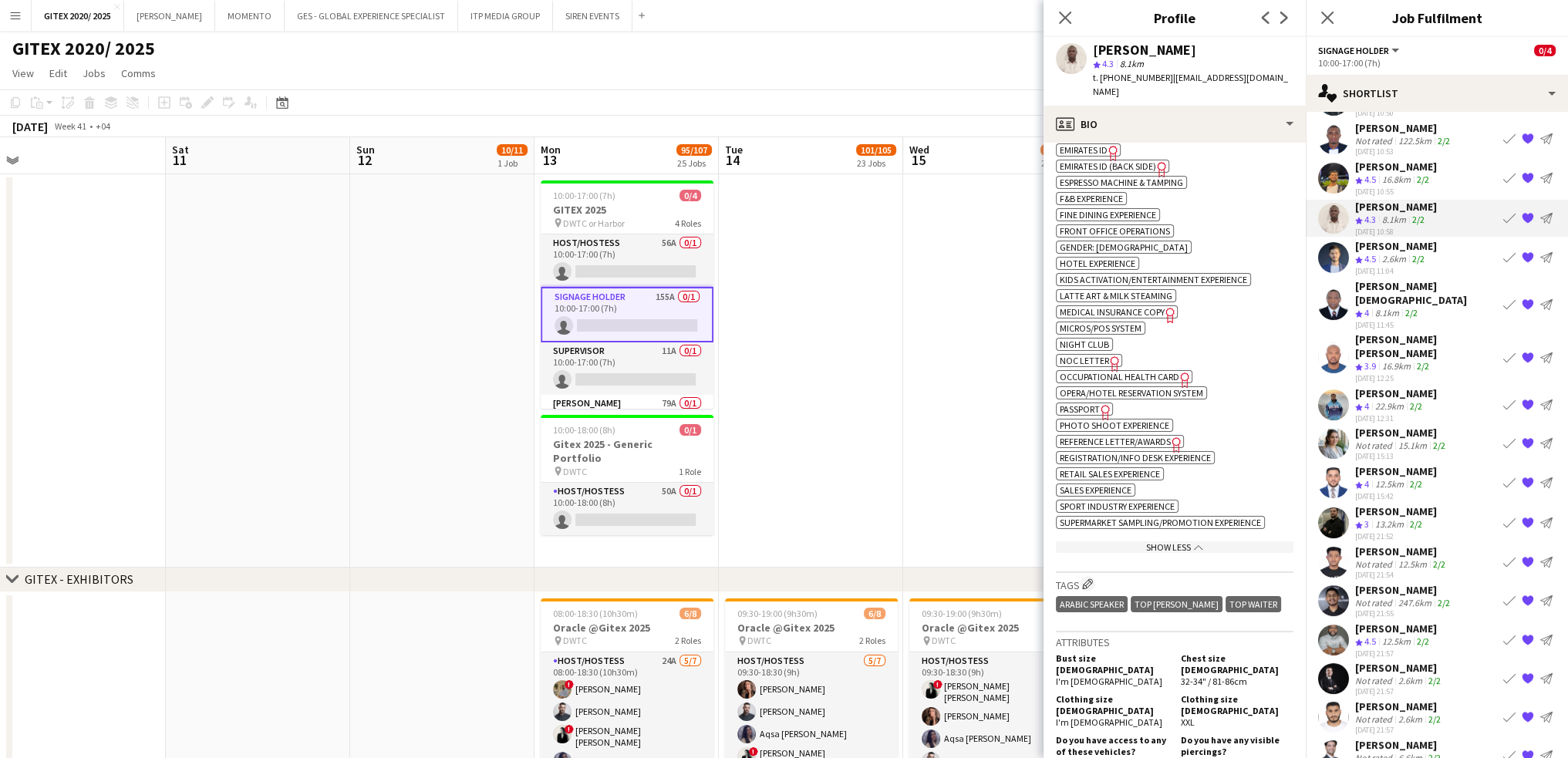
scroll to position [925, 0]
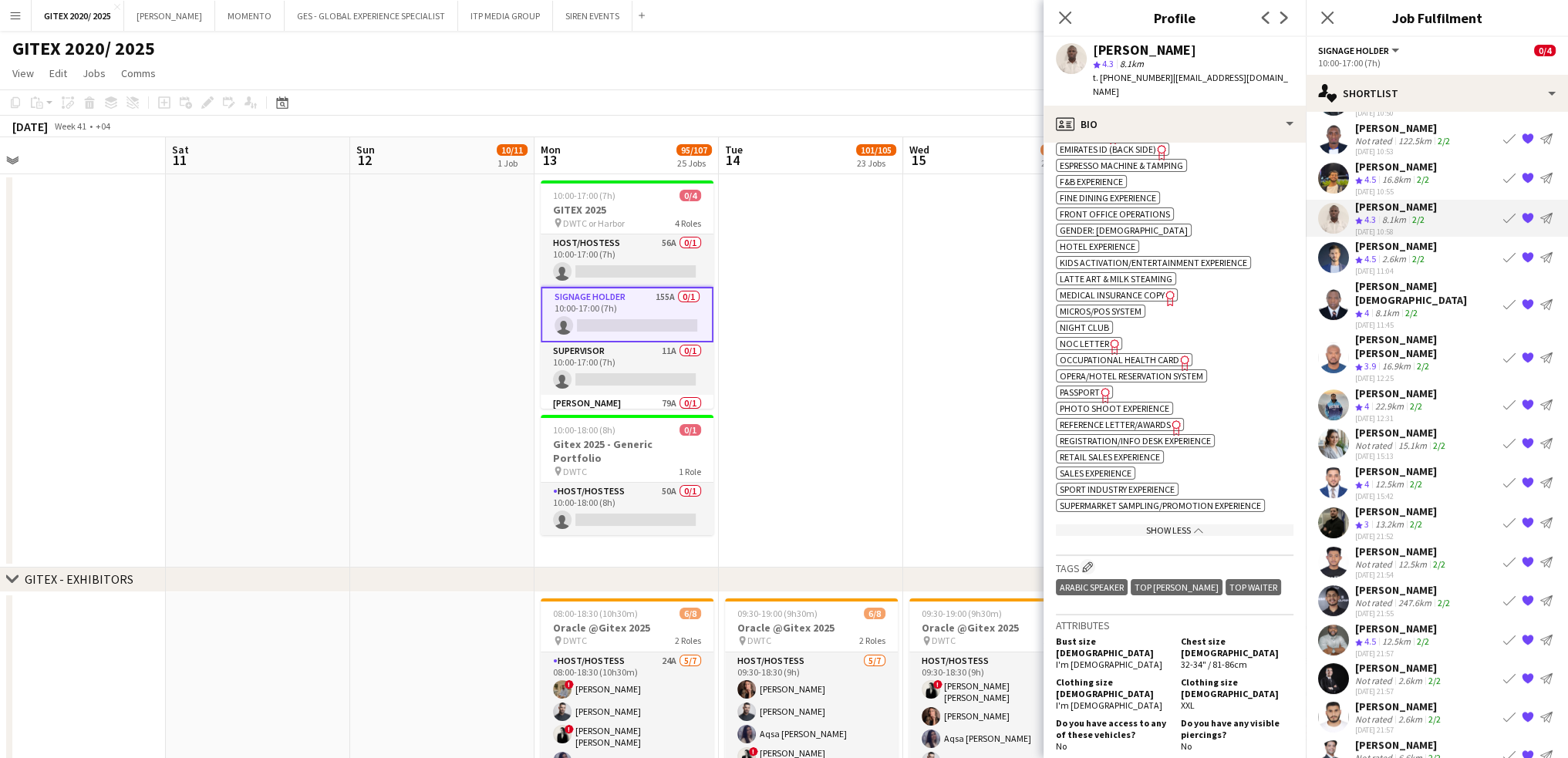
click at [1087, 386] on span "Passport" at bounding box center [1079, 392] width 40 height 12
drag, startPoint x: 1120, startPoint y: 75, endPoint x: 1158, endPoint y: 75, distance: 38.0
click at [1158, 75] on span "t. [PHONE_NUMBER]" at bounding box center [1133, 77] width 80 height 12
click at [1393, 253] on div "2.6km" at bounding box center [1394, 259] width 30 height 13
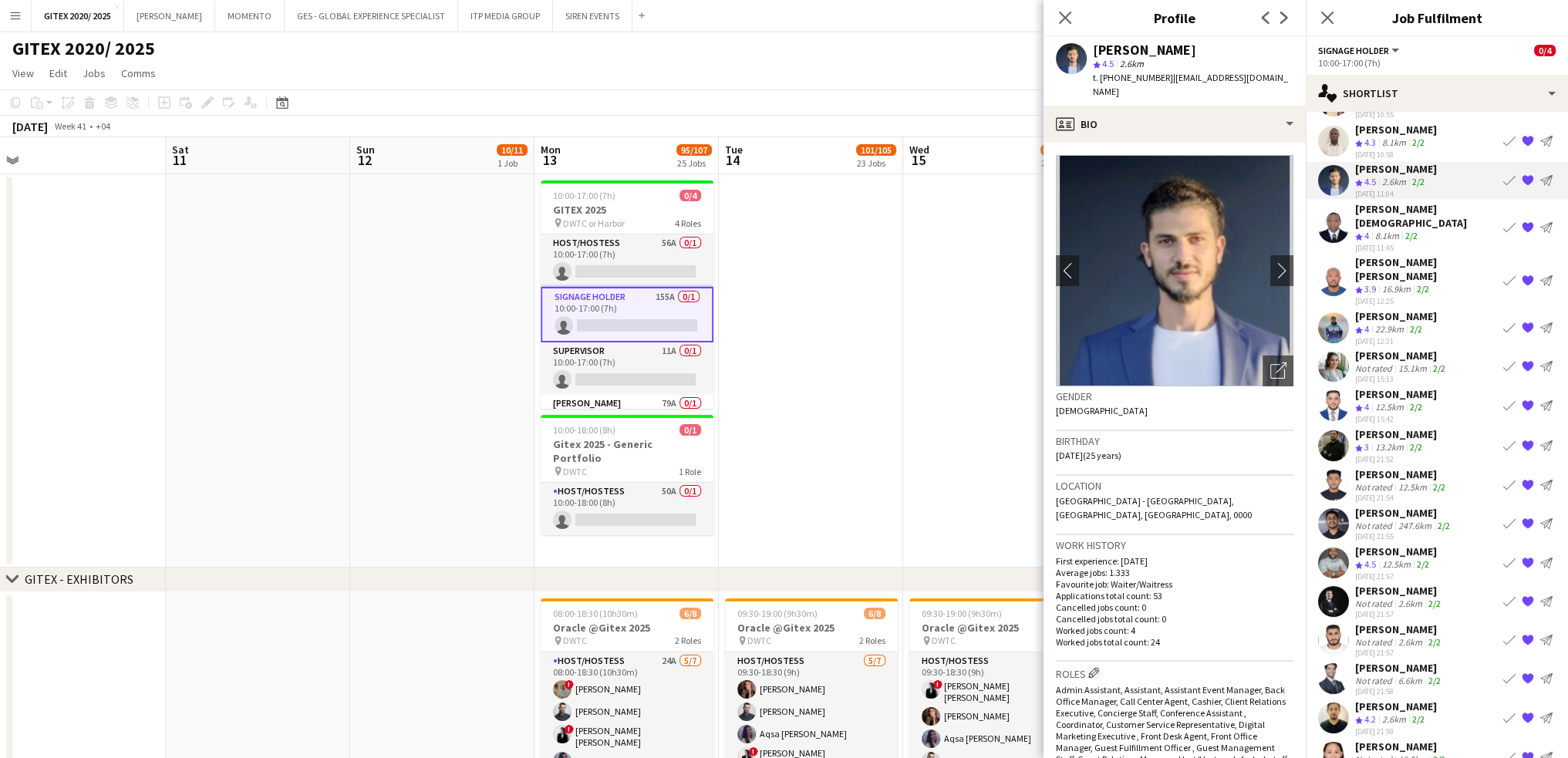
scroll to position [0, 0]
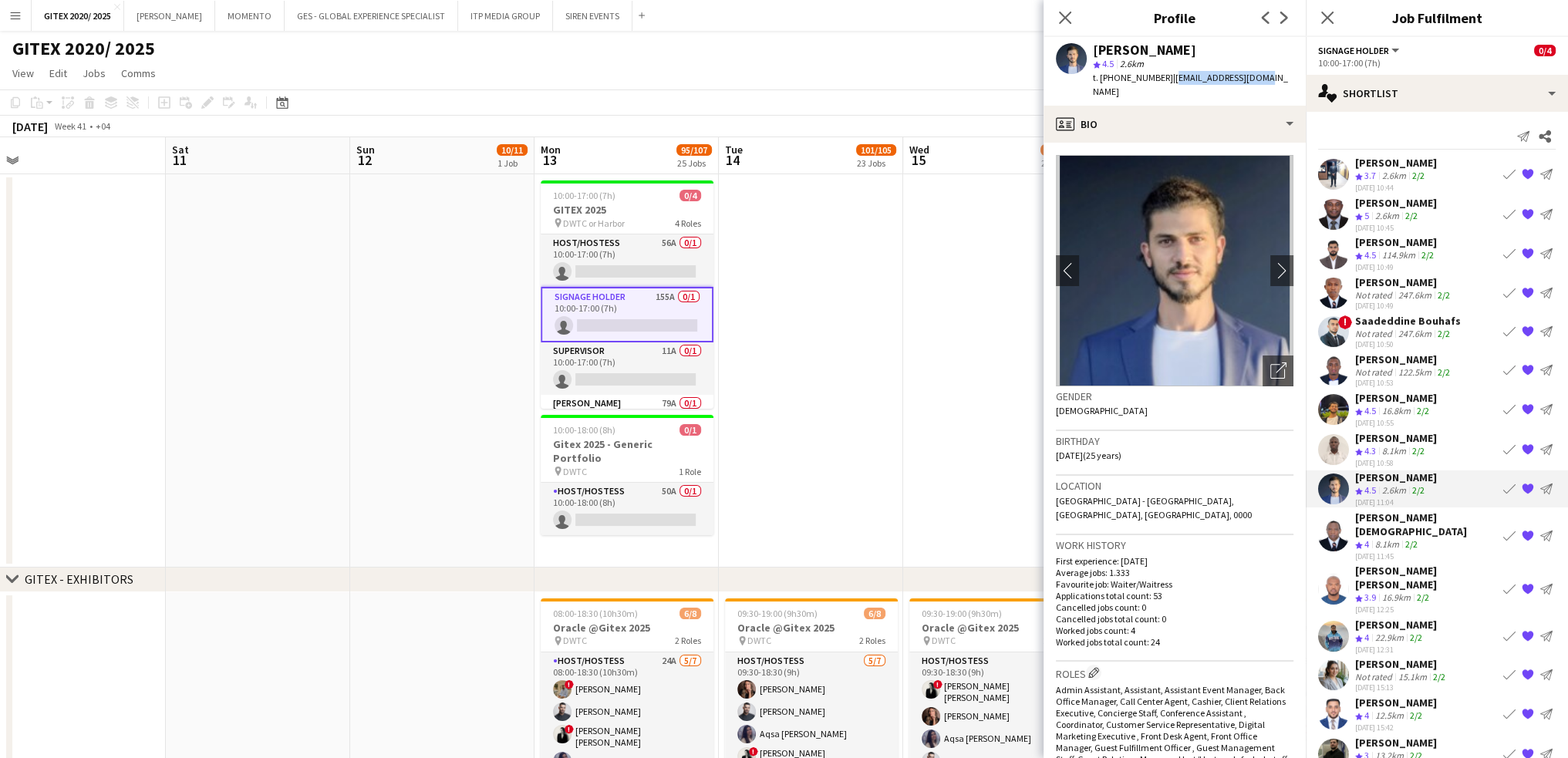
drag, startPoint x: 1165, startPoint y: 78, endPoint x: 1253, endPoint y: 79, distance: 88.0
click at [1253, 79] on span "| [EMAIL_ADDRESS][DOMAIN_NAME]" at bounding box center [1190, 84] width 196 height 26
drag, startPoint x: 1119, startPoint y: 76, endPoint x: 1159, endPoint y: 76, distance: 40.0
click at [1159, 76] on span "t. [PHONE_NUMBER]" at bounding box center [1133, 77] width 80 height 12
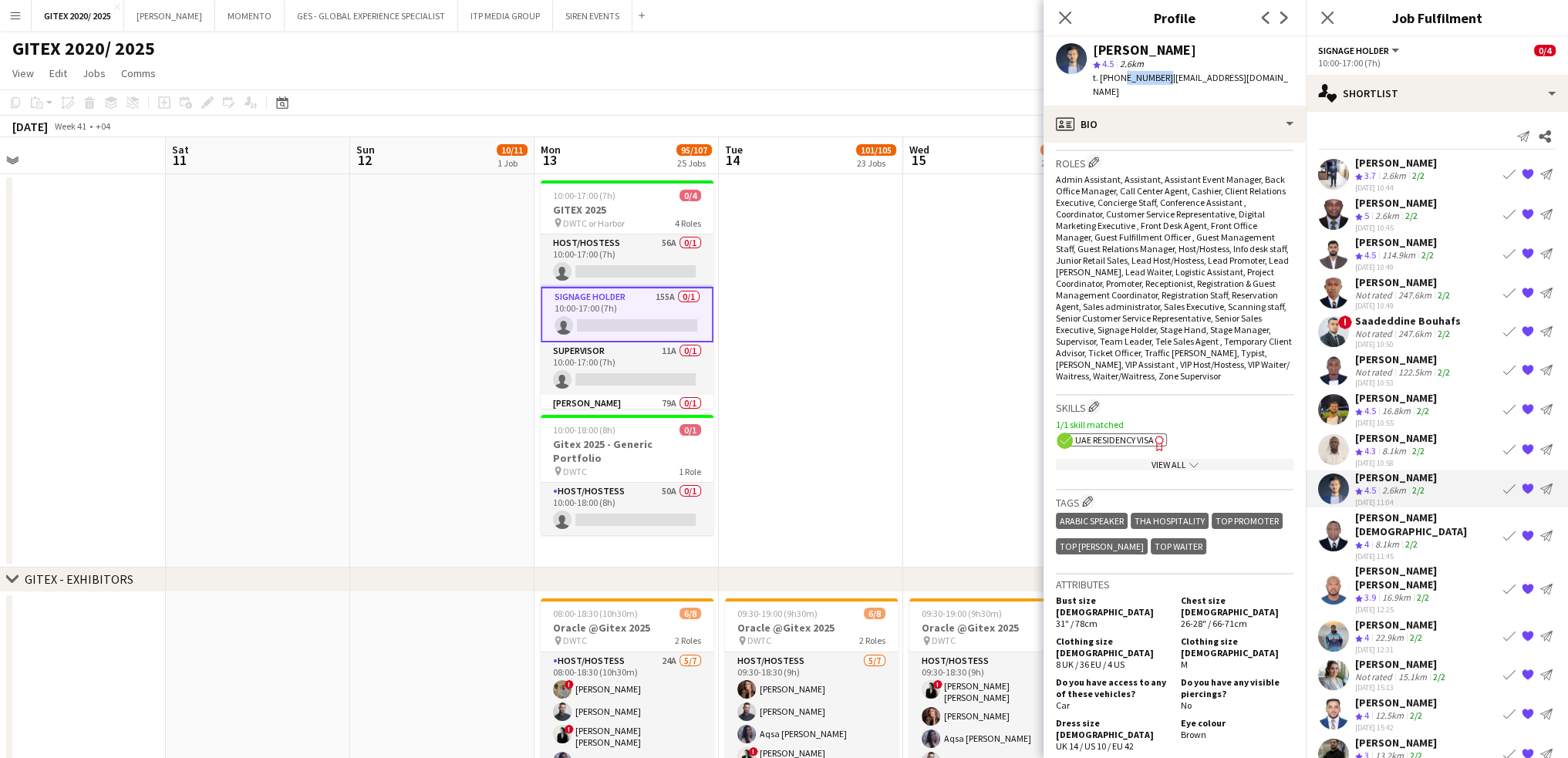
scroll to position [617, 0]
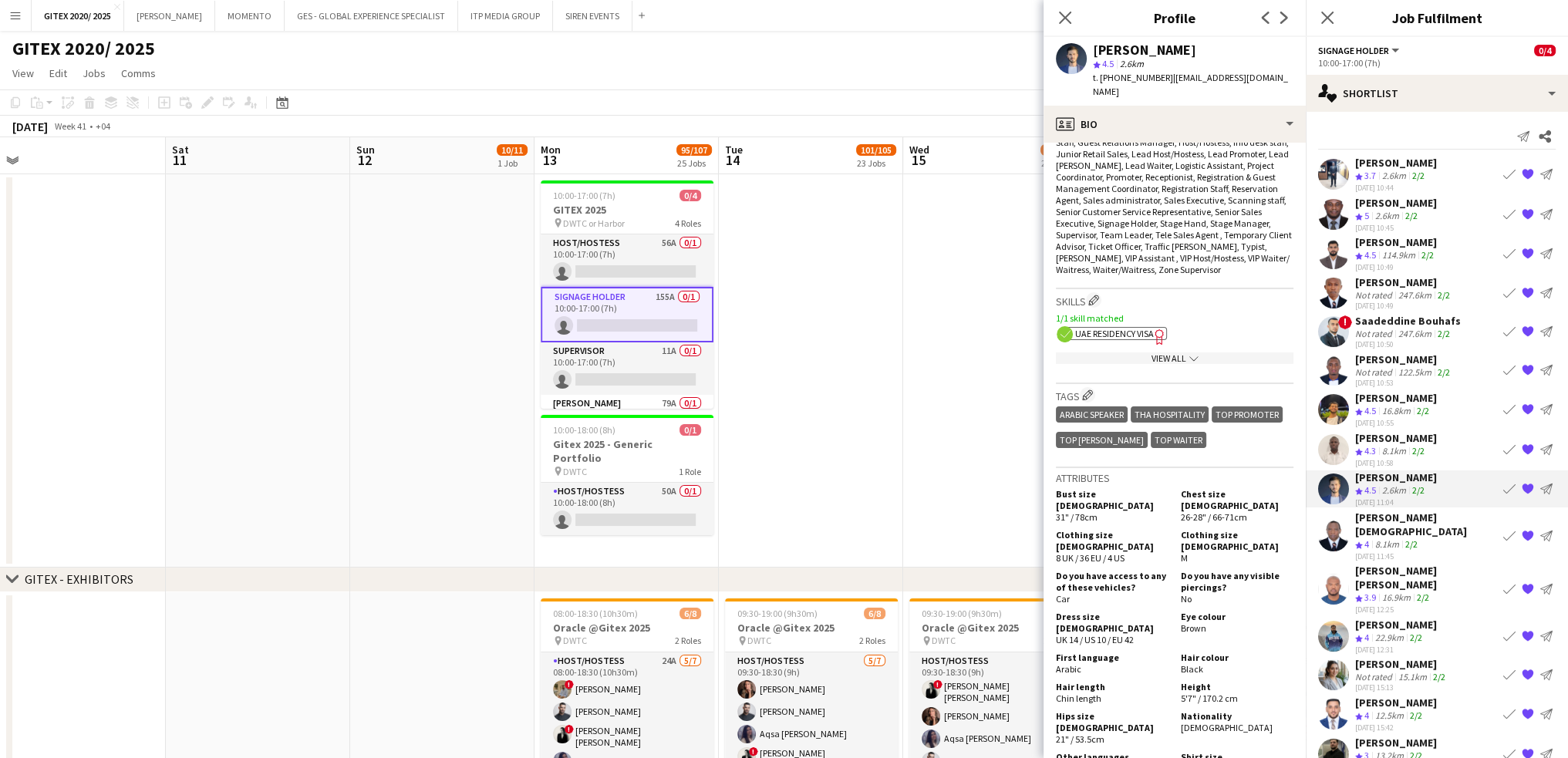
click at [1149, 328] on span "UAE Residency Visa" at bounding box center [1114, 333] width 79 height 12
click at [1093, 352] on div "View All chevron-down" at bounding box center [1175, 358] width 238 height 12
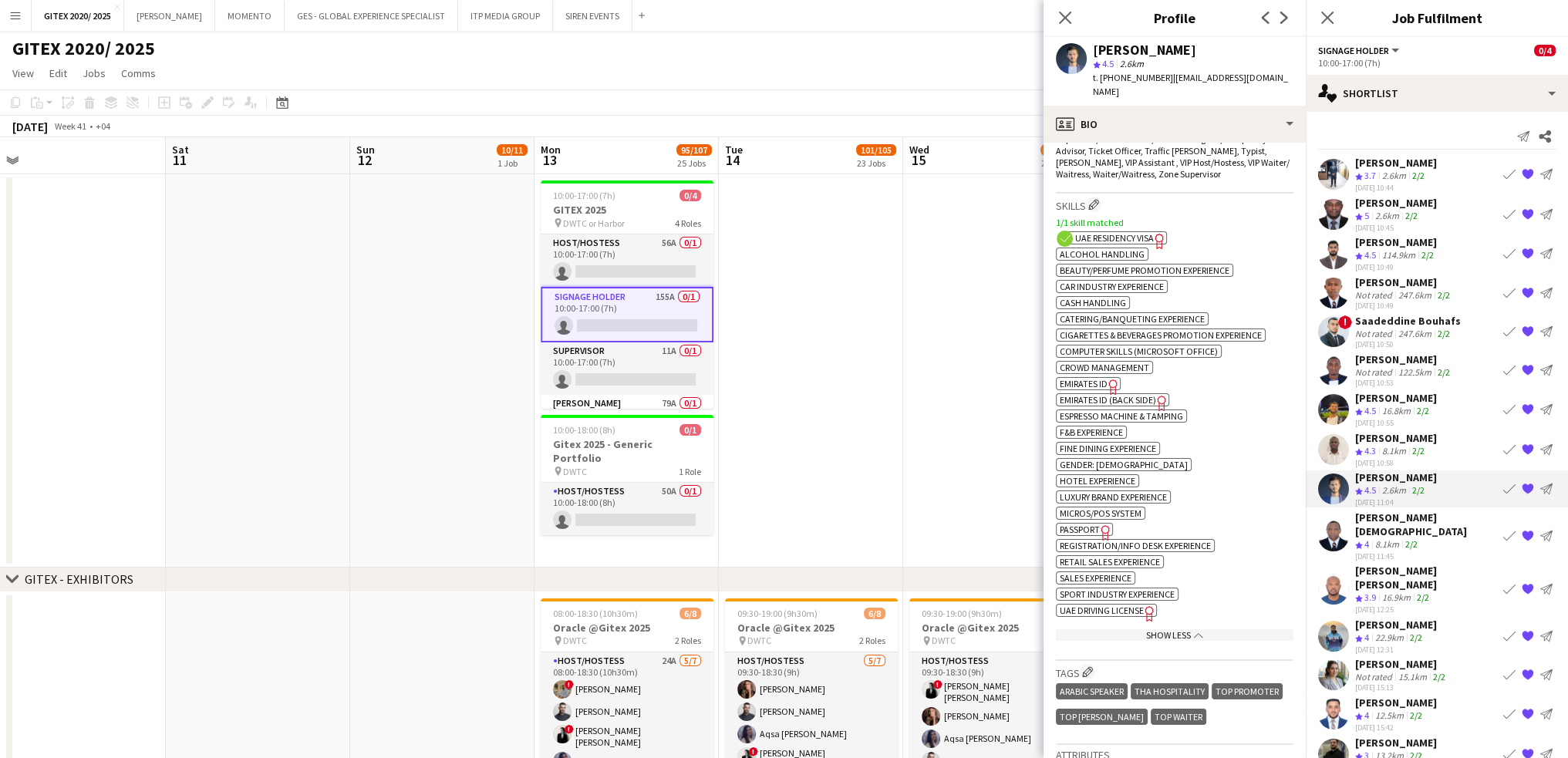
scroll to position [771, 0]
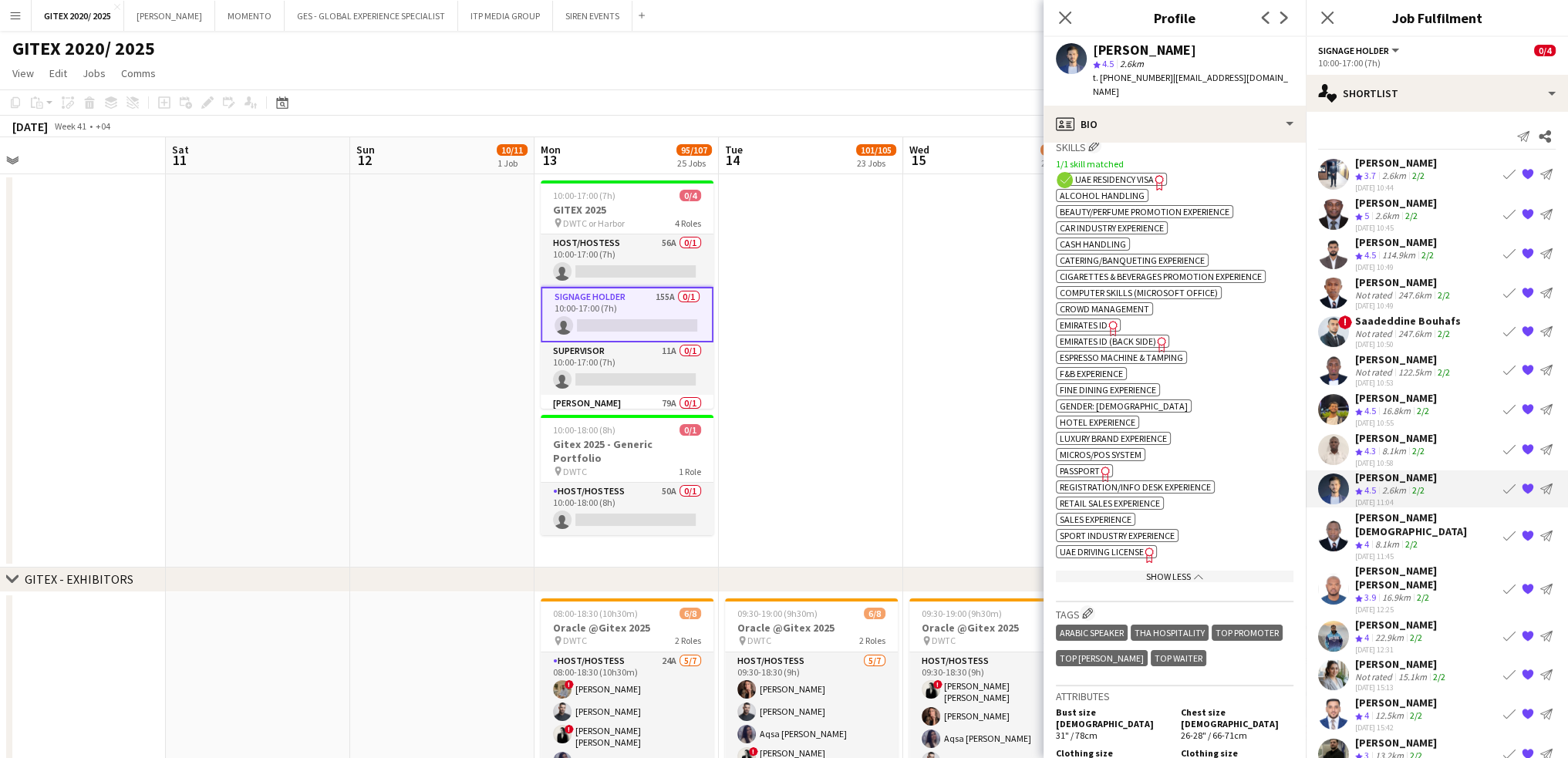
click at [1092, 465] on span "Passport" at bounding box center [1079, 471] width 40 height 12
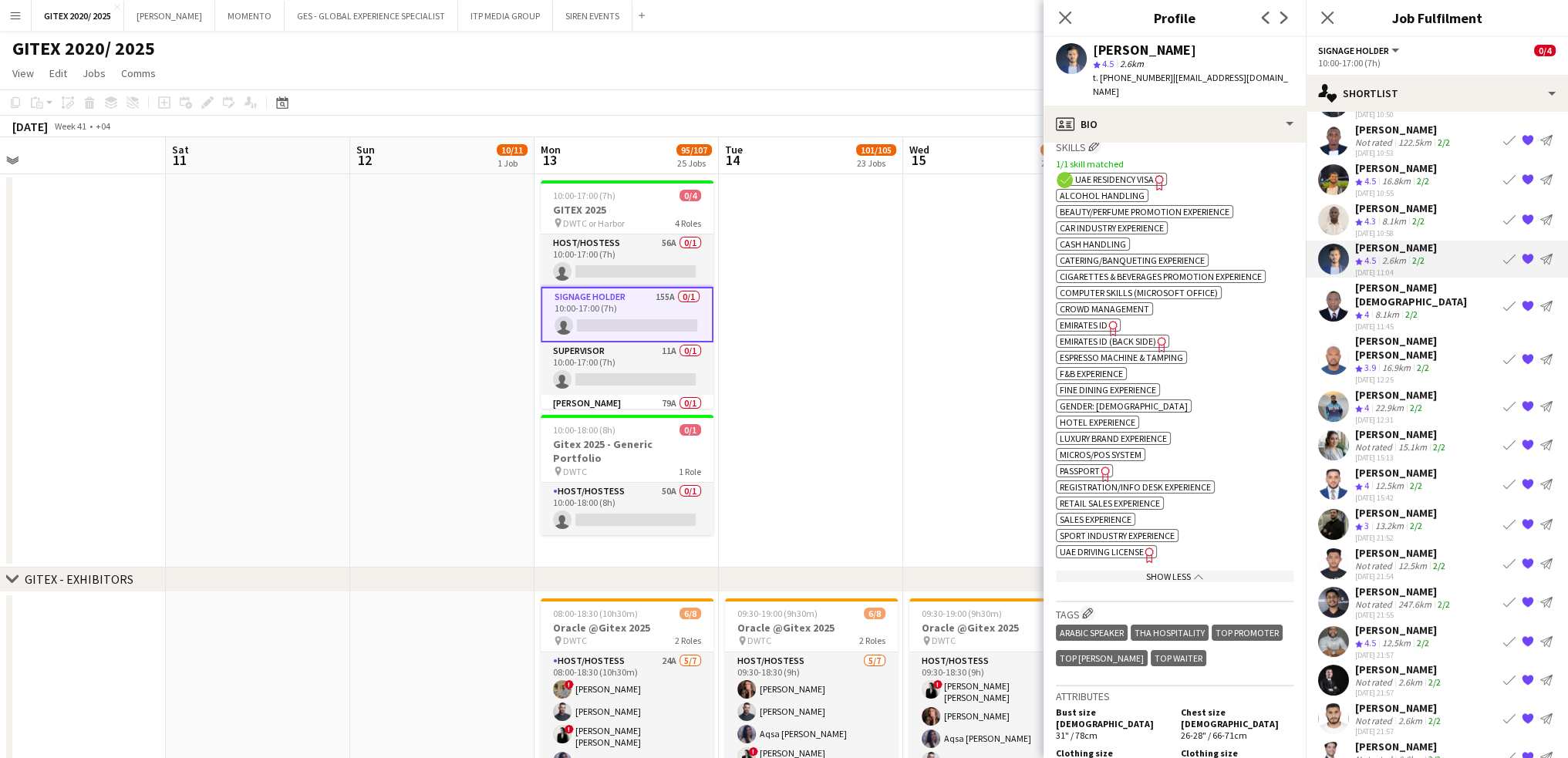
scroll to position [231, 0]
click at [1401, 283] on div "[PERSON_NAME][DEMOGRAPHIC_DATA]" at bounding box center [1426, 293] width 142 height 28
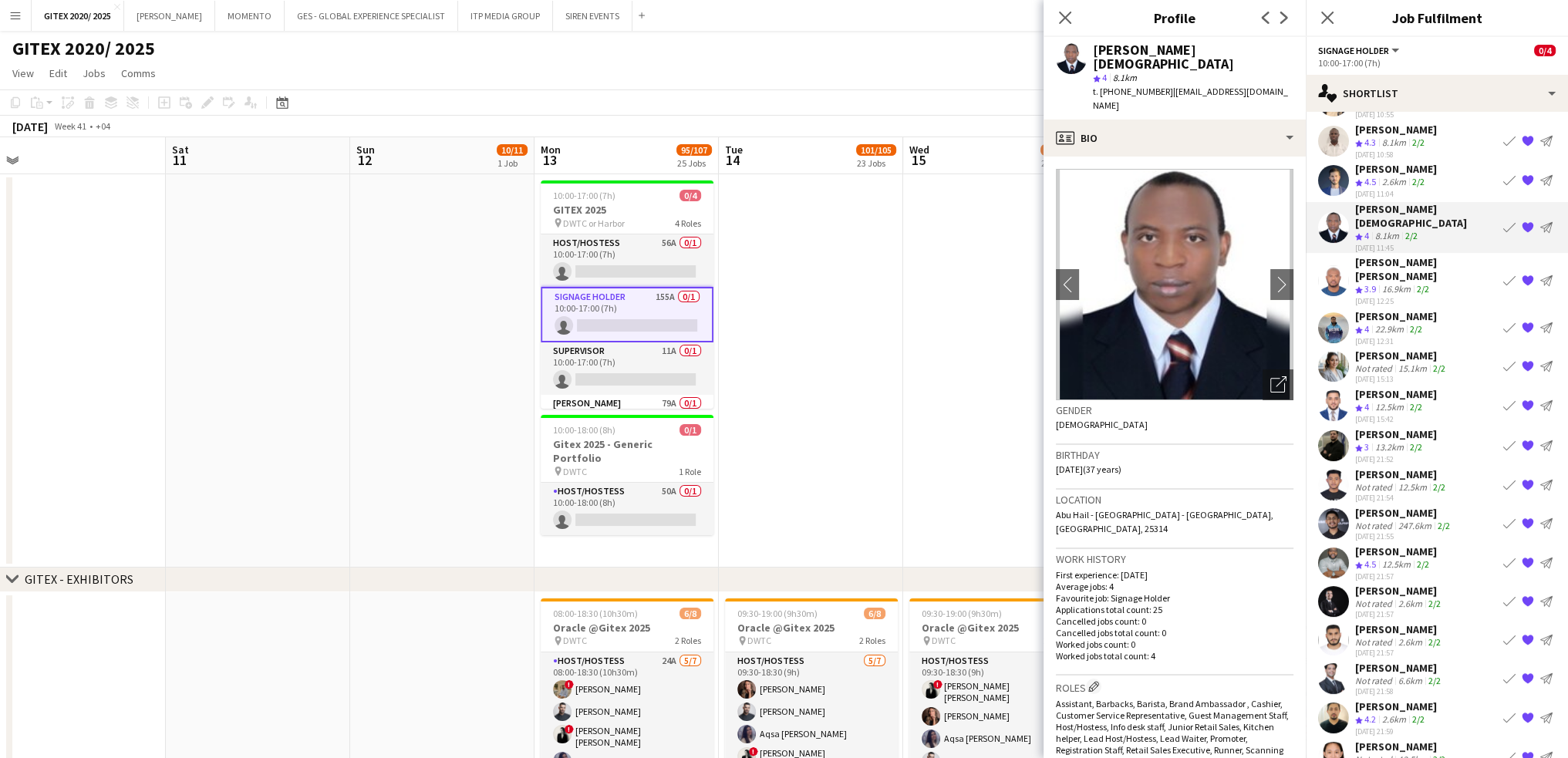
scroll to position [386, 0]
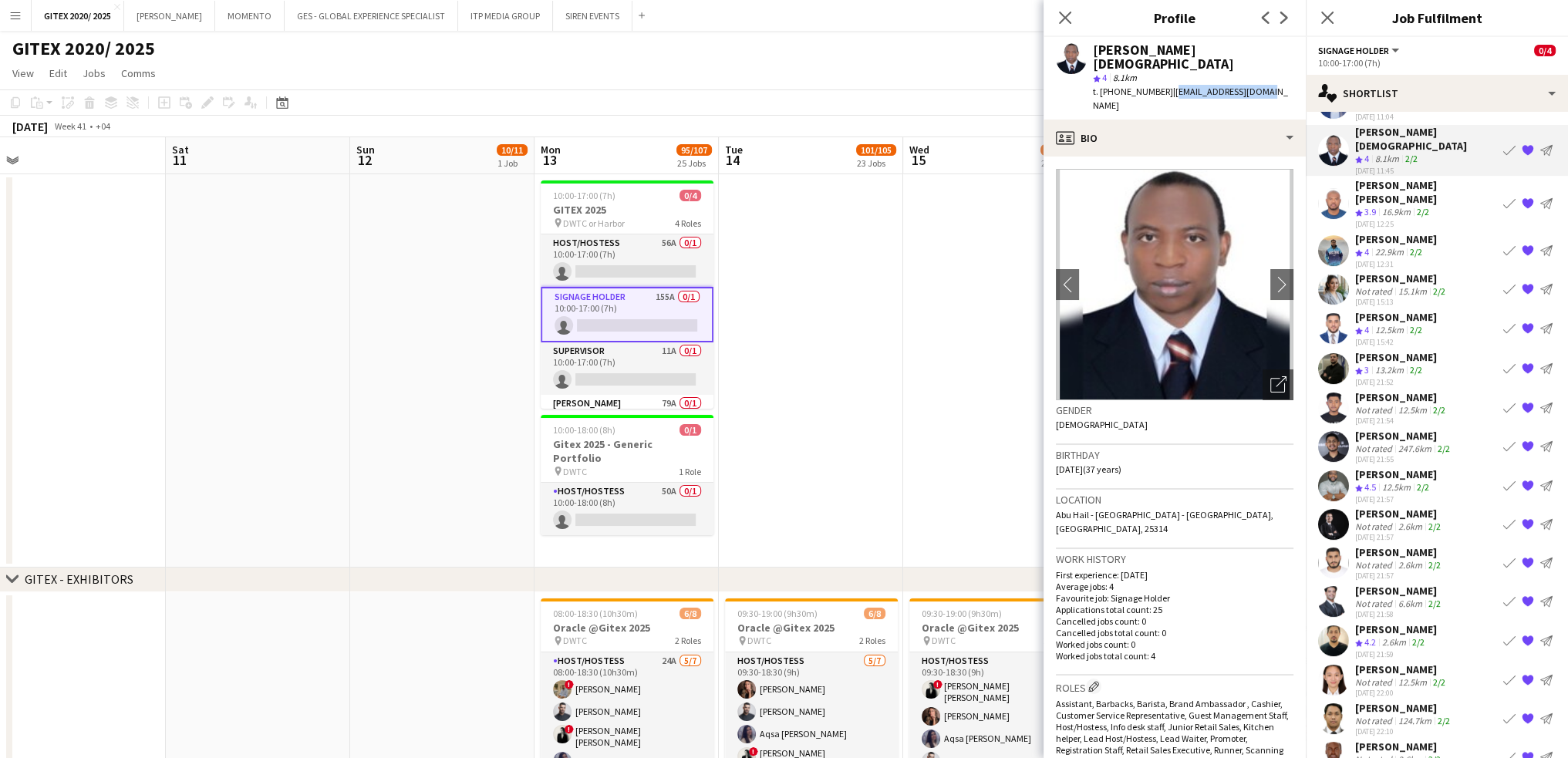
drag, startPoint x: 1166, startPoint y: 78, endPoint x: 1273, endPoint y: 78, distance: 107.0
click at [1273, 78] on app-profile-header "[PERSON_NAME][DEMOGRAPHIC_DATA] star 4 8.1km t. [PHONE_NUMBER] | [EMAIL_ADDRESS…" at bounding box center [1175, 79] width 263 height 83
drag, startPoint x: 1119, startPoint y: 75, endPoint x: 1158, endPoint y: 76, distance: 39.0
click at [1158, 86] on span "t. [PHONE_NUMBER]" at bounding box center [1133, 91] width 80 height 12
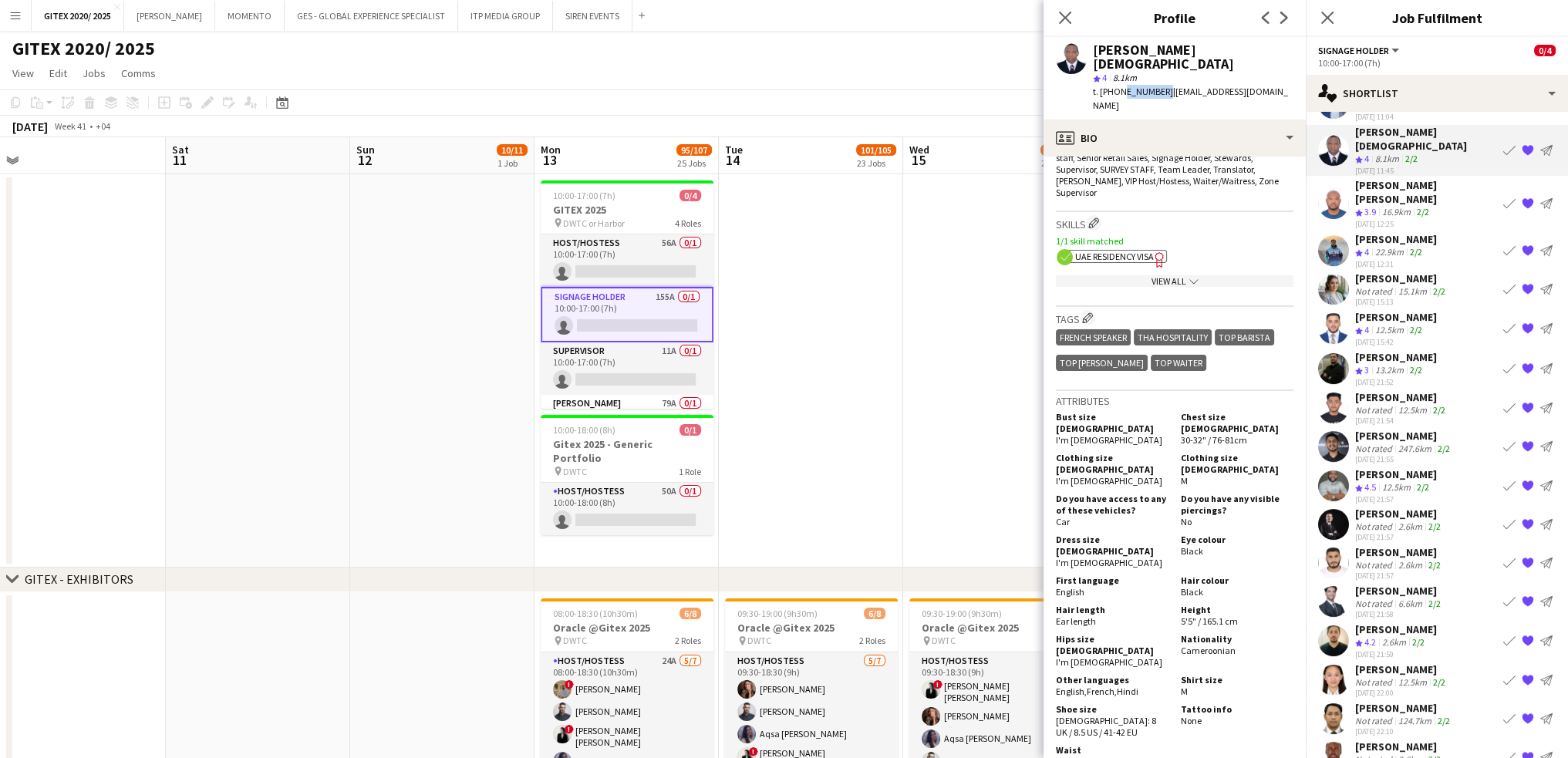
scroll to position [617, 0]
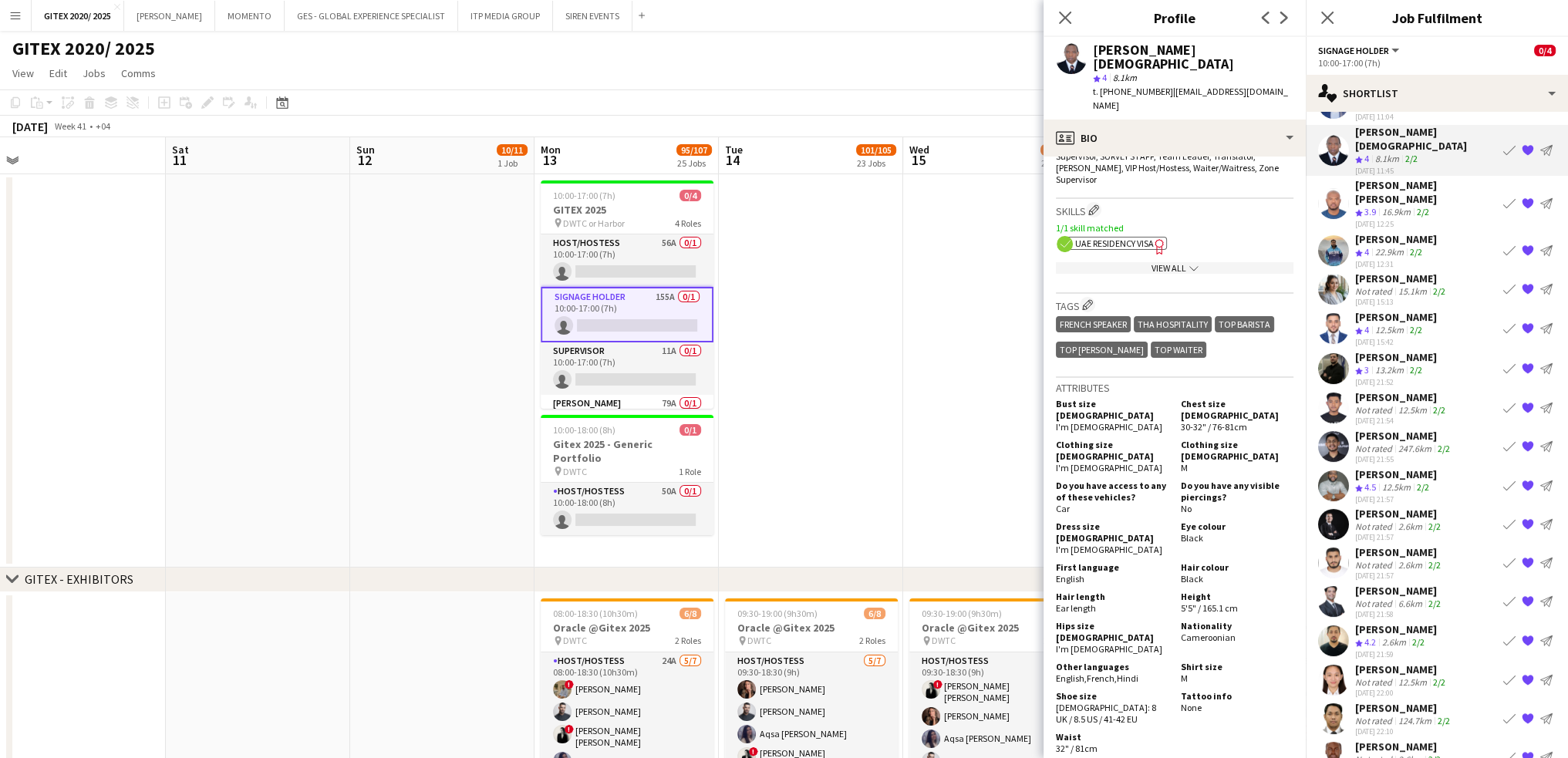
click at [1154, 263] on div "View All chevron-down" at bounding box center [1175, 268] width 238 height 12
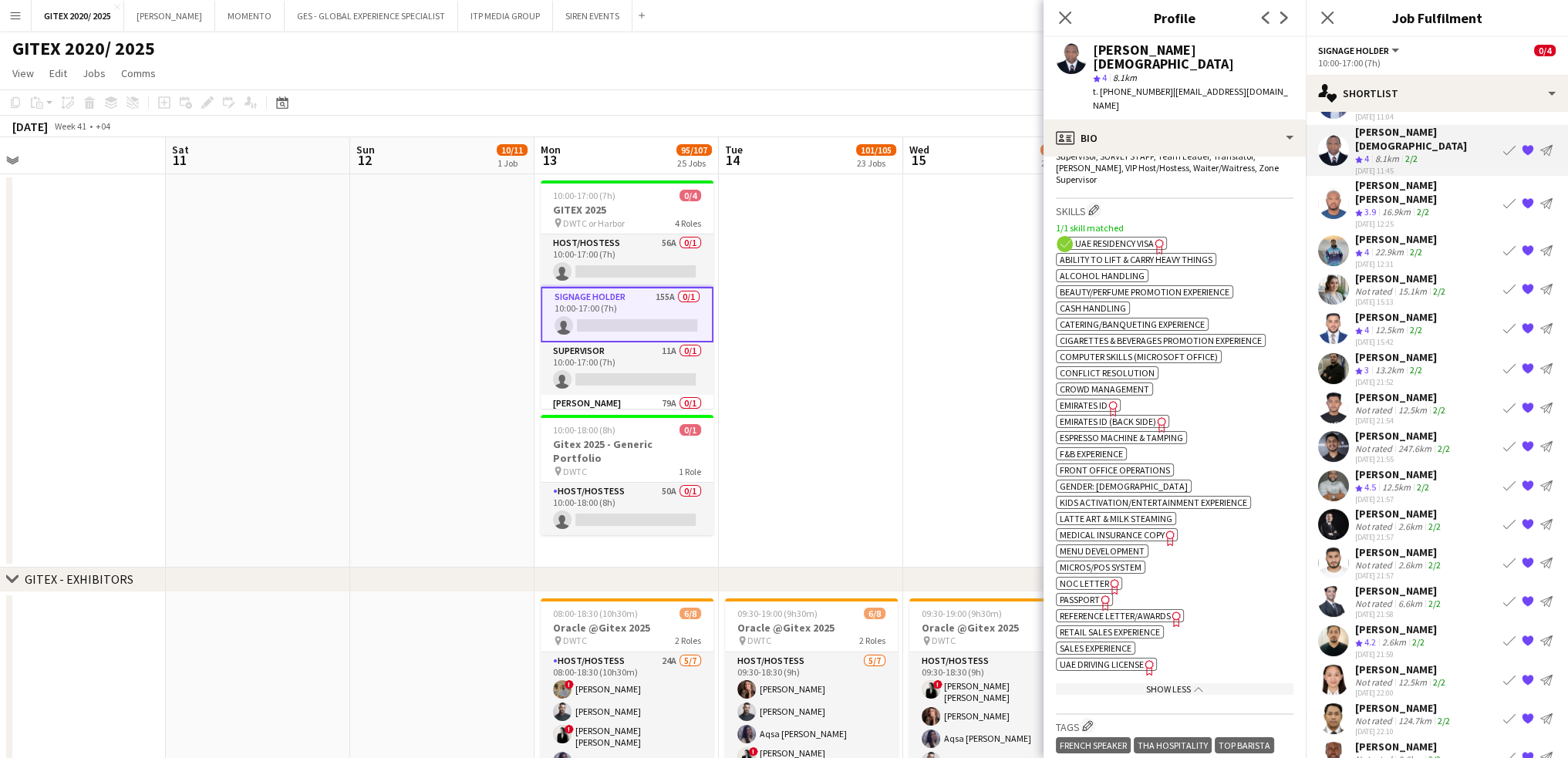
click at [1143, 238] on span "UAE Residency Visa" at bounding box center [1114, 243] width 79 height 12
click at [1094, 594] on span "Passport" at bounding box center [1079, 599] width 40 height 12
click at [1409, 178] on div "[PERSON_NAME] [PERSON_NAME]" at bounding box center [1426, 192] width 142 height 28
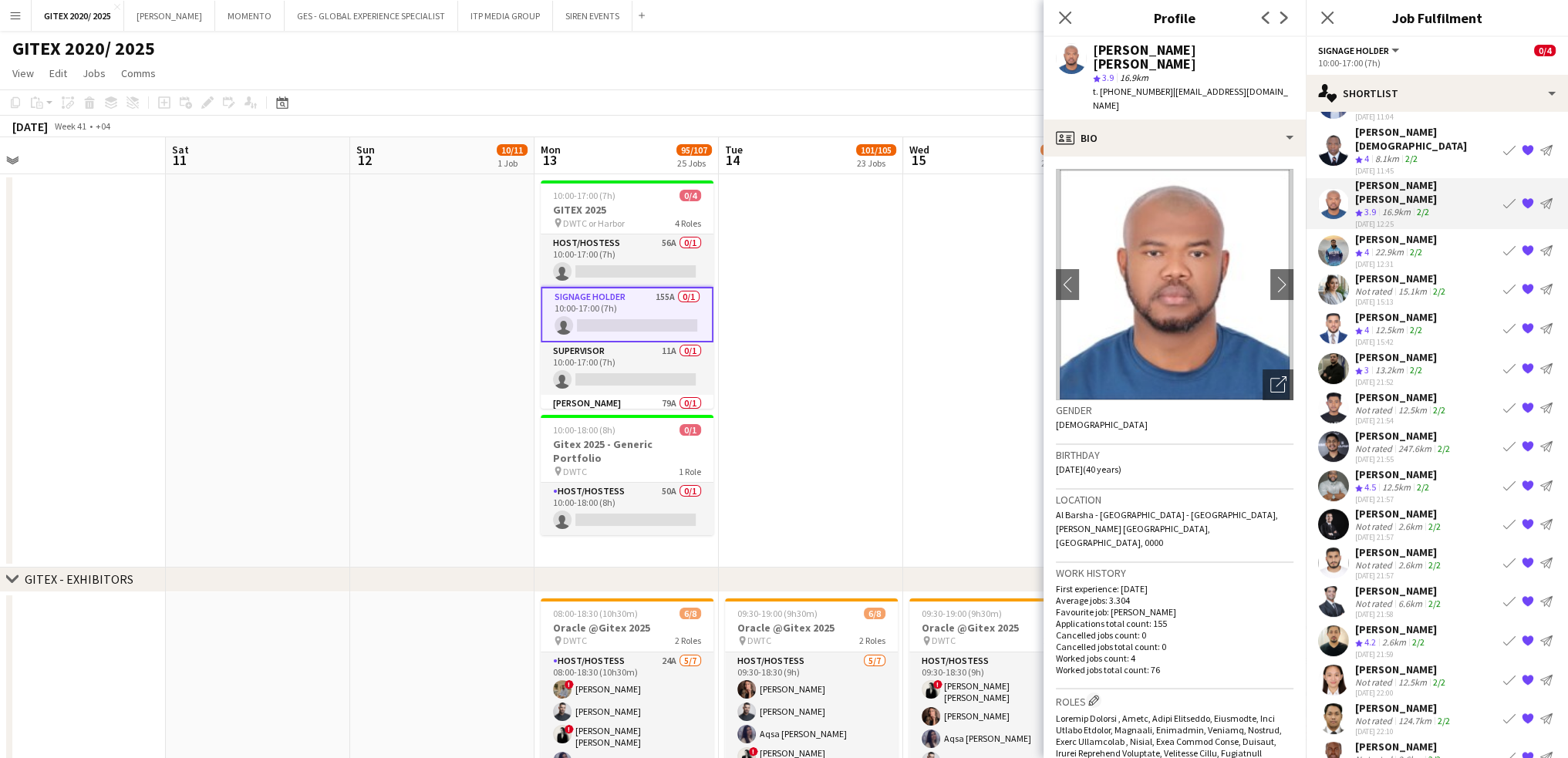
drag, startPoint x: 1172, startPoint y: 94, endPoint x: 1172, endPoint y: 112, distance: 18.0
click at [1172, 112] on div "t. [PHONE_NUMBER] | [EMAIL_ADDRESS][DOMAIN_NAME]" at bounding box center [1193, 99] width 200 height 28
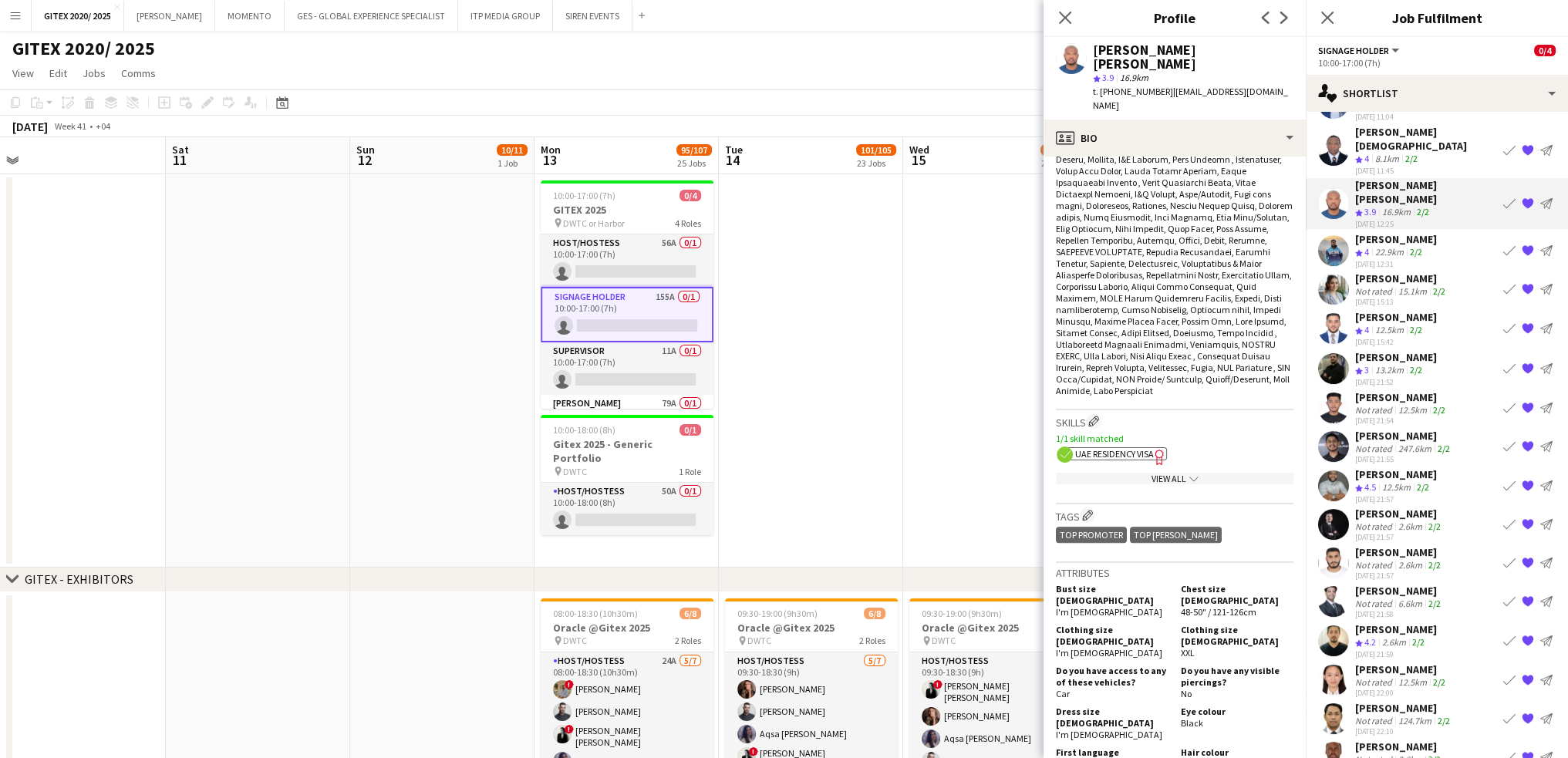
click at [1127, 448] on span "UAE Residency Visa" at bounding box center [1114, 453] width 79 height 12
click at [1119, 473] on div "View All chevron-down" at bounding box center [1175, 478] width 238 height 12
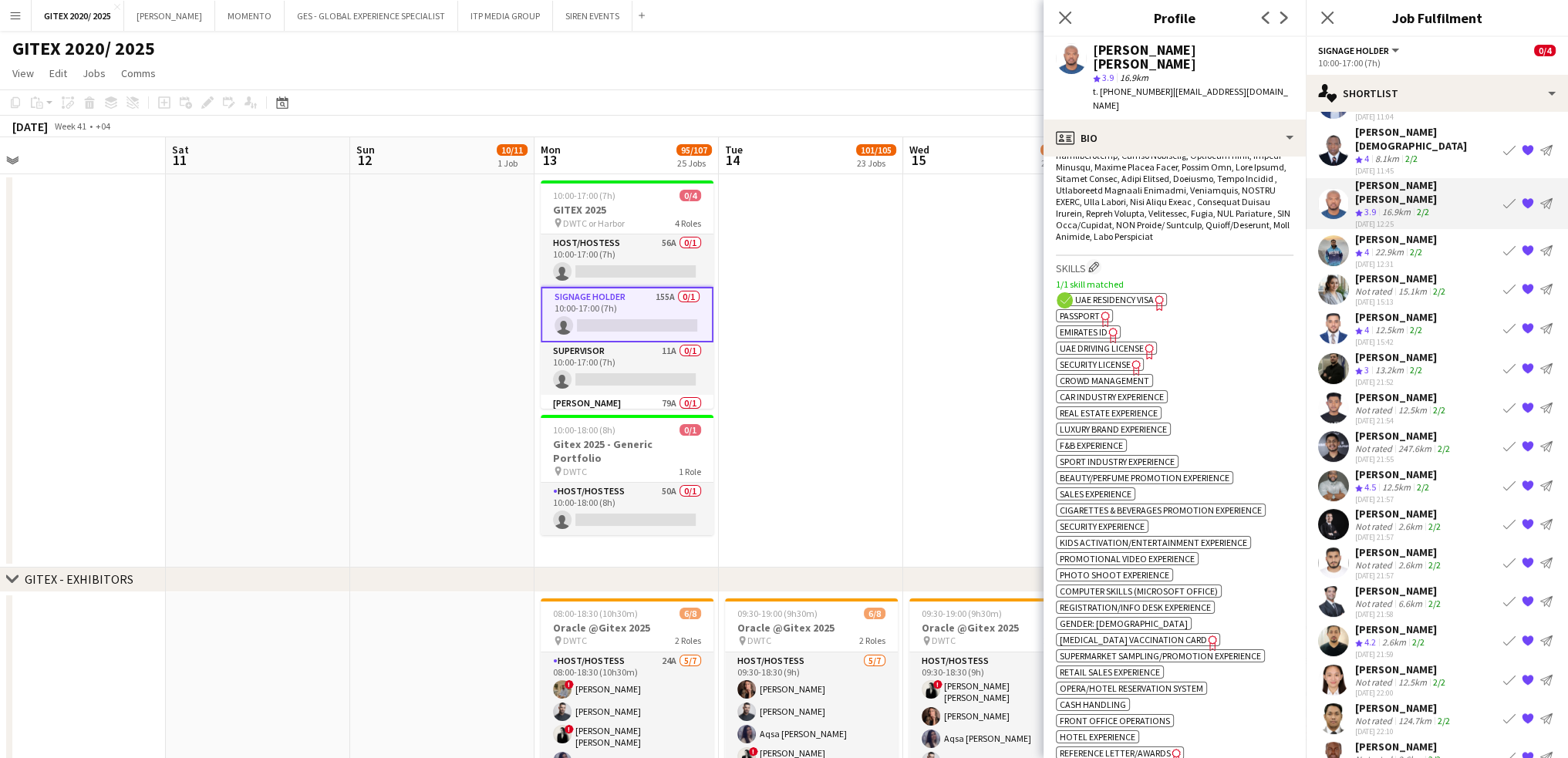
scroll to position [771, 0]
click at [1066, 310] on span "Passport" at bounding box center [1079, 316] width 40 height 12
drag, startPoint x: 1171, startPoint y: 90, endPoint x: 1172, endPoint y: 108, distance: 18.0
click at [1172, 108] on div "t. [PHONE_NUMBER] | [EMAIL_ADDRESS][DOMAIN_NAME]" at bounding box center [1193, 99] width 200 height 28
drag, startPoint x: 1122, startPoint y: 93, endPoint x: 1146, endPoint y: 117, distance: 33.9
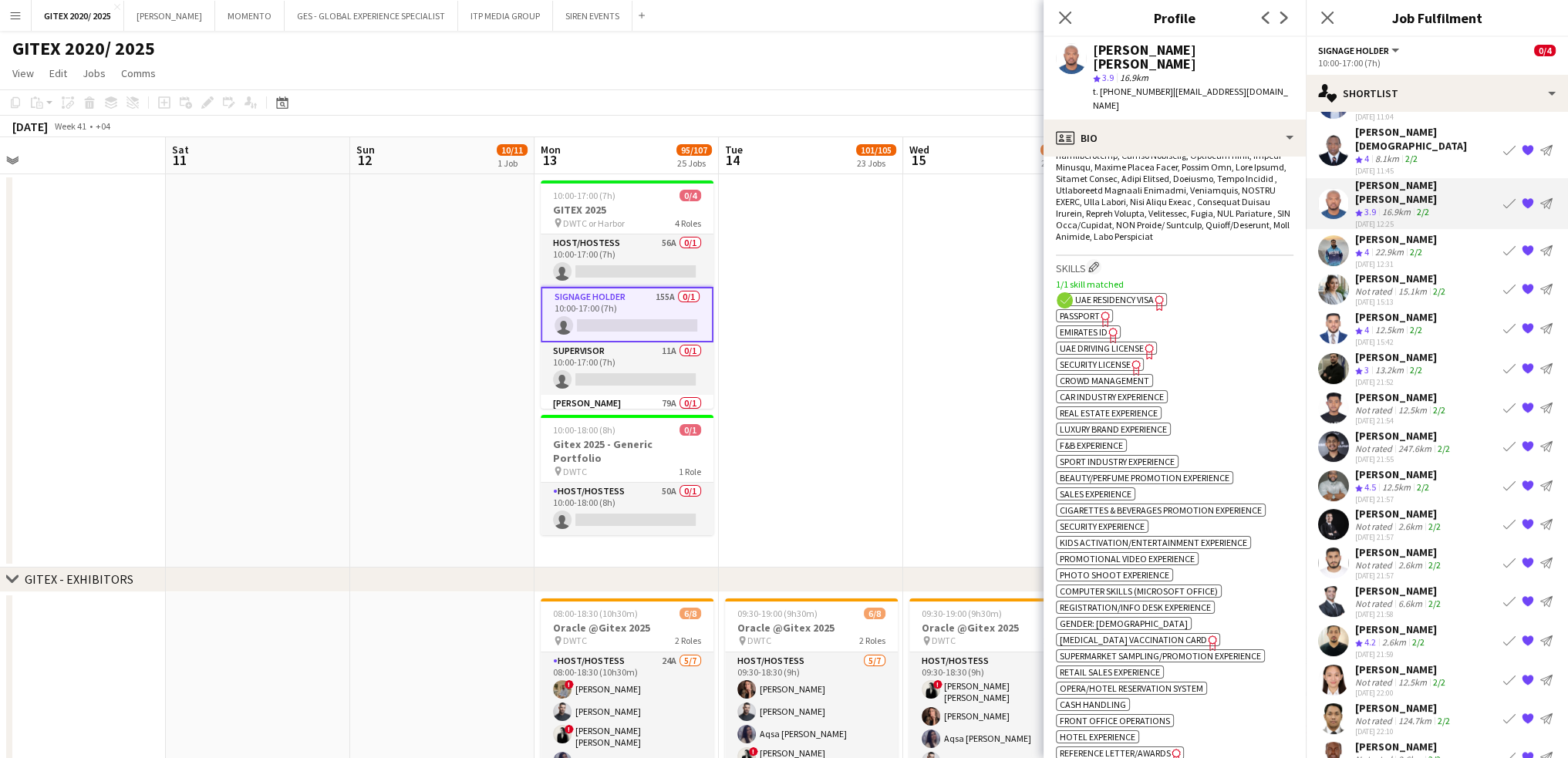
click at [1162, 90] on span "t. [PHONE_NUMBER]" at bounding box center [1133, 91] width 80 height 12
click at [1415, 232] on div "[PERSON_NAME]" at bounding box center [1396, 239] width 82 height 14
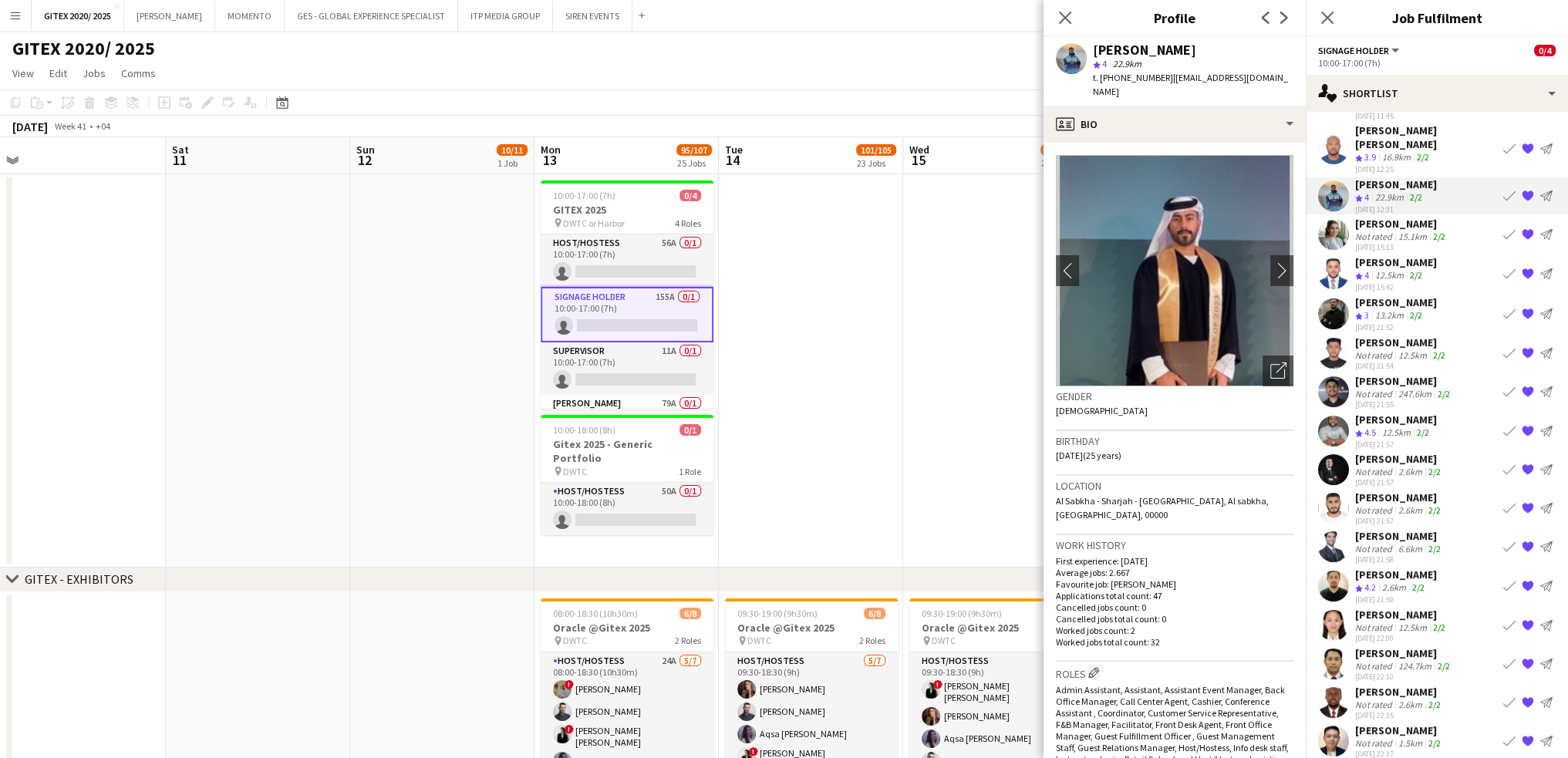
scroll to position [463, 0]
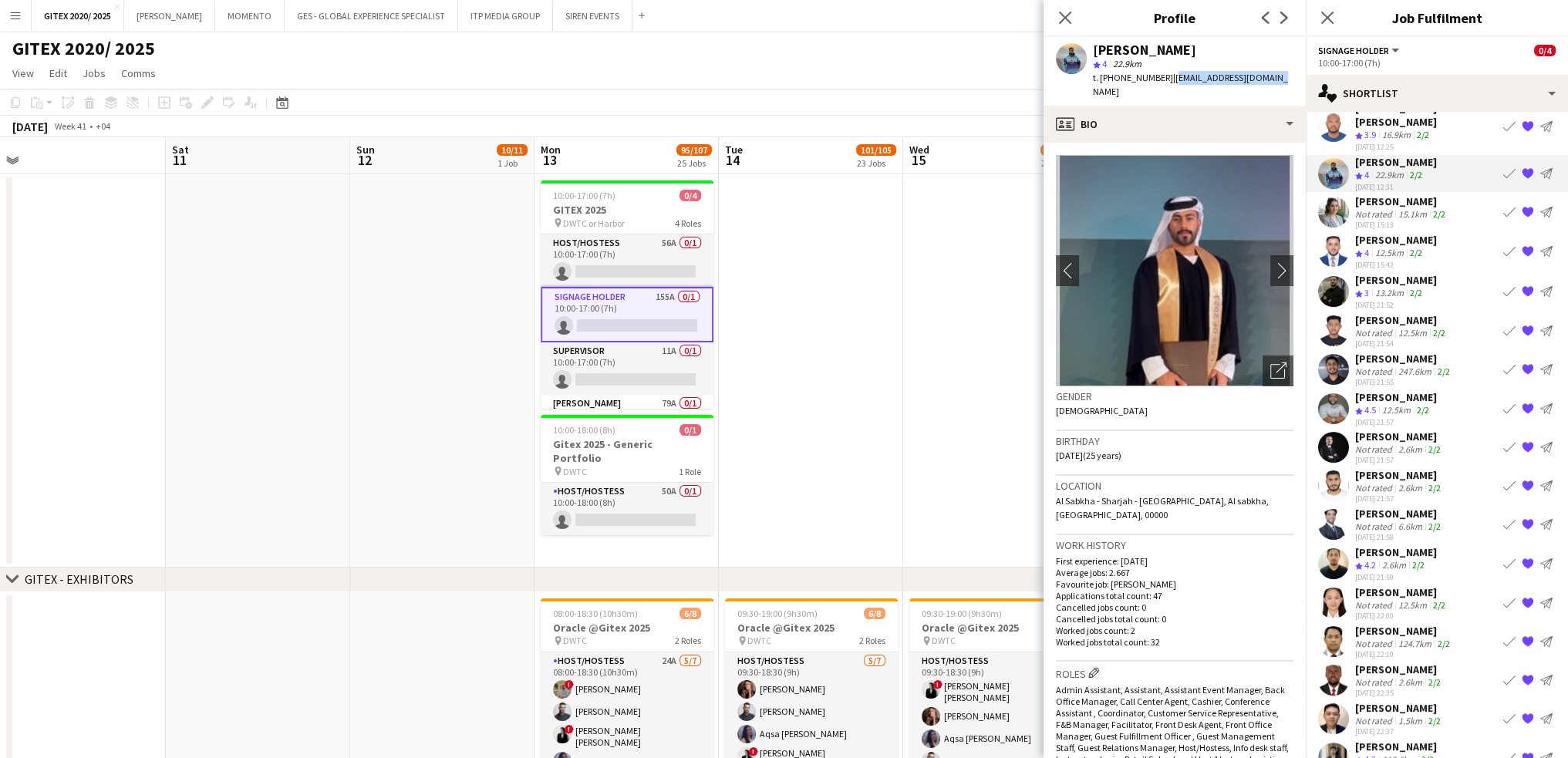
drag, startPoint x: 1165, startPoint y: 79, endPoint x: 1266, endPoint y: 80, distance: 101.0
click at [1266, 80] on span "| [EMAIL_ADDRESS][DOMAIN_NAME]" at bounding box center [1190, 84] width 196 height 26
drag, startPoint x: 1119, startPoint y: 76, endPoint x: 1158, endPoint y: 76, distance: 39.0
click at [1158, 76] on span "t. [PHONE_NUMBER]" at bounding box center [1133, 77] width 80 height 12
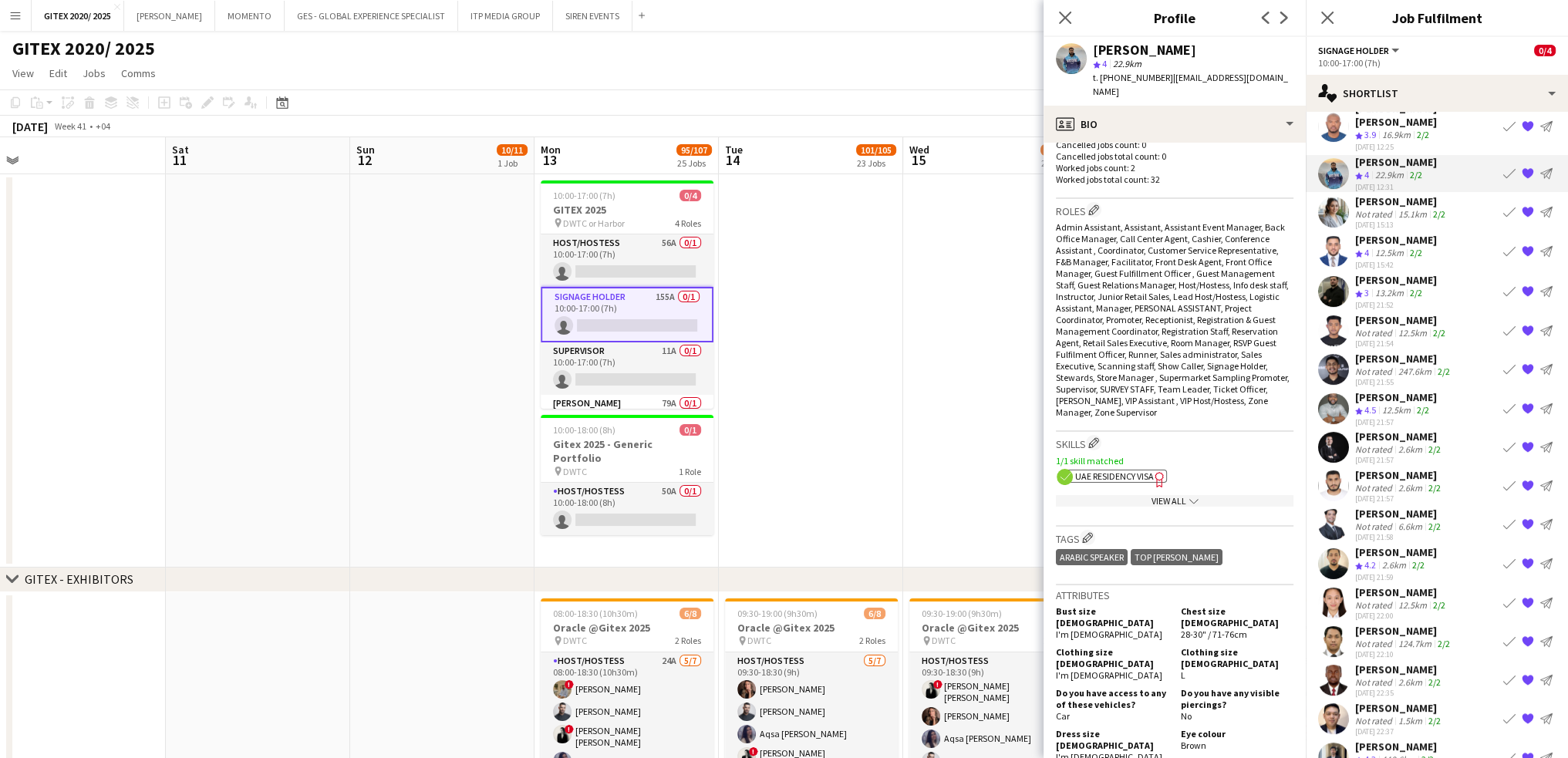
click at [1150, 471] on span "UAE Residency Visa" at bounding box center [1114, 476] width 79 height 12
click at [1191, 483] on app-show-more-section "View All chevron-down" at bounding box center [1175, 498] width 238 height 30
click at [1191, 497] on icon "chevron-down" at bounding box center [1194, 502] width 9 height 9
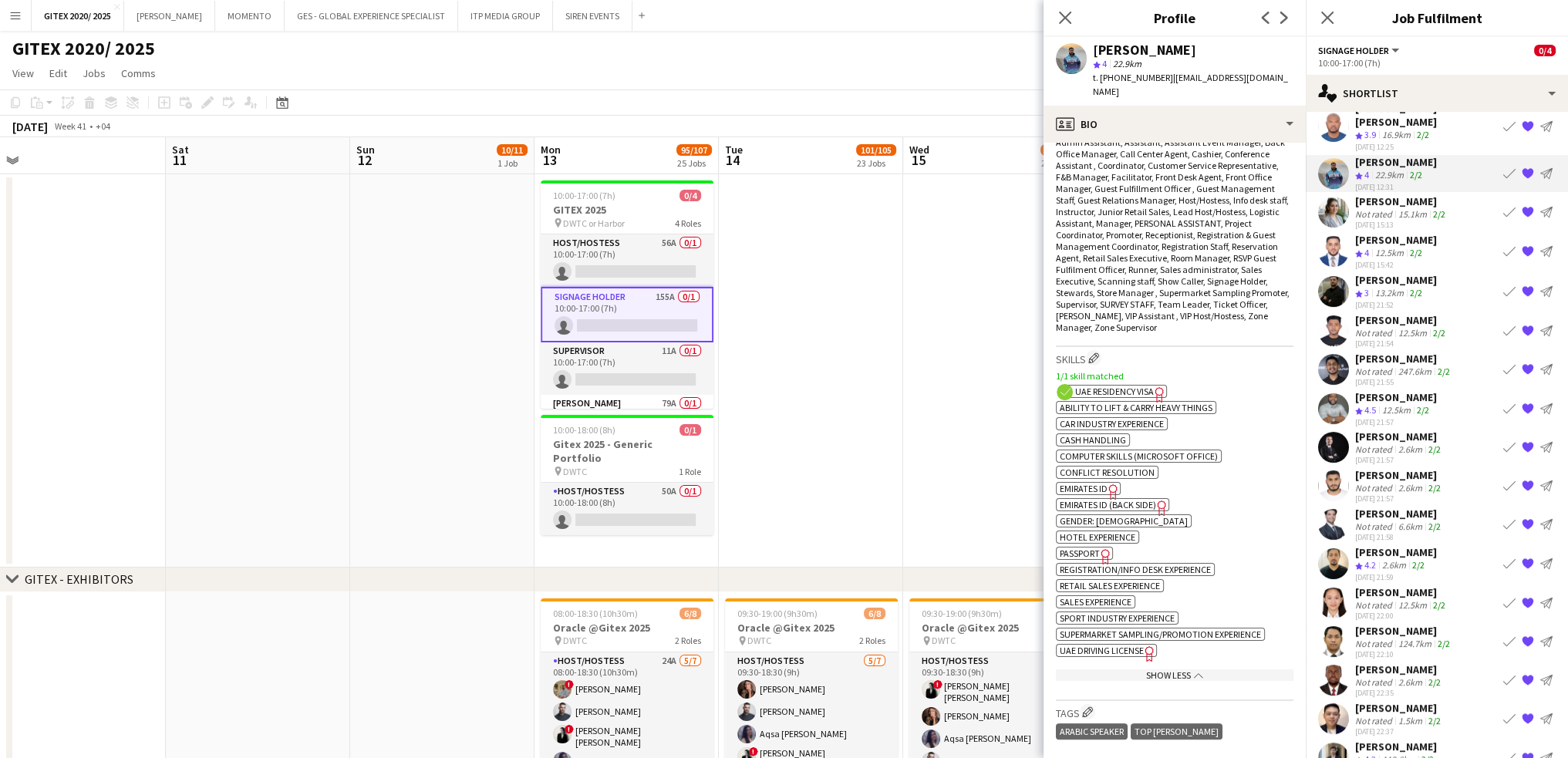
scroll to position [694, 0]
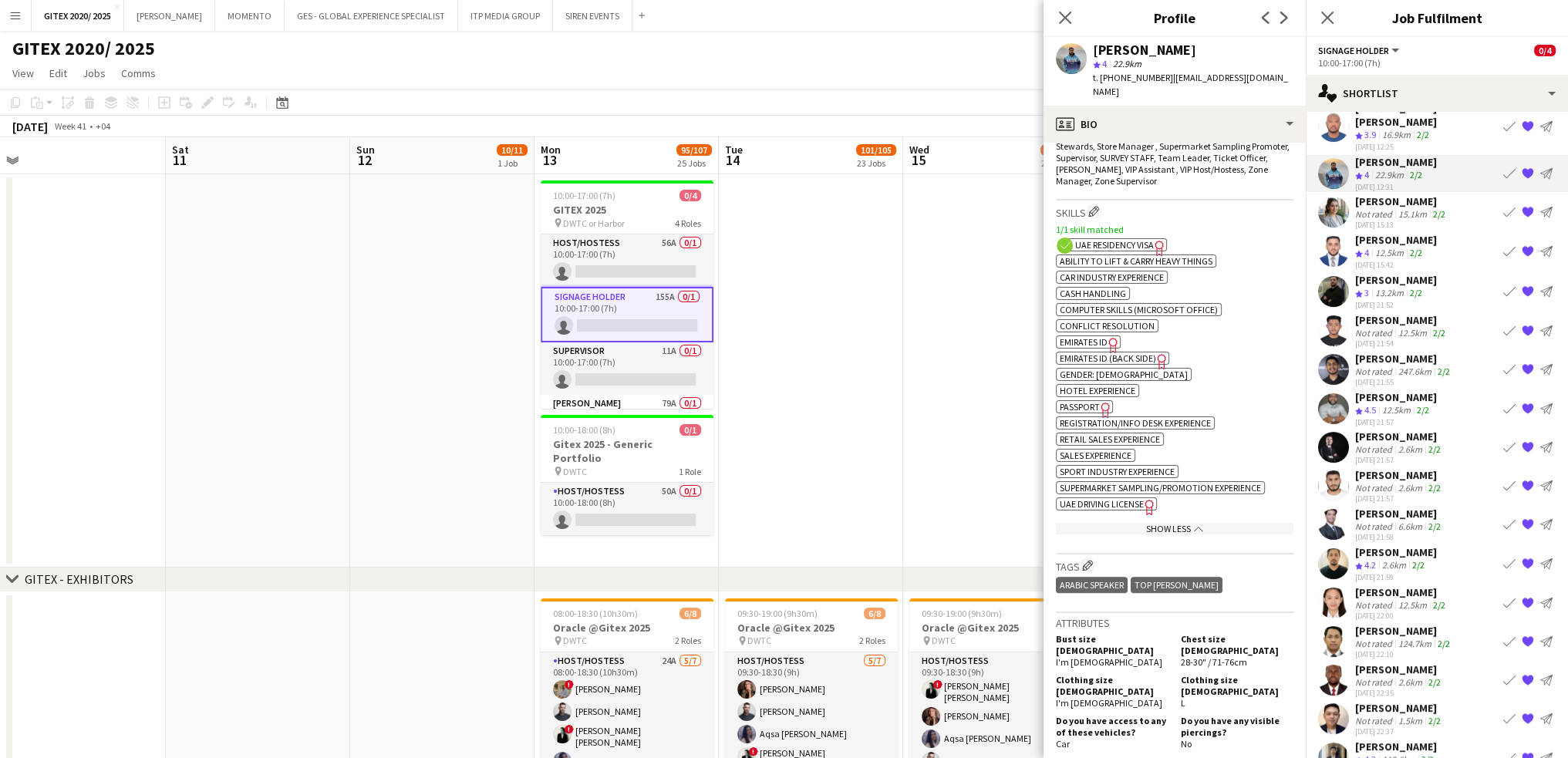
click at [1098, 402] on icon "Freelancer has uploaded a photo validation of skill. Click to see" at bounding box center [1105, 410] width 16 height 16
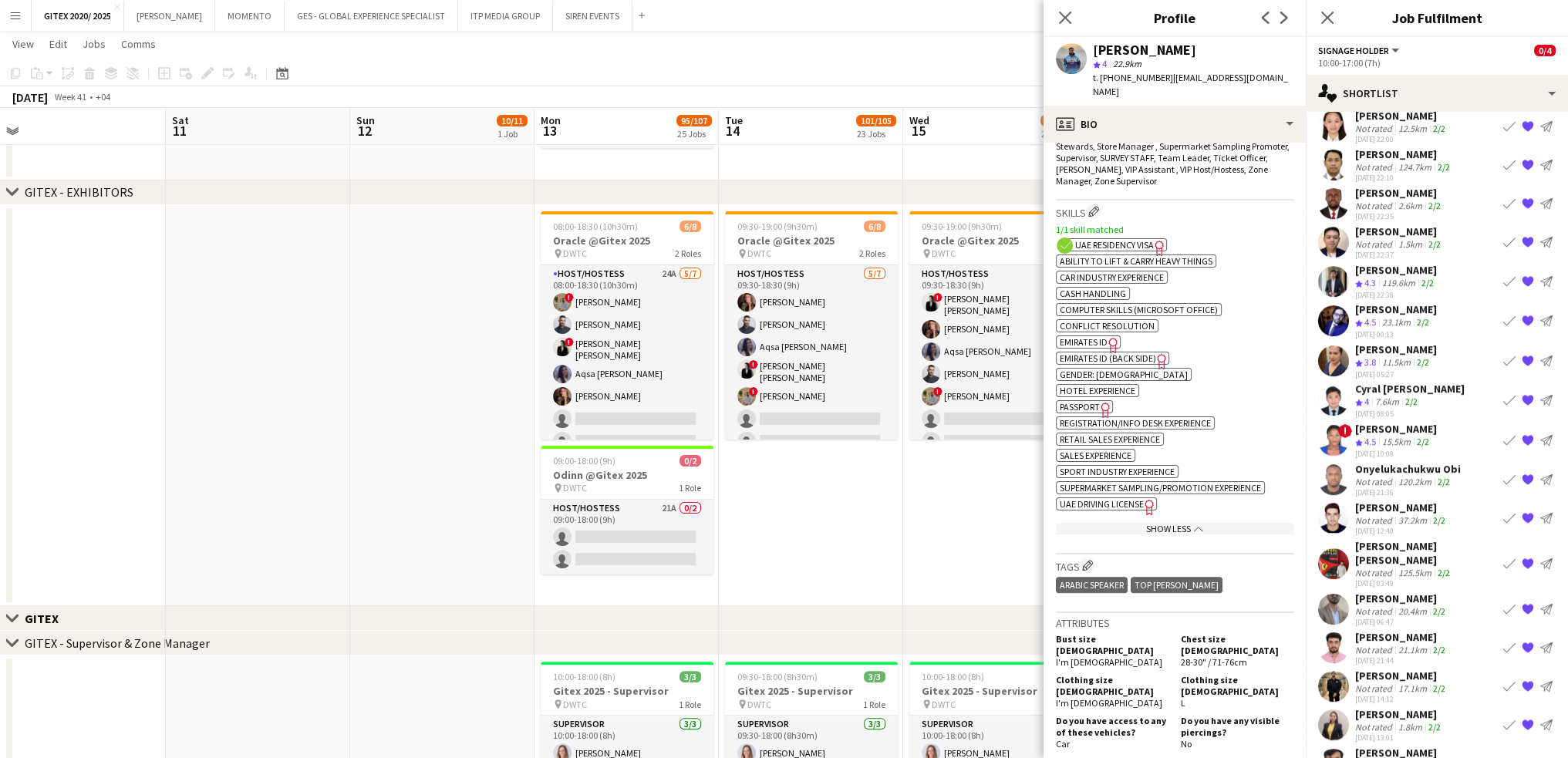
scroll to position [1017, 0]
